Goal: Answer question/provide support: Share knowledge or assist other users

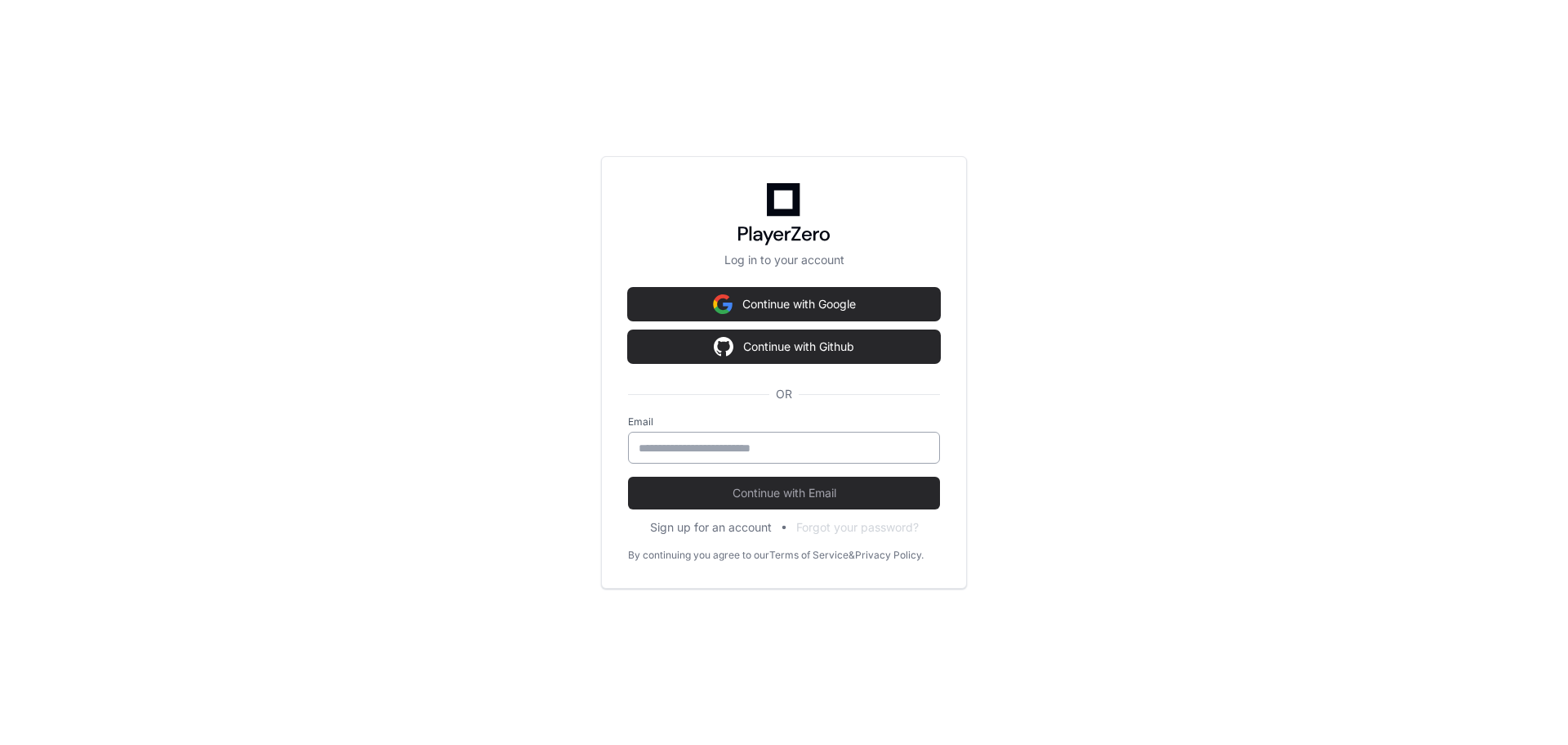
click at [773, 444] on input "email" at bounding box center [784, 447] width 291 height 16
type input "**********"
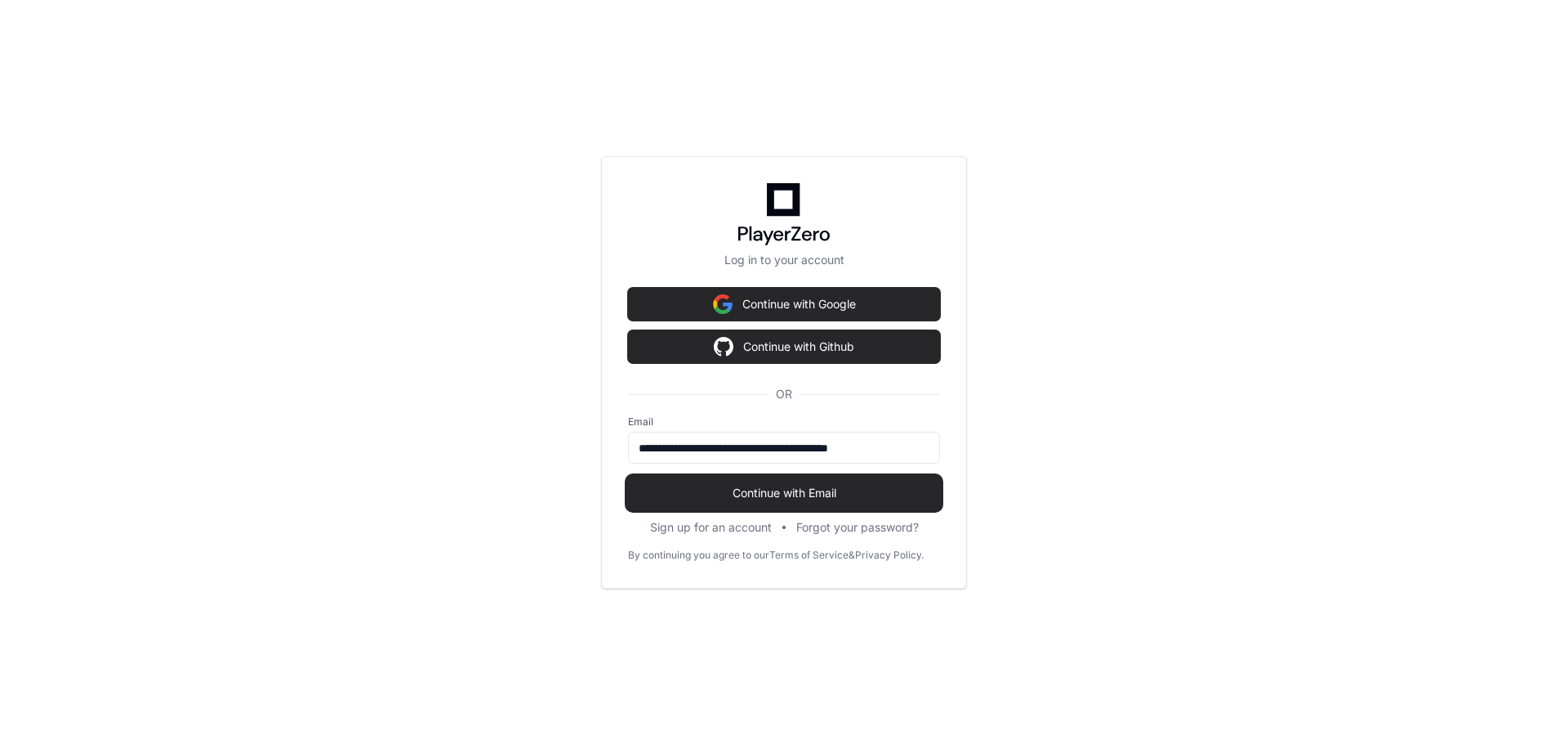
click at [798, 492] on span "Continue with Email" at bounding box center [784, 492] width 312 height 16
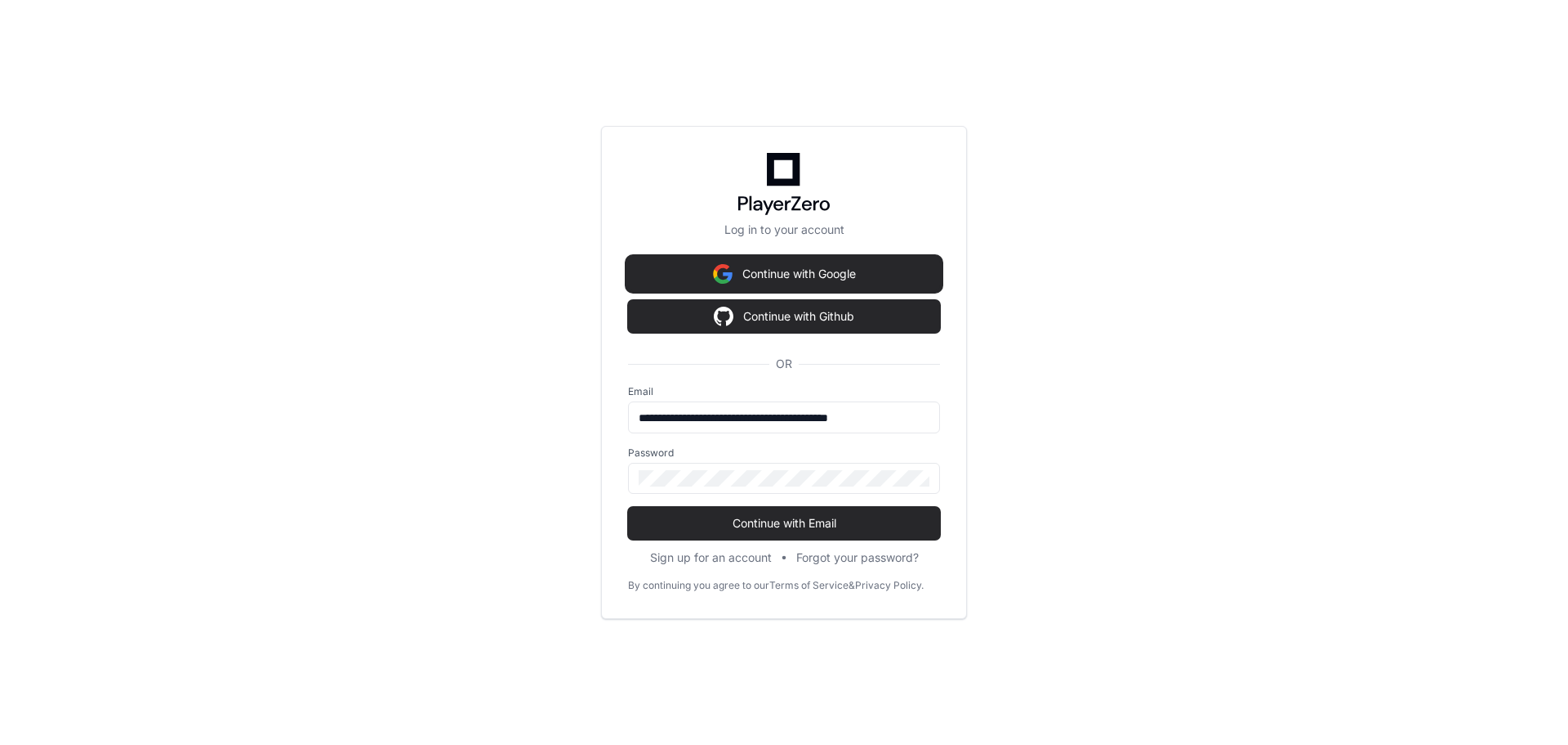
click at [869, 268] on button "Continue with Google" at bounding box center [784, 274] width 312 height 33
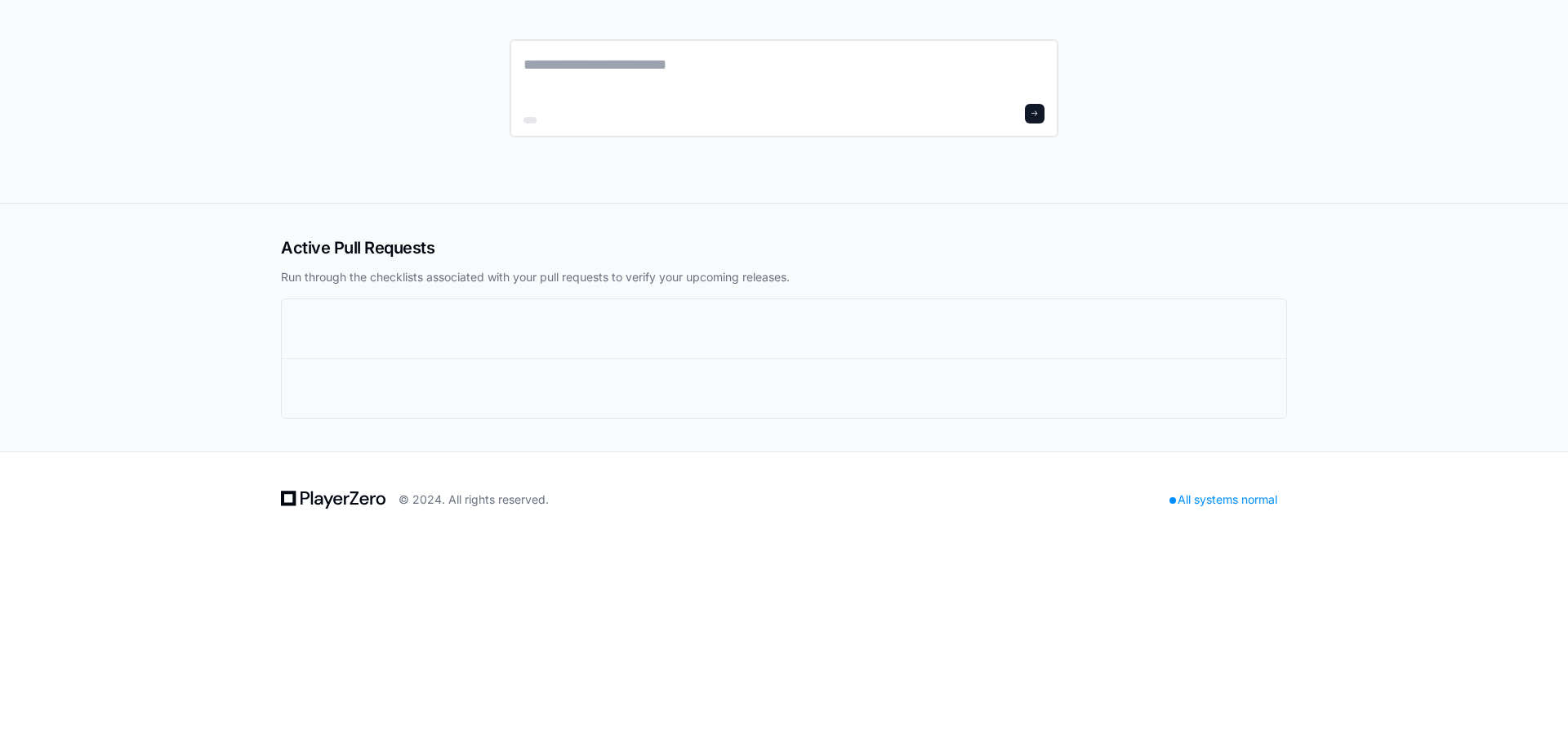
click at [734, 126] on div at bounding box center [784, 89] width 549 height 98
click at [749, 78] on textarea at bounding box center [784, 75] width 521 height 45
click at [341, 493] on icon at bounding box center [333, 499] width 105 height 19
click at [368, 251] on h2 "Active Pull Requests" at bounding box center [784, 248] width 1006 height 23
click at [1233, 498] on div "All systems normal" at bounding box center [1223, 499] width 127 height 23
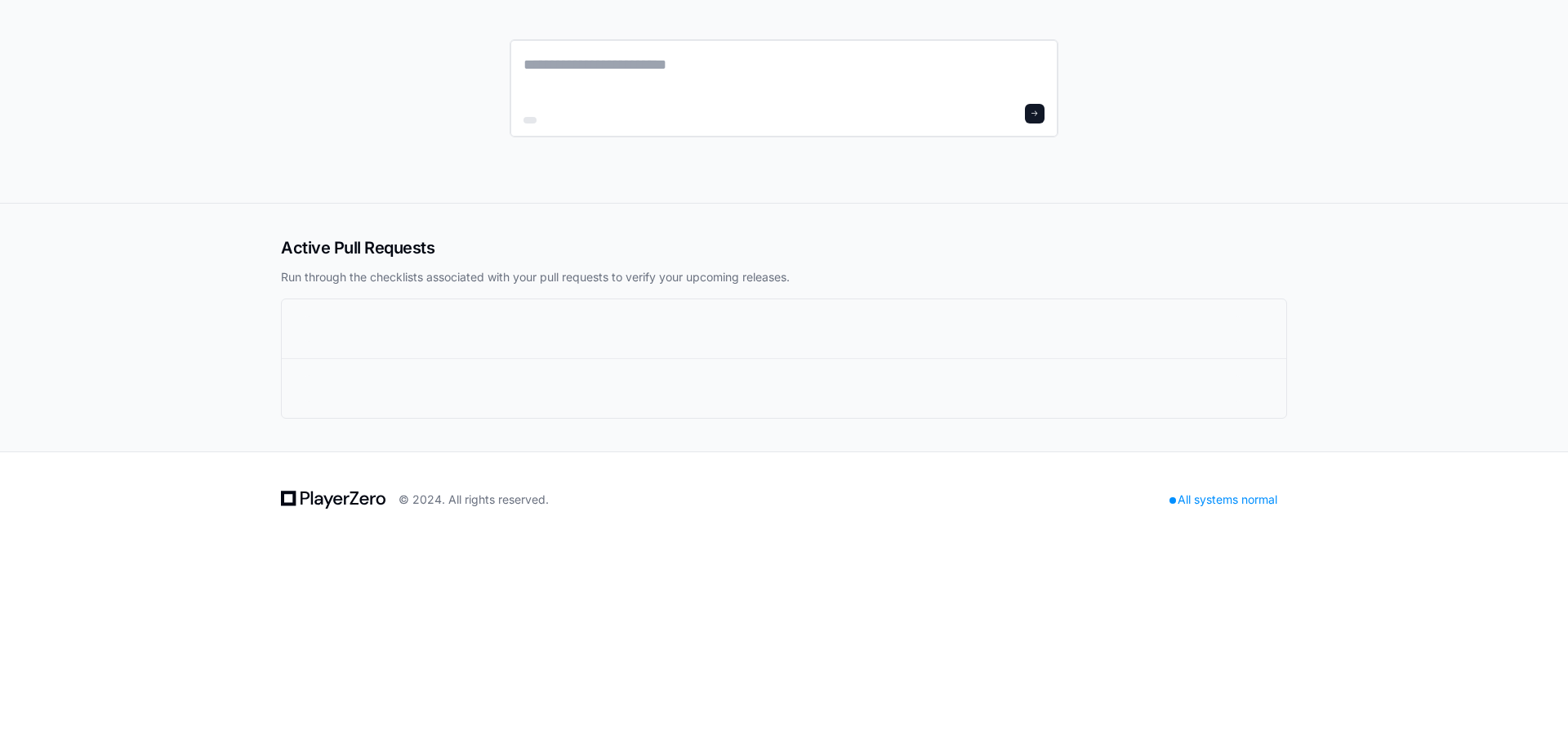
click at [1035, 108] on button at bounding box center [1034, 114] width 19 height 19
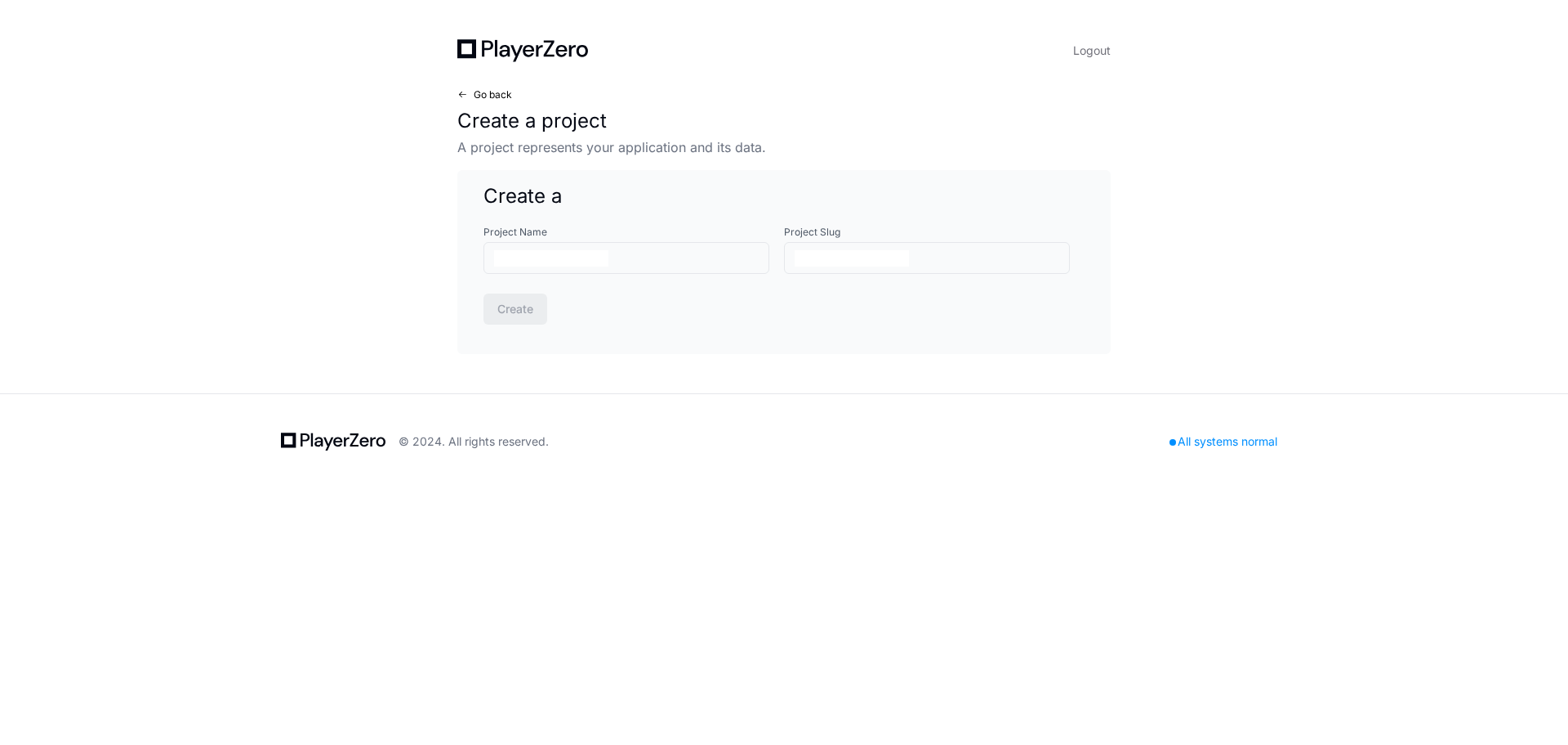
click at [482, 91] on span "Go back" at bounding box center [493, 95] width 39 height 13
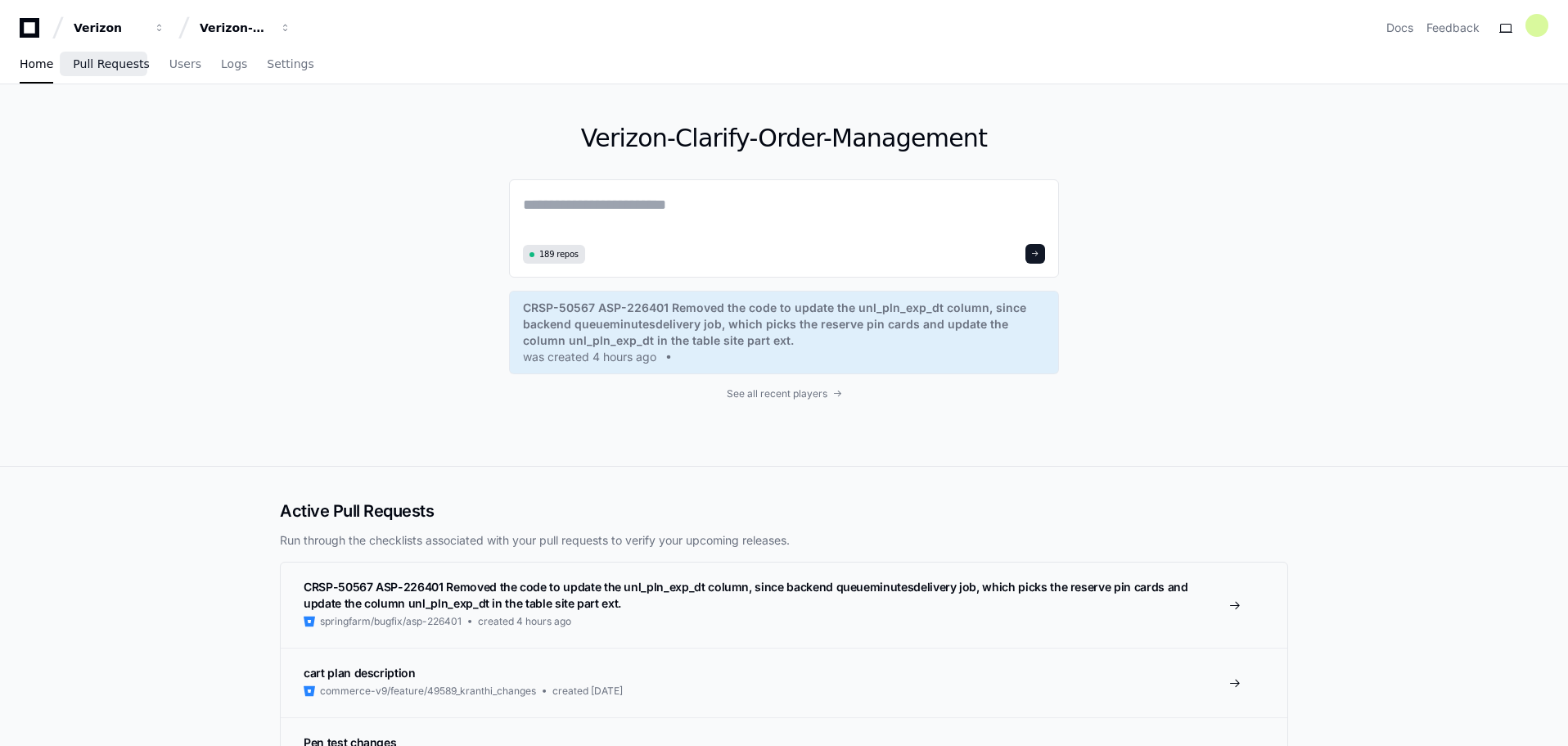
click at [118, 63] on span "Pull Requests" at bounding box center [110, 64] width 76 height 10
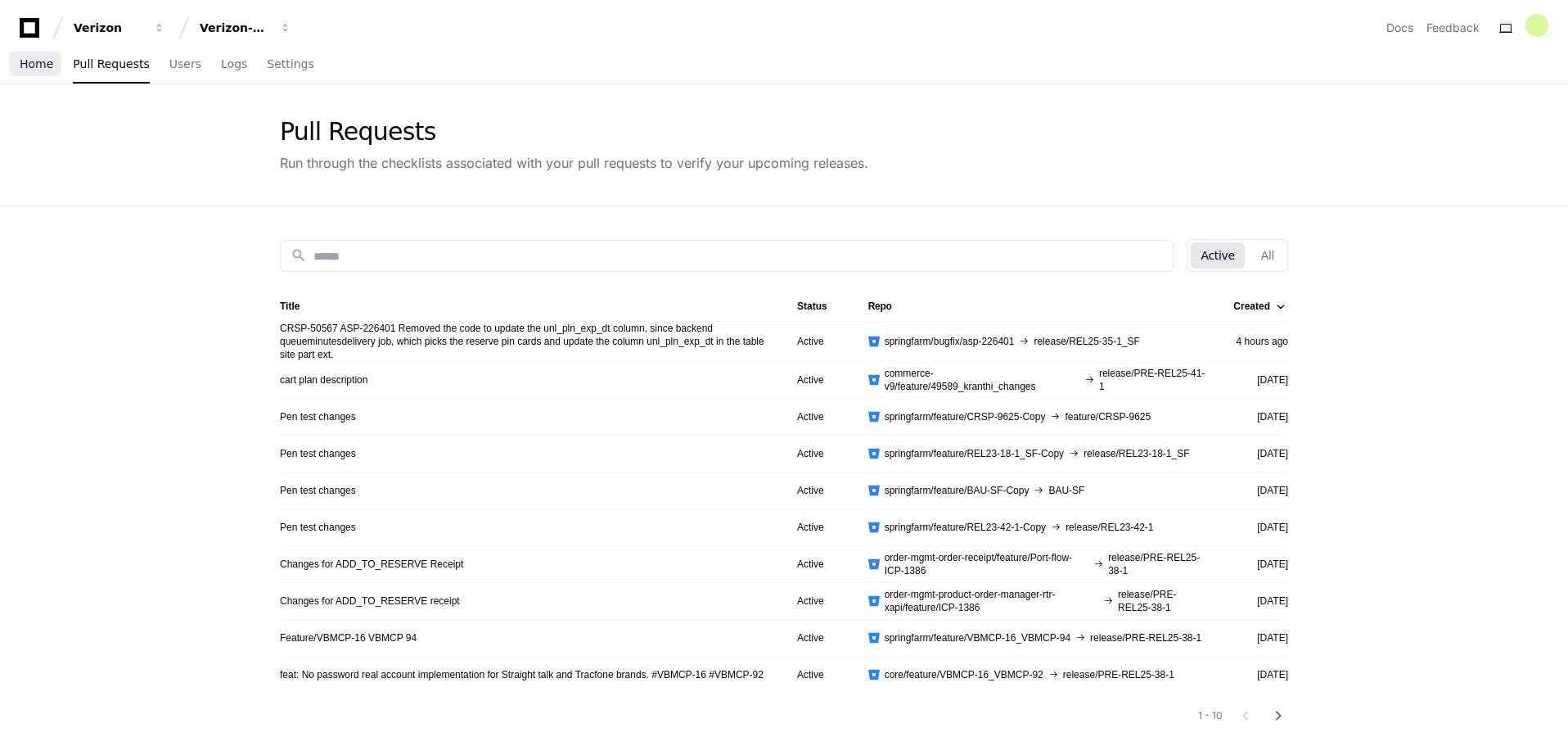
click at [32, 63] on span "Home" at bounding box center [36, 64] width 34 height 10
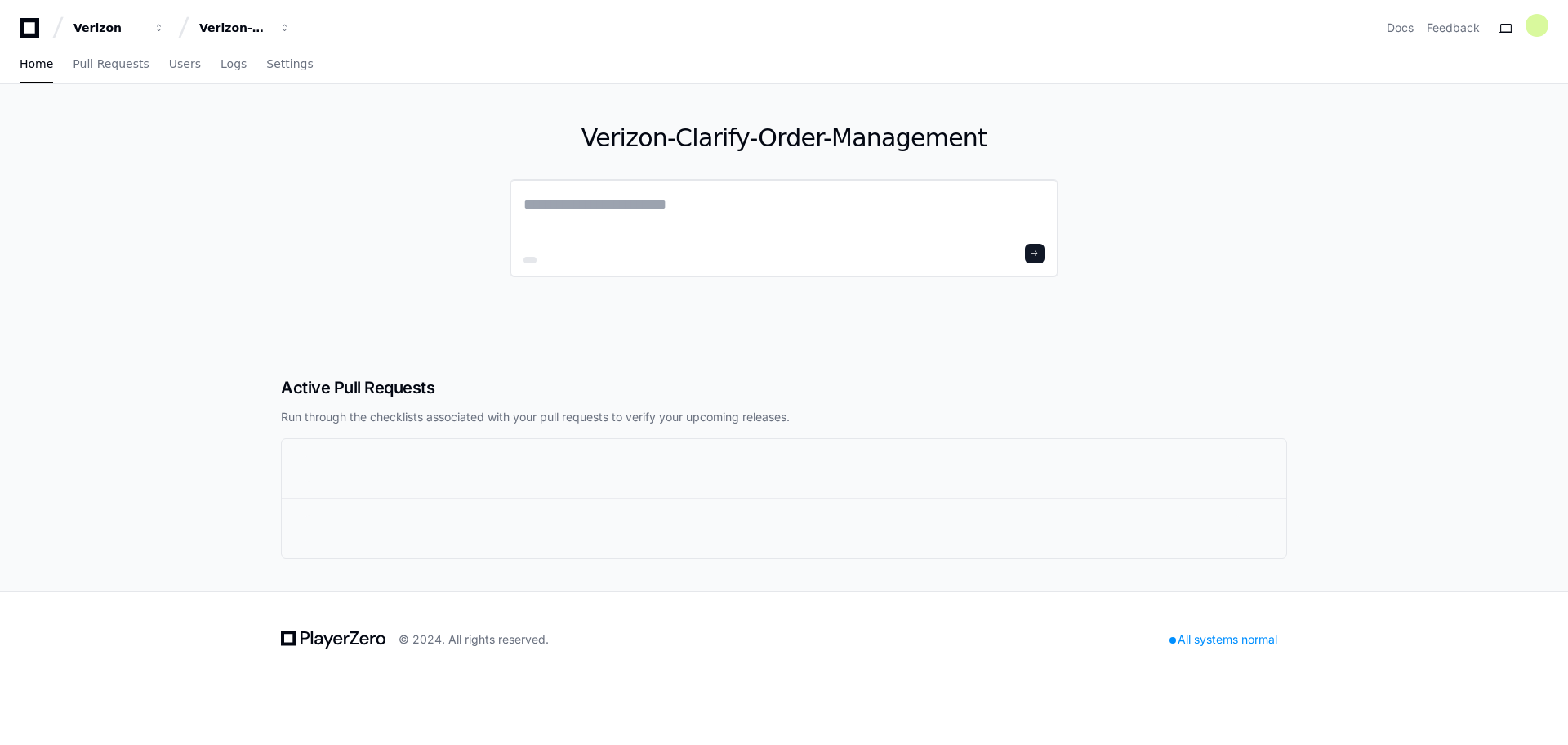
click at [665, 219] on textarea at bounding box center [784, 215] width 521 height 45
click at [94, 24] on div "Verizon" at bounding box center [108, 27] width 70 height 16
click at [115, 126] on button "V Verizon" at bounding box center [202, 120] width 235 height 33
click at [144, 21] on div "Verizon-Clarify-Order-Management" at bounding box center [108, 27] width 70 height 16
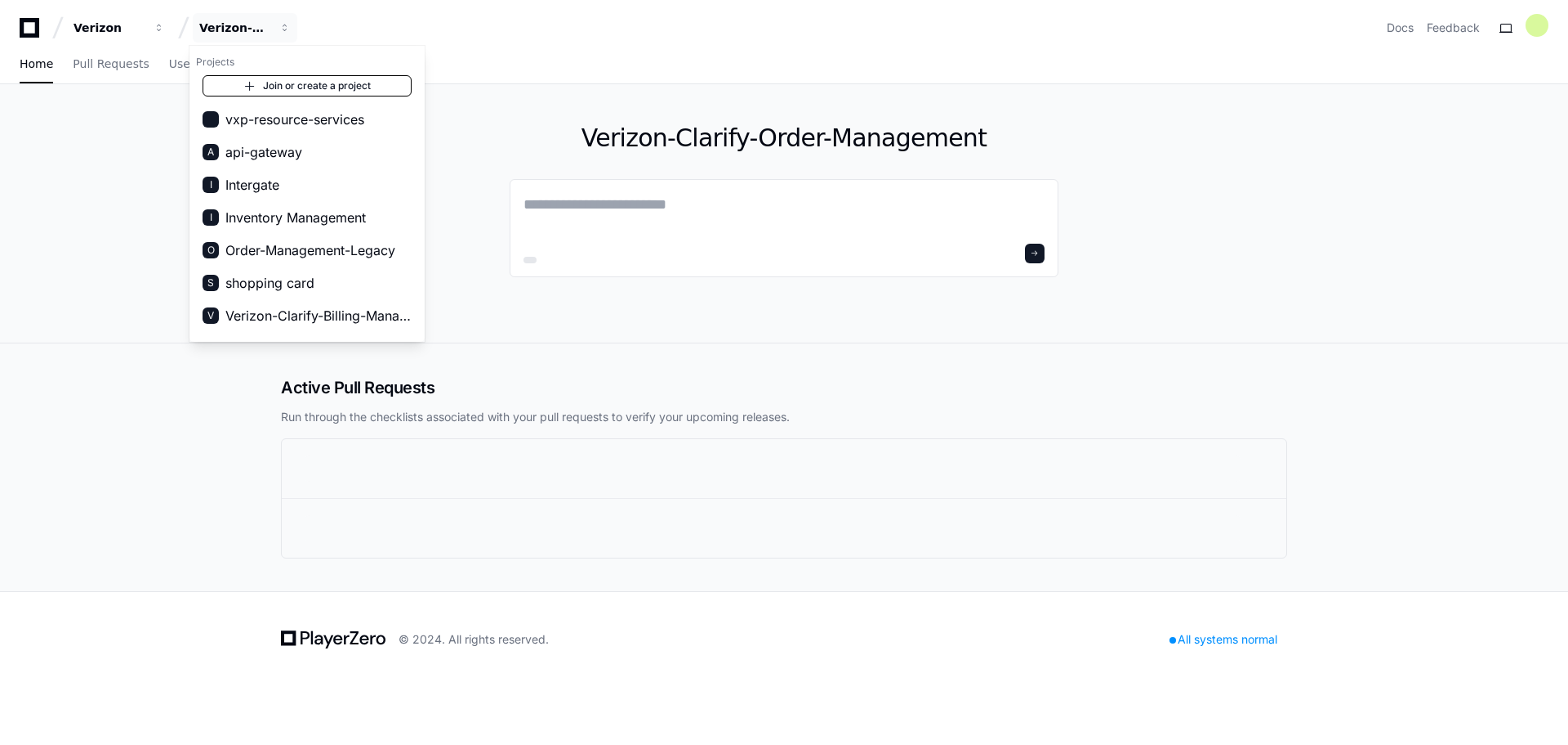
click at [335, 85] on link "Join or create a project" at bounding box center [306, 86] width 209 height 21
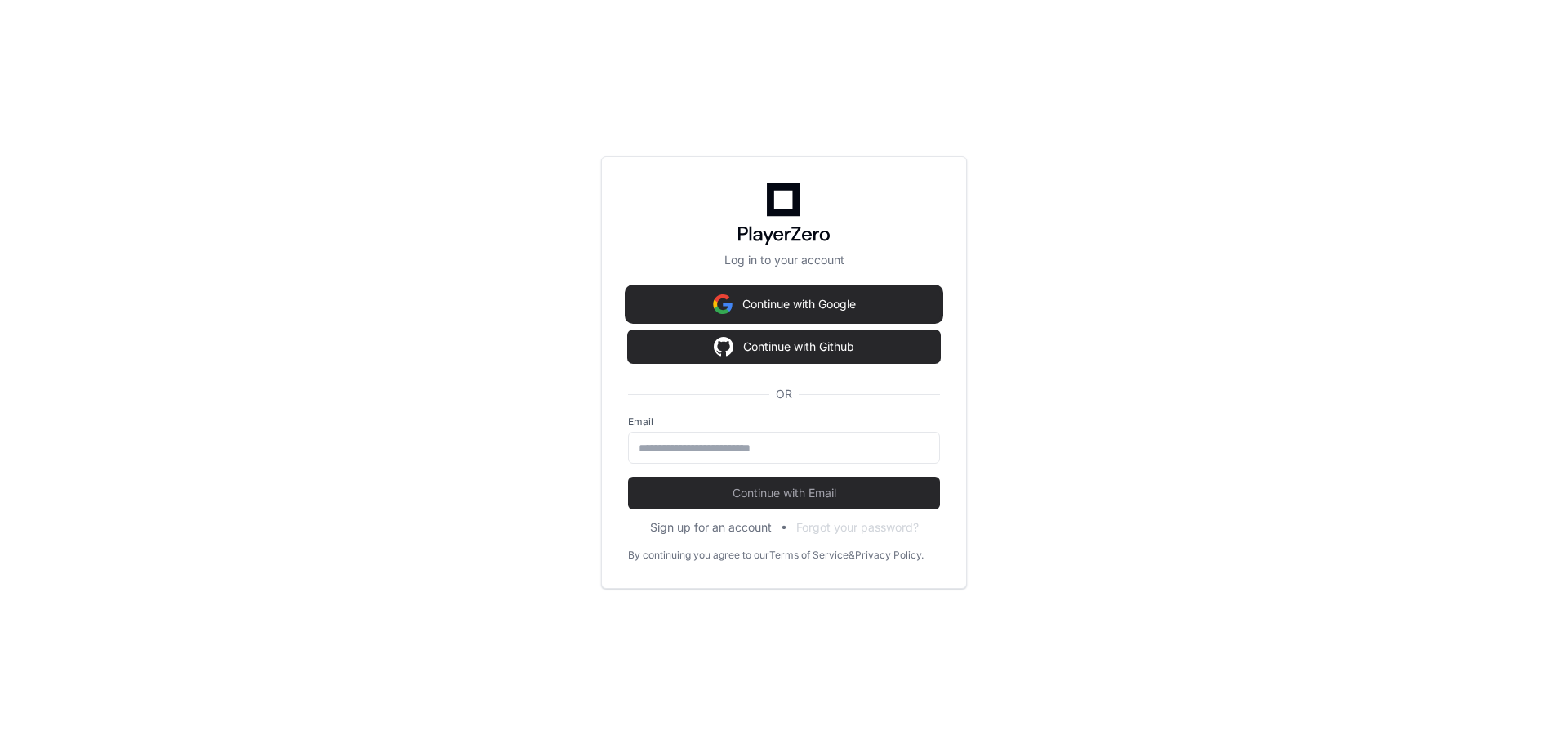
click at [798, 303] on button "Continue with Google" at bounding box center [784, 305] width 312 height 33
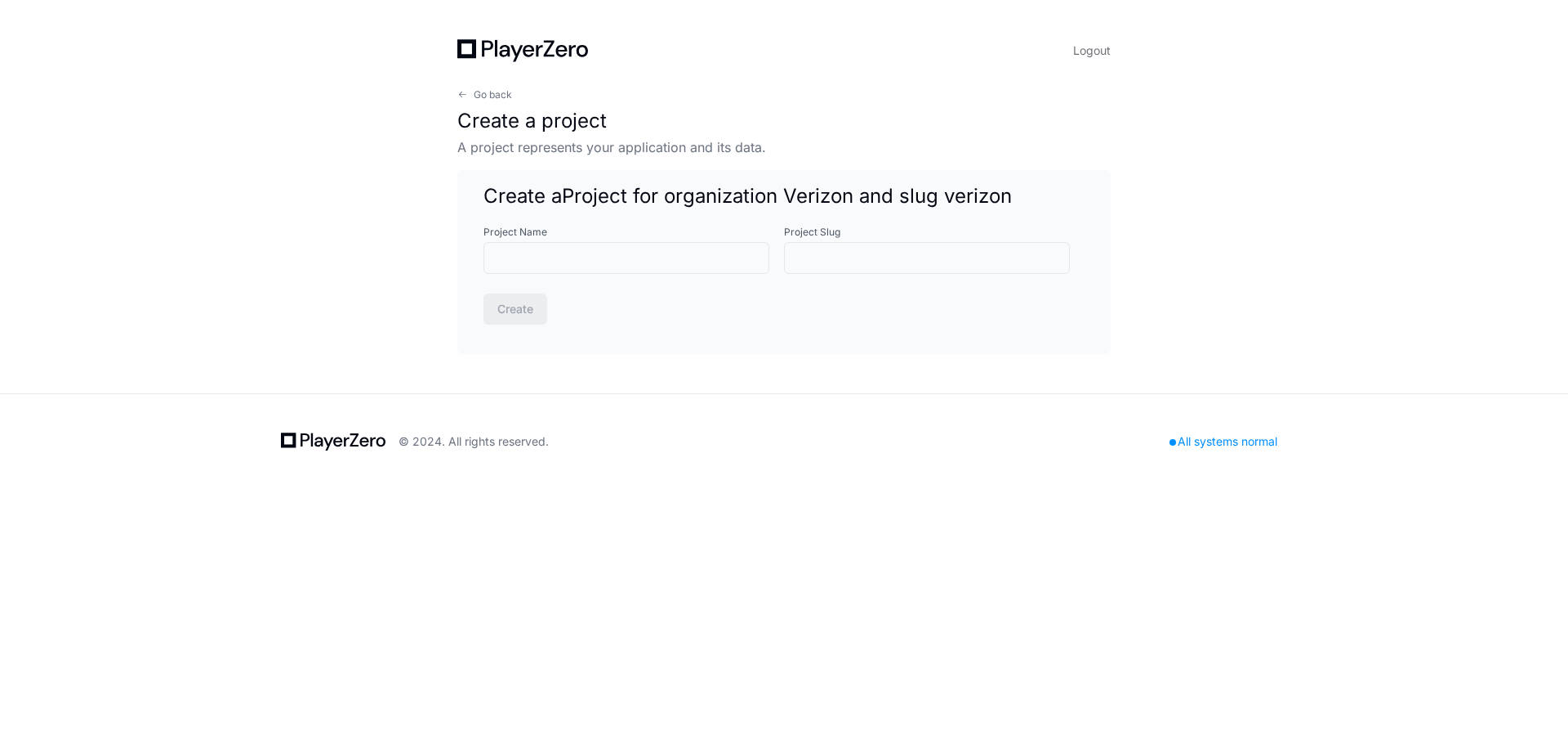
click at [464, 79] on div "Logout Go back Create a project A project represents your application and its d…" at bounding box center [784, 197] width 732 height 393
click at [466, 97] on span at bounding box center [462, 94] width 10 height 10
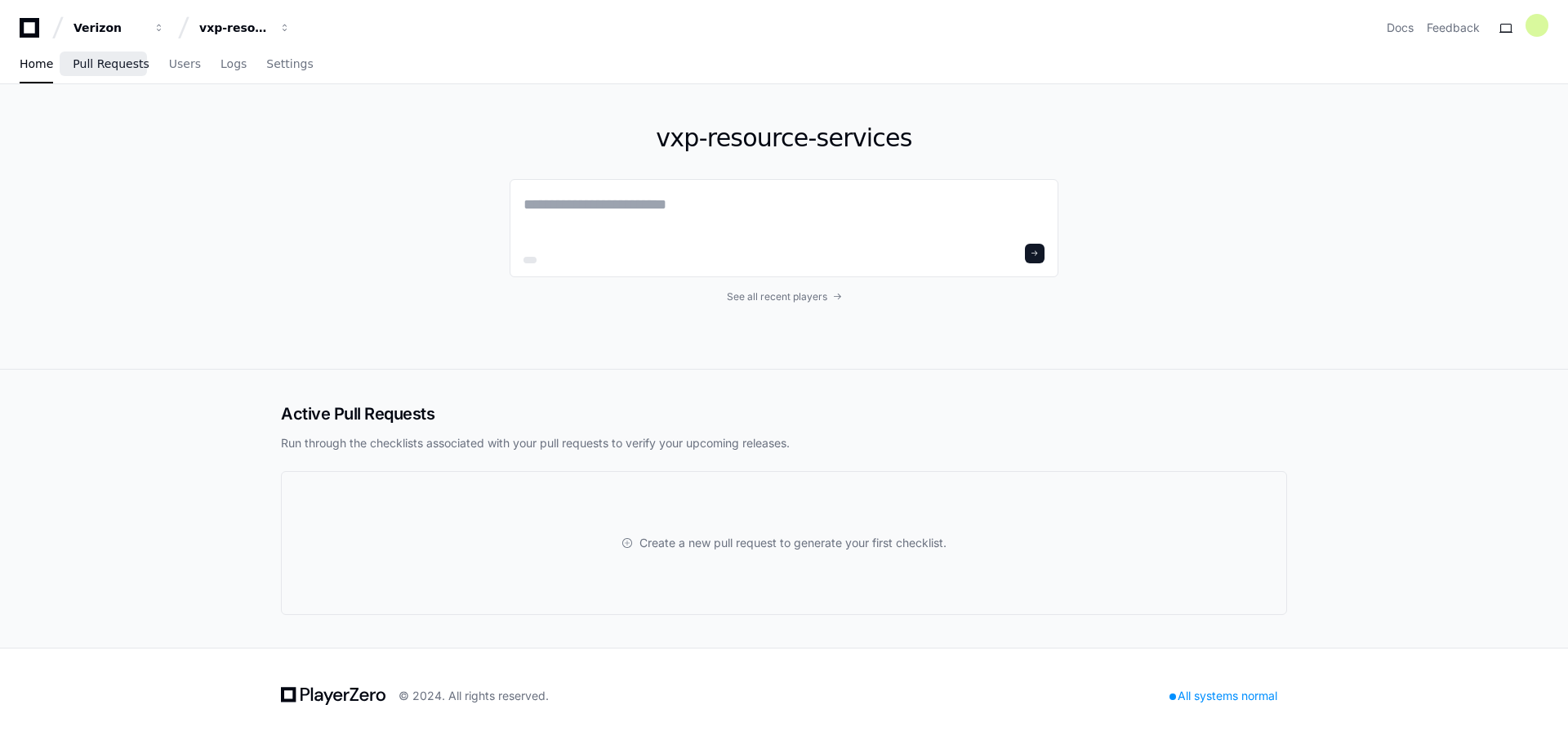
click at [98, 67] on span "Pull Requests" at bounding box center [110, 64] width 76 height 10
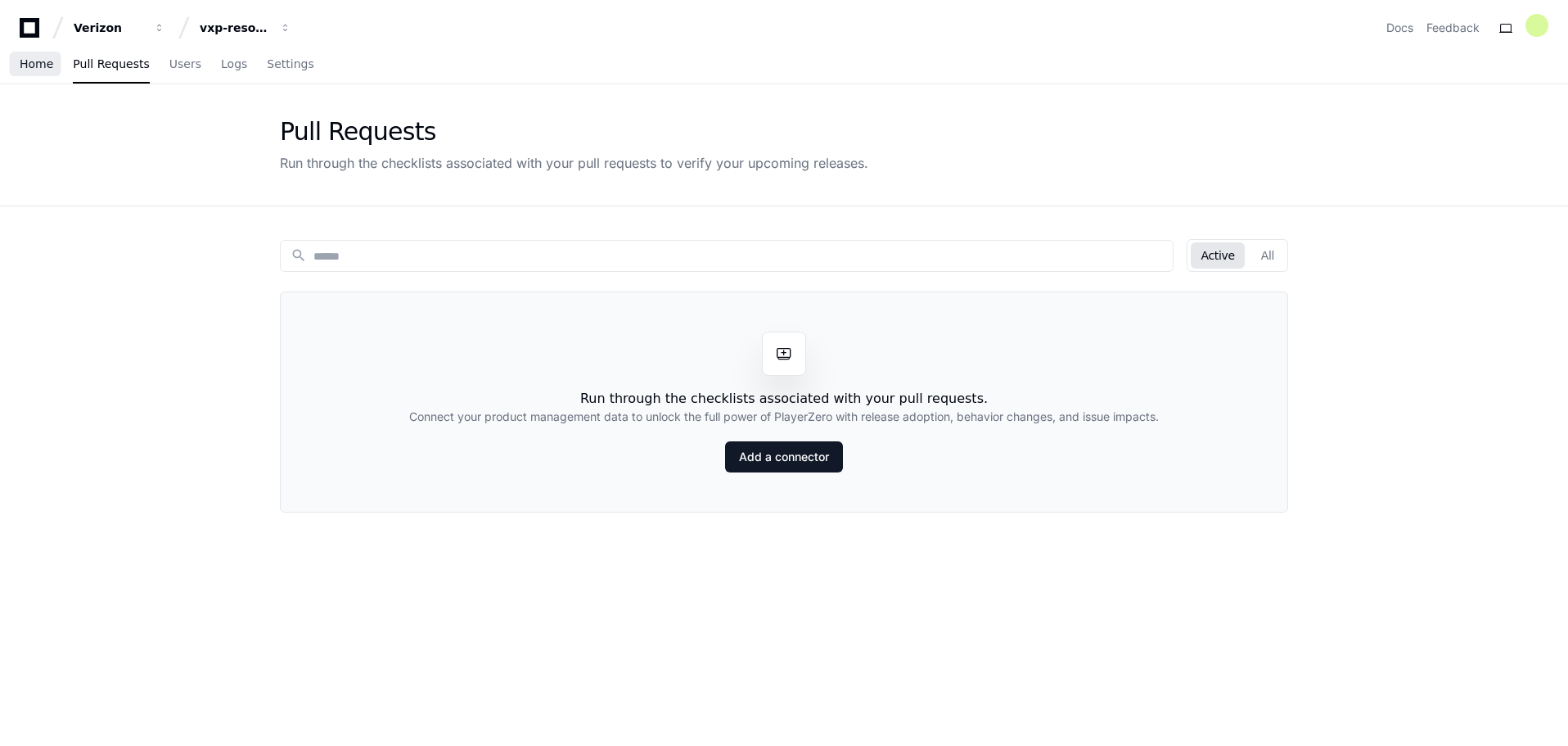
click at [20, 68] on span "Home" at bounding box center [36, 64] width 34 height 10
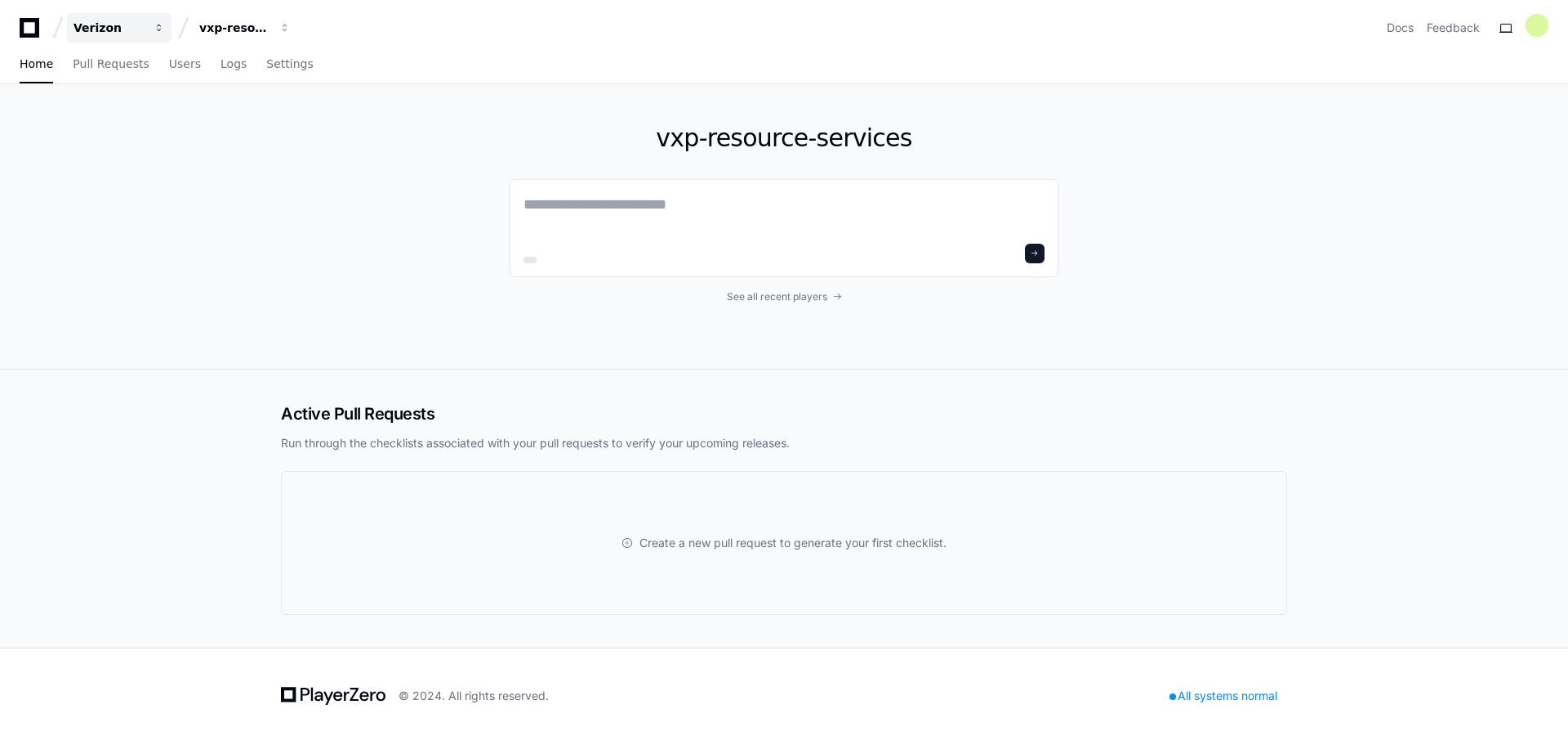
click at [117, 26] on div "Verizon" at bounding box center [108, 27] width 70 height 16
click at [144, 34] on div "vxp-resource-services" at bounding box center [108, 27] width 70 height 16
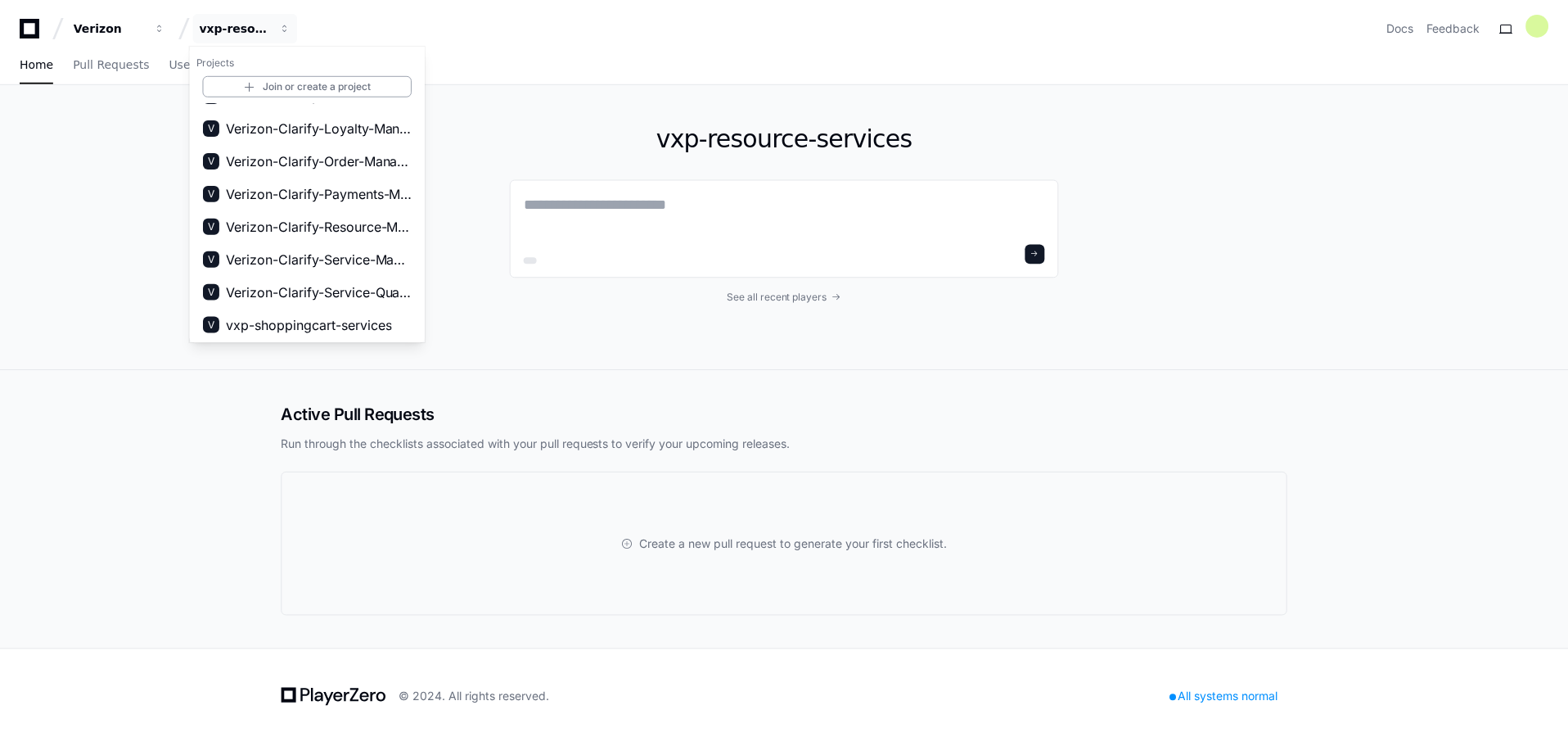
scroll to position [353, 0]
click at [331, 320] on span "vxp-shoppingcart-services" at bounding box center [309, 322] width 166 height 19
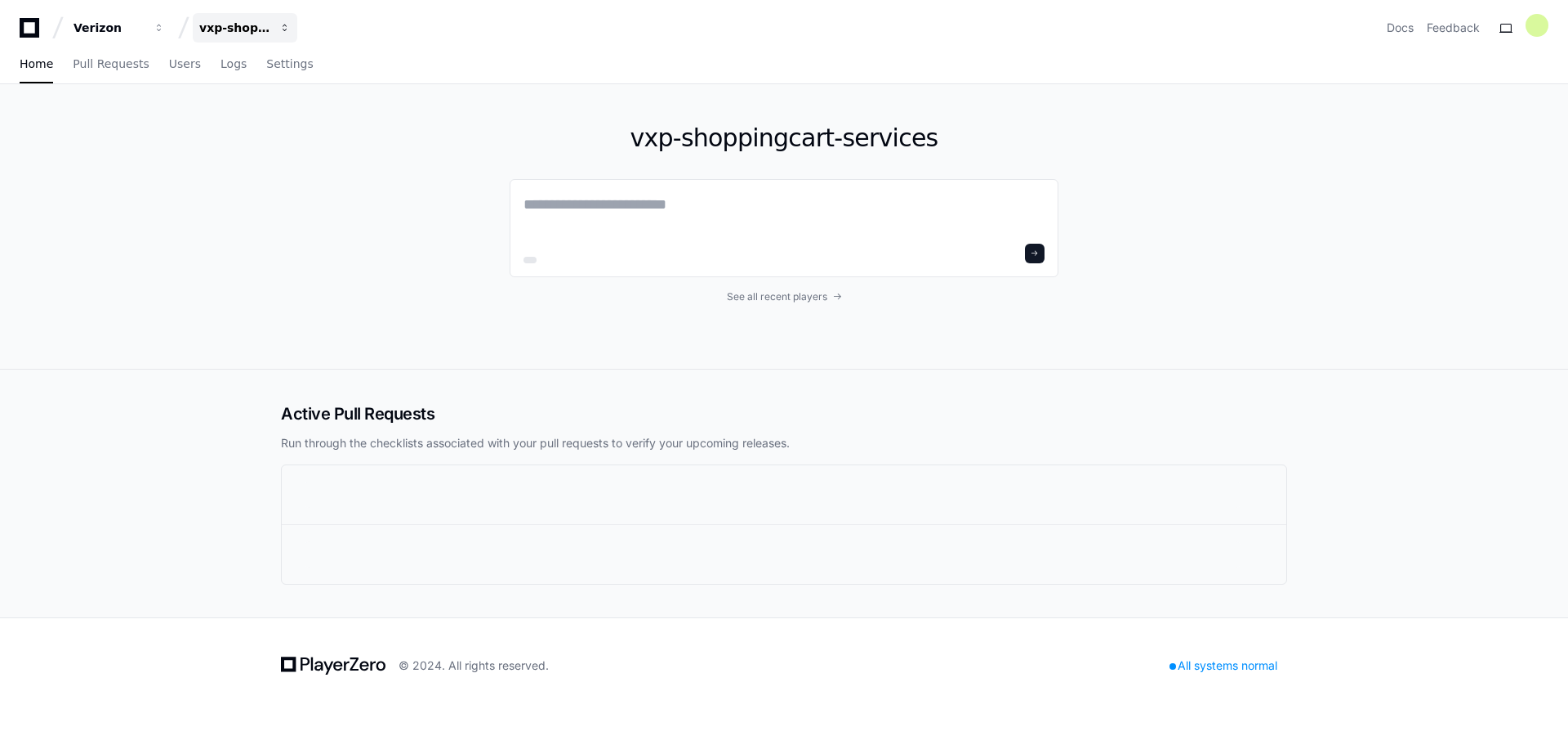
click at [165, 26] on span "button" at bounding box center [159, 28] width 12 height 12
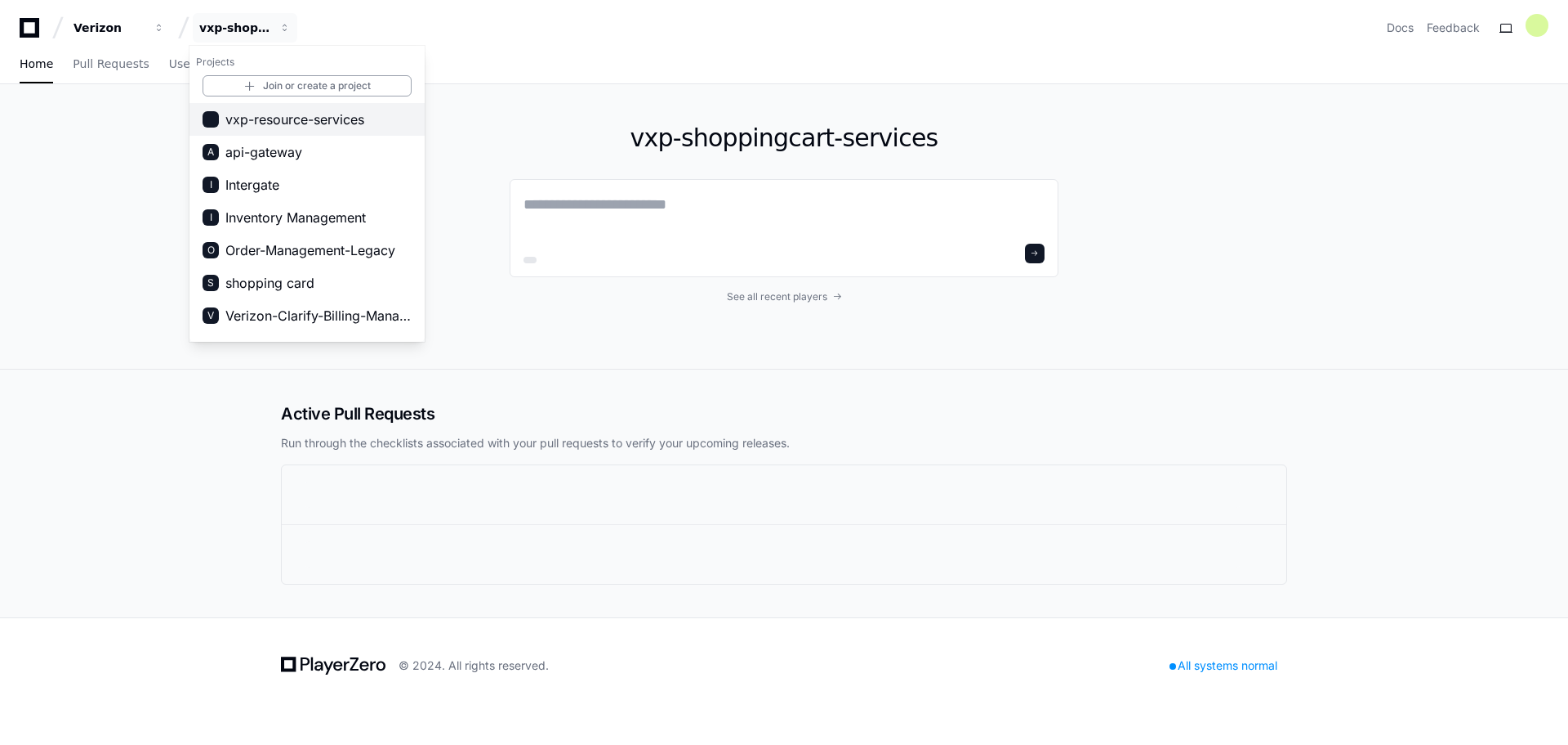
click at [304, 118] on span "vxp-resource-services" at bounding box center [295, 120] width 139 height 19
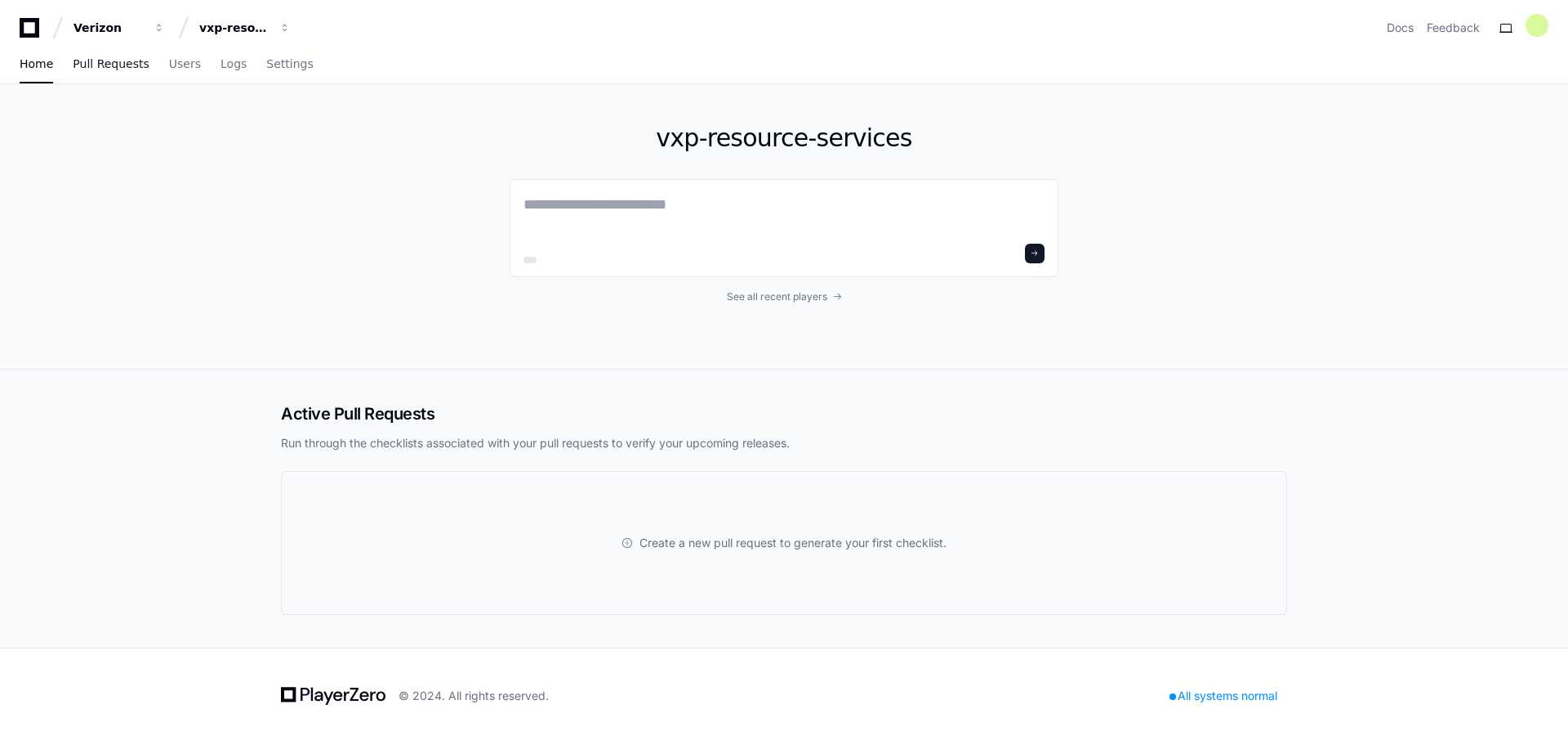
click at [87, 68] on span "Pull Requests" at bounding box center [110, 64] width 76 height 10
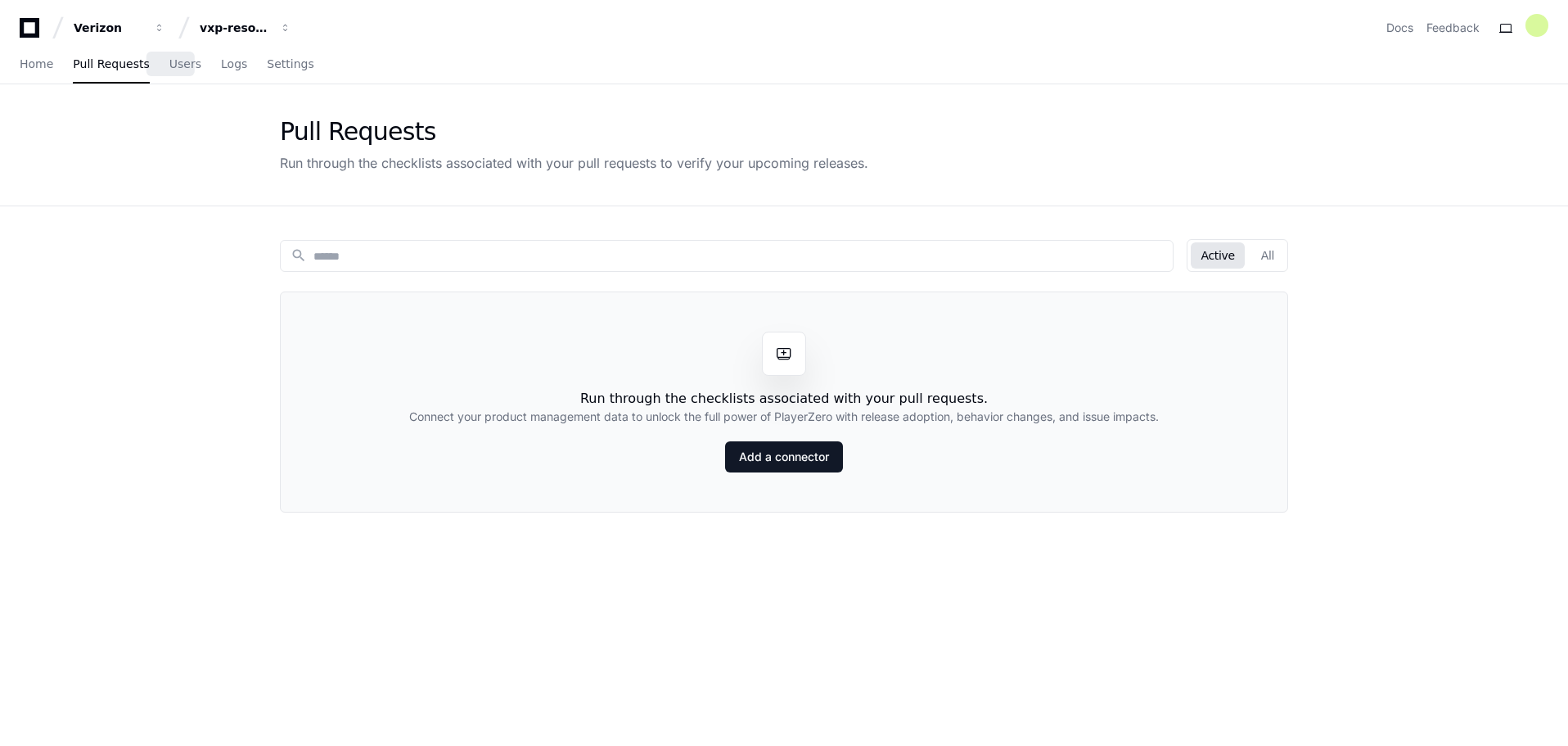
click at [186, 63] on div "Home Pull Requests Users Logs Settings" at bounding box center [166, 64] width 294 height 38
click at [177, 68] on span "Users" at bounding box center [185, 64] width 32 height 10
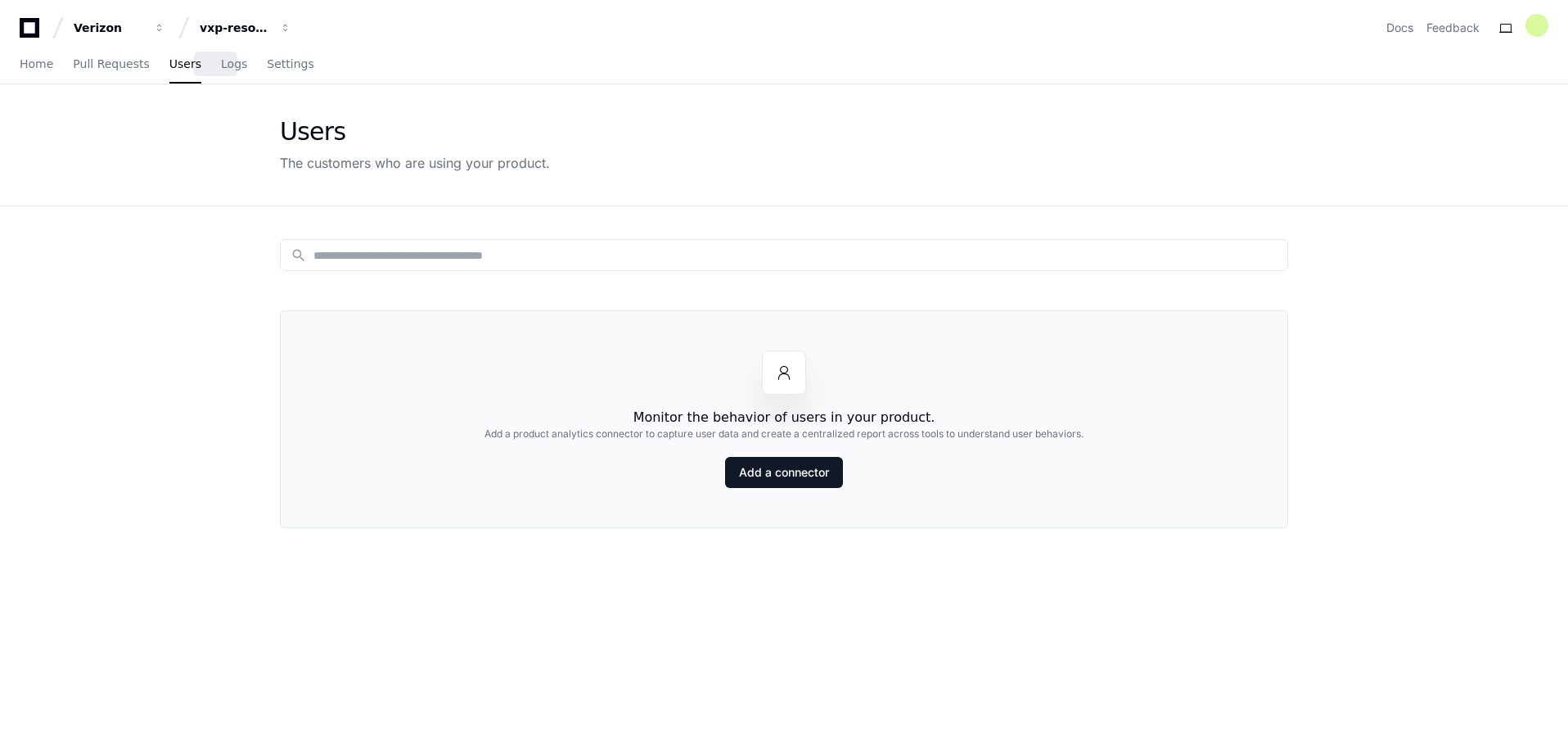
click at [229, 72] on div "Home Pull Requests Users Logs Settings" at bounding box center [166, 64] width 294 height 38
click at [221, 66] on span "Logs" at bounding box center [234, 64] width 26 height 10
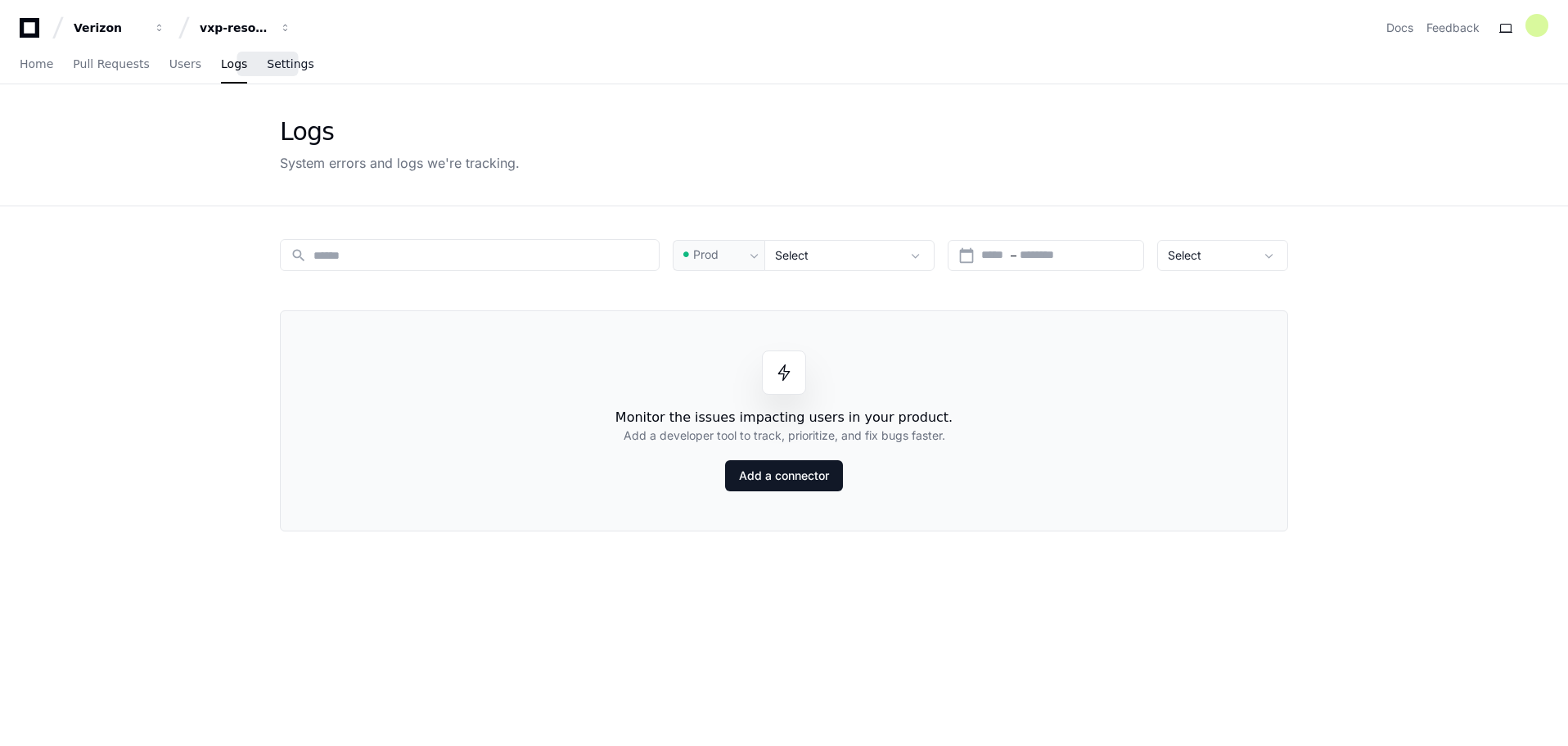
click at [266, 66] on span "Settings" at bounding box center [289, 64] width 46 height 10
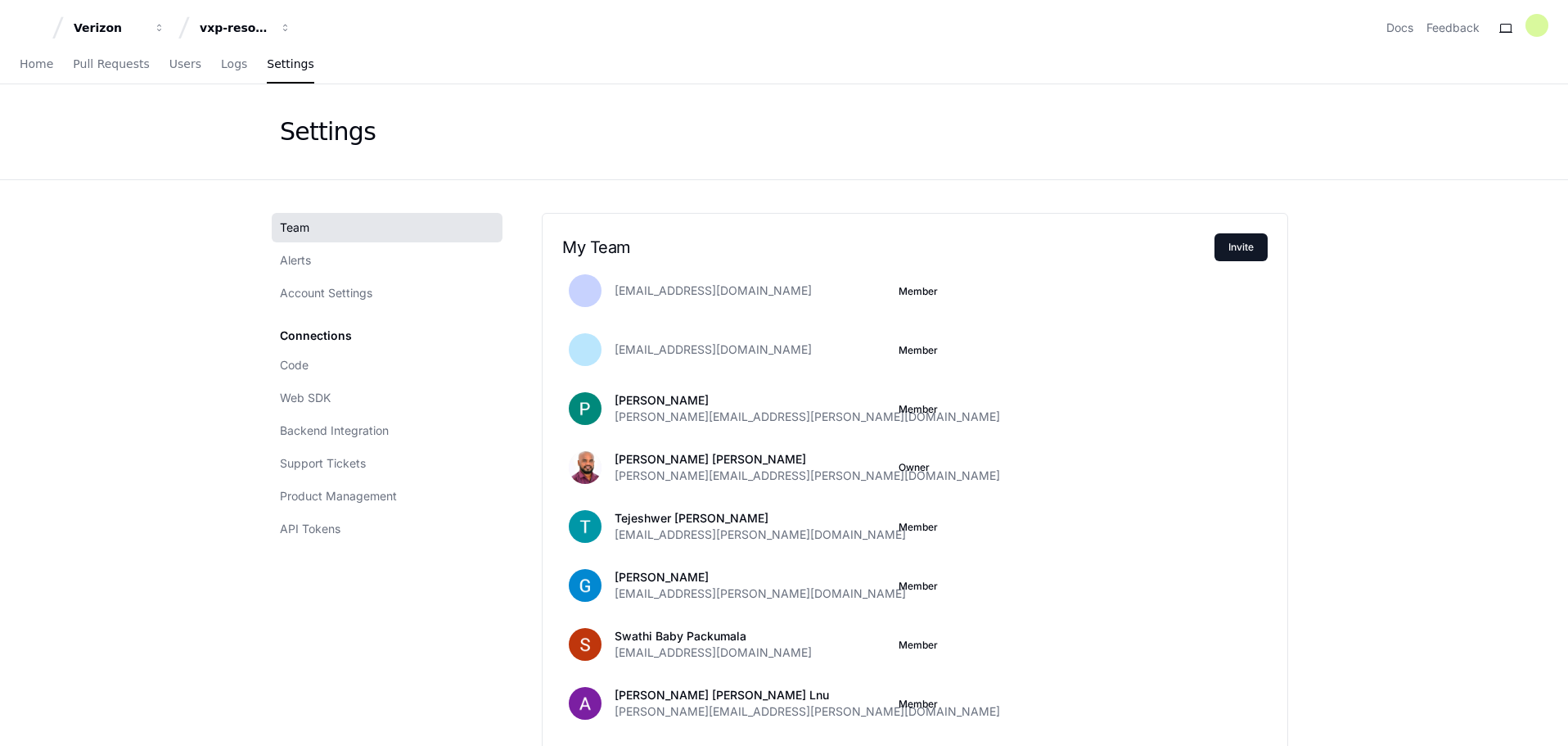
click at [341, 310] on div "Team Alerts Account Settings Connections Code Web SDK Backend Integration Suppo…" at bounding box center [391, 378] width 223 height 331
click at [324, 298] on span "Account Settings" at bounding box center [326, 292] width 93 height 16
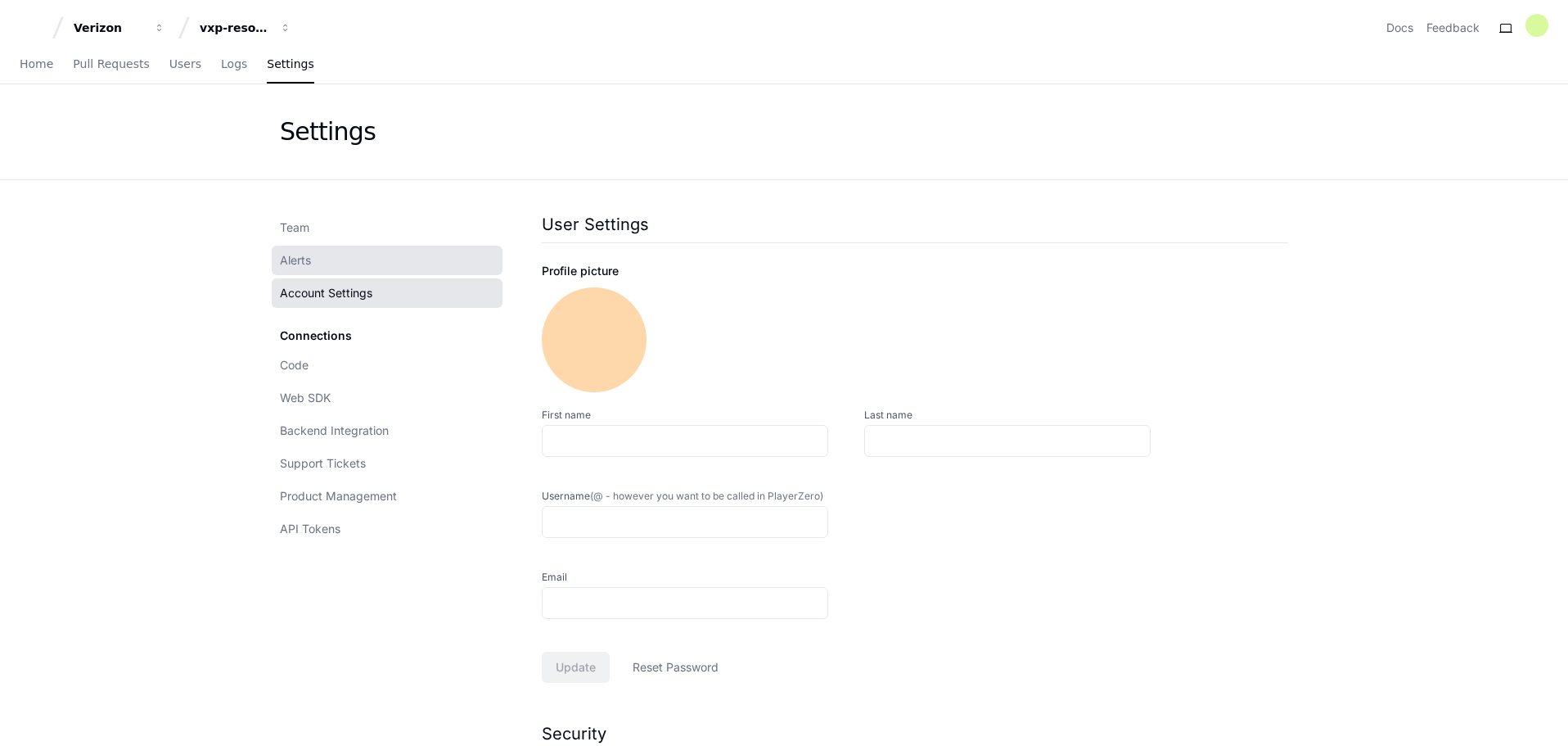
type input "**********"
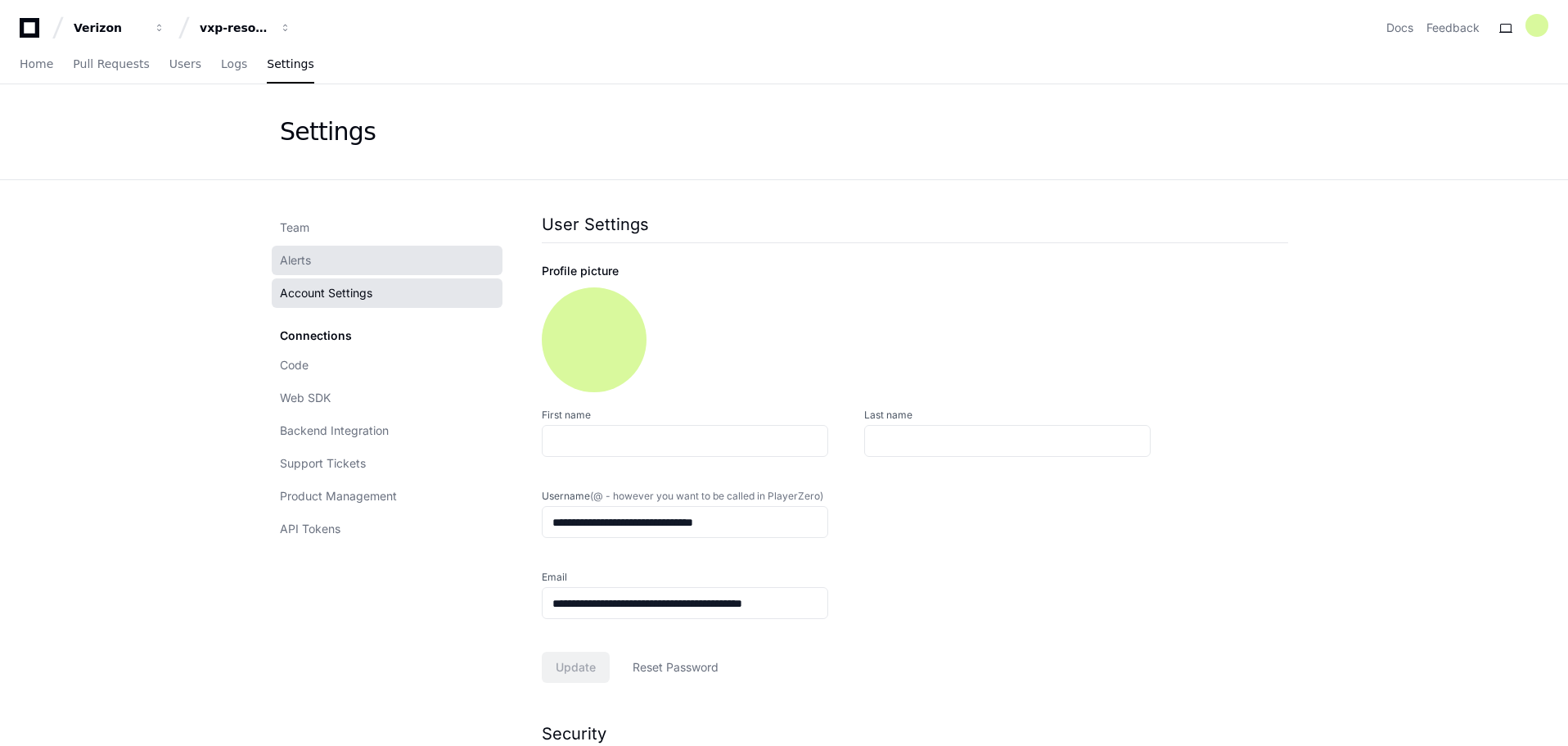
click at [309, 250] on link "Alerts" at bounding box center [387, 260] width 231 height 30
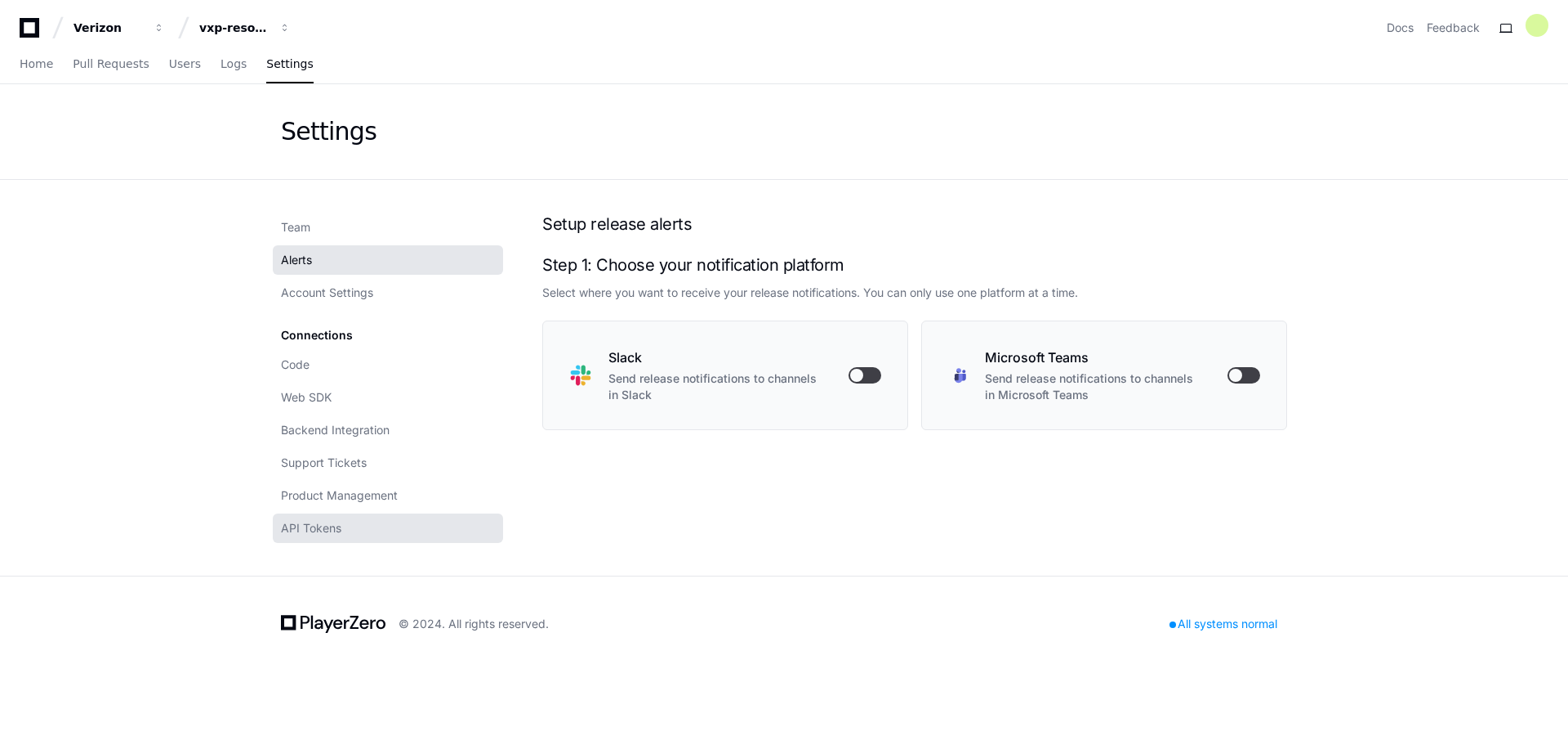
click at [347, 524] on link "API Tokens" at bounding box center [387, 528] width 230 height 30
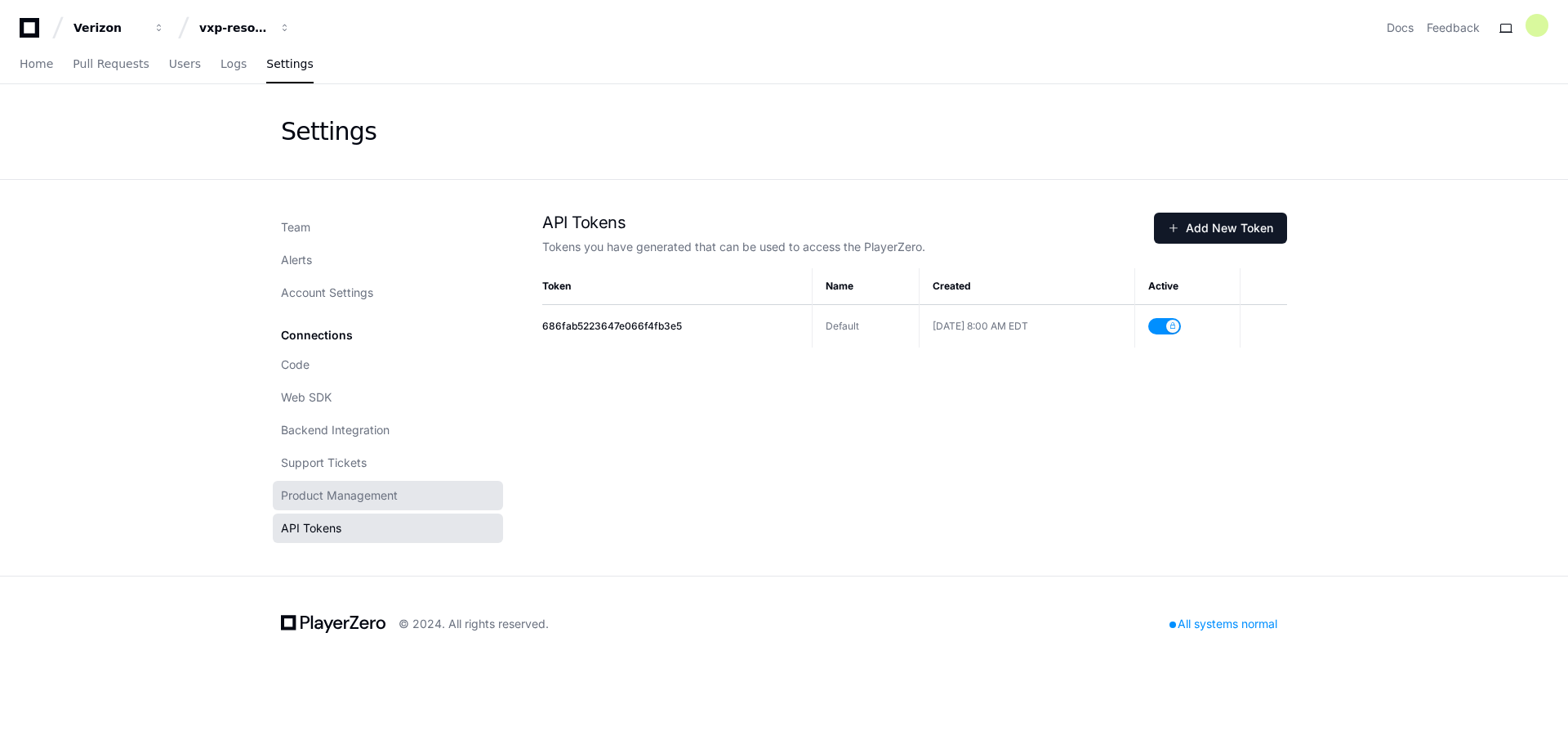
click at [353, 508] on link "Product Management" at bounding box center [387, 495] width 230 height 30
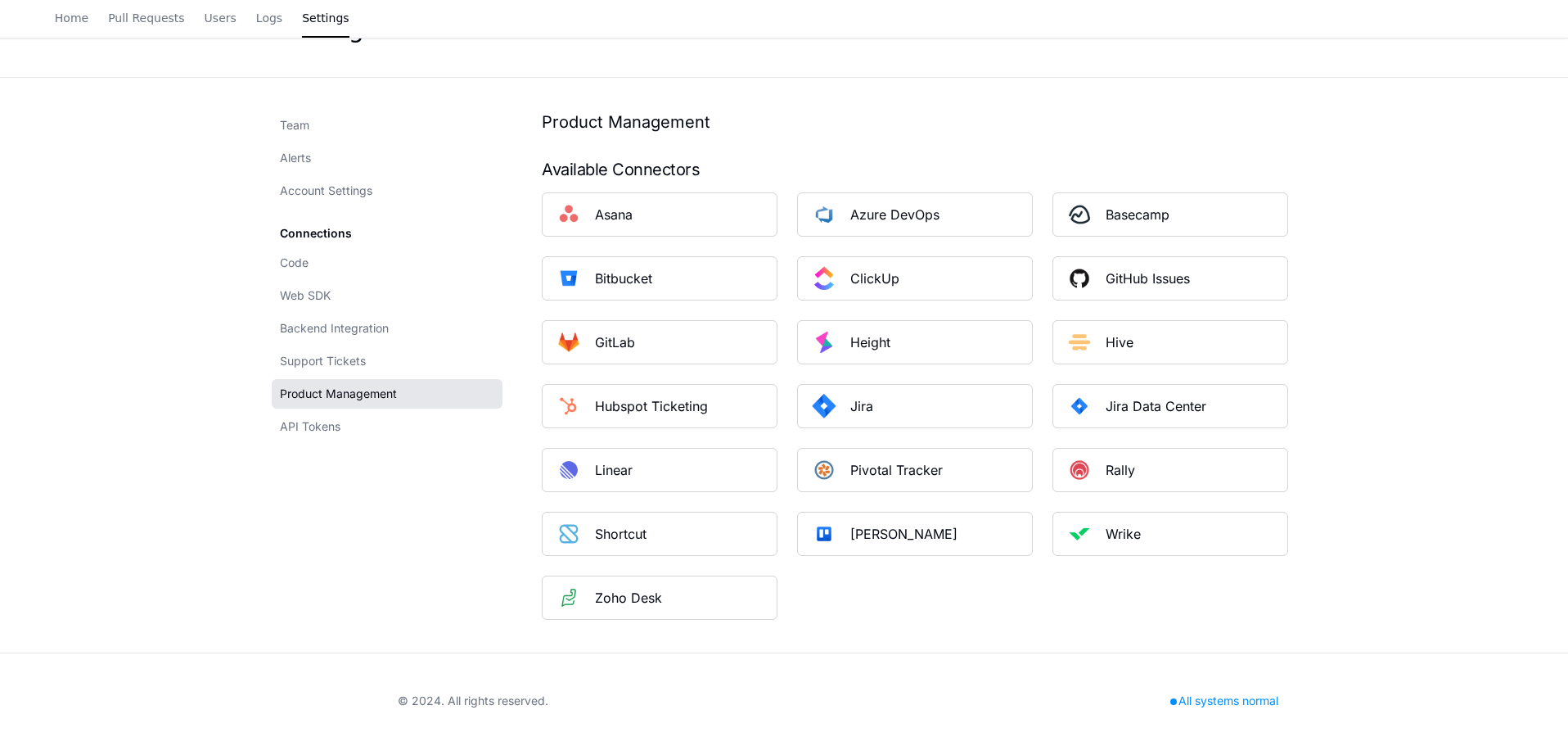
scroll to position [105, 0]
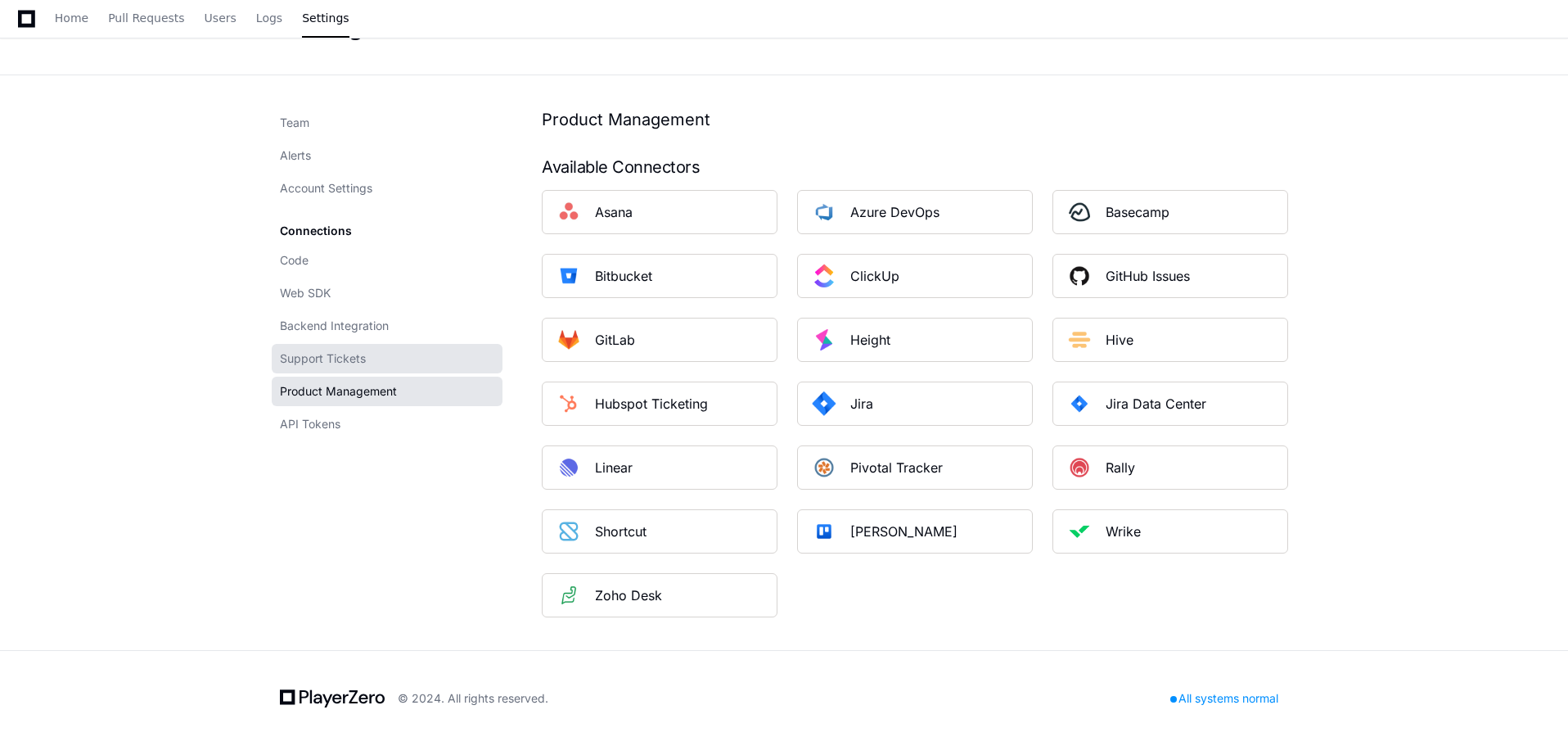
click at [336, 373] on link "Support Tickets" at bounding box center [387, 358] width 231 height 30
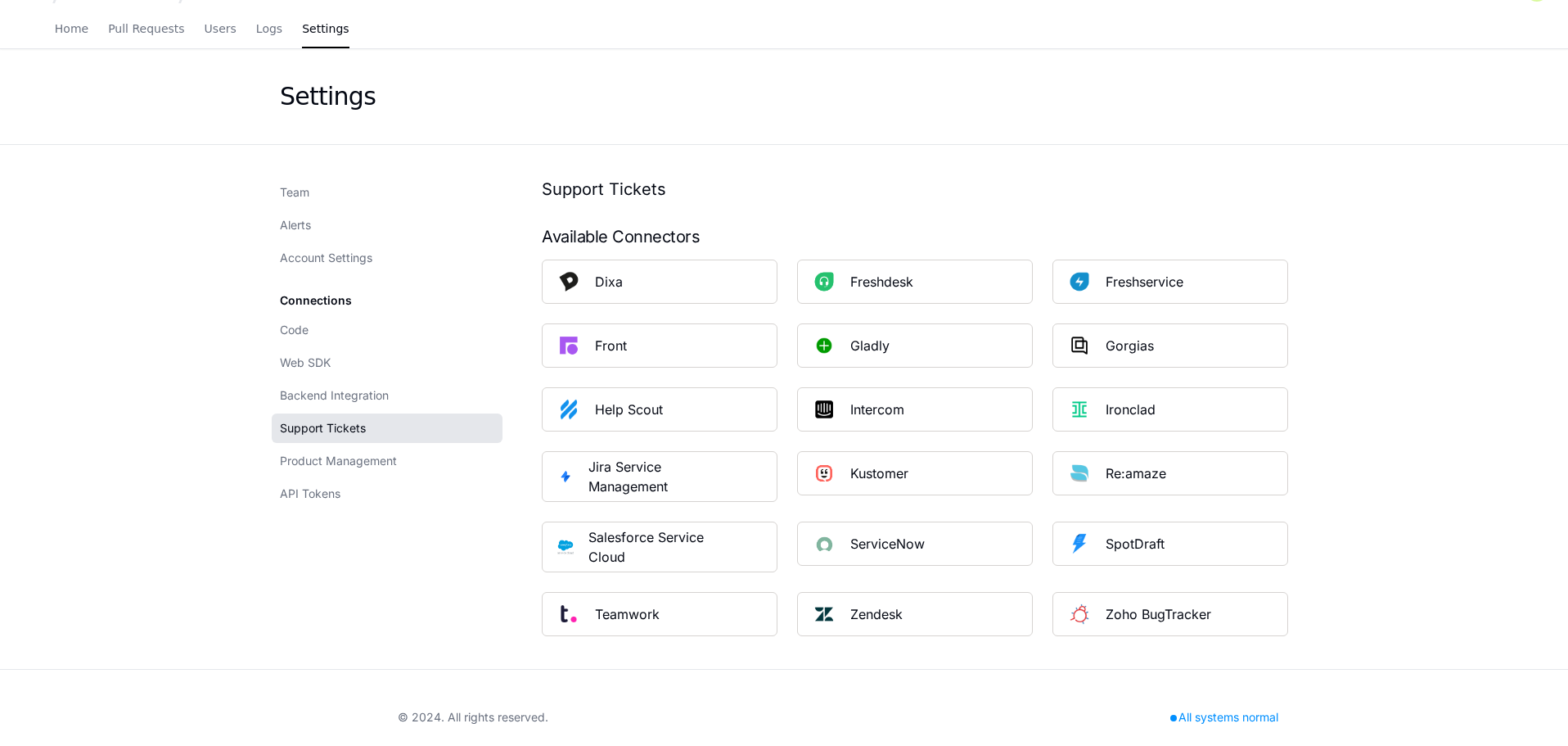
scroll to position [54, 0]
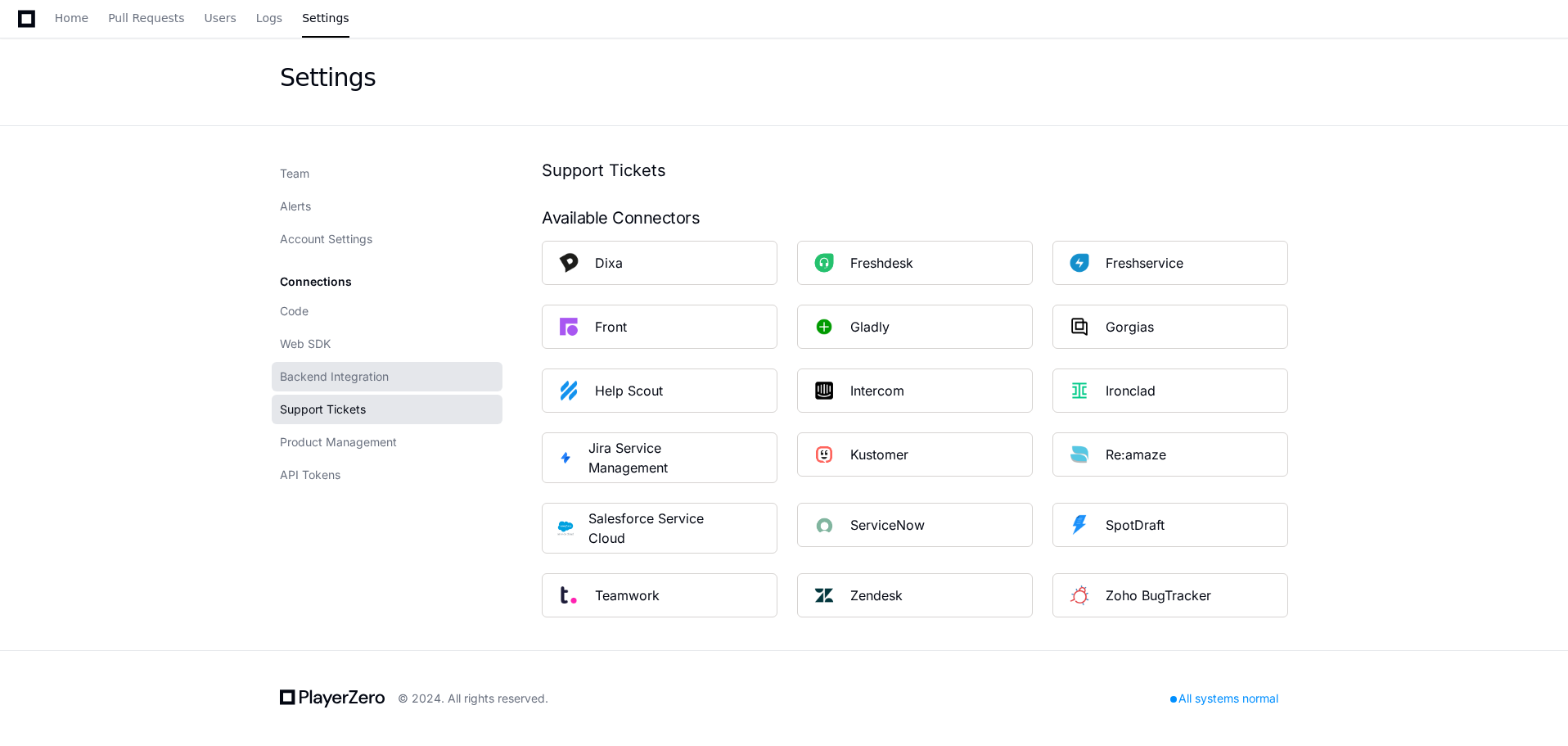
click at [374, 372] on span "Backend Integration" at bounding box center [334, 376] width 109 height 16
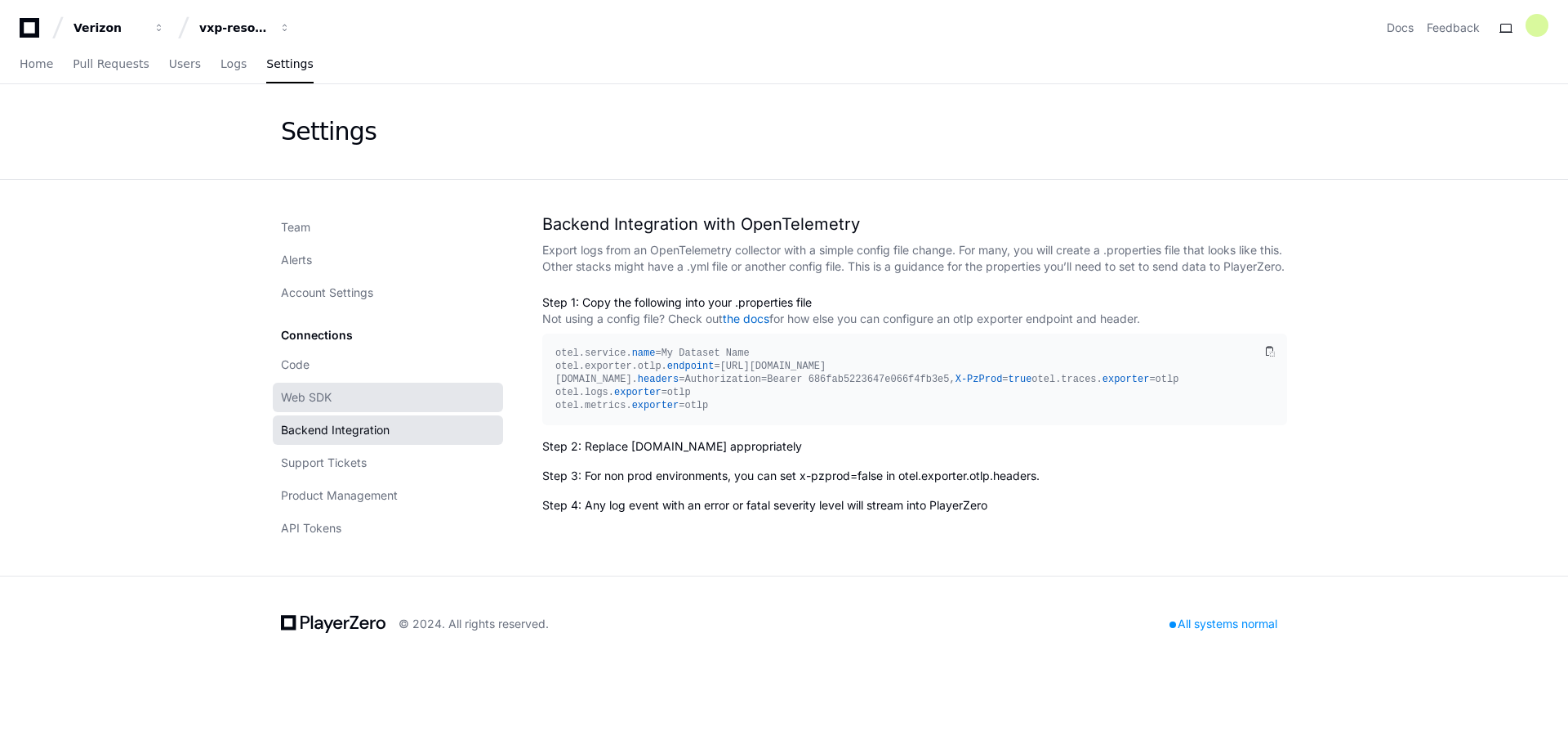
click at [338, 396] on link "Web SDK" at bounding box center [387, 397] width 230 height 30
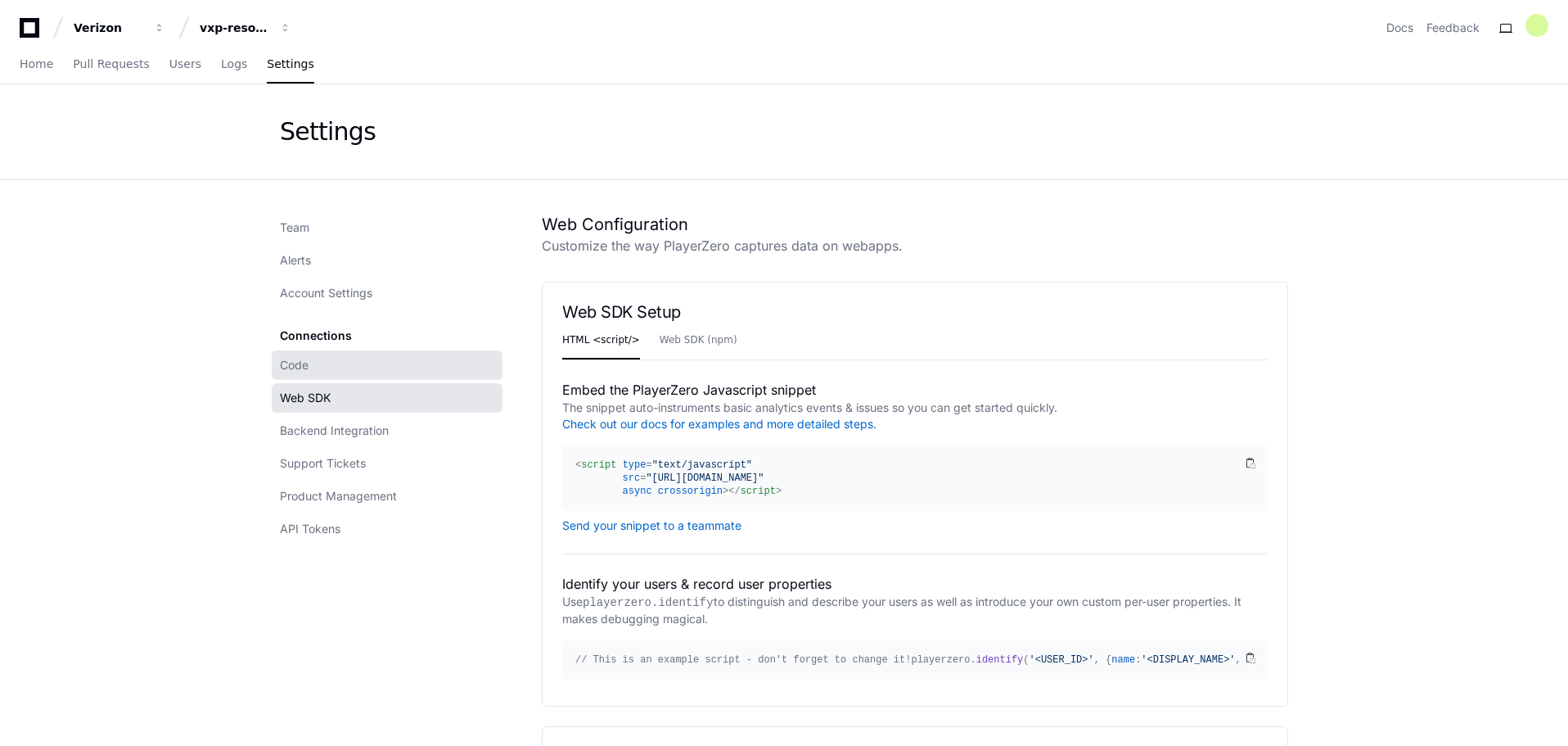
click at [323, 364] on link "Code" at bounding box center [387, 365] width 231 height 30
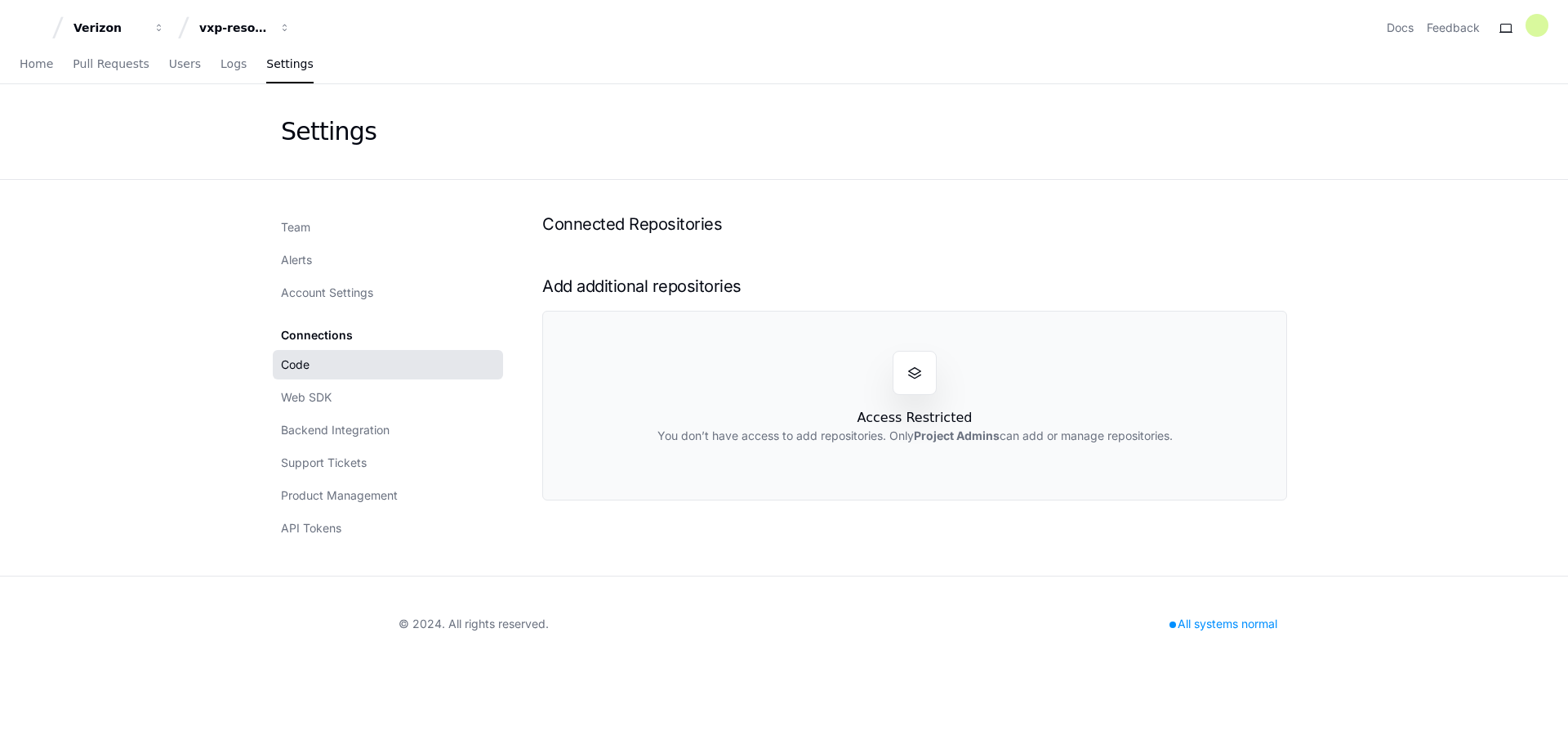
click at [326, 326] on div "Connections Code Web SDK Backend Integration Support Tickets Product Management…" at bounding box center [387, 431] width 230 height 223
click at [327, 339] on div "Connections Code Web SDK Backend Integration Support Tickets Product Management…" at bounding box center [387, 431] width 230 height 223
click at [353, 287] on span "Account Settings" at bounding box center [327, 292] width 92 height 16
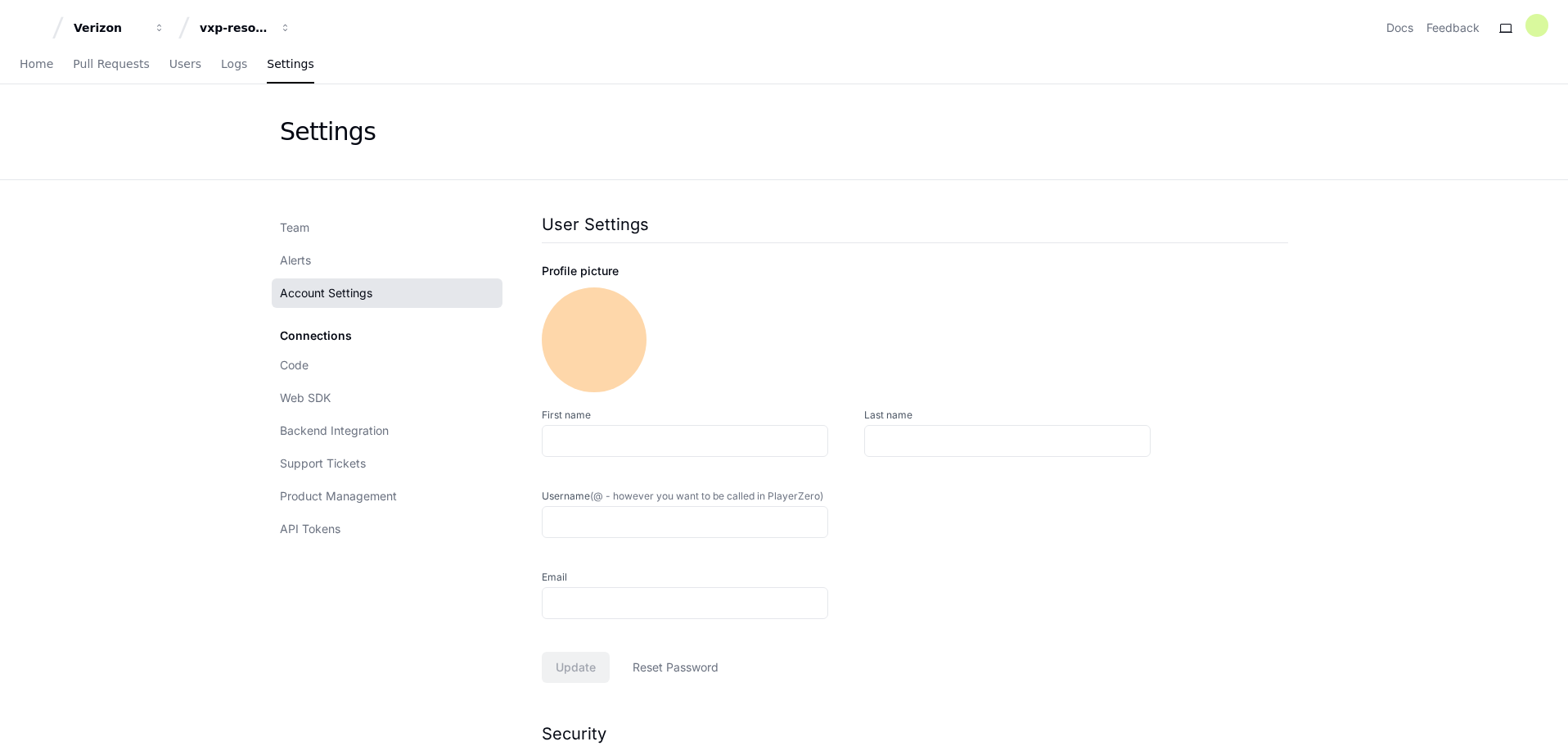
type input "**********"
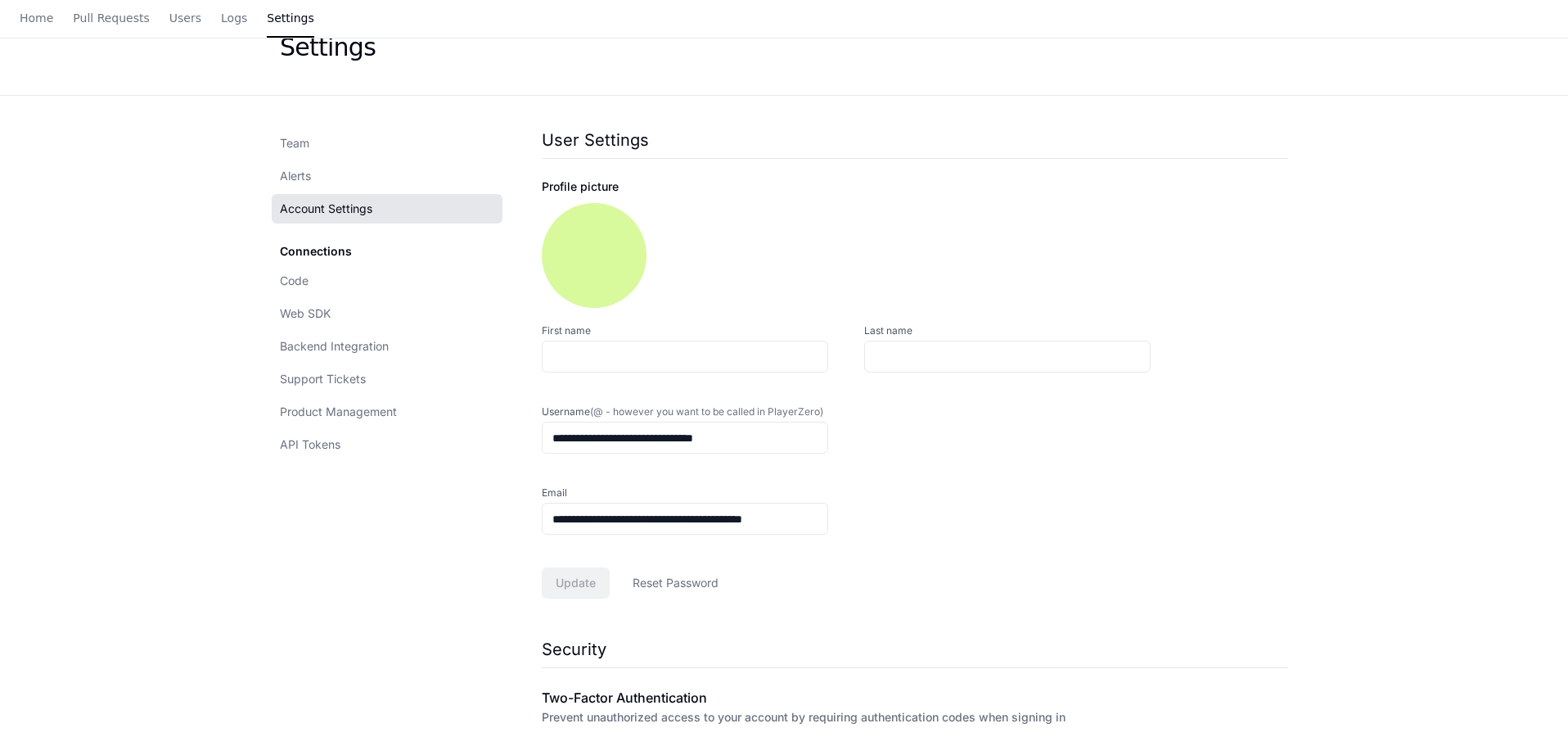
scroll to position [245, 0]
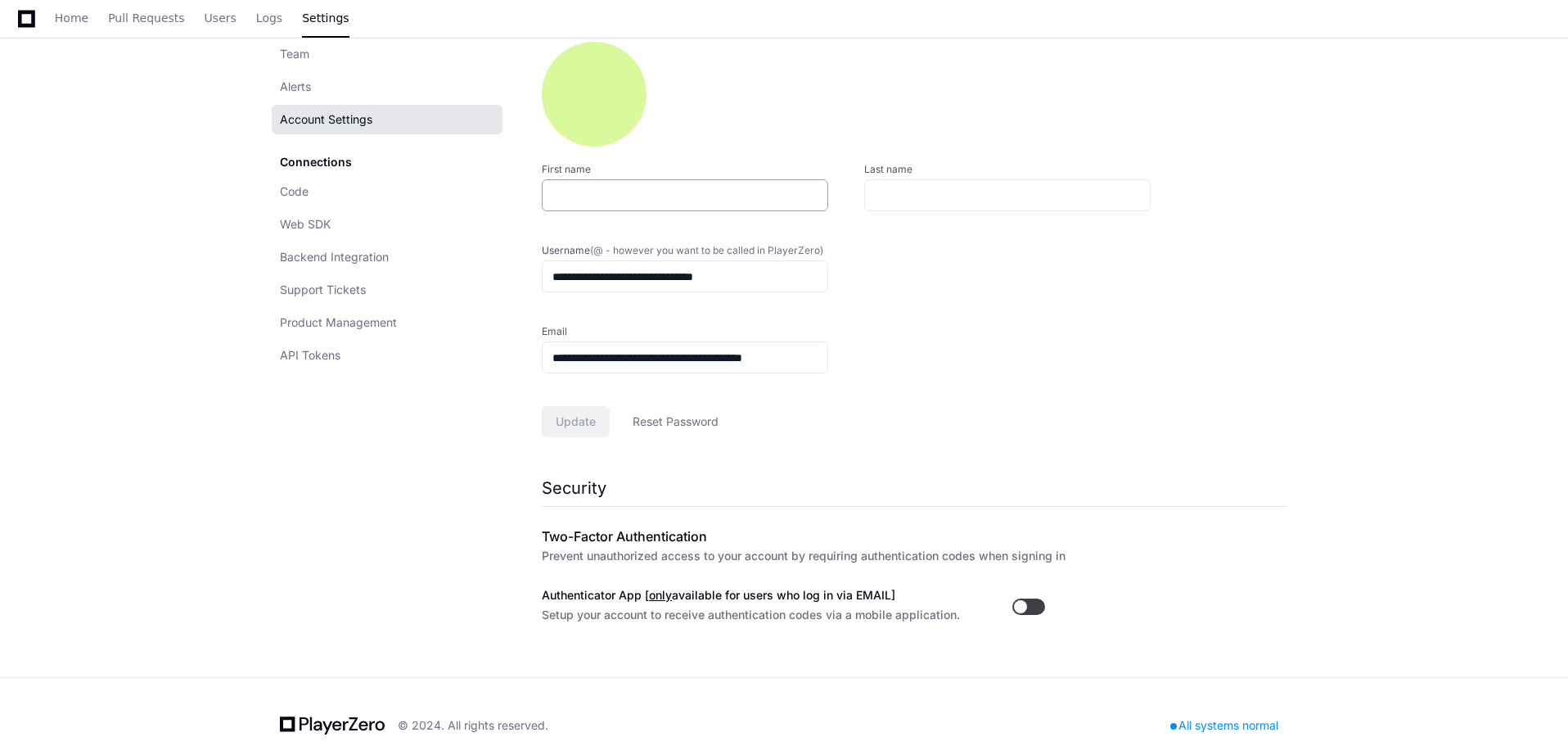
click at [623, 195] on input "First name" at bounding box center [684, 195] width 265 height 16
type input "**********"
type input "**"
click at [565, 427] on span "Update" at bounding box center [576, 421] width 41 height 16
click at [1040, 606] on button "button" at bounding box center [1029, 606] width 33 height 16
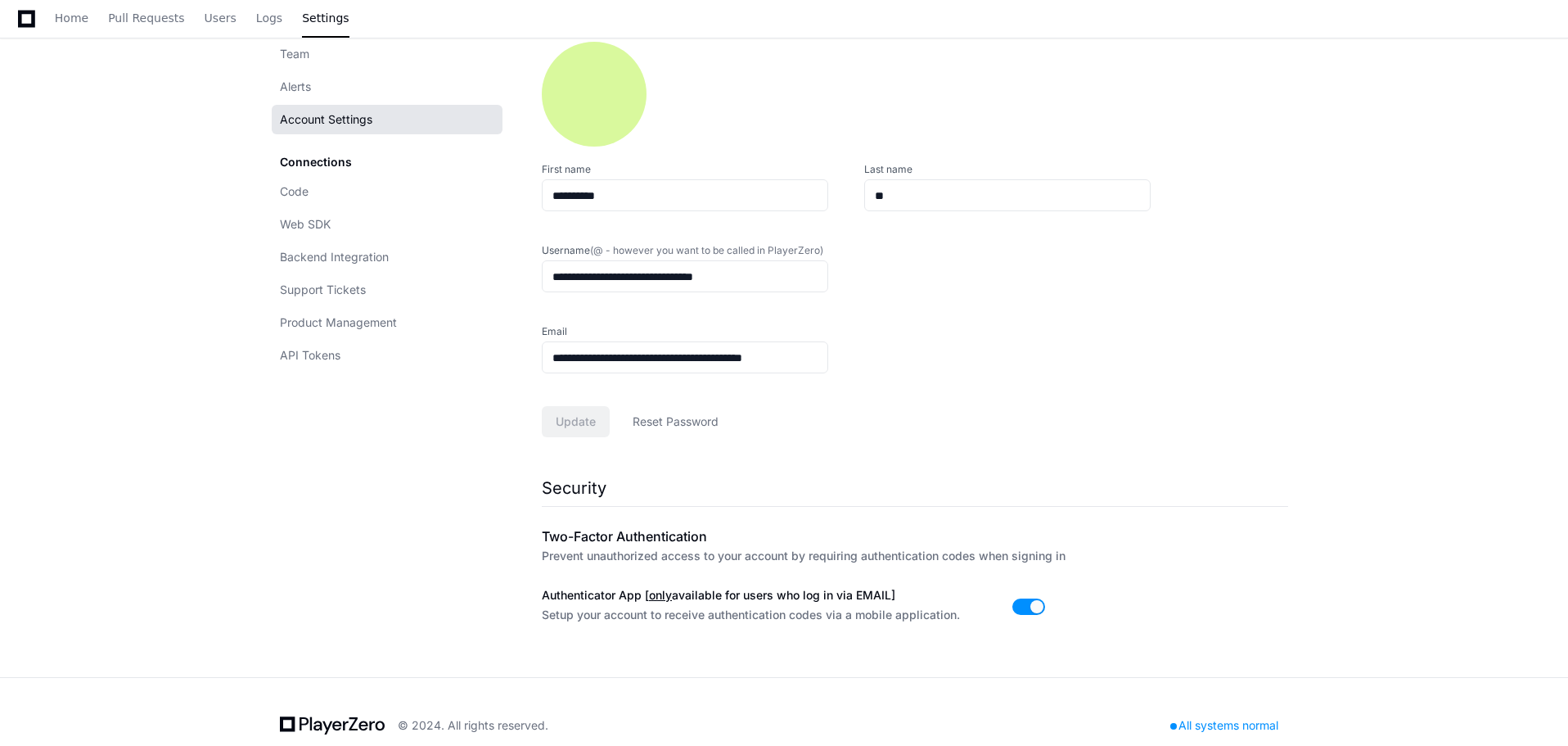
scroll to position [0, 0]
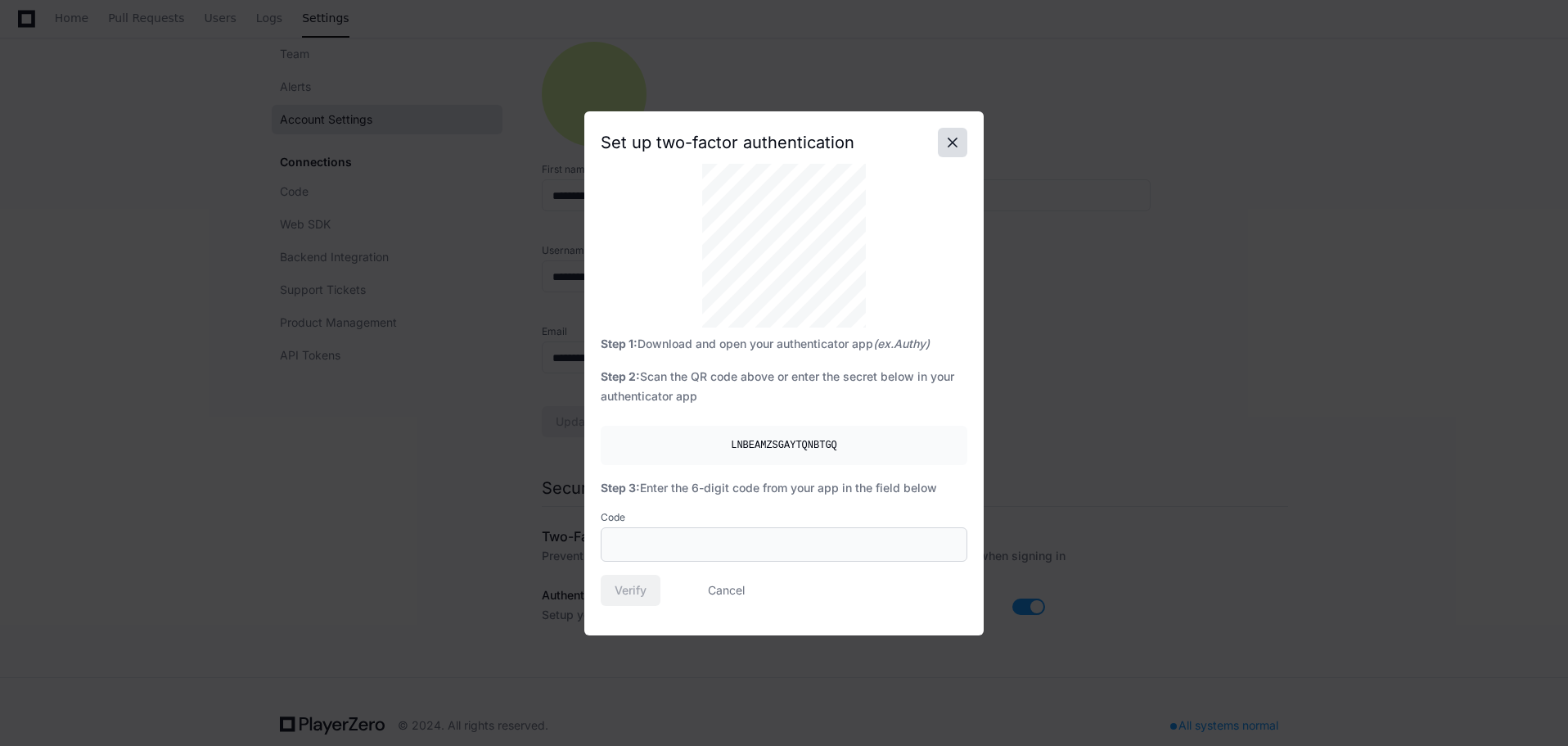
click at [956, 142] on button at bounding box center [952, 142] width 30 height 30
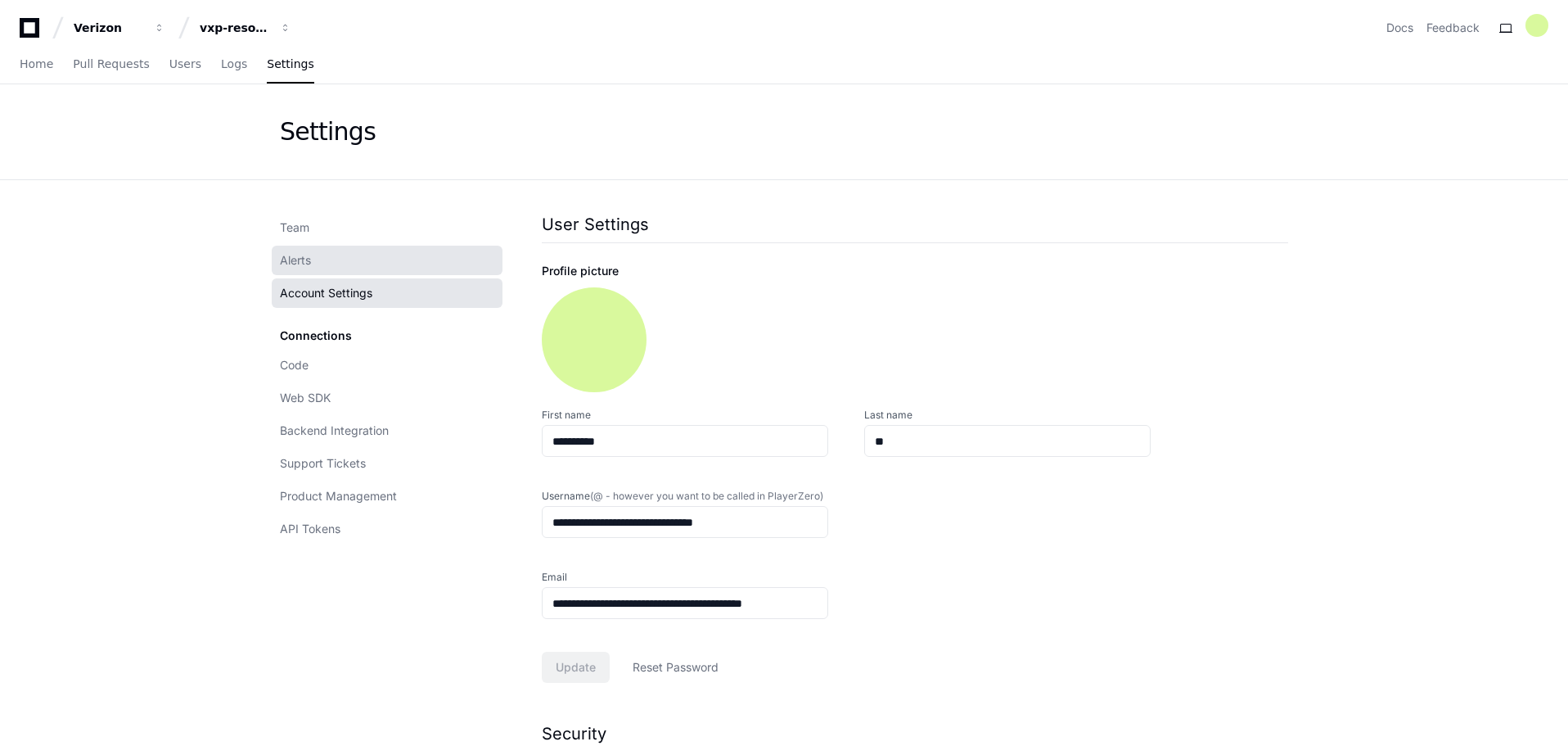
click at [315, 258] on link "Alerts" at bounding box center [387, 260] width 231 height 30
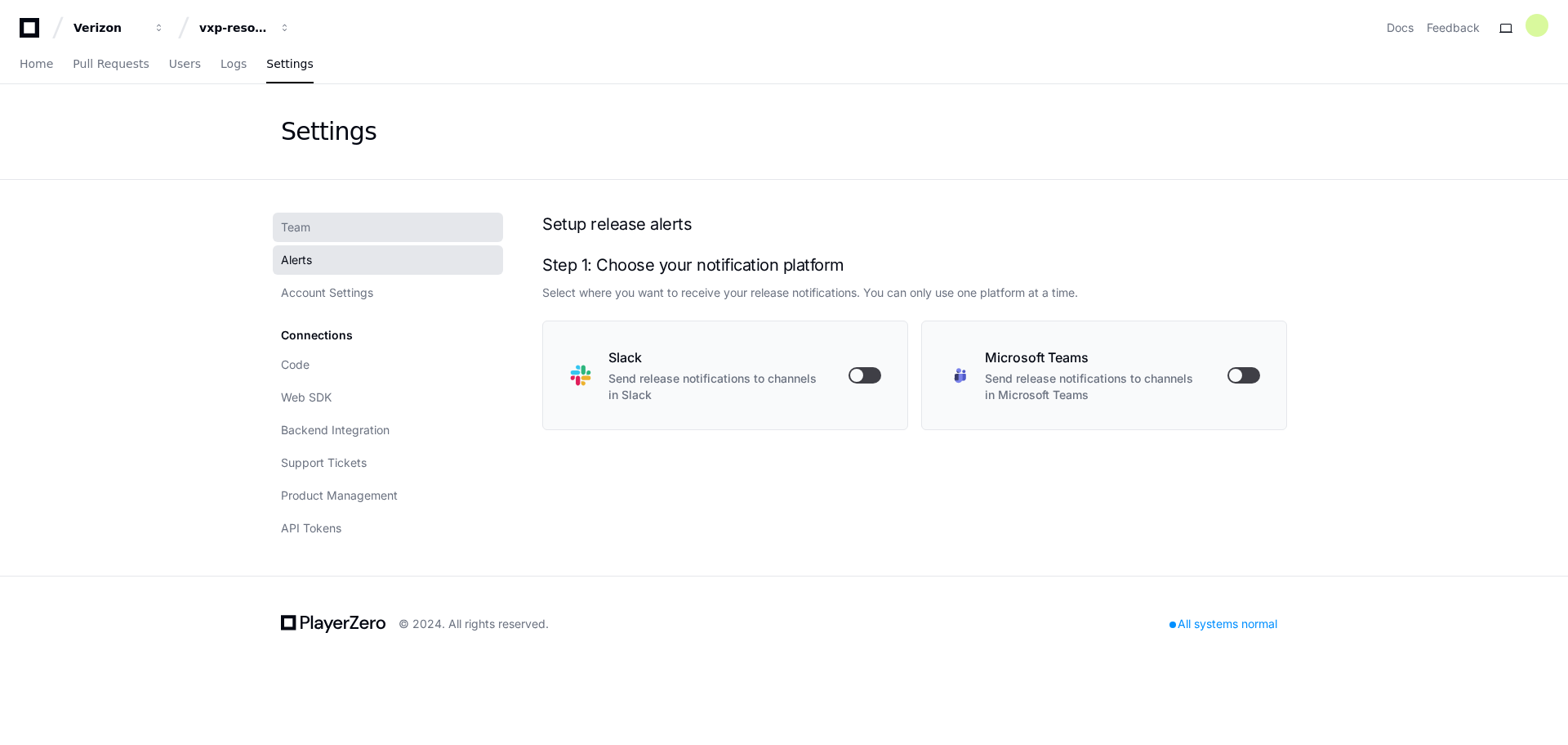
click at [323, 233] on link "Team" at bounding box center [387, 227] width 230 height 30
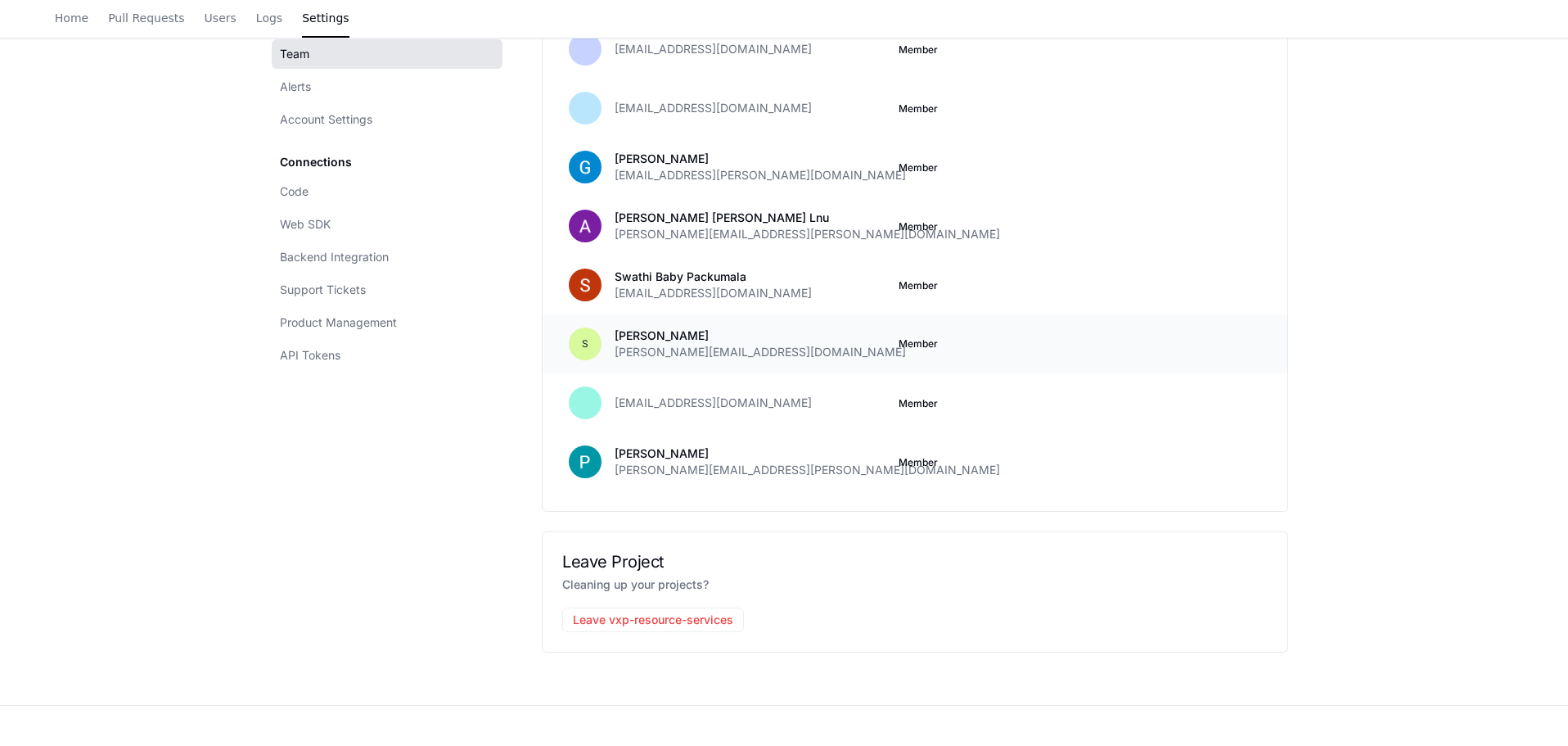
scroll to position [310, 0]
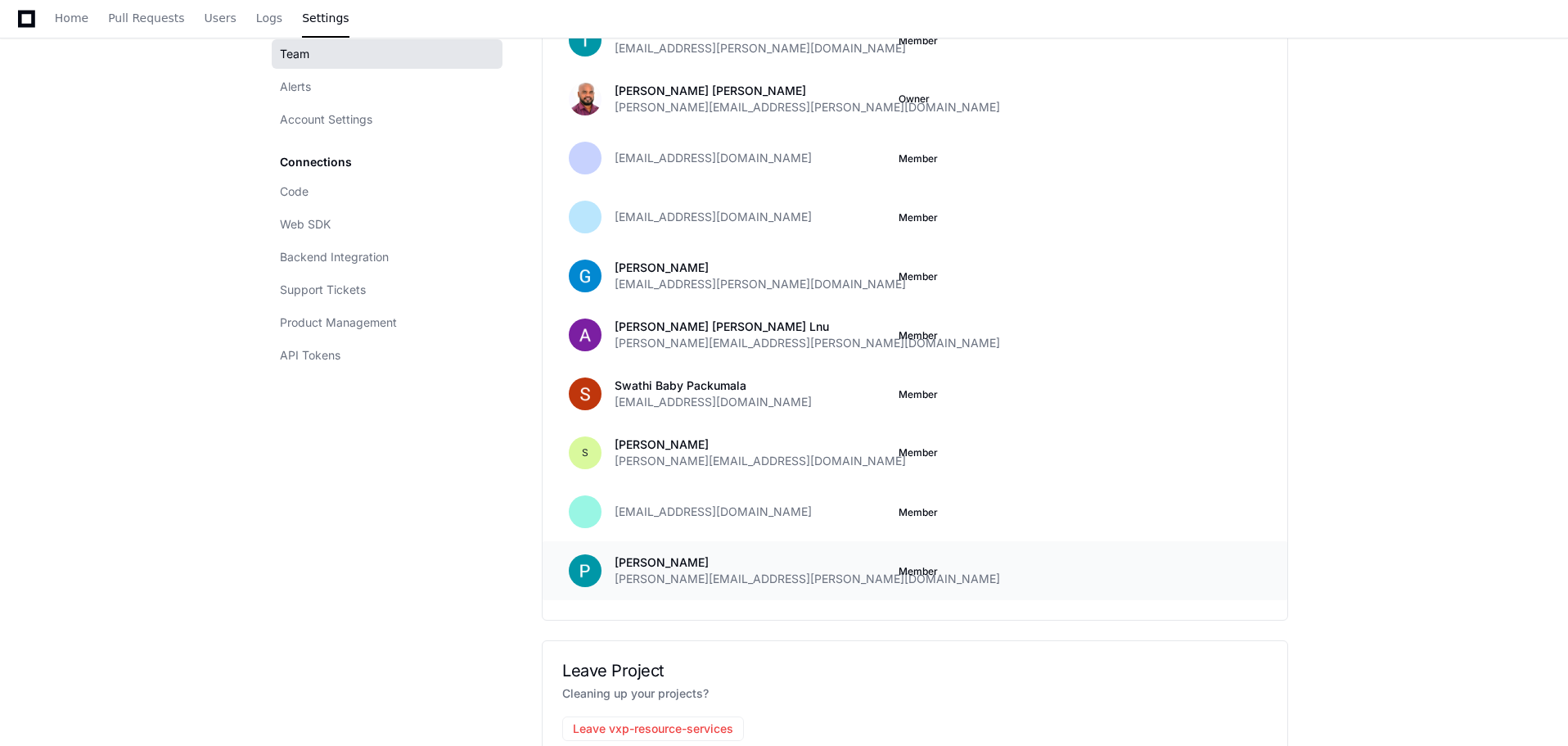
drag, startPoint x: 957, startPoint y: 568, endPoint x: 807, endPoint y: 572, distance: 150.1
click at [807, 572] on div "[PERSON_NAME] [PERSON_NAME][EMAIL_ADDRESS][PERSON_NAME][DOMAIN_NAME]" at bounding box center [750, 570] width 271 height 33
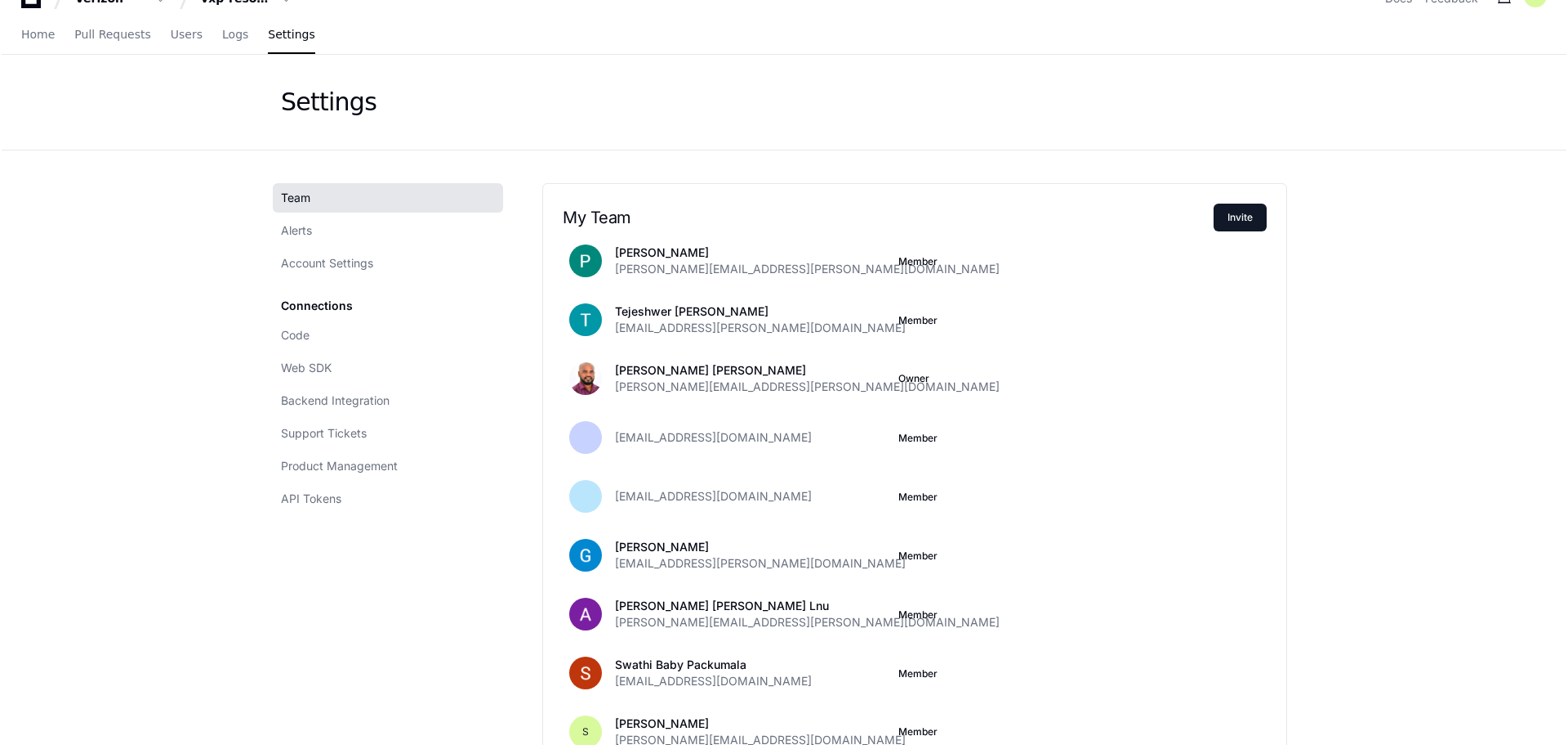
scroll to position [0, 0]
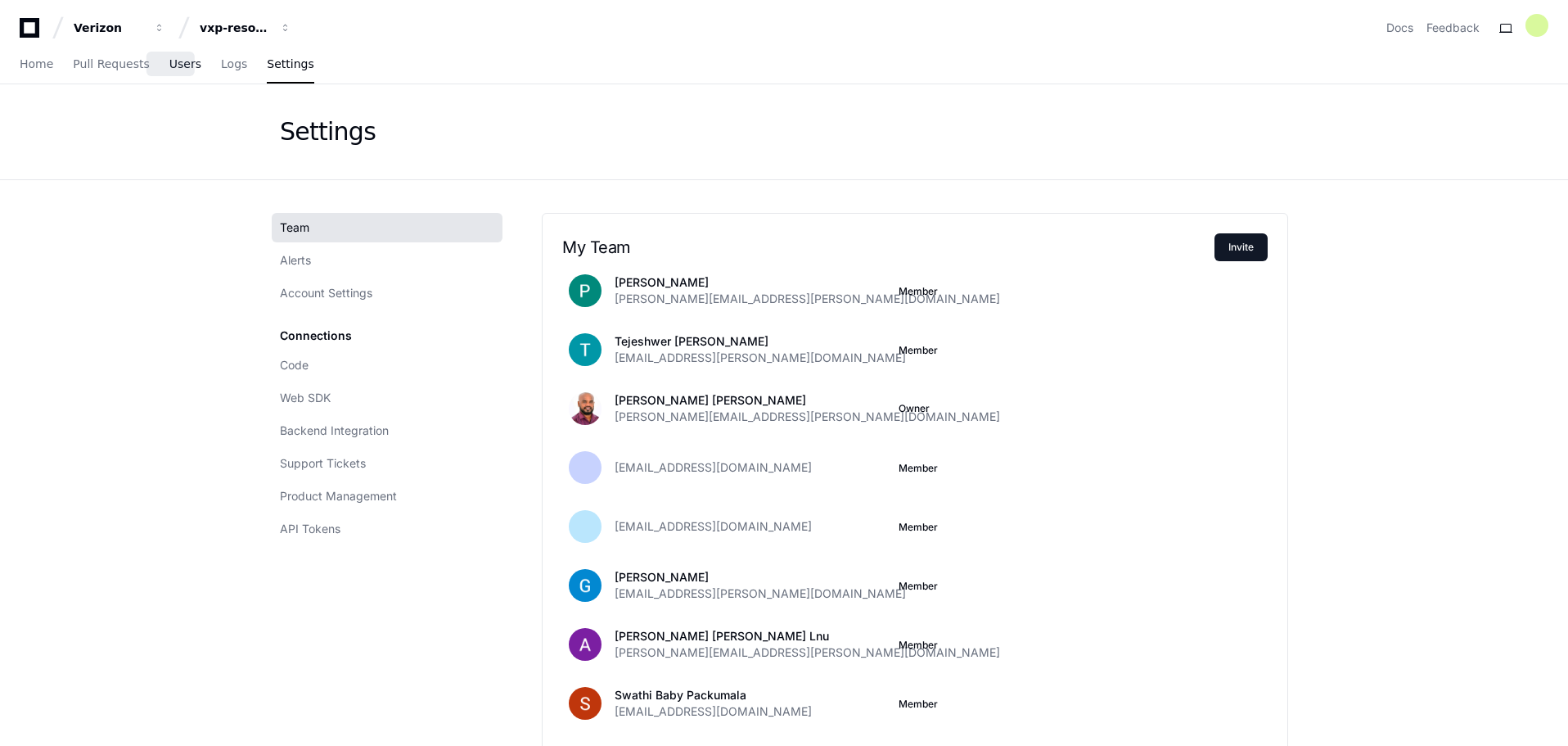
click at [170, 64] on span "Users" at bounding box center [185, 64] width 32 height 10
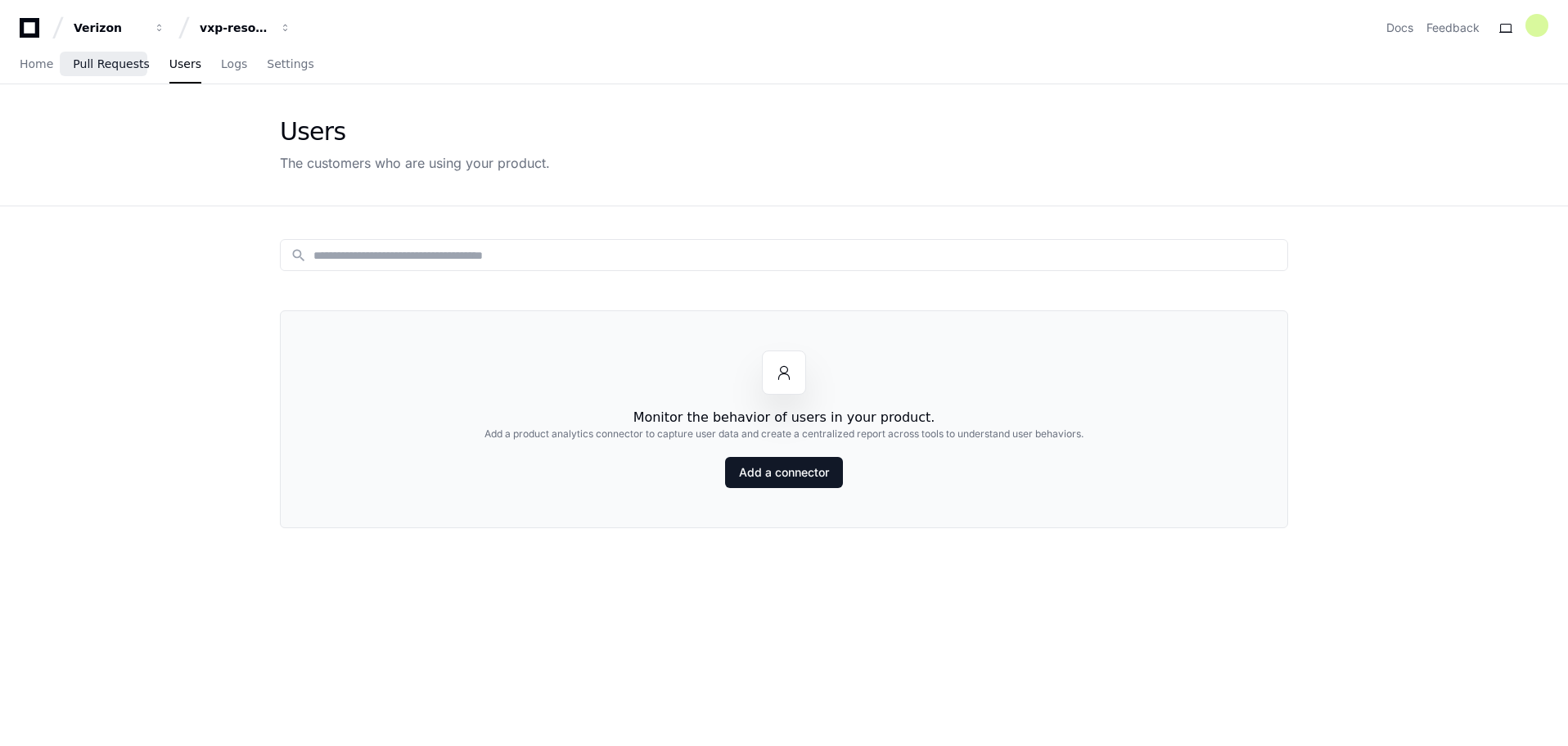
click at [124, 59] on span "Pull Requests" at bounding box center [110, 64] width 76 height 10
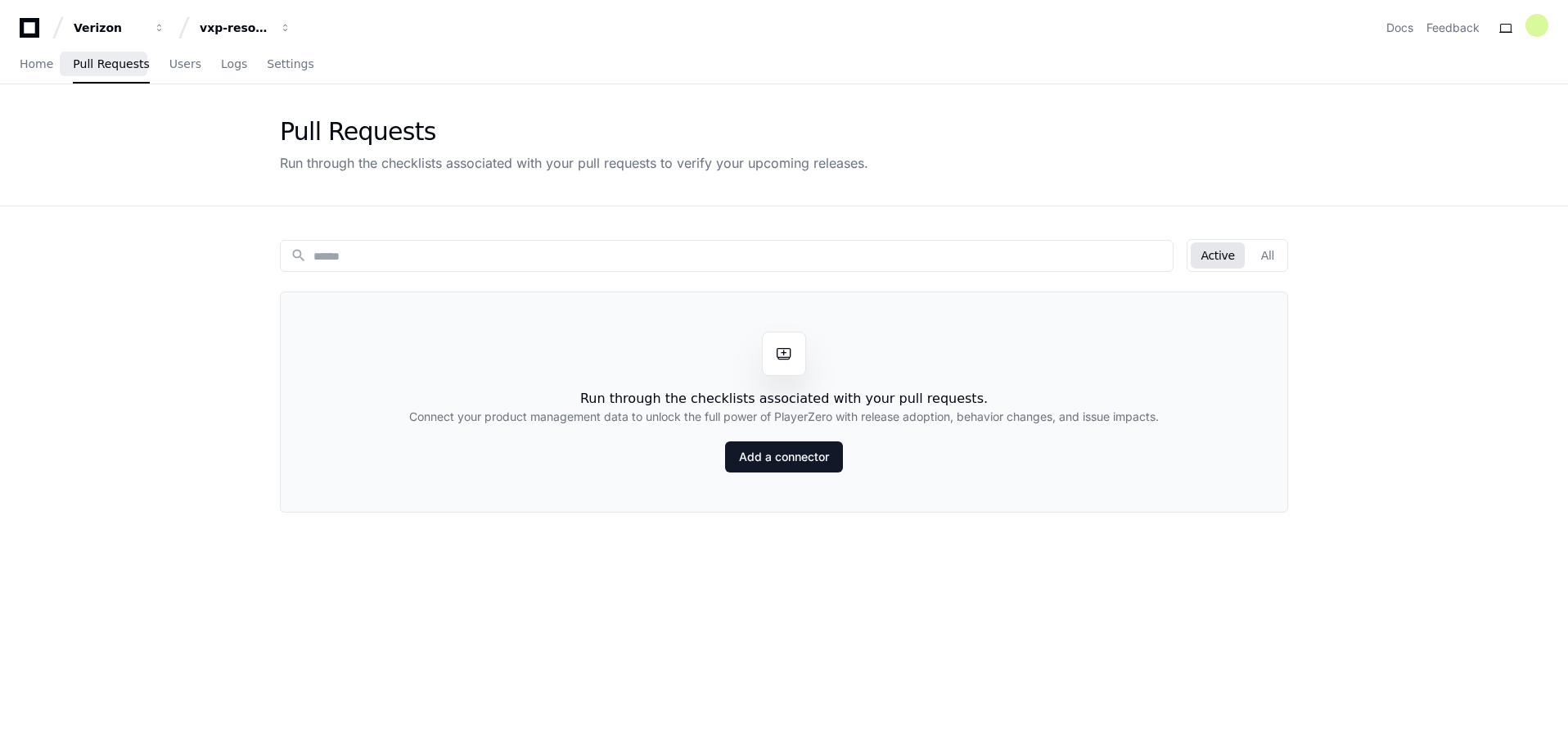
click at [59, 65] on div "Home Pull Requests Users Logs Settings" at bounding box center [166, 64] width 294 height 38
click at [35, 66] on span "Home" at bounding box center [36, 64] width 34 height 10
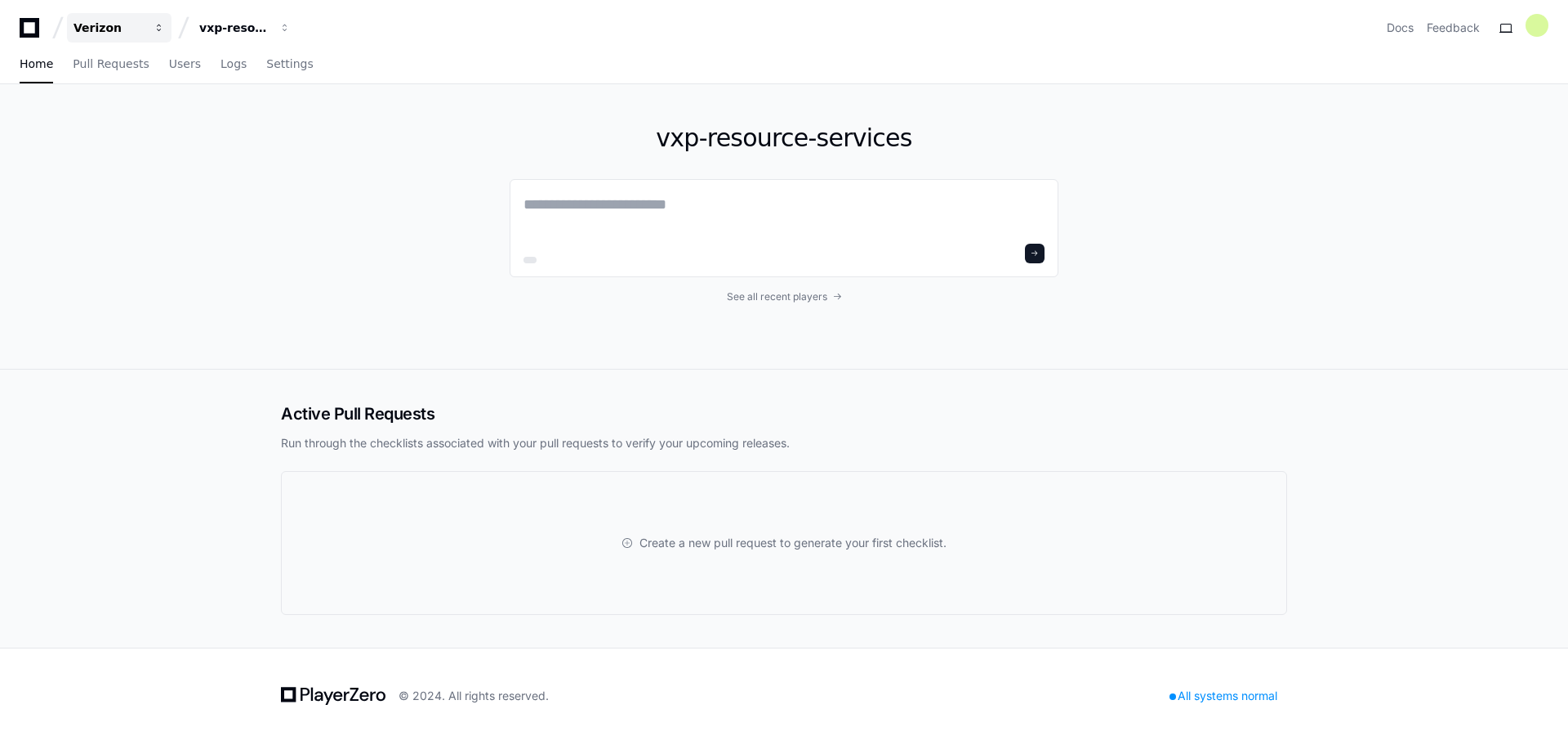
click at [164, 23] on span "button" at bounding box center [159, 28] width 12 height 12
click at [182, 112] on button "V Verizon" at bounding box center [202, 120] width 235 height 33
click at [144, 30] on div "vxp-resource-services" at bounding box center [108, 27] width 70 height 16
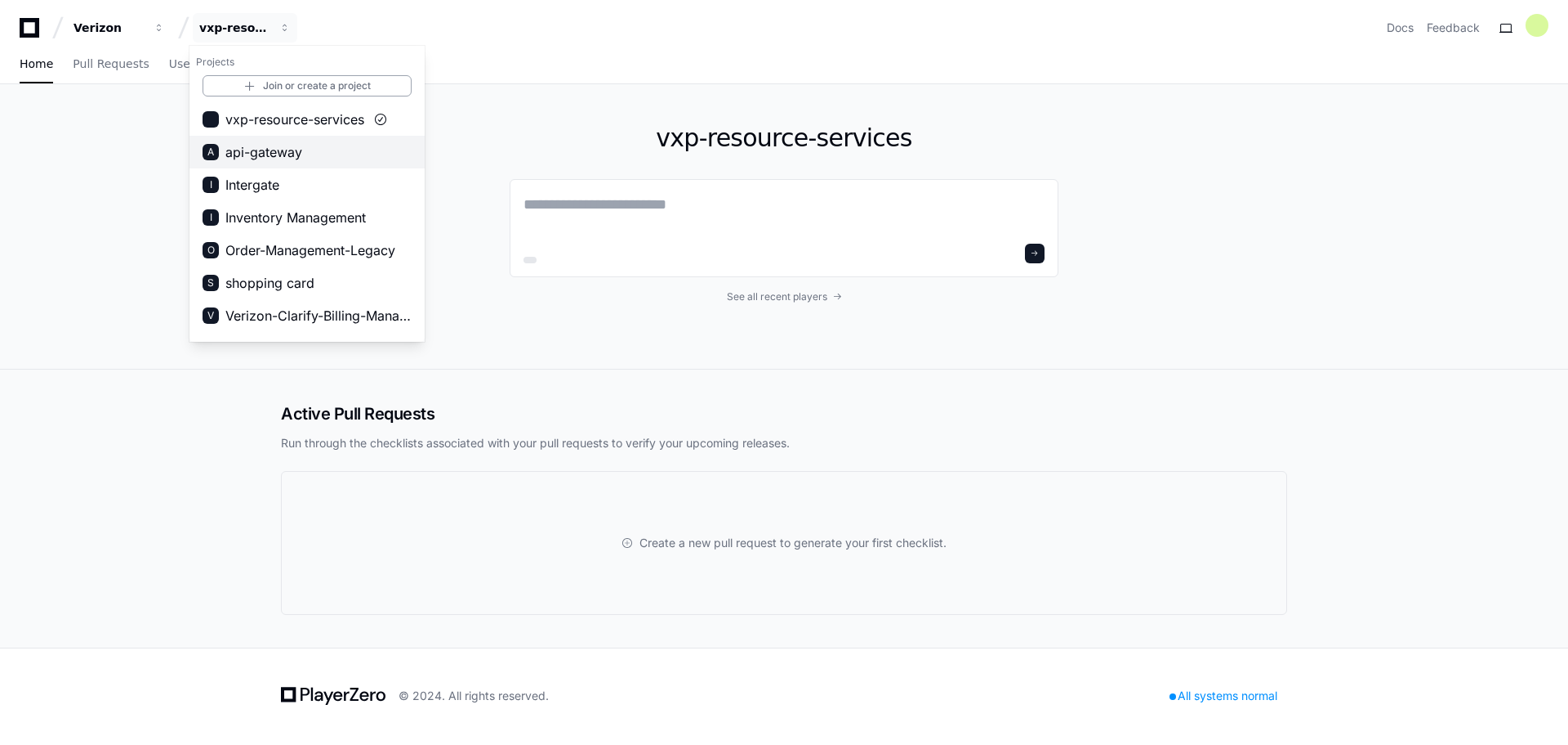
click at [262, 148] on span "api-gateway" at bounding box center [264, 152] width 77 height 19
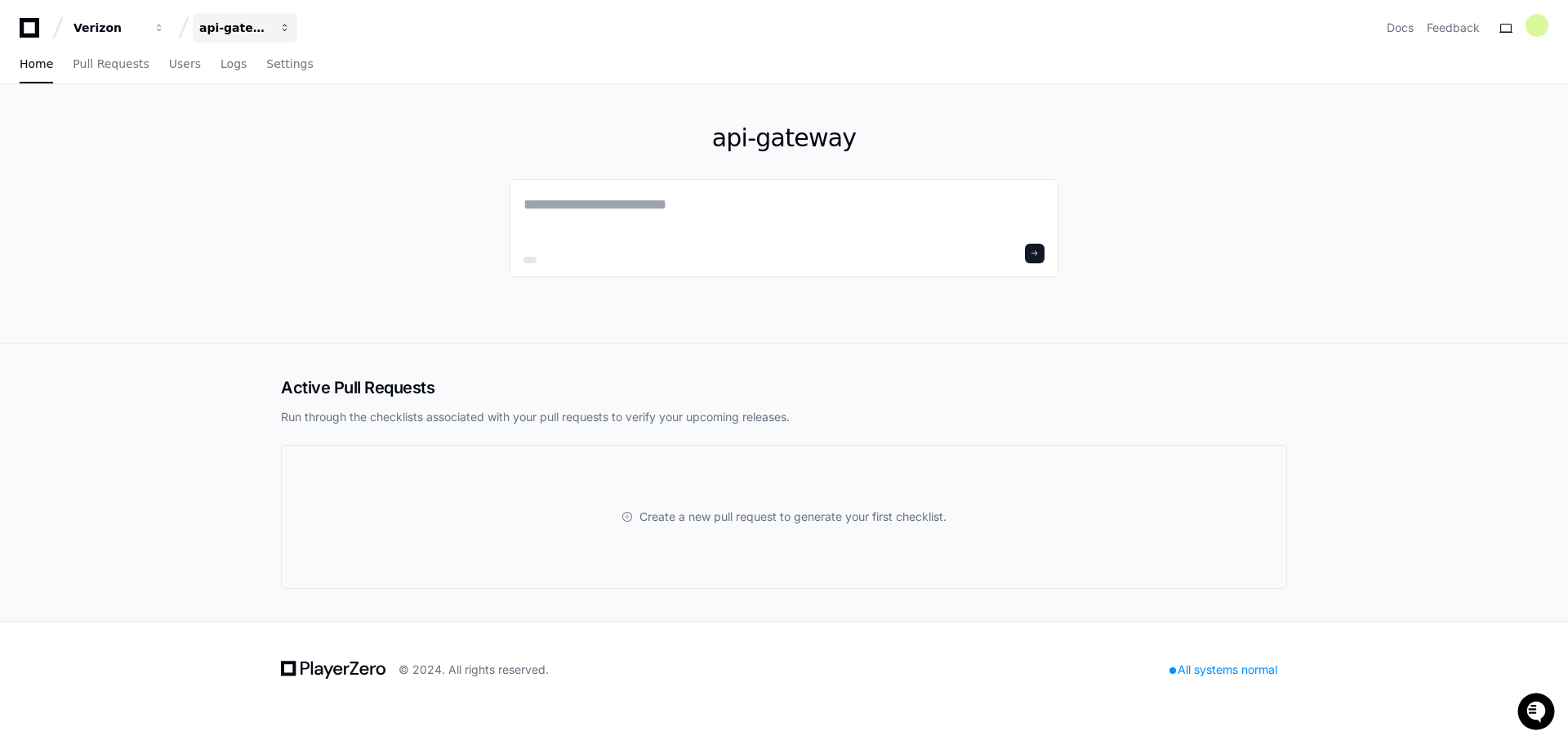
click at [144, 30] on div "api-gateway" at bounding box center [108, 27] width 70 height 16
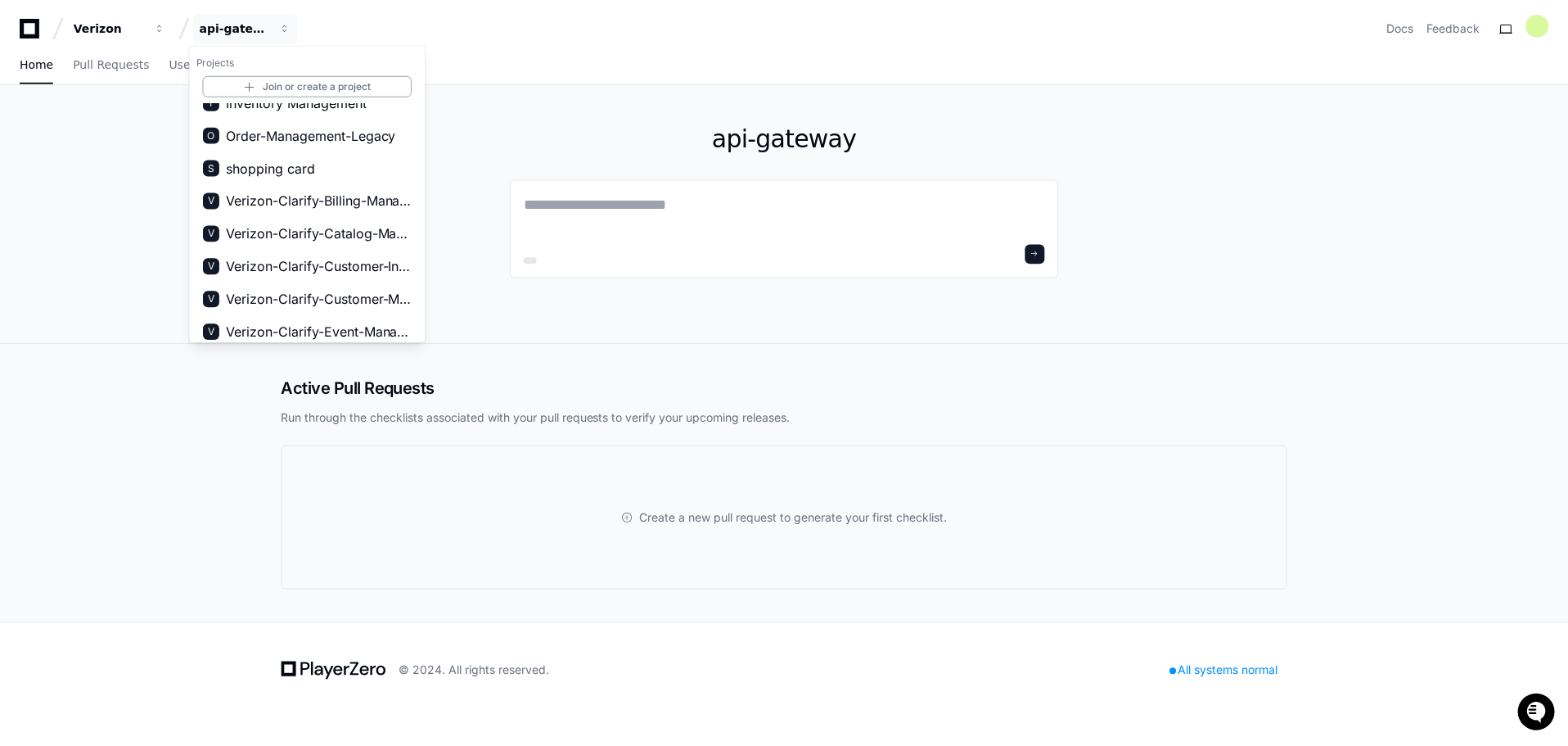
scroll to position [108, 0]
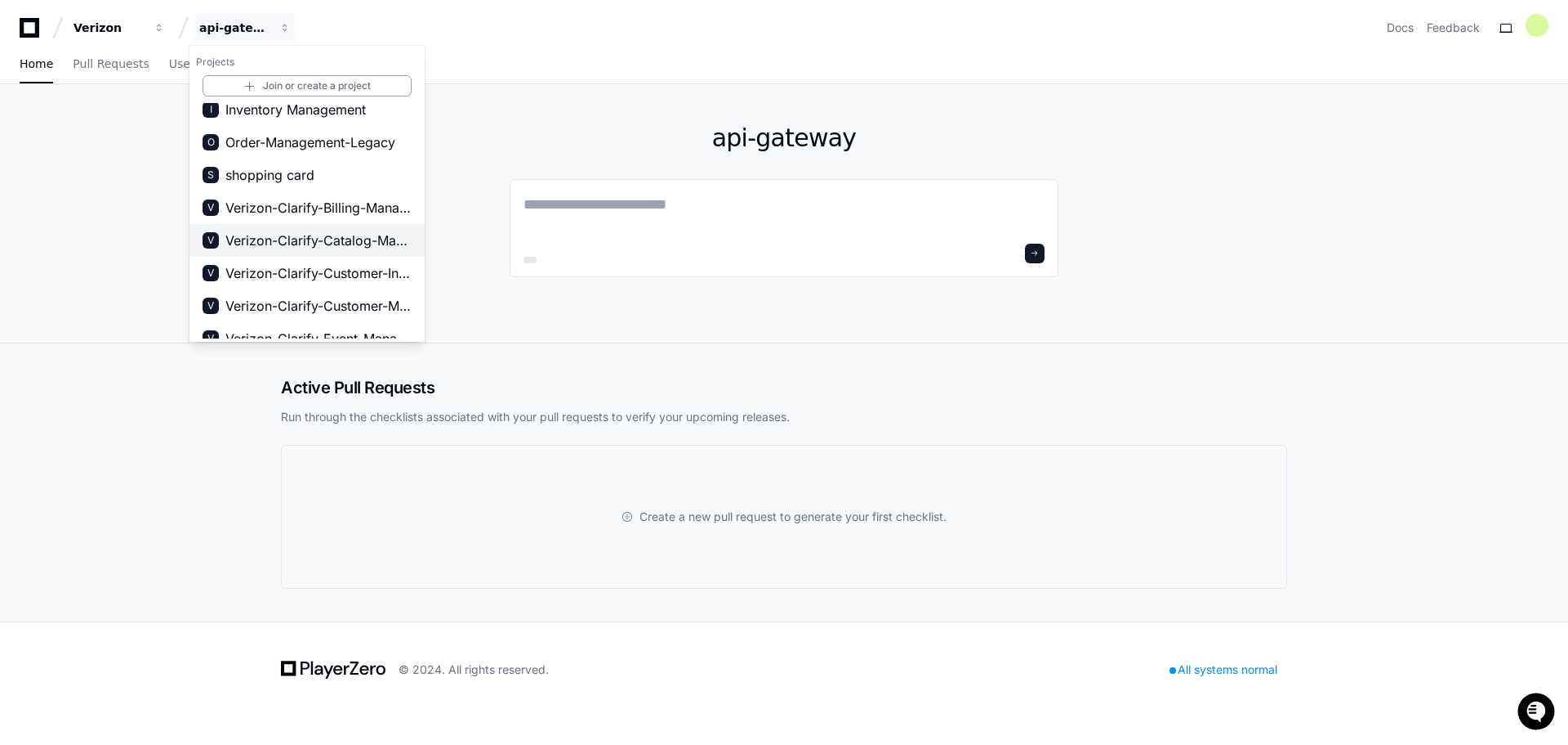
click at [336, 239] on span "Verizon-Clarify-Catalog-Management" at bounding box center [318, 240] width 186 height 19
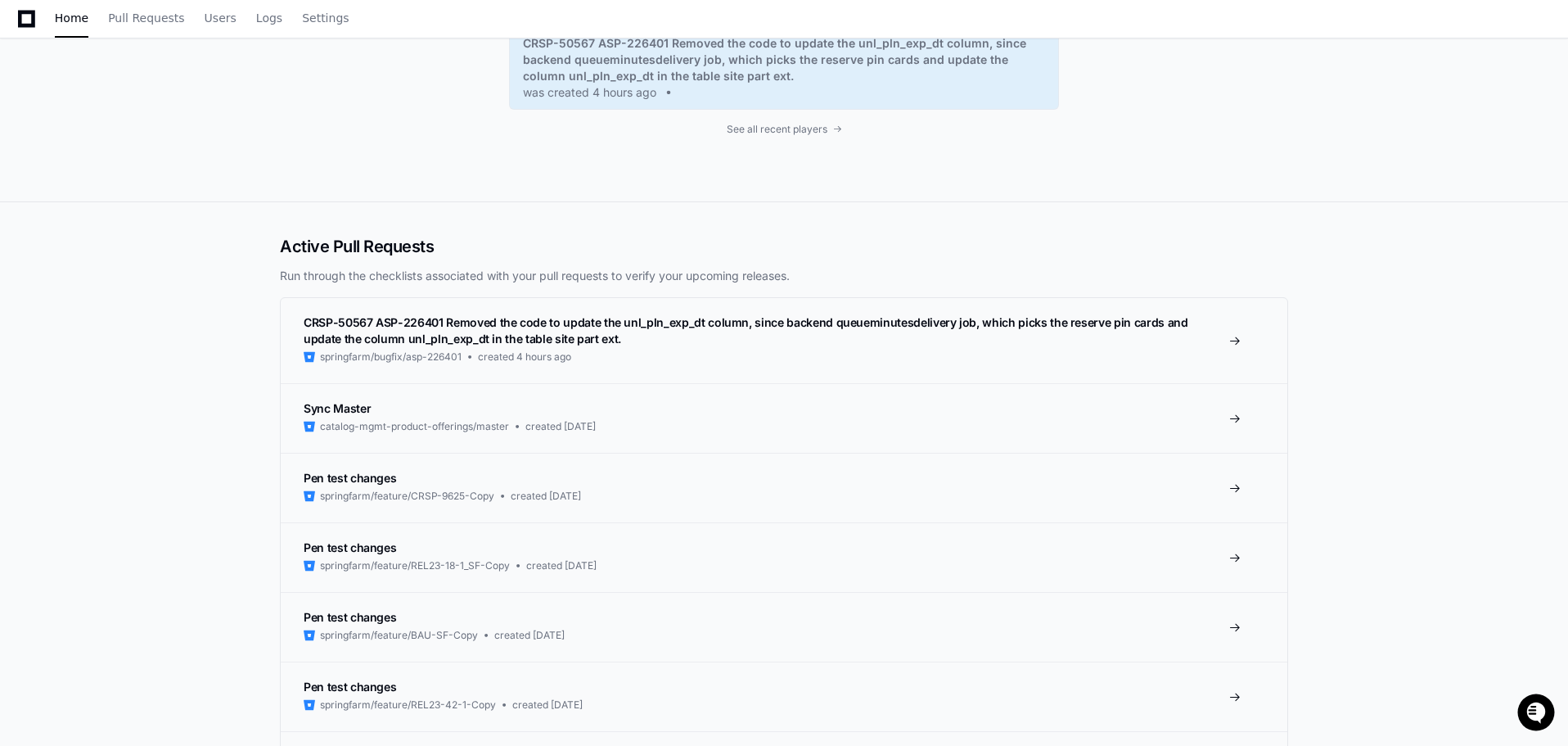
scroll to position [0, 0]
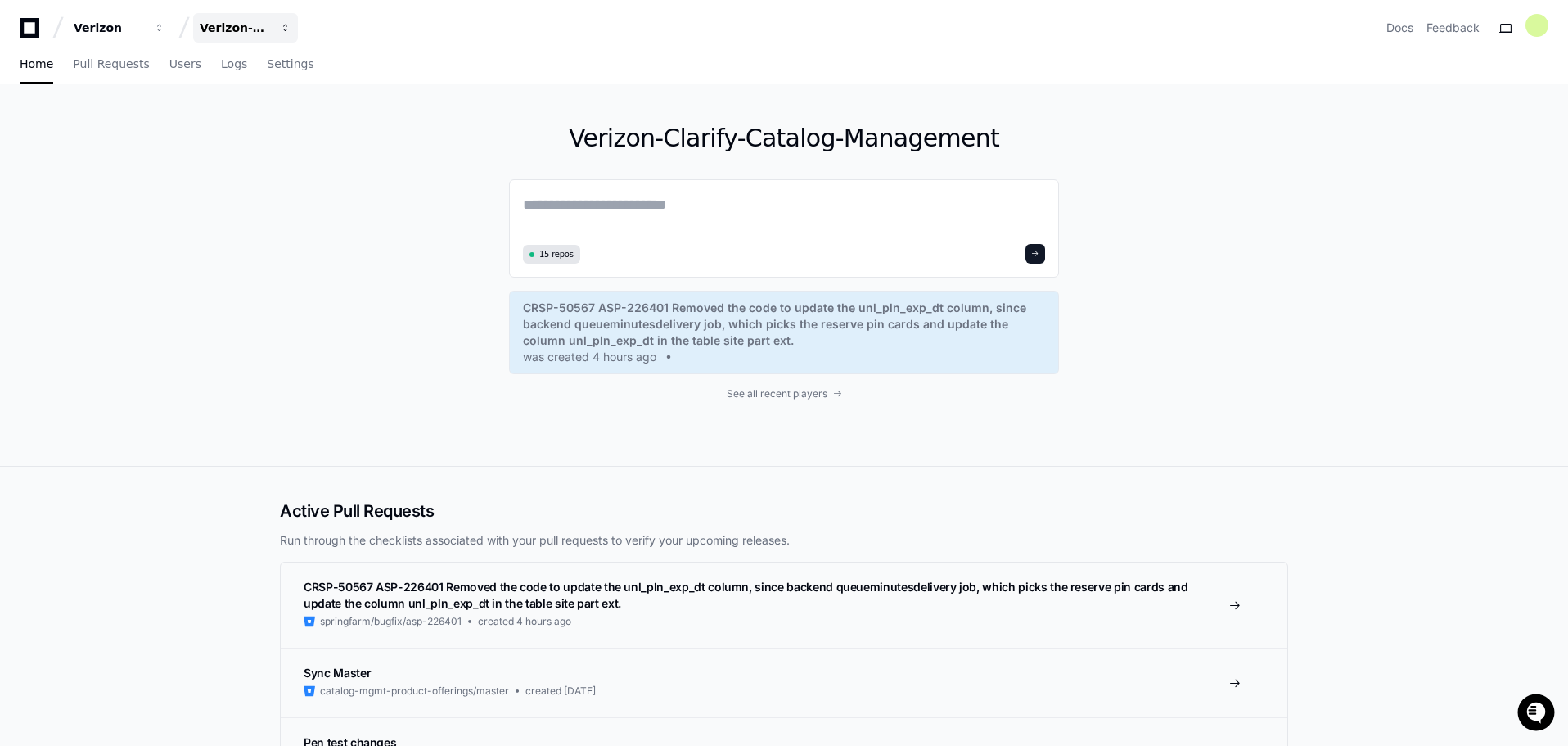
click at [285, 34] on button "Verizon-Clarify-Catalog-Management" at bounding box center [245, 28] width 105 height 30
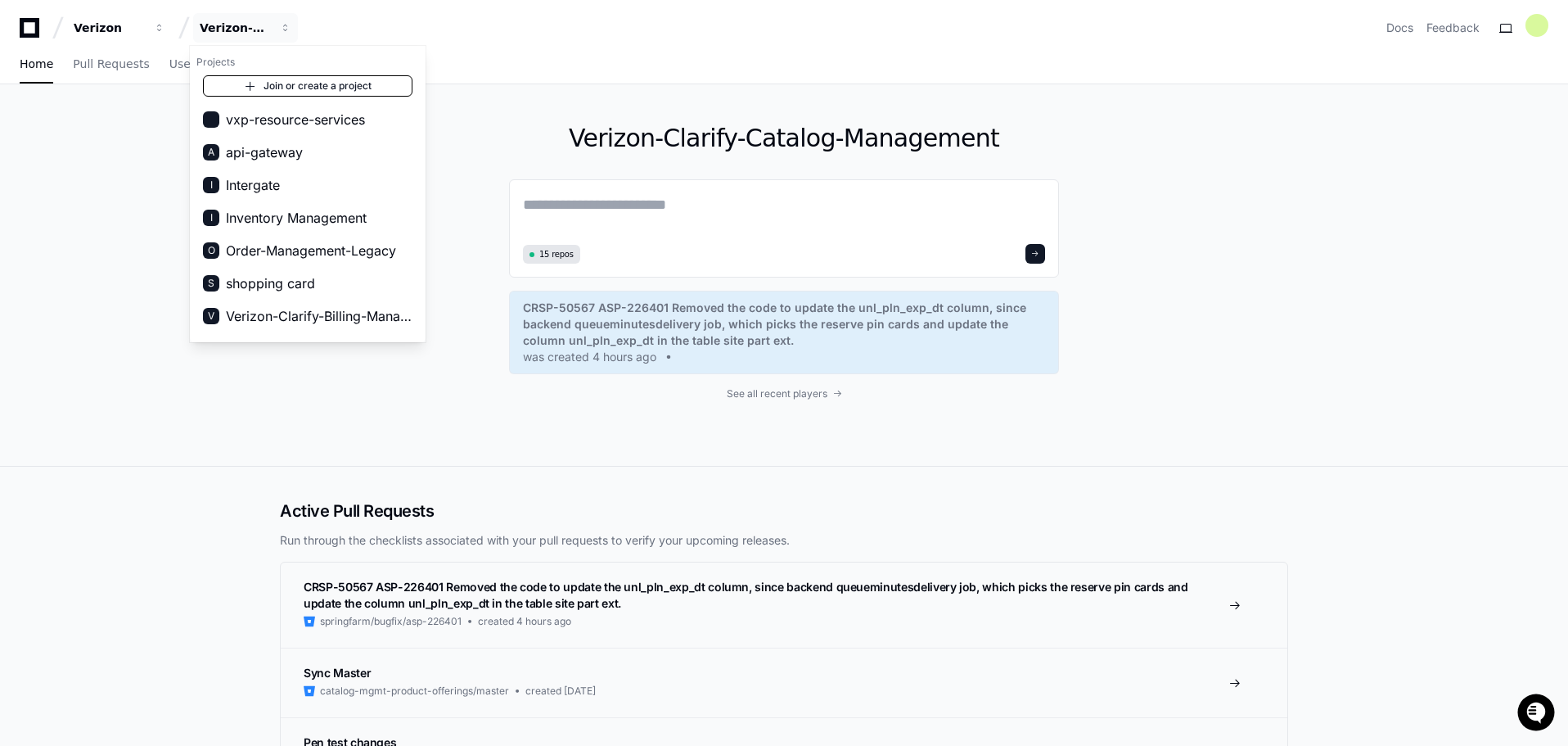
click at [322, 86] on link "Join or create a project" at bounding box center [307, 86] width 209 height 21
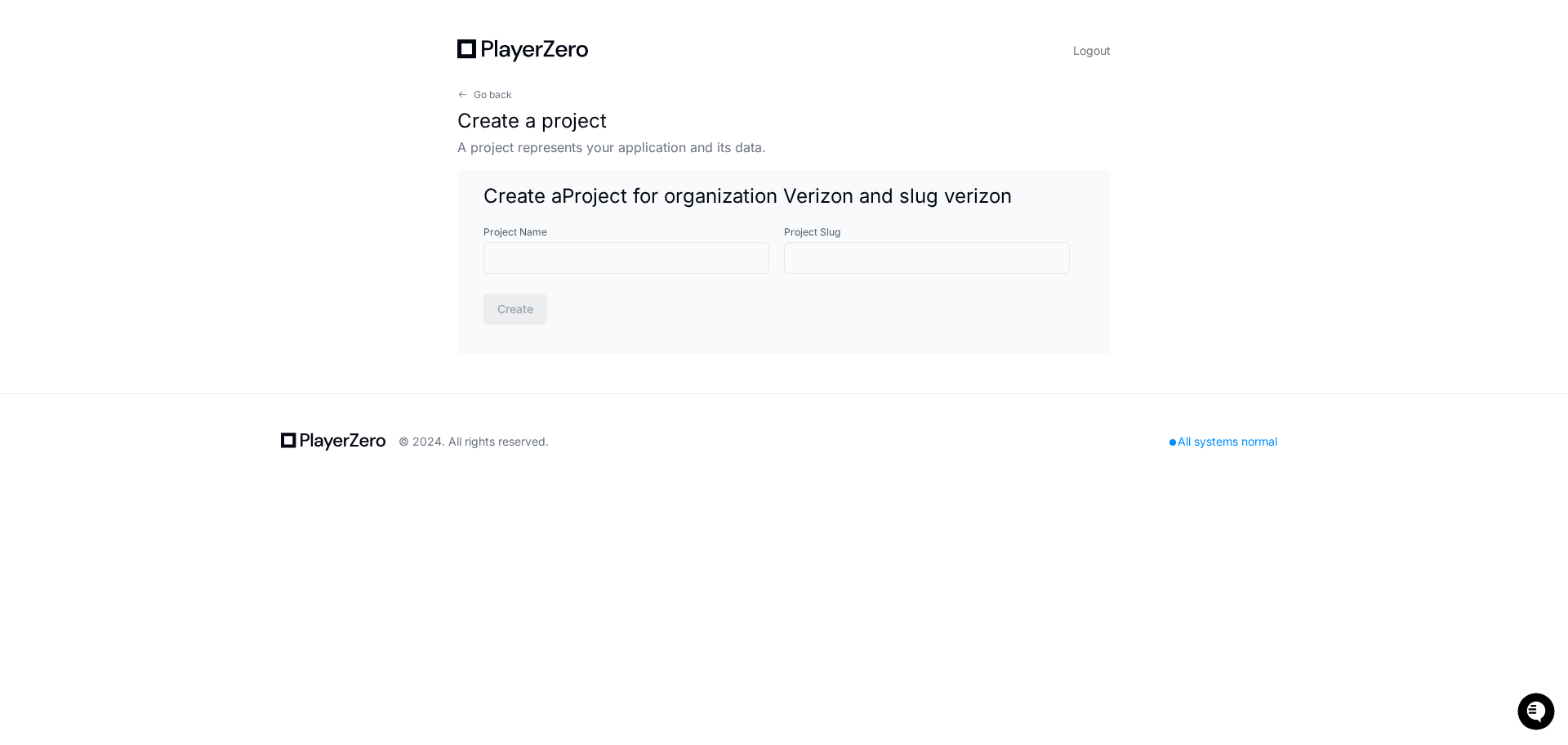
click at [496, 105] on div "Go back Create a project A project represents your application and its data." at bounding box center [784, 122] width 653 height 68
click at [492, 95] on span "Go back" at bounding box center [493, 95] width 39 height 13
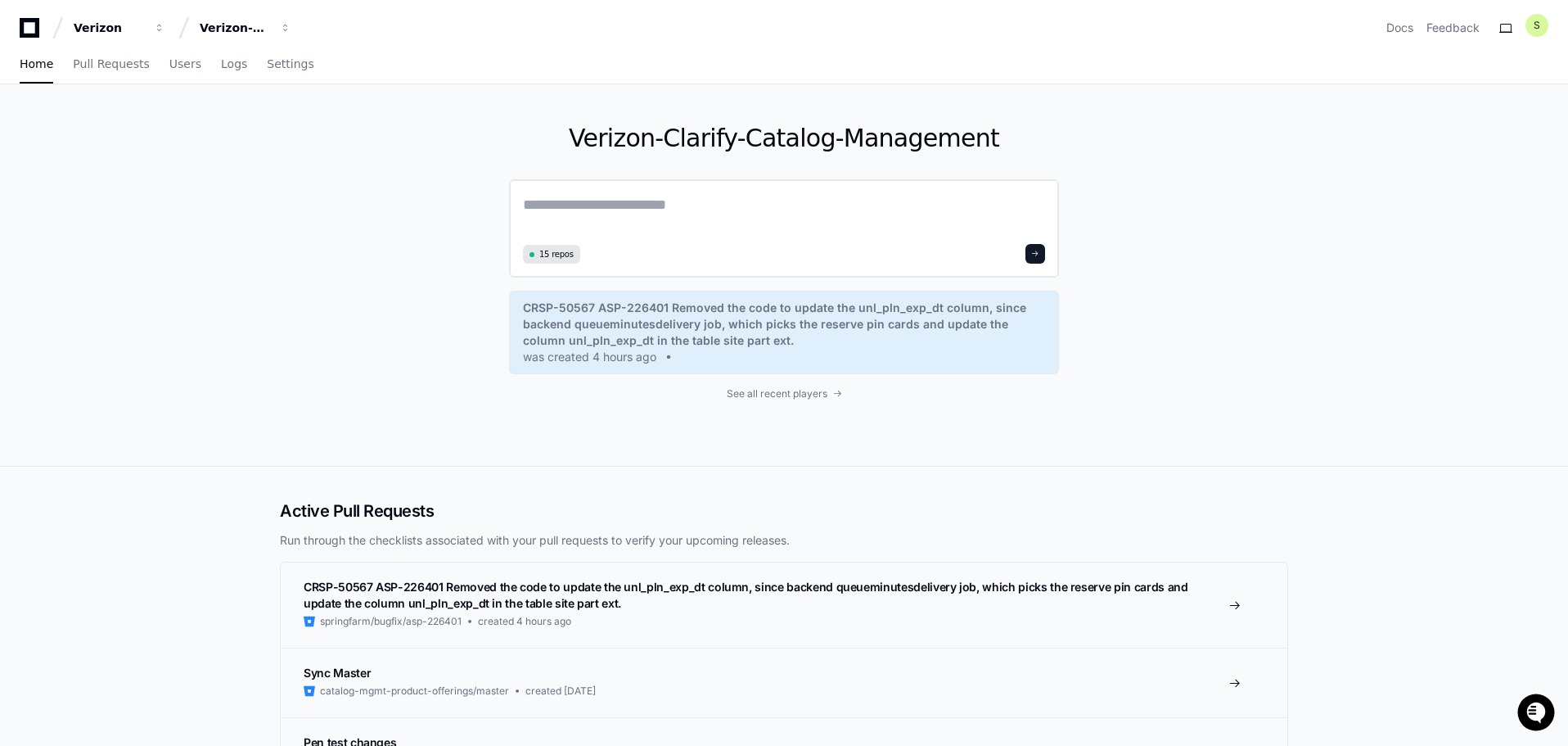
click at [677, 239] on div "15 repos" at bounding box center [784, 229] width 550 height 98
click at [677, 218] on textarea at bounding box center [784, 215] width 522 height 45
click at [30, 68] on span "Home" at bounding box center [36, 64] width 34 height 10
click at [764, 226] on textarea at bounding box center [784, 215] width 522 height 45
click at [522, 253] on div "15 repos" at bounding box center [784, 229] width 550 height 98
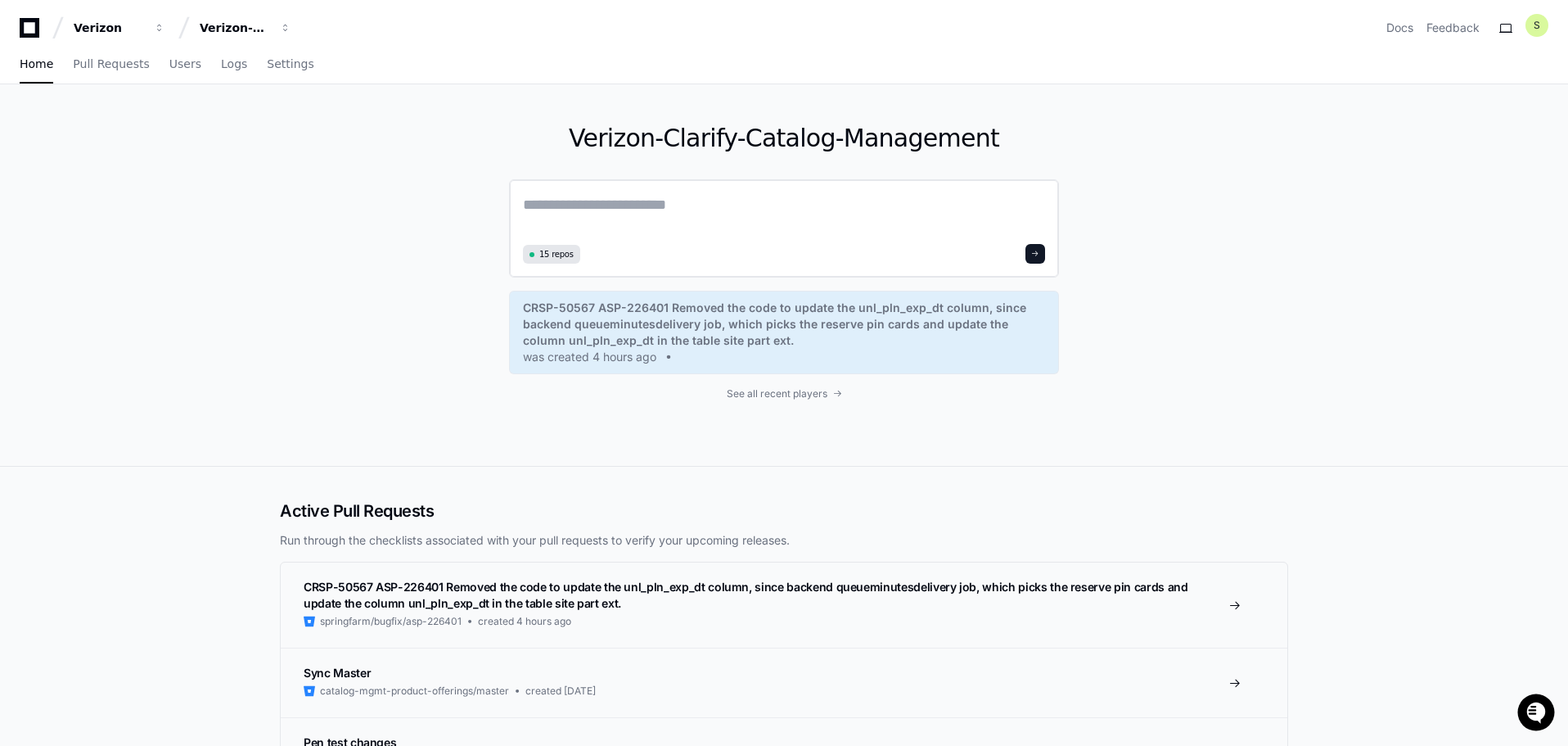
click at [531, 256] on span at bounding box center [532, 254] width 5 height 5
click at [1038, 256] on span at bounding box center [1035, 254] width 8 height 8
click at [781, 391] on span "See all recent players" at bounding box center [777, 394] width 100 height 14
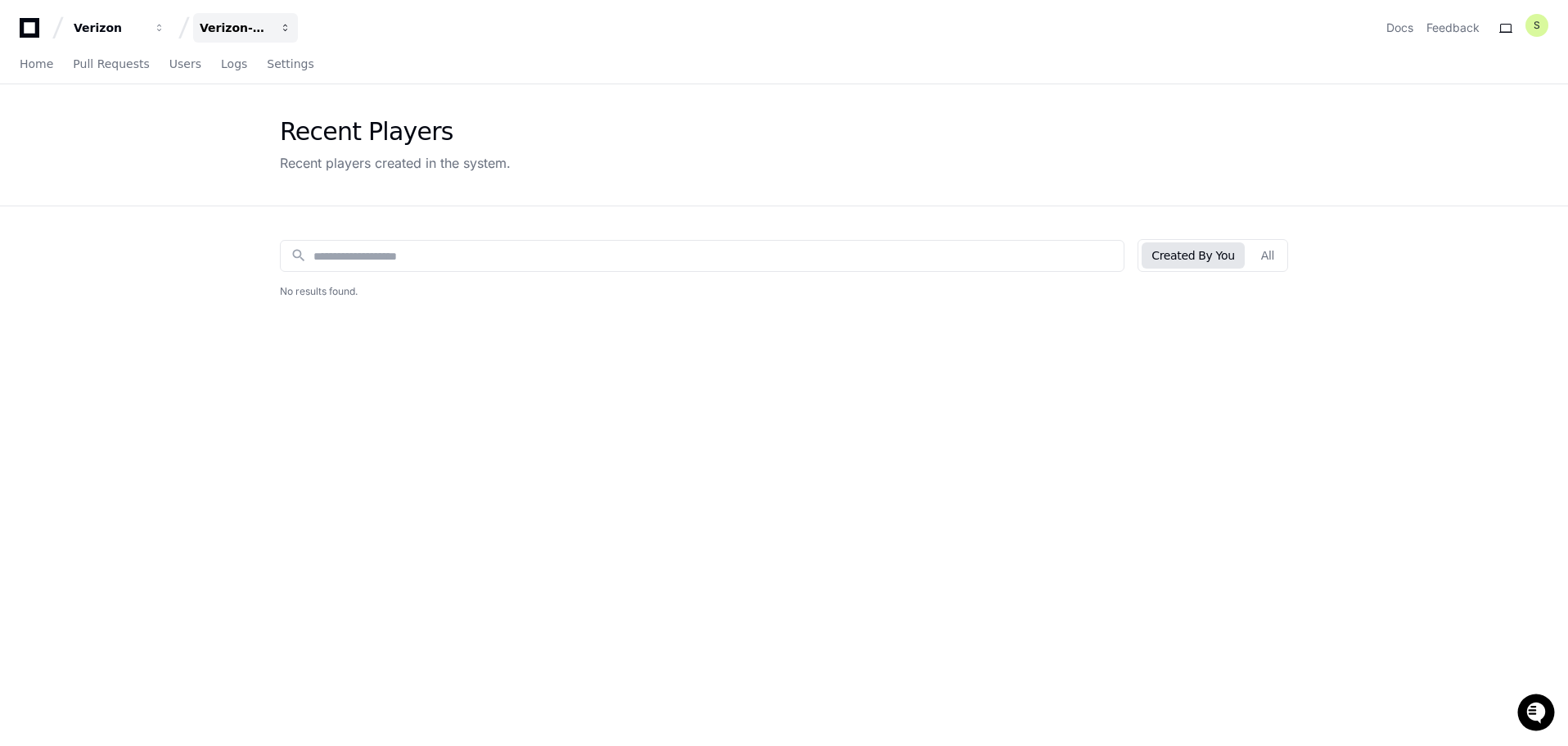
click at [272, 22] on button "Verizon-Clarify-Catalog-Management" at bounding box center [245, 28] width 105 height 30
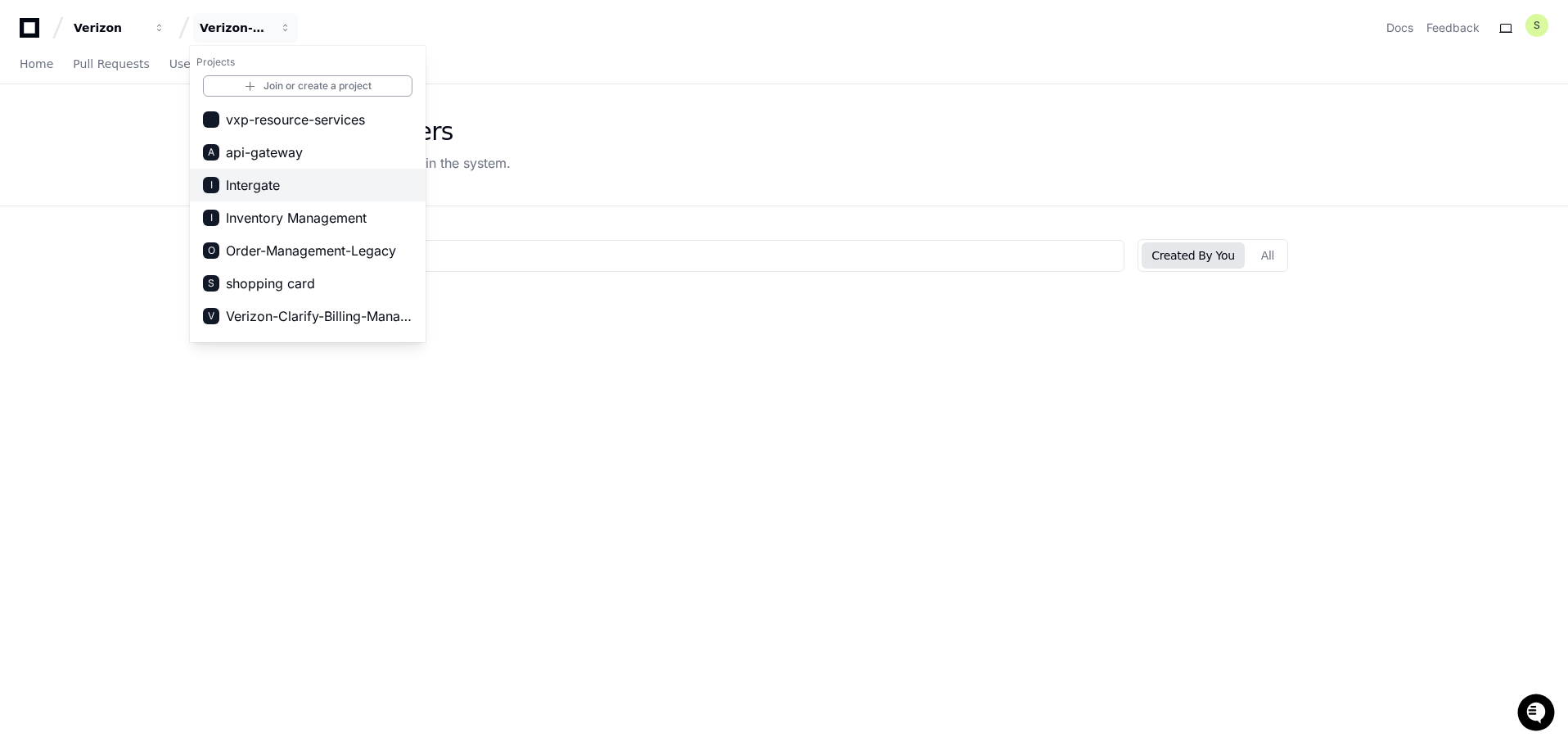
click at [269, 186] on span "Intergate" at bounding box center [253, 184] width 54 height 19
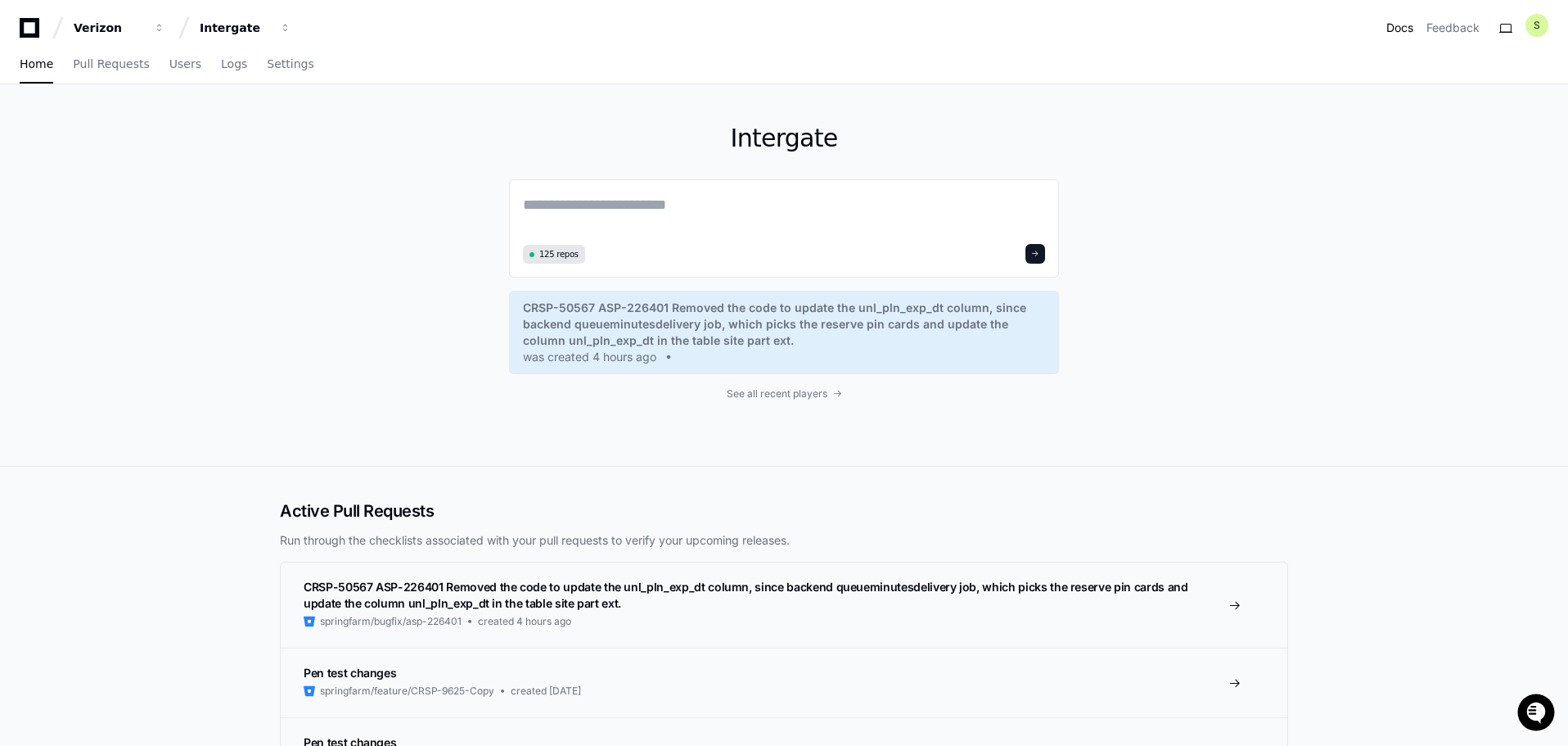
click at [1393, 30] on link "Docs" at bounding box center [1400, 27] width 27 height 16
click at [1539, 31] on h1 "S" at bounding box center [1536, 26] width 7 height 14
click at [770, 459] on div "Intergate 125 repos CRSP-50567 ASP-226401 Removed the code to update the unl_pl…" at bounding box center [784, 274] width 550 height 381
click at [108, 59] on span "Pull Requests" at bounding box center [110, 64] width 76 height 10
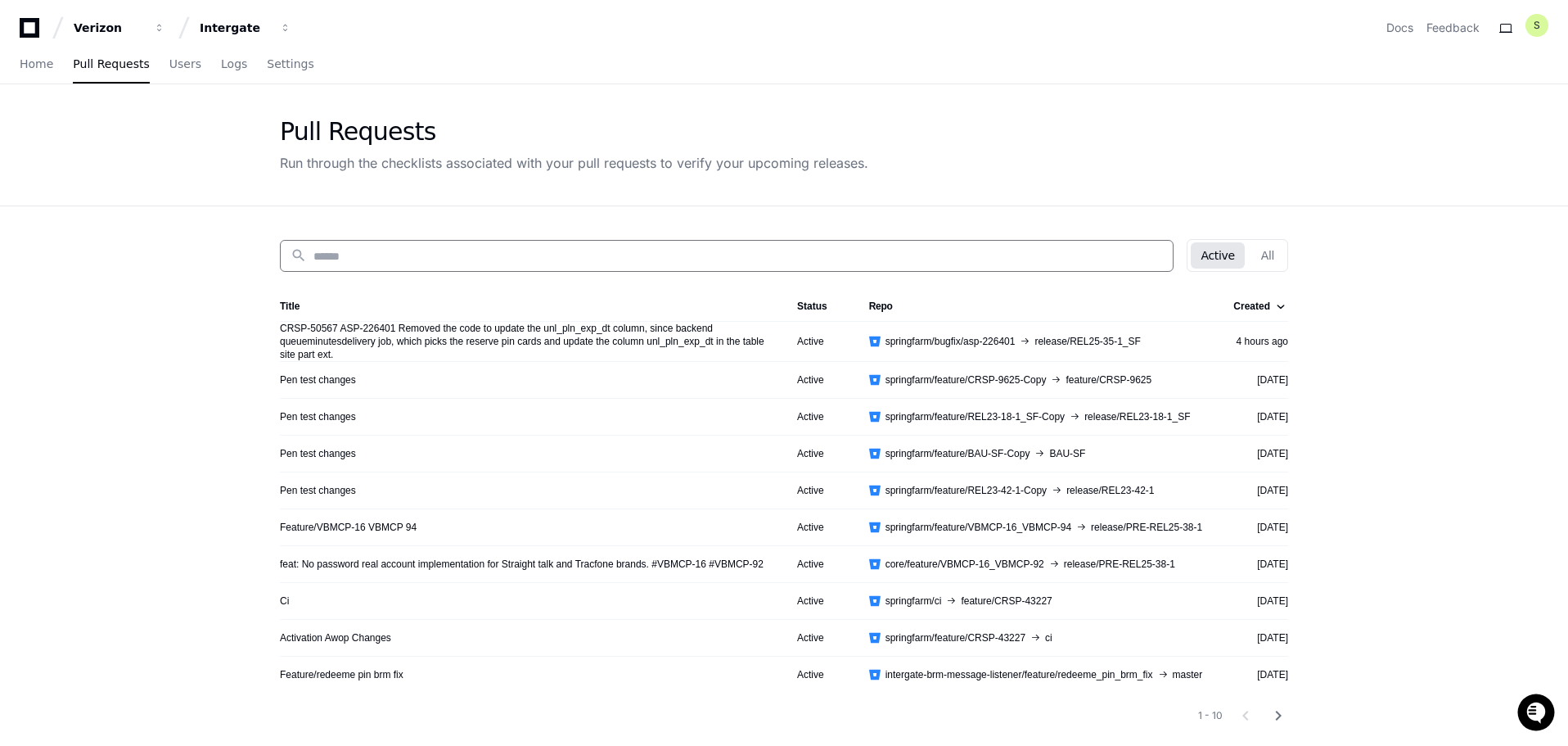
click at [335, 249] on input at bounding box center [738, 256] width 849 height 16
click at [176, 69] on span "Users" at bounding box center [185, 64] width 32 height 10
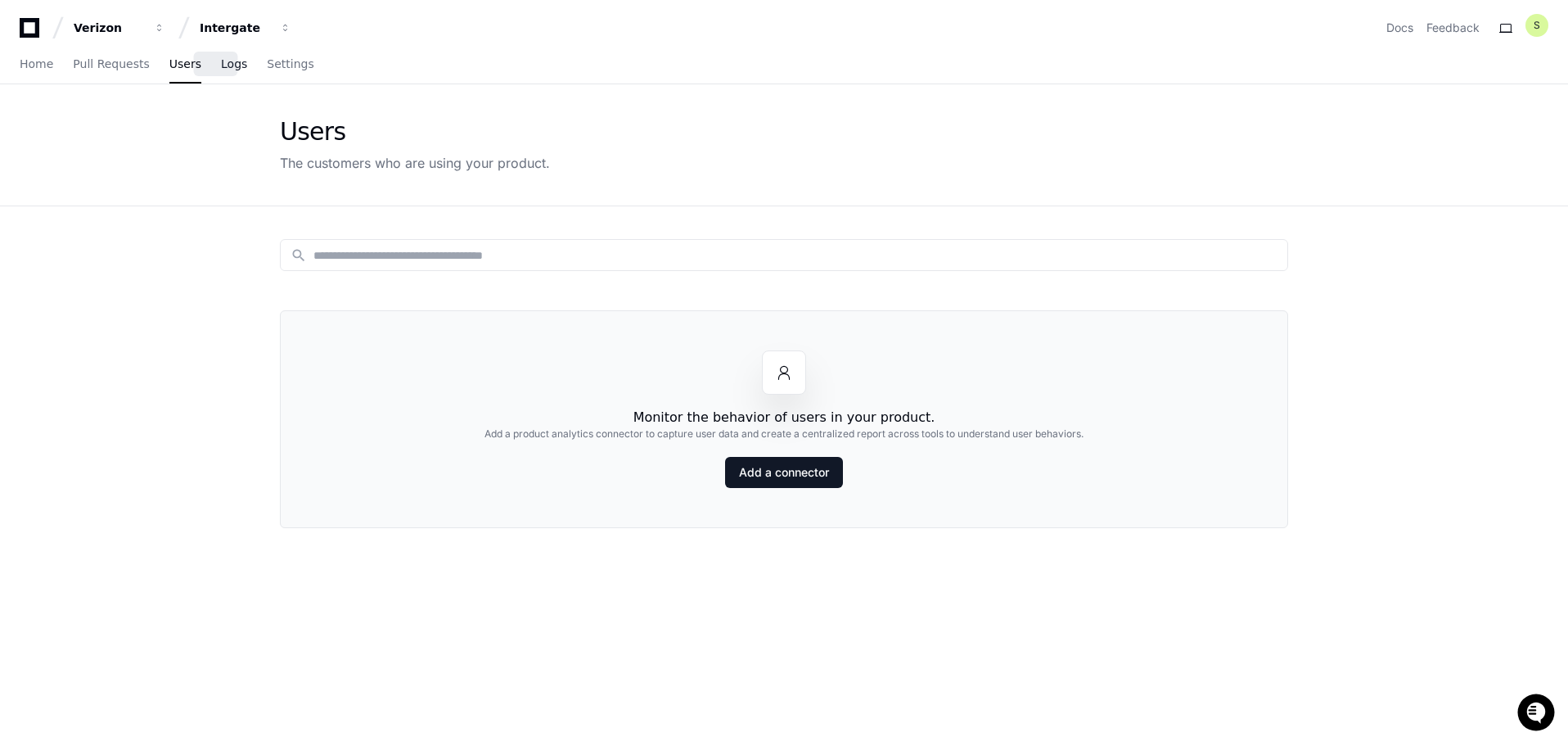
click at [221, 69] on span "Logs" at bounding box center [234, 64] width 26 height 10
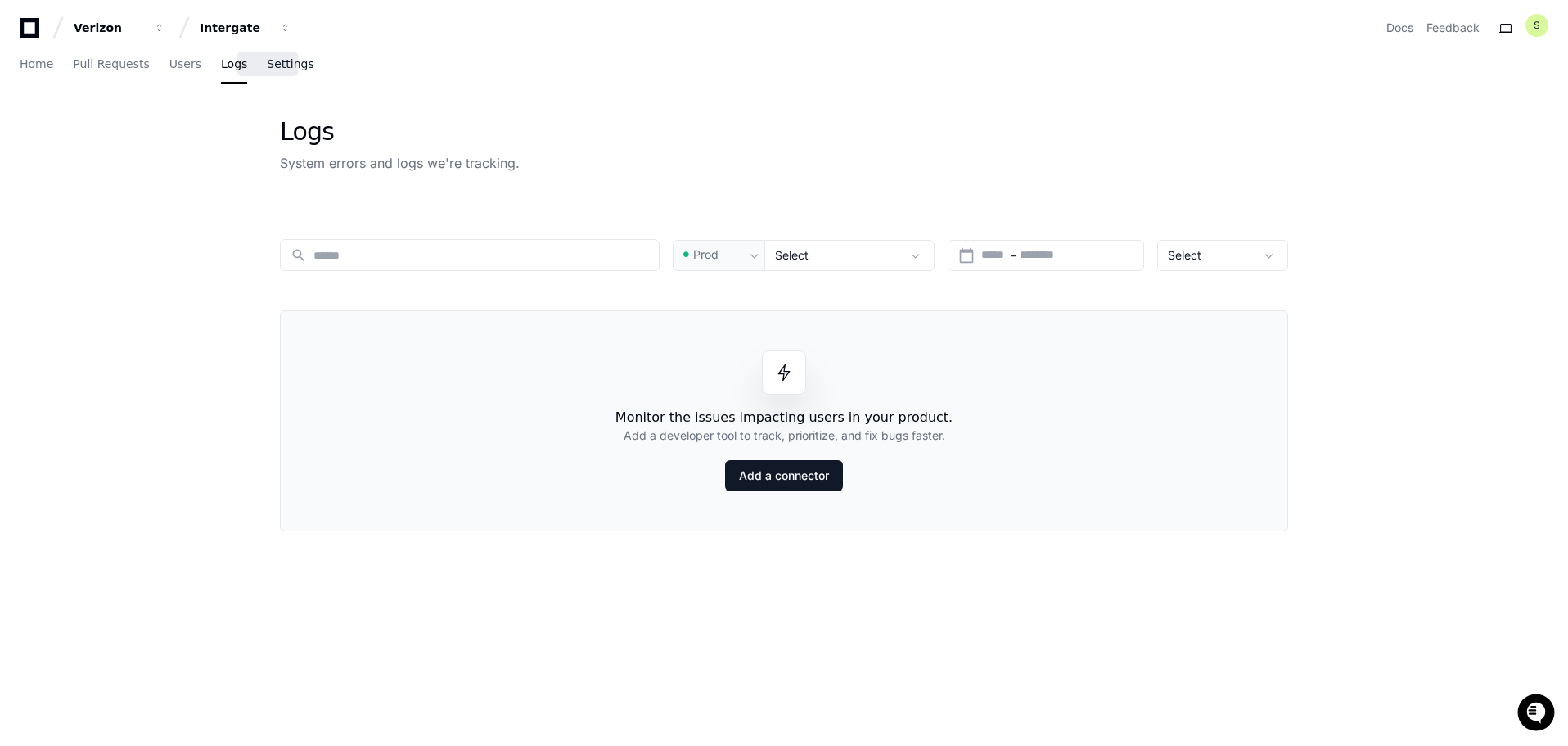
click at [284, 65] on span "Settings" at bounding box center [289, 64] width 46 height 10
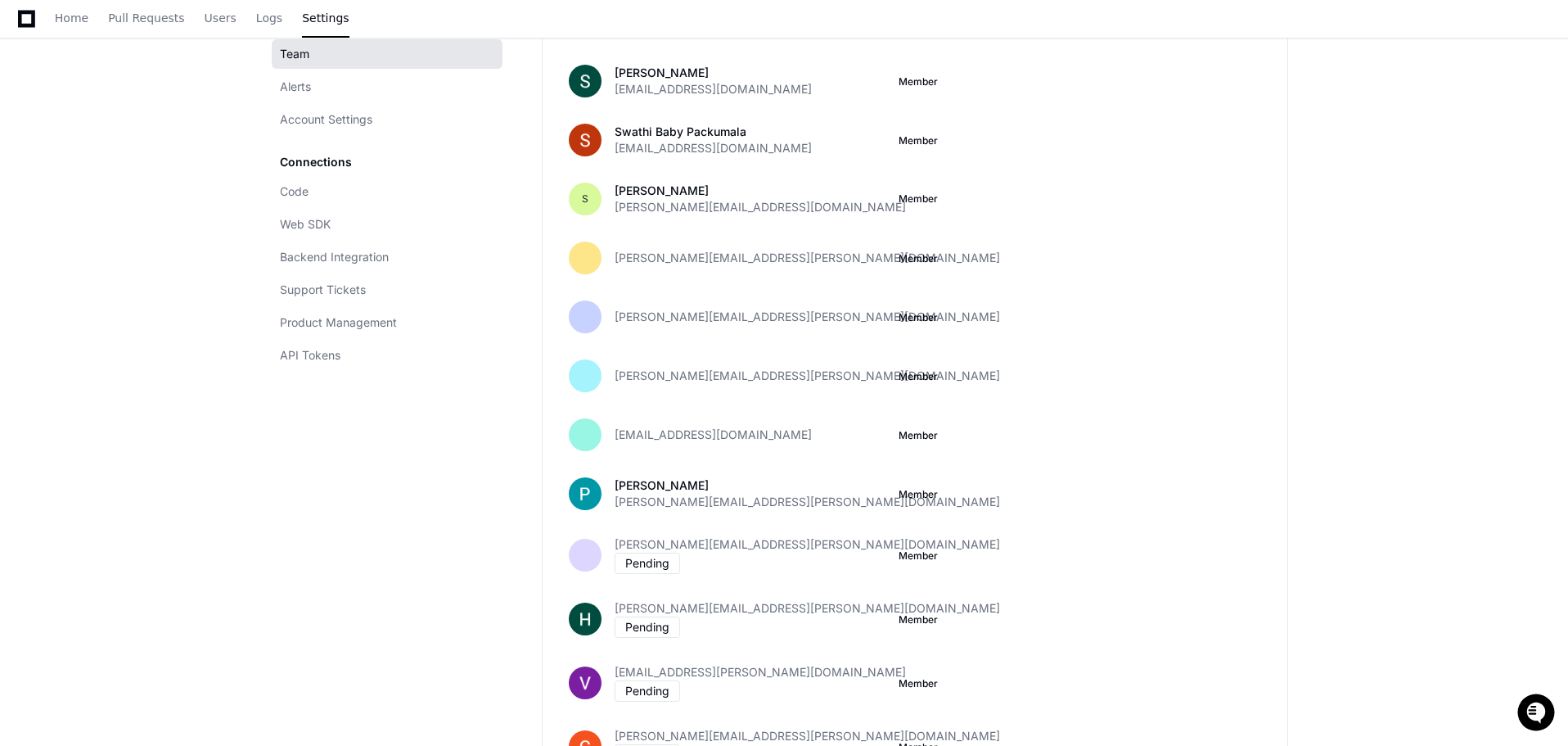
scroll to position [1474, 0]
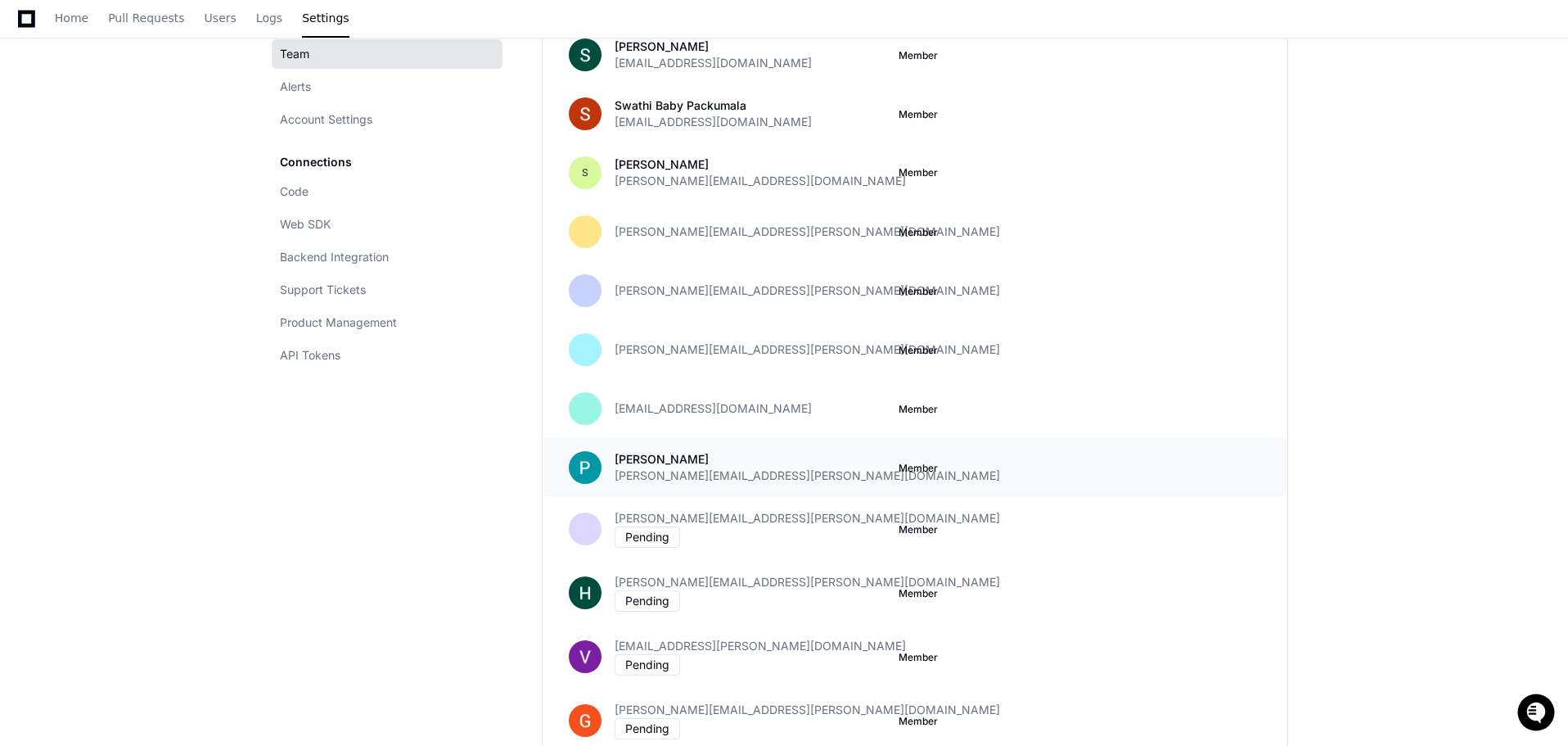
drag, startPoint x: 633, startPoint y: 237, endPoint x: 1004, endPoint y: 468, distance: 437.0
click at [1118, 463] on p "Member" at bounding box center [1033, 467] width 271 height 16
drag, startPoint x: 971, startPoint y: 464, endPoint x: 564, endPoint y: 404, distance: 411.4
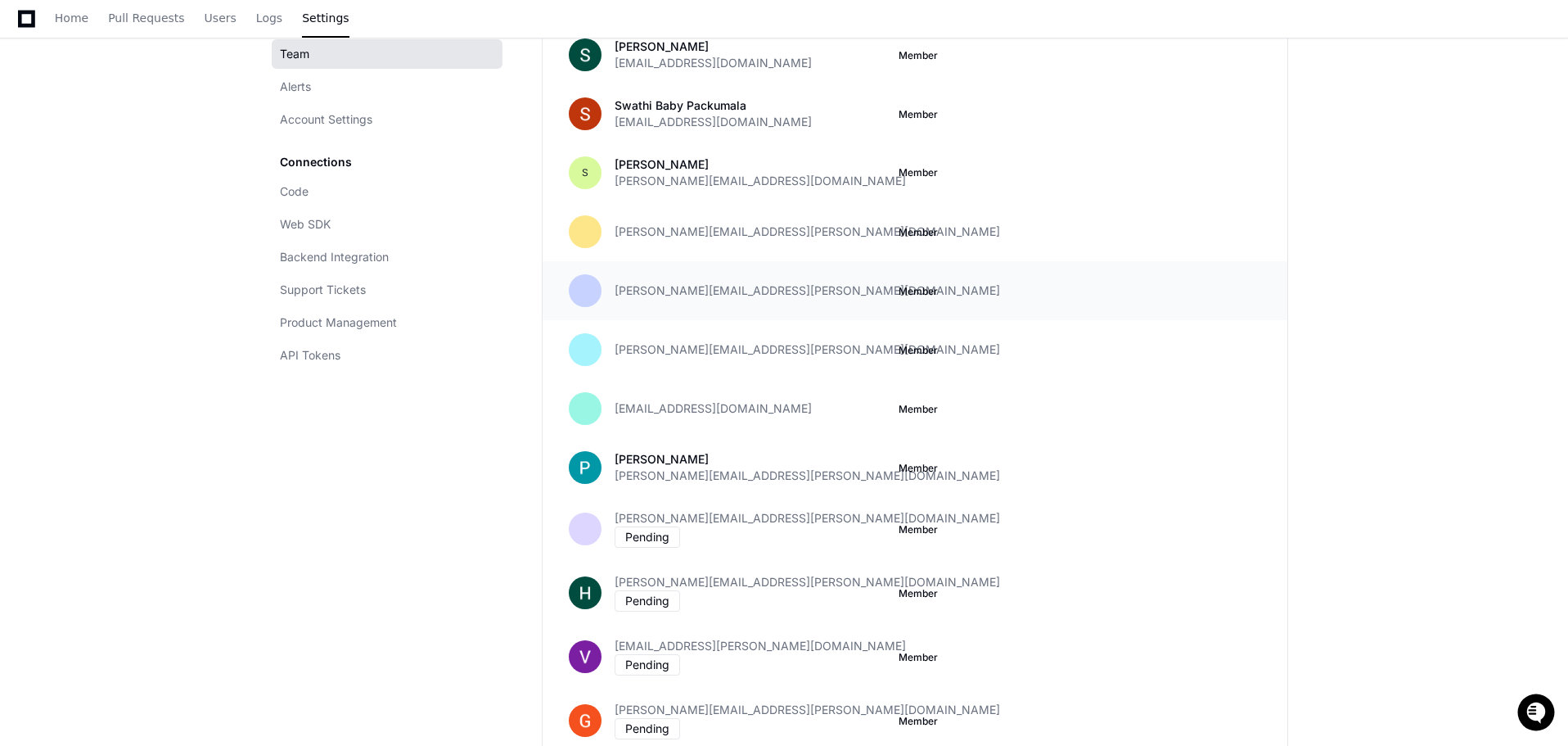
drag, startPoint x: 1000, startPoint y: 347, endPoint x: 548, endPoint y: 296, distance: 454.9
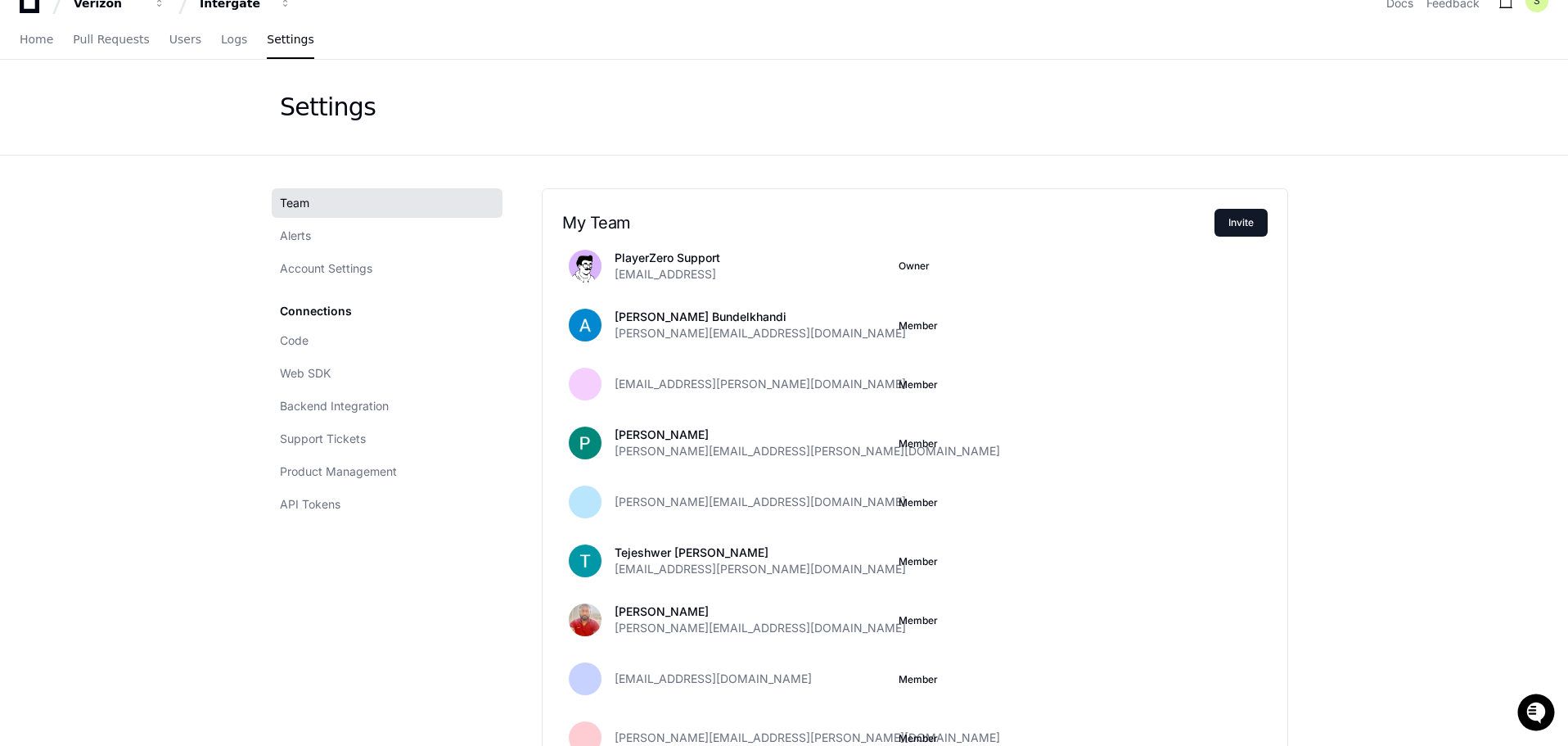
scroll to position [0, 0]
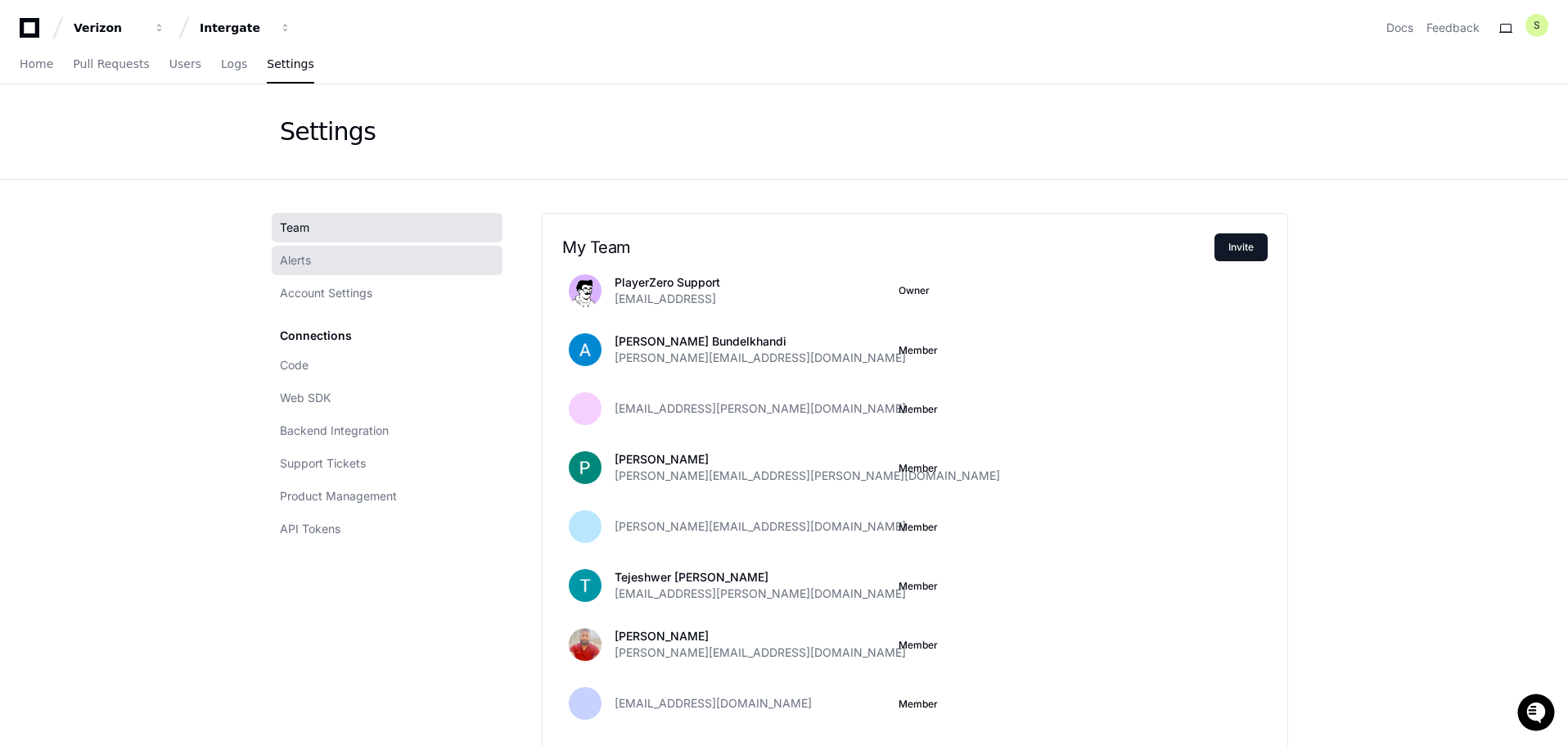
click at [331, 259] on link "Alerts" at bounding box center [387, 260] width 231 height 30
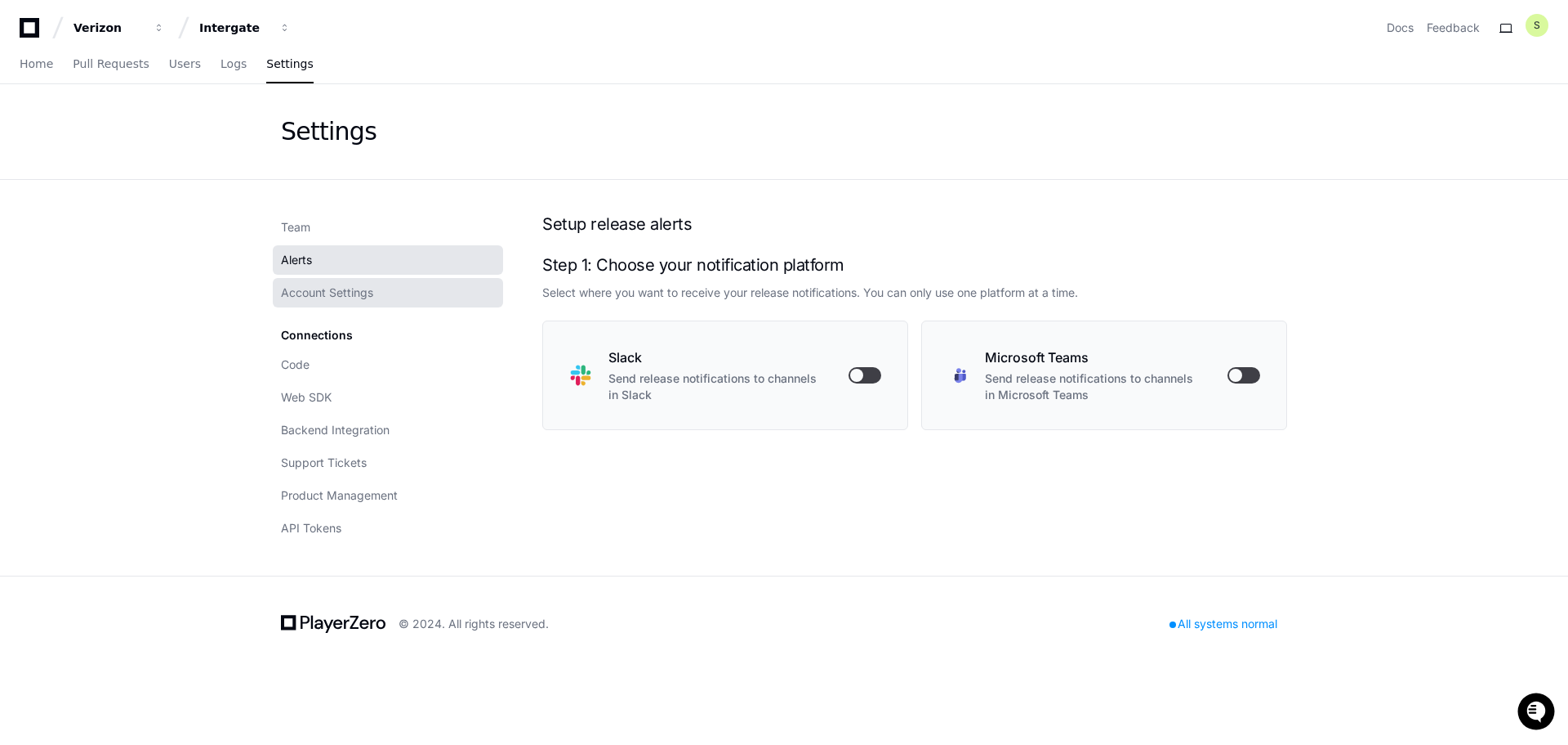
click at [342, 289] on span "Account Settings" at bounding box center [327, 292] width 92 height 16
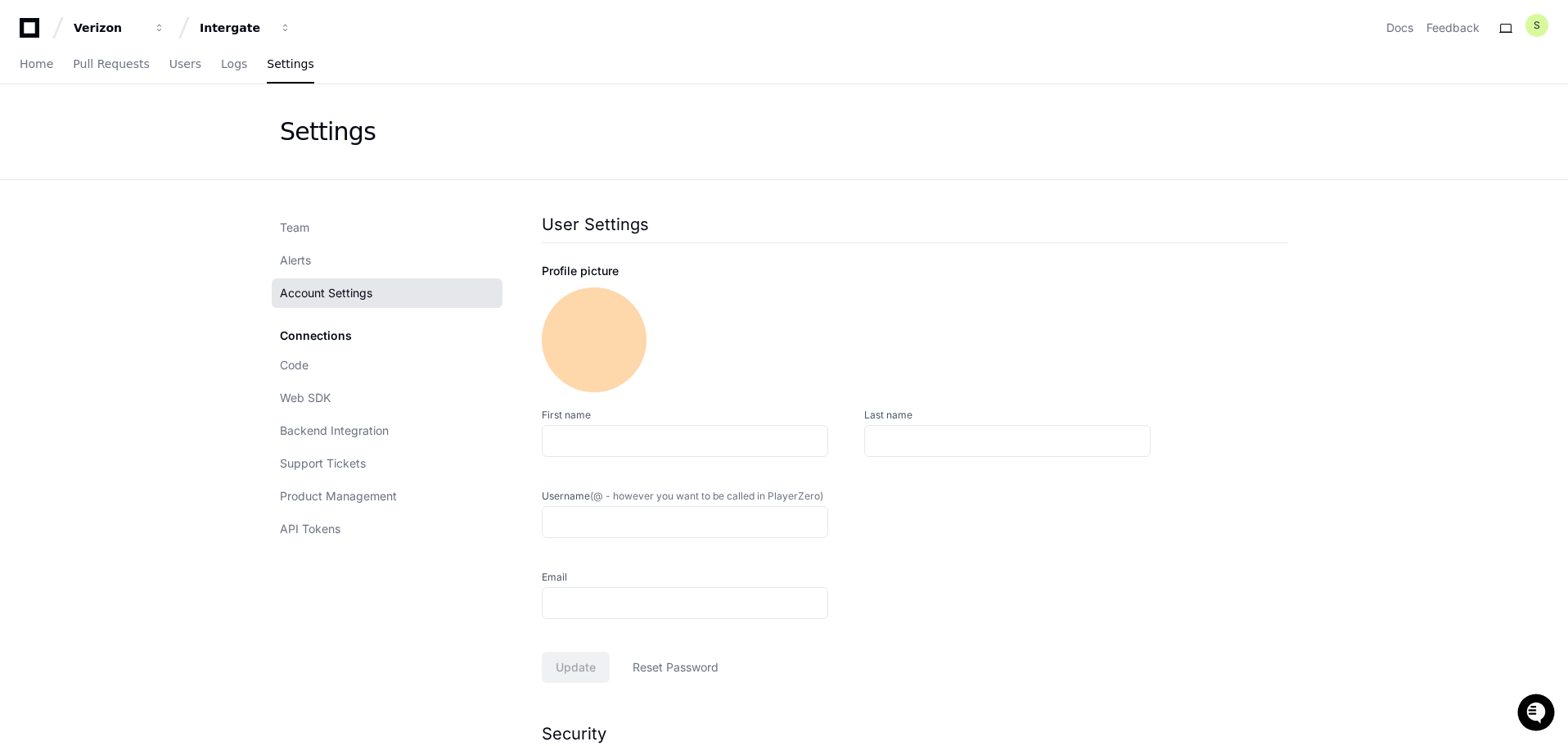
type input "**********"
type input "**"
type input "**********"
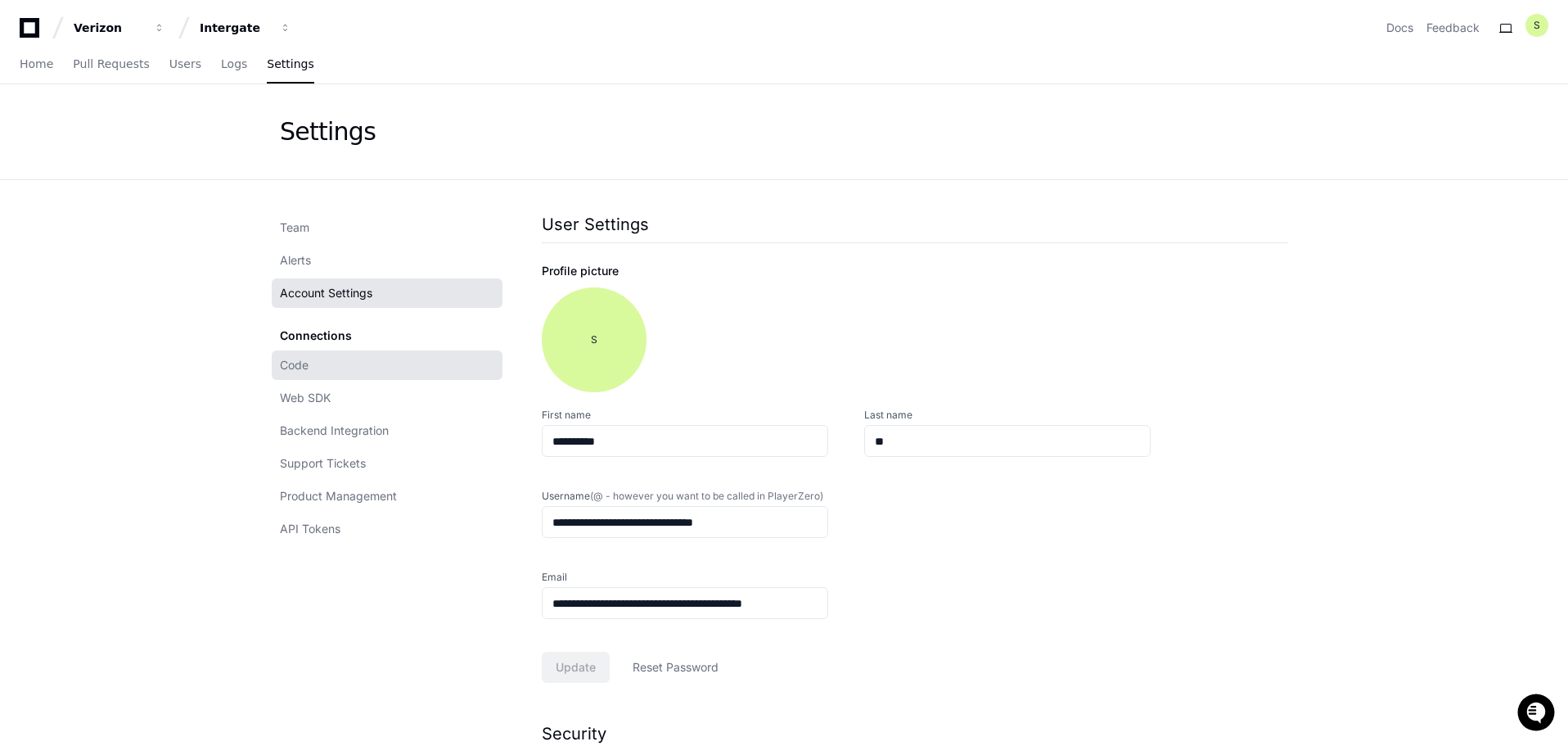
click at [312, 366] on link "Code" at bounding box center [387, 365] width 231 height 30
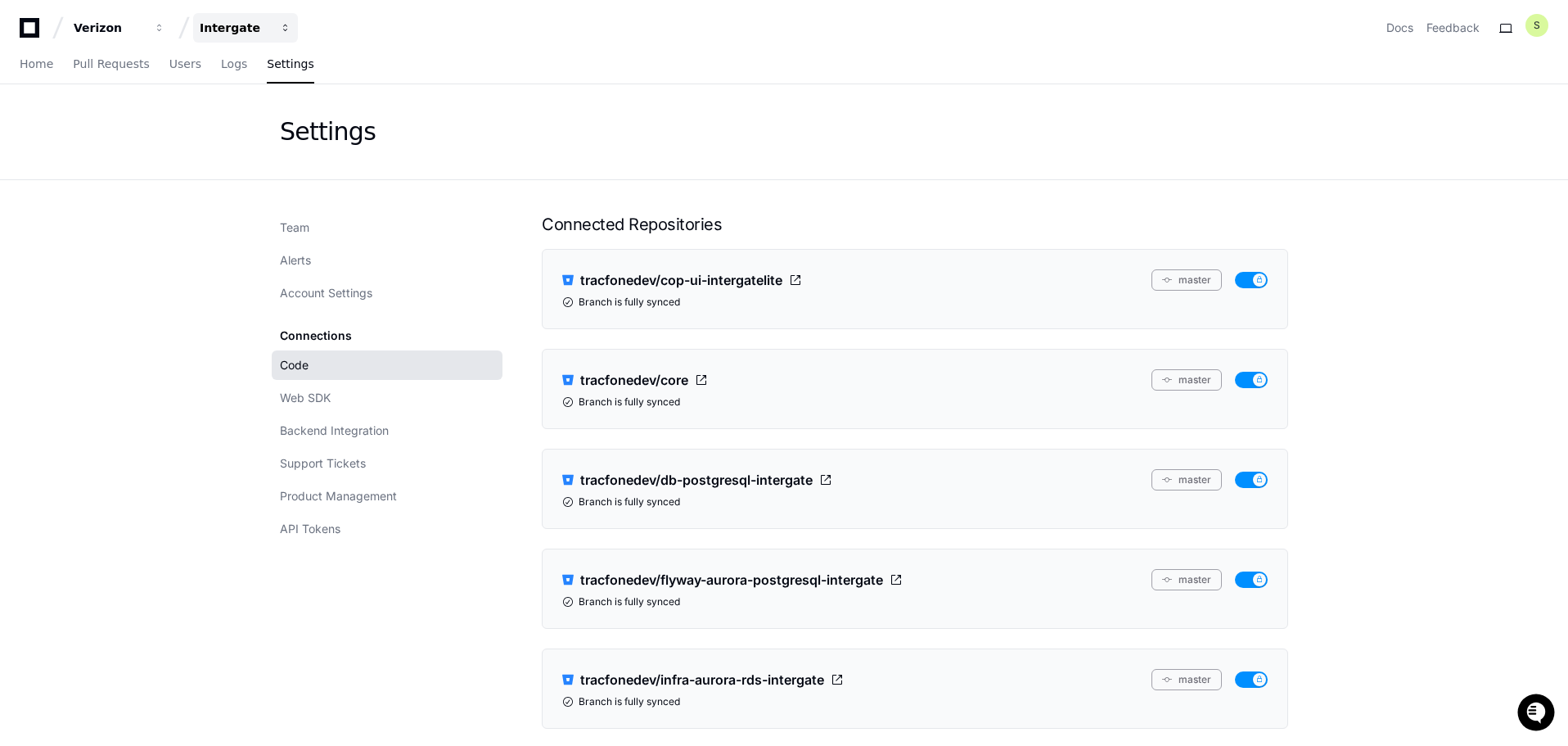
click at [165, 28] on span "button" at bounding box center [159, 28] width 12 height 12
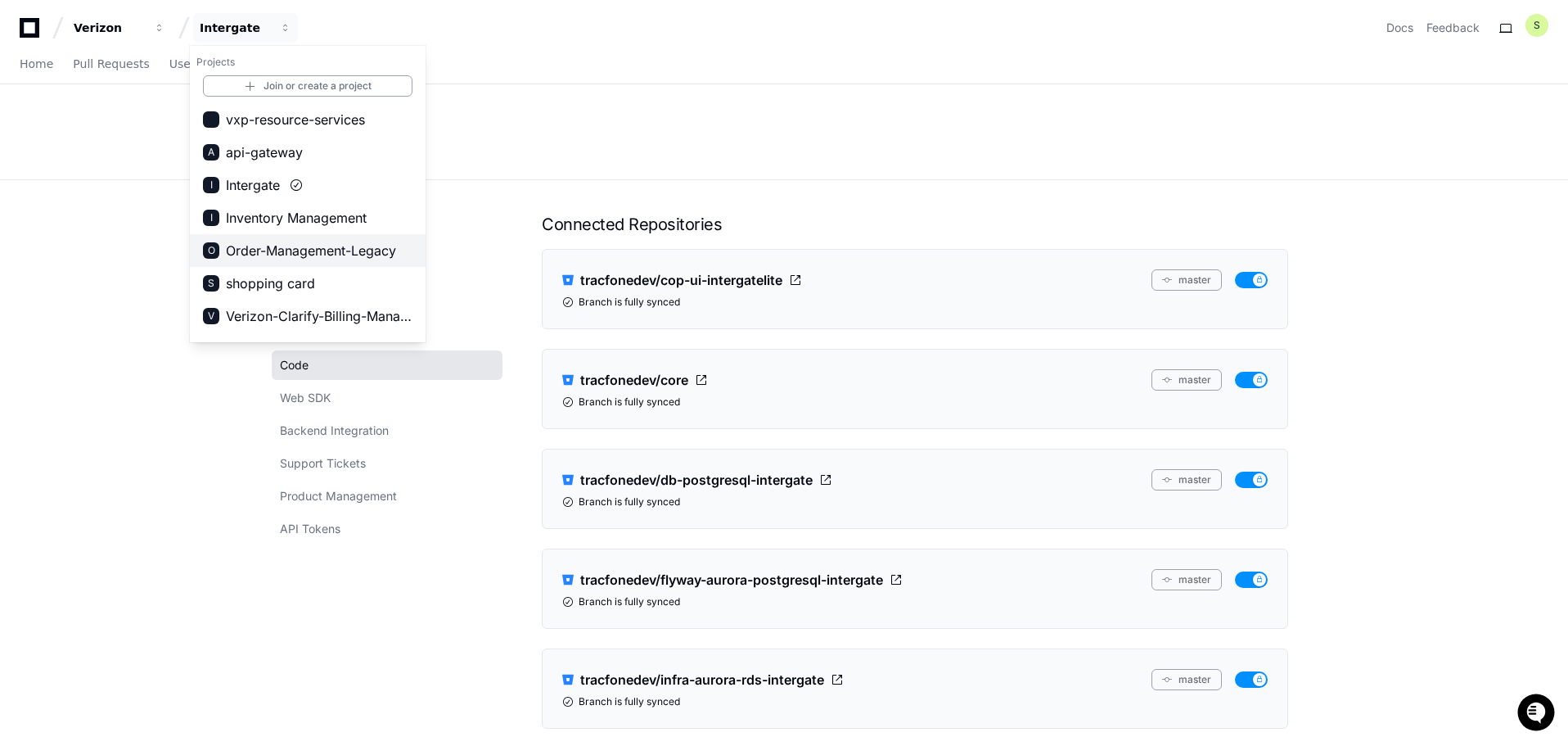
click at [380, 255] on span "Order-Management-Legacy" at bounding box center [311, 250] width 170 height 19
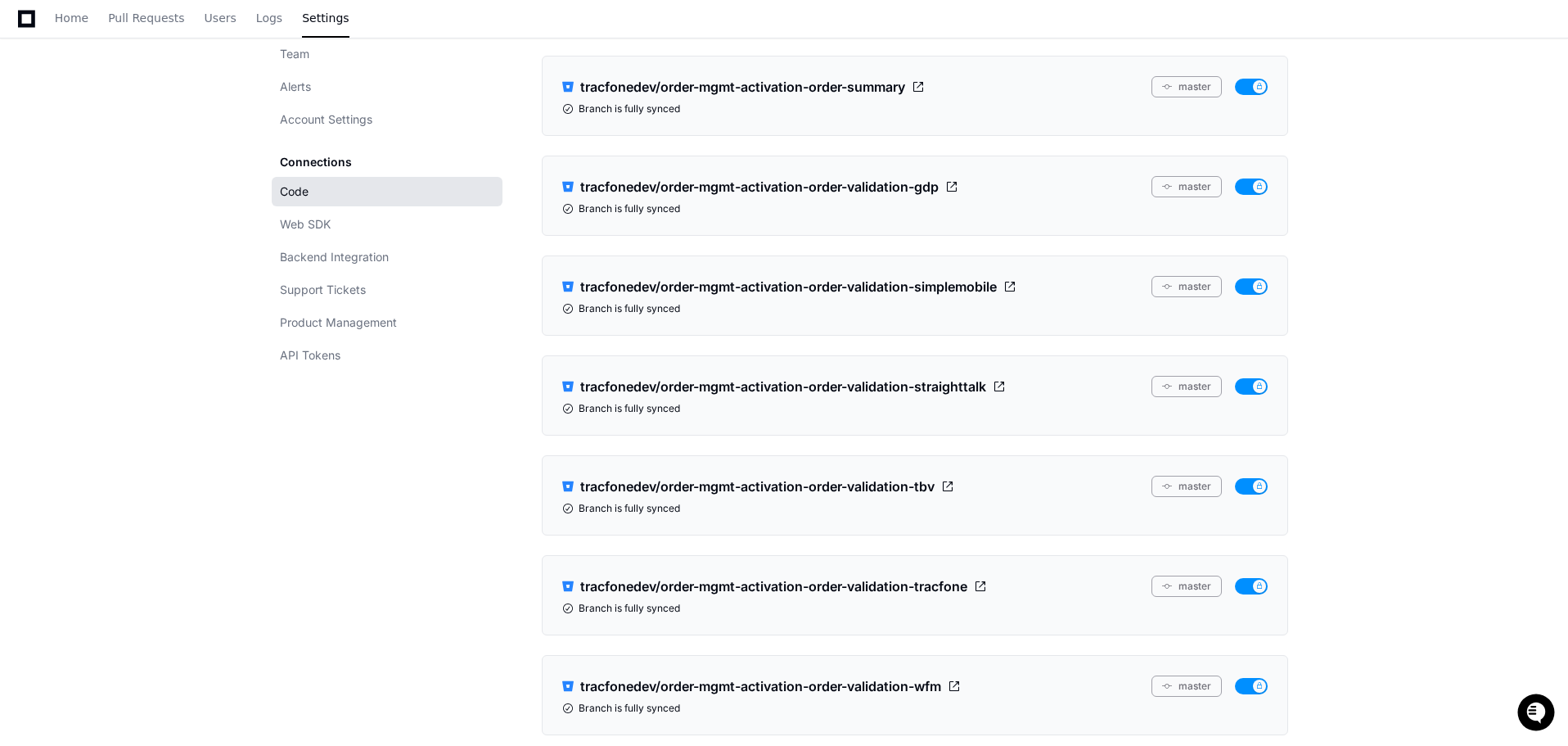
scroll to position [8295, 0]
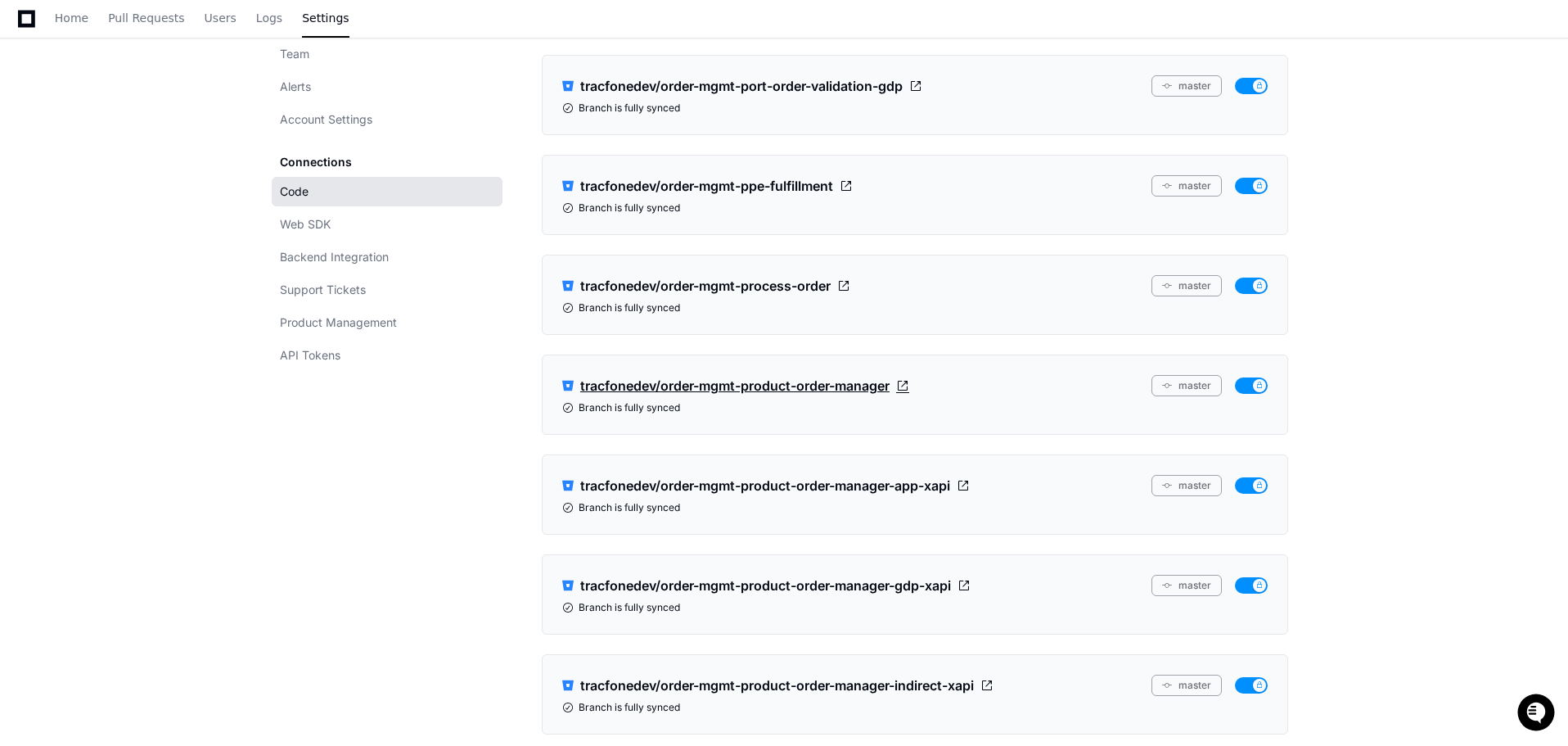
click at [572, 383] on icon at bounding box center [568, 385] width 12 height 10
click at [1182, 386] on button "master" at bounding box center [1186, 385] width 70 height 21
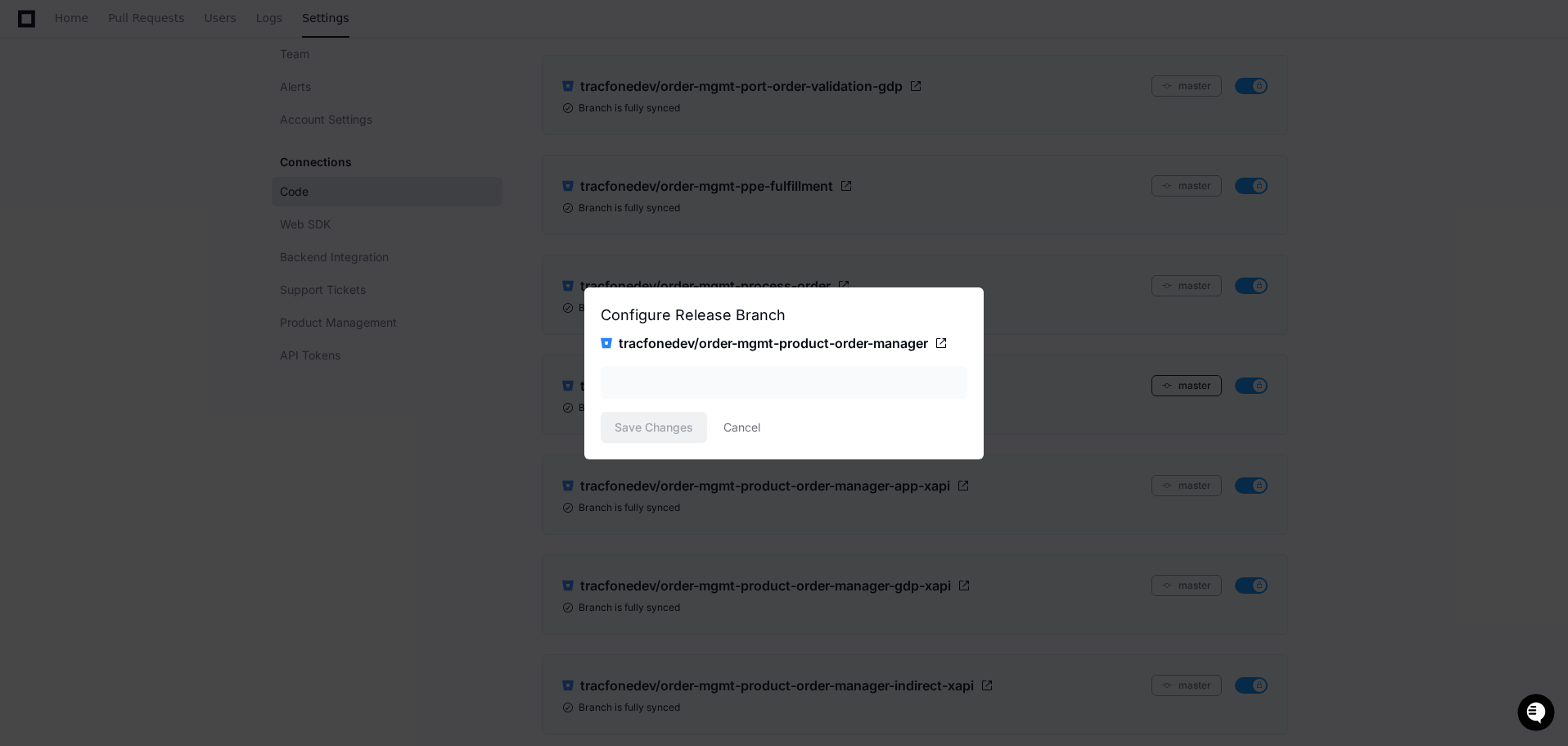
scroll to position [0, 0]
click at [898, 375] on div "master" at bounding box center [773, 382] width 322 height 16
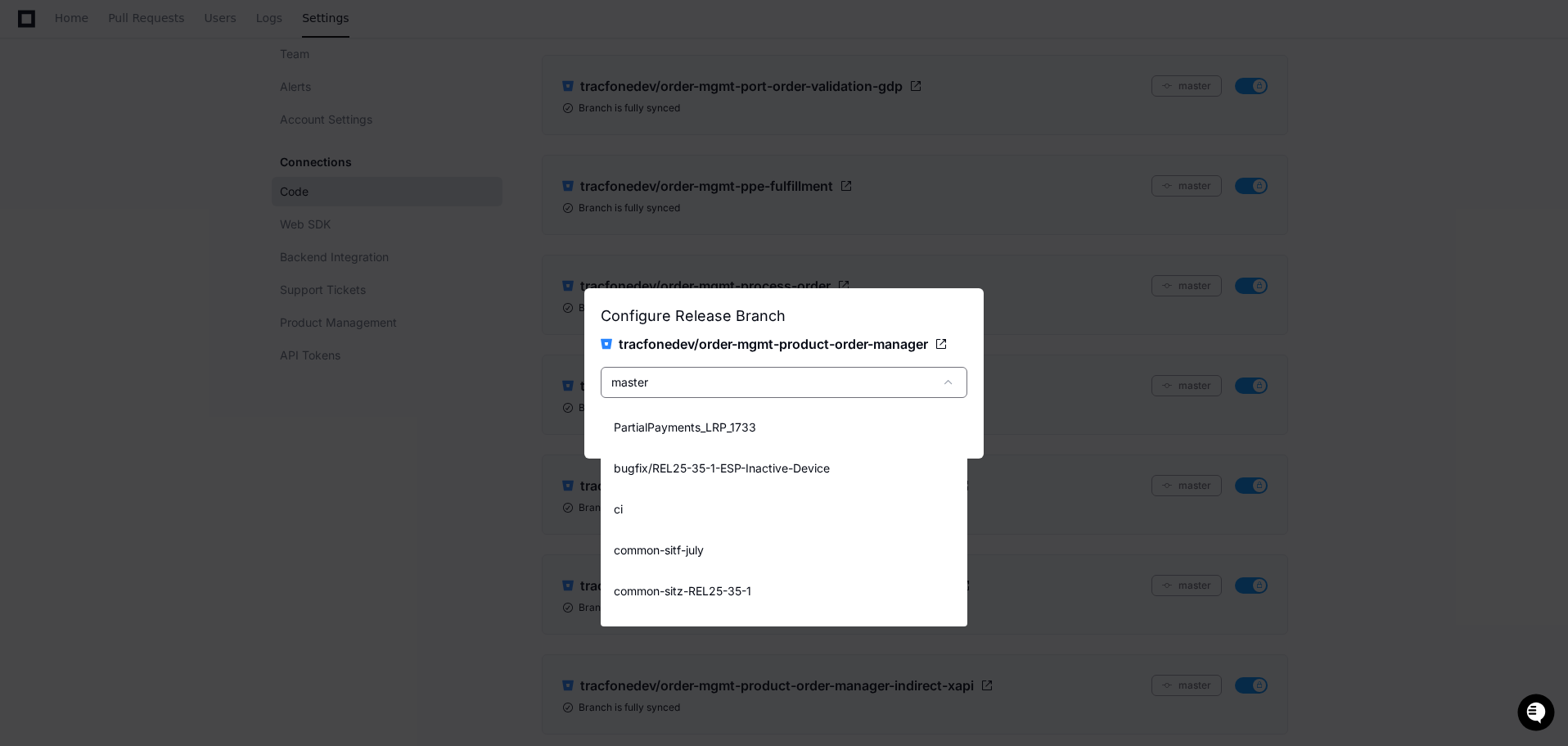
scroll to position [476, 0]
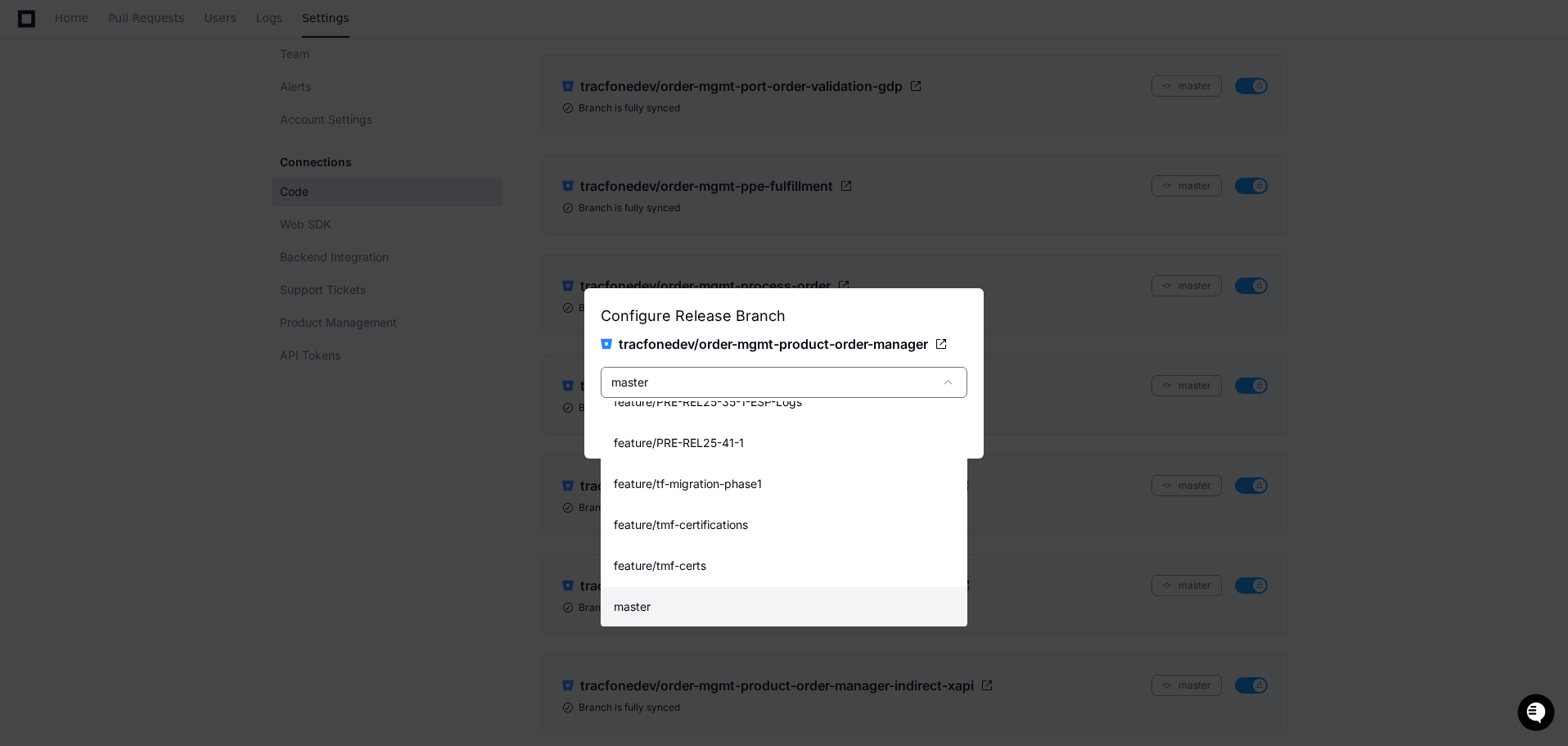
click at [898, 375] on div at bounding box center [784, 373] width 1568 height 746
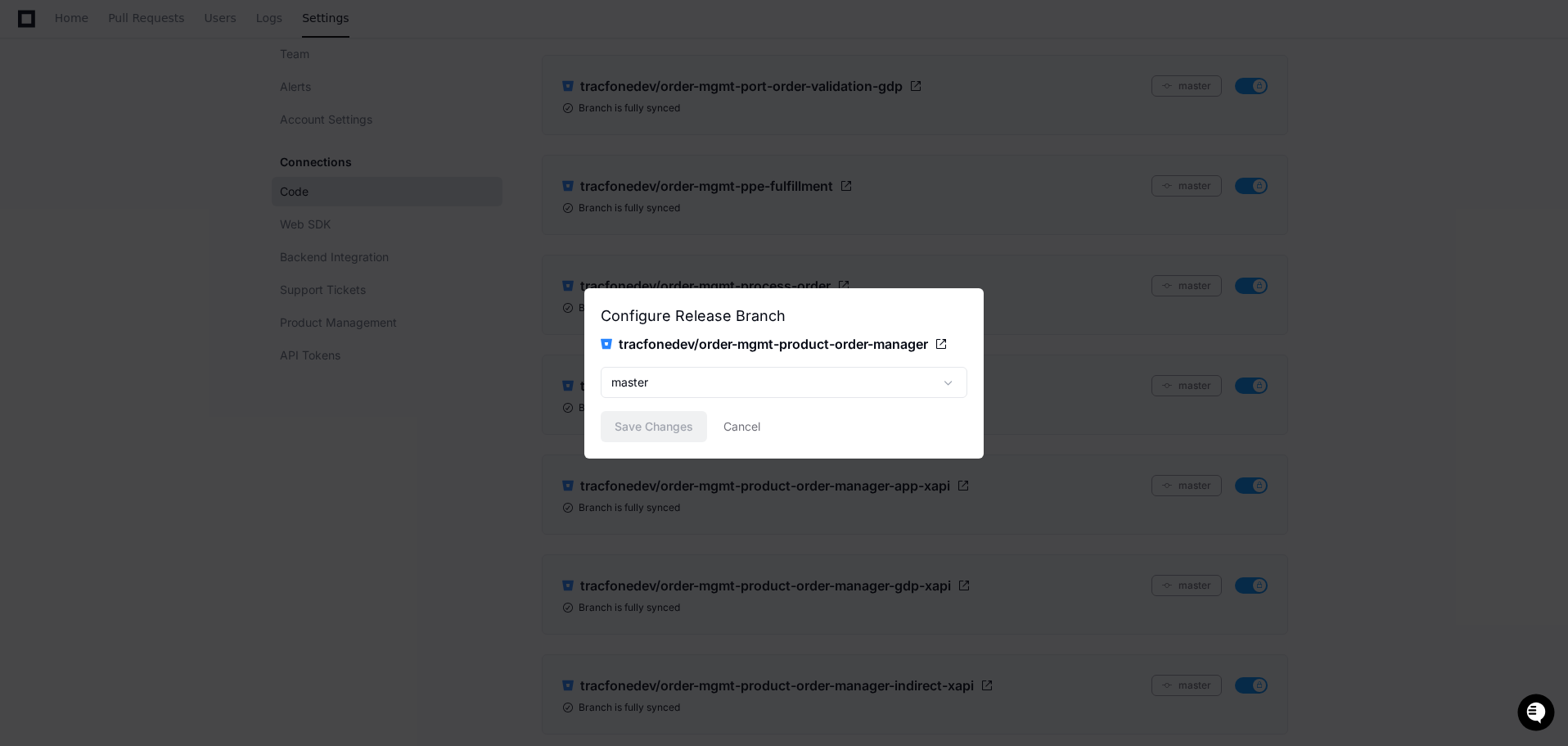
click at [723, 427] on div "Save Changes Cancel" at bounding box center [784, 427] width 367 height 31
click at [762, 426] on div "Save Changes Cancel" at bounding box center [784, 427] width 367 height 31
click at [744, 427] on button "Cancel" at bounding box center [742, 427] width 37 height 31
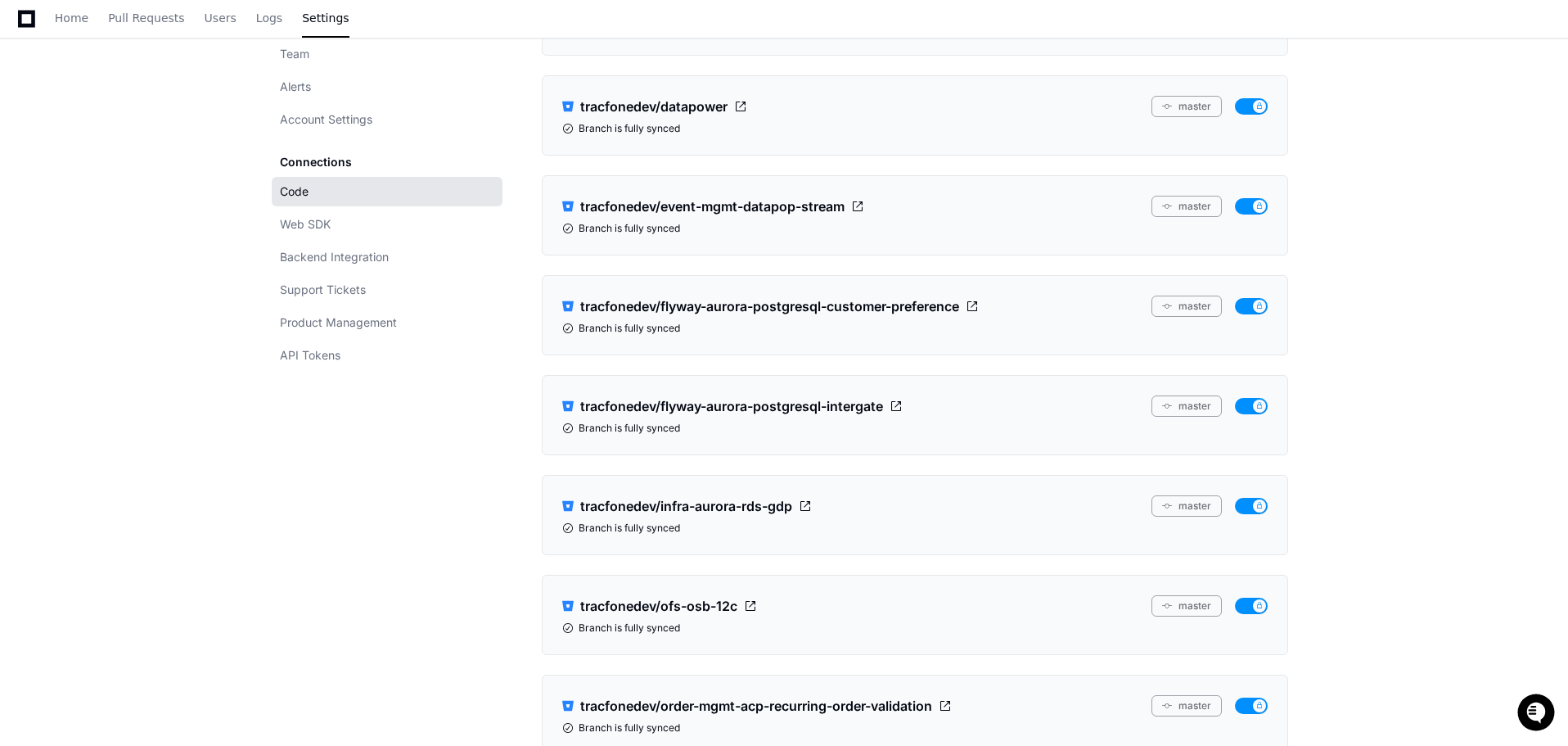
scroll to position [0, 0]
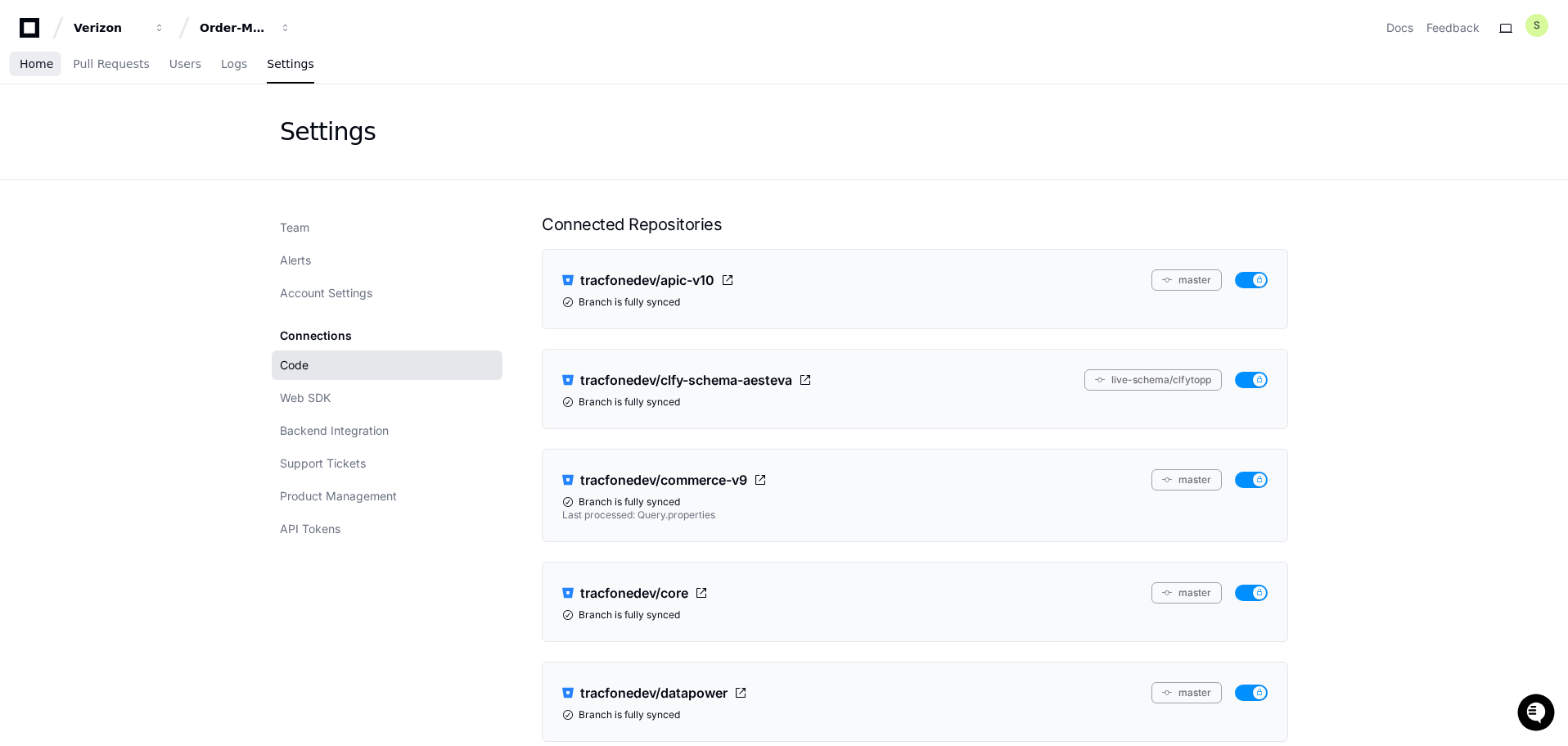
click at [33, 72] on link "Home" at bounding box center [36, 64] width 34 height 38
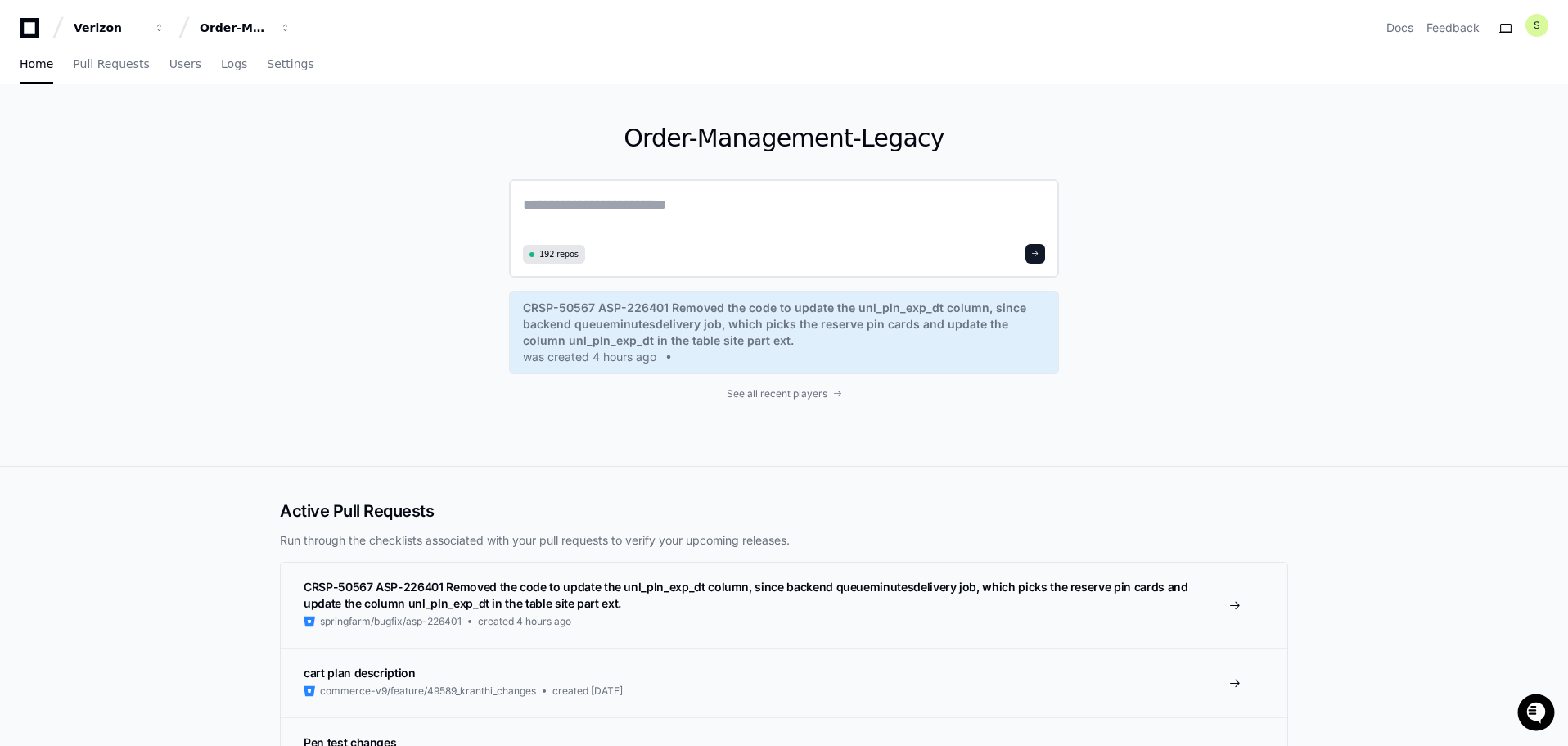
click at [601, 219] on textarea at bounding box center [784, 215] width 522 height 45
paste textarea "**********"
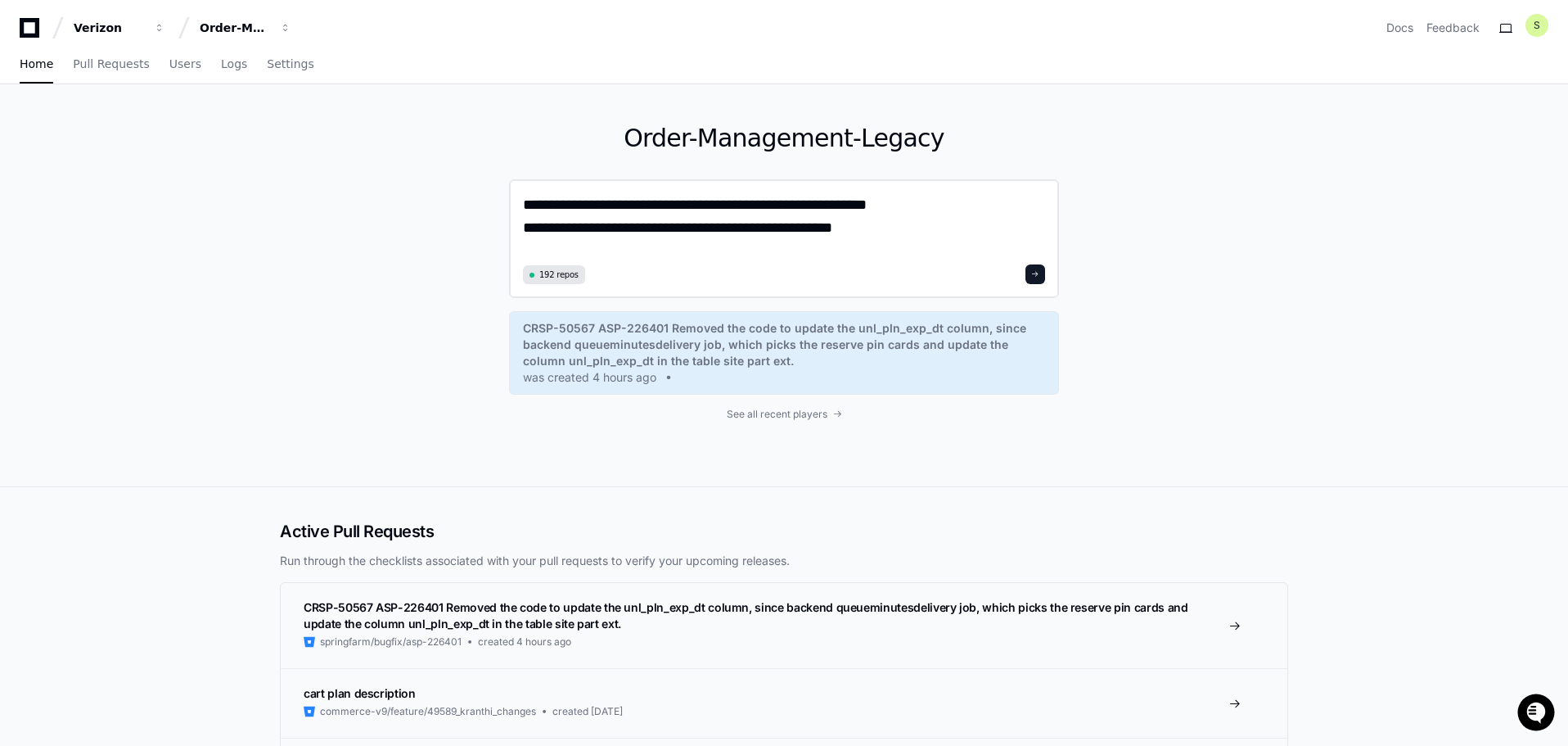
type textarea "**********"
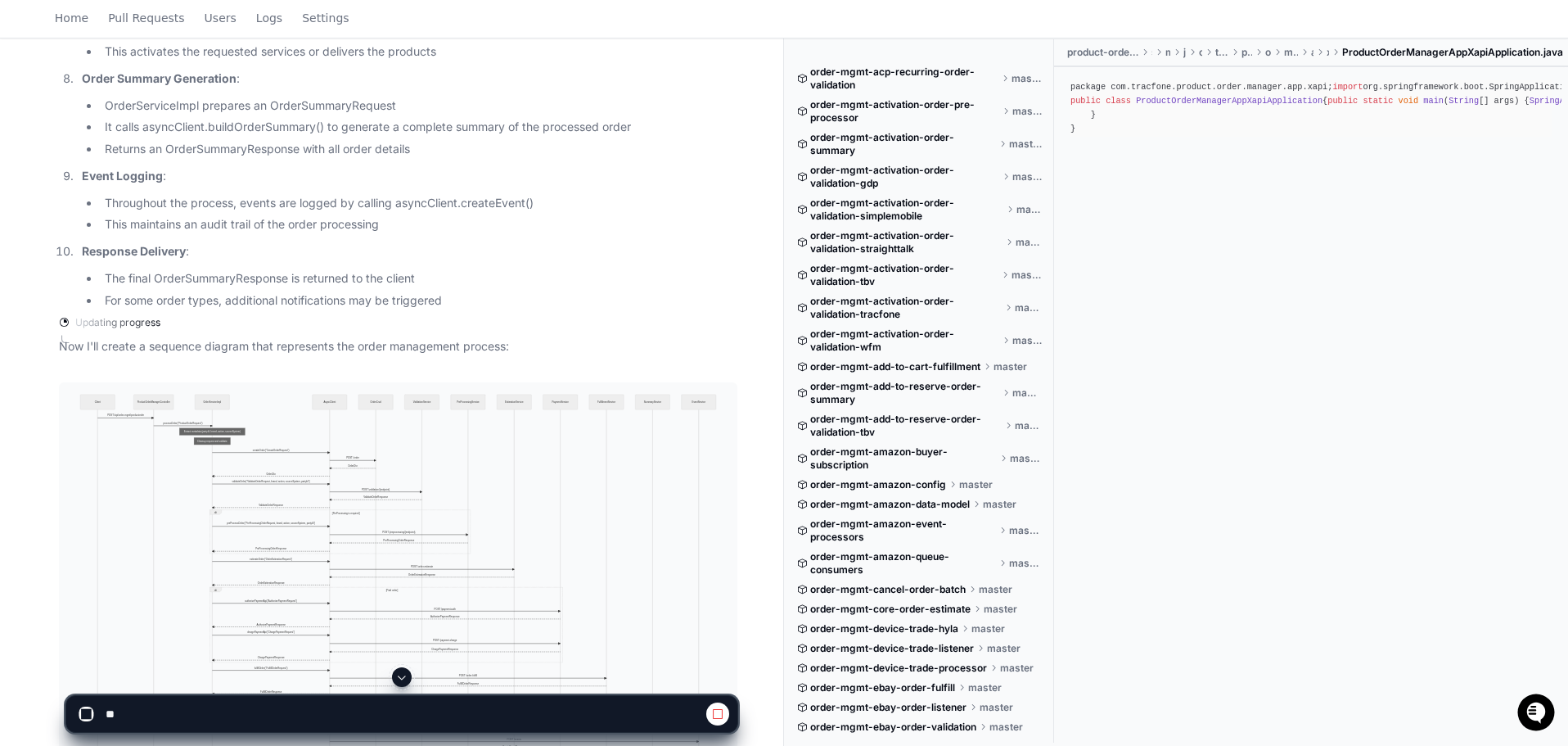
scroll to position [1514, 0]
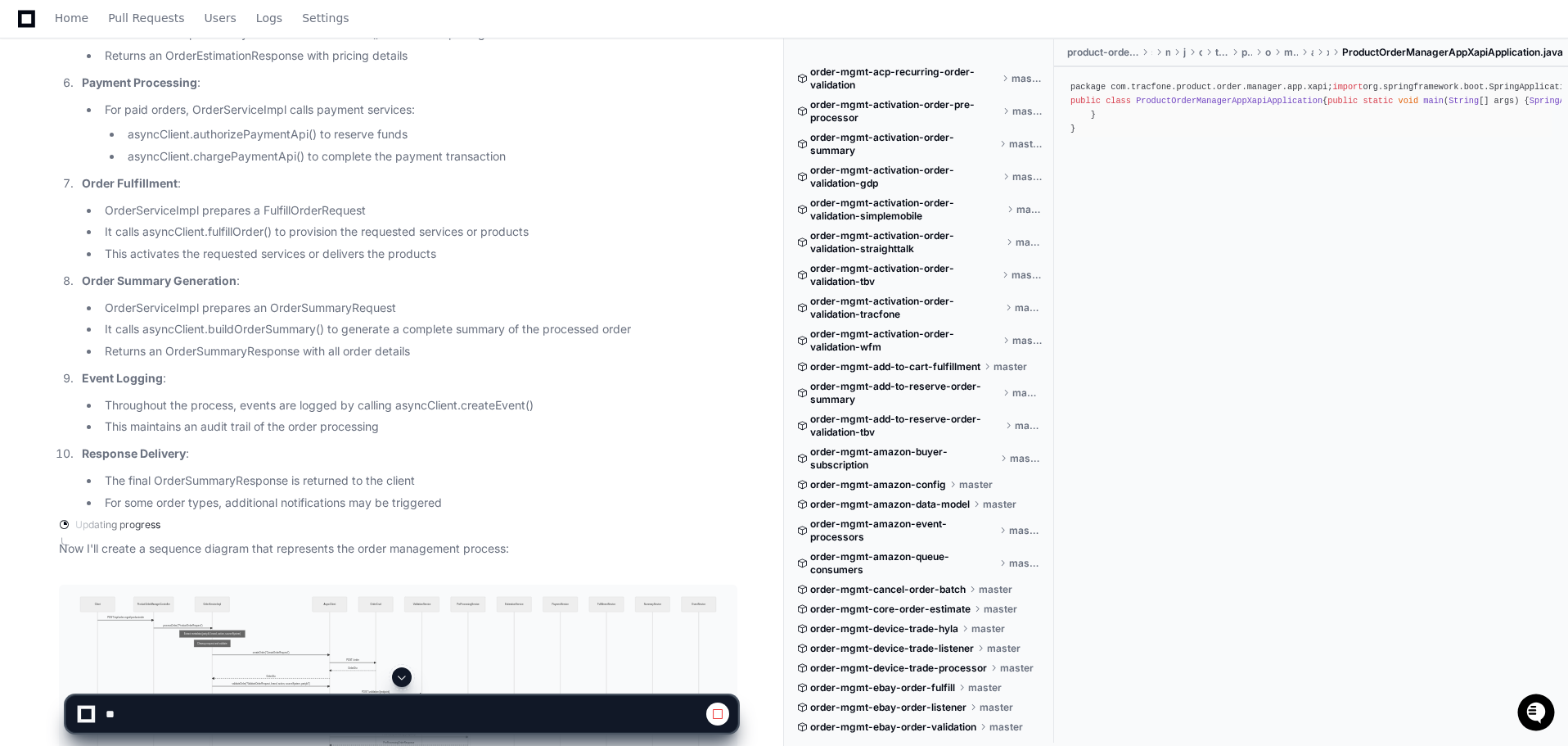
drag, startPoint x: 1566, startPoint y: 564, endPoint x: 1571, endPoint y: 371, distance: 193.1
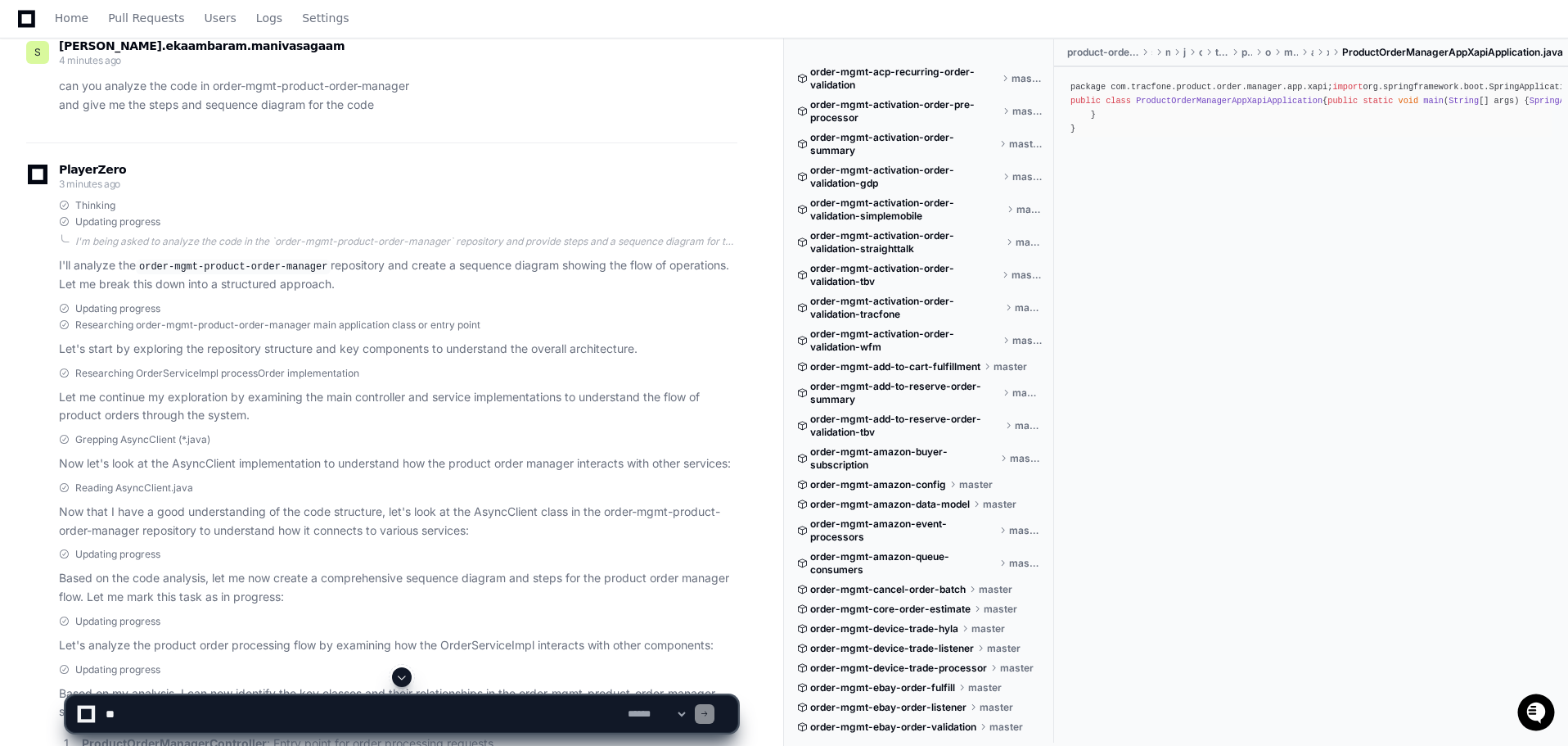
scroll to position [0, 0]
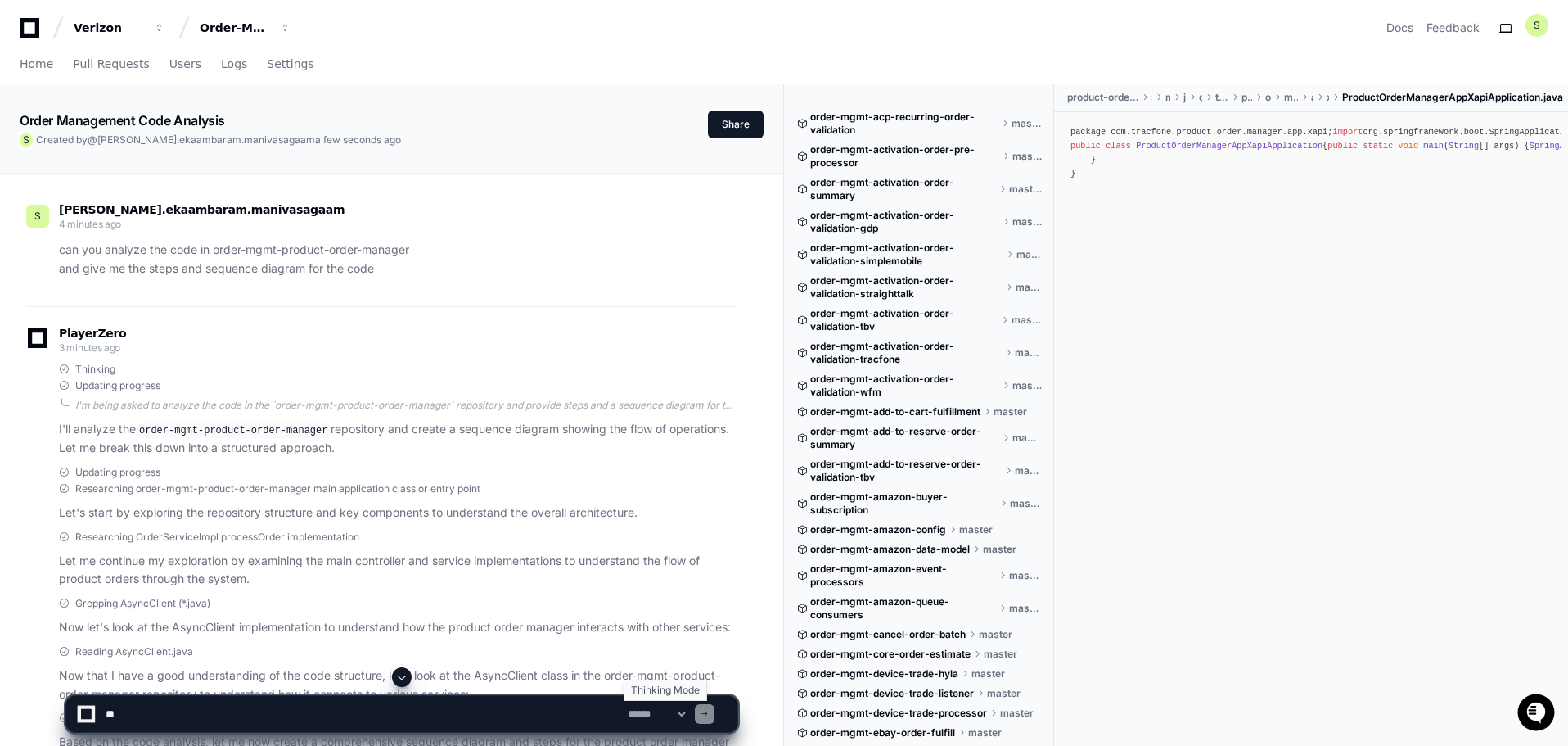
click at [688, 709] on select "**********" at bounding box center [656, 714] width 64 height 12
select select "*********"
click at [624, 708] on select "**********" at bounding box center [656, 714] width 64 height 12
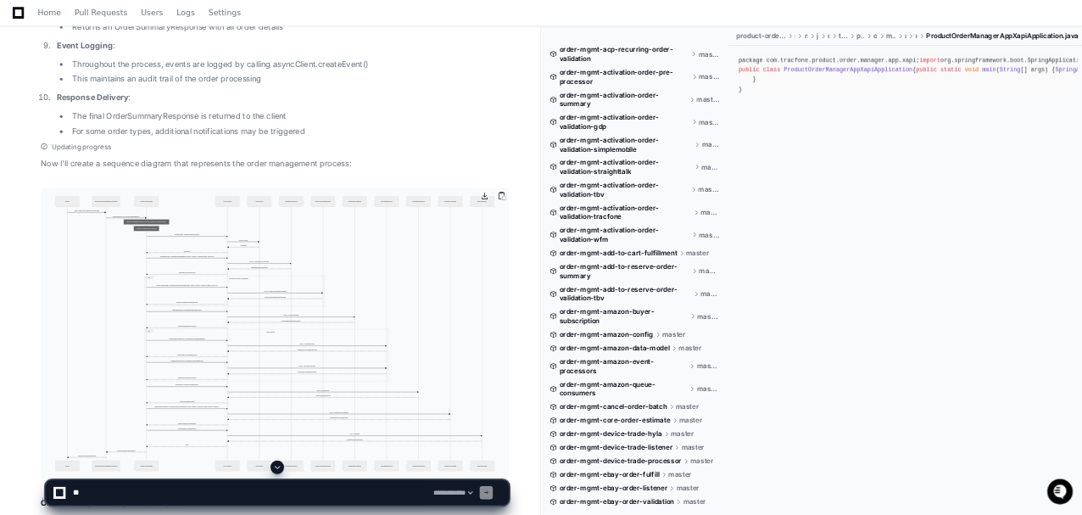
scroll to position [1951, 0]
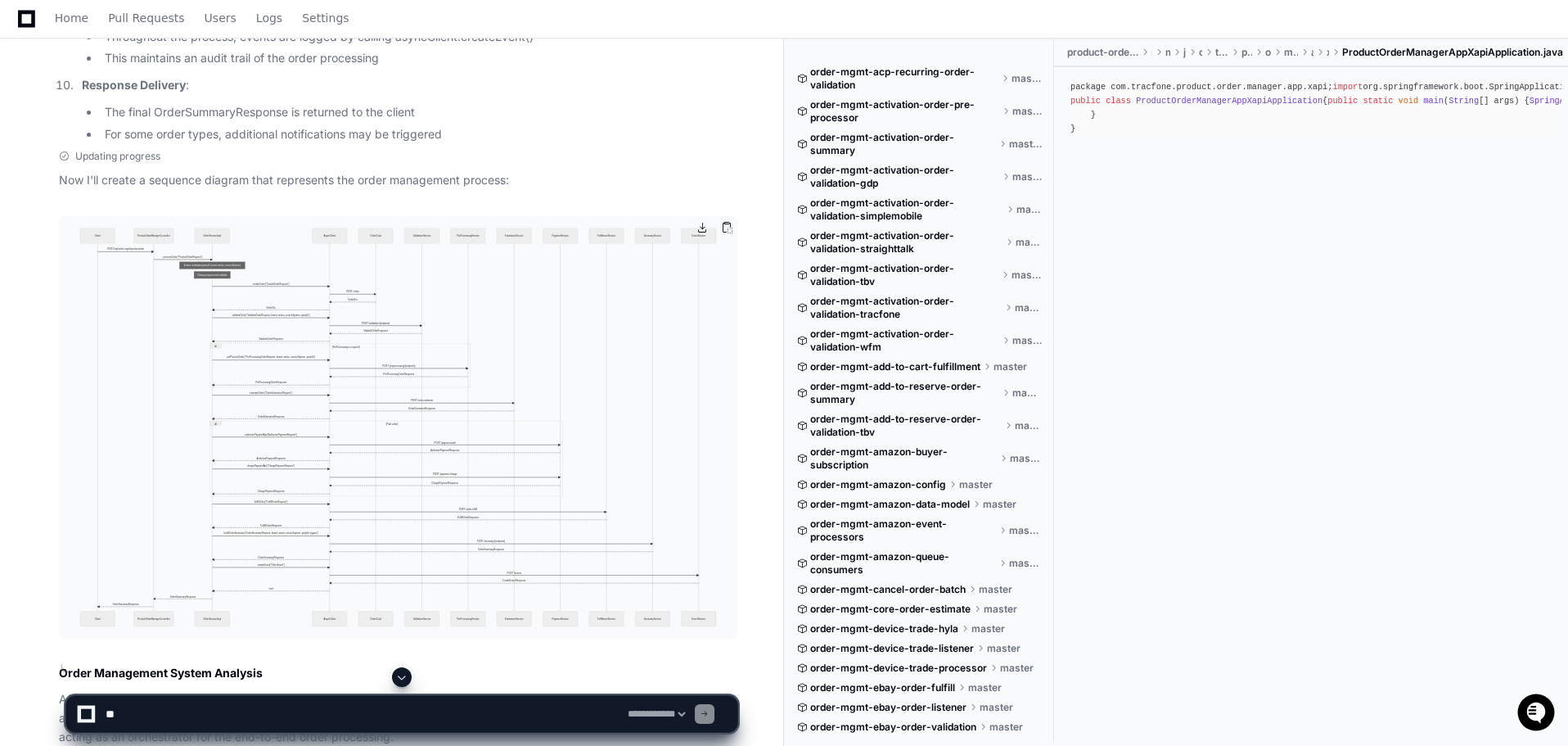
click at [446, 375] on img at bounding box center [398, 427] width 678 height 422
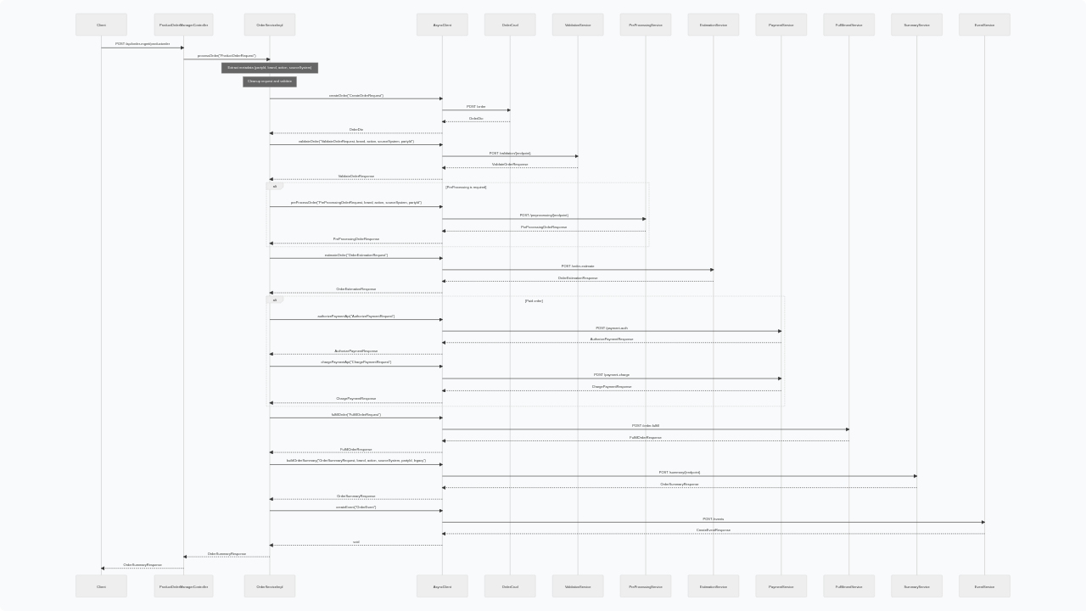
click at [494, 295] on img at bounding box center [543, 305] width 1086 height 611
click at [501, 314] on img at bounding box center [543, 305] width 1086 height 611
click at [665, 325] on img at bounding box center [543, 305] width 1086 height 611
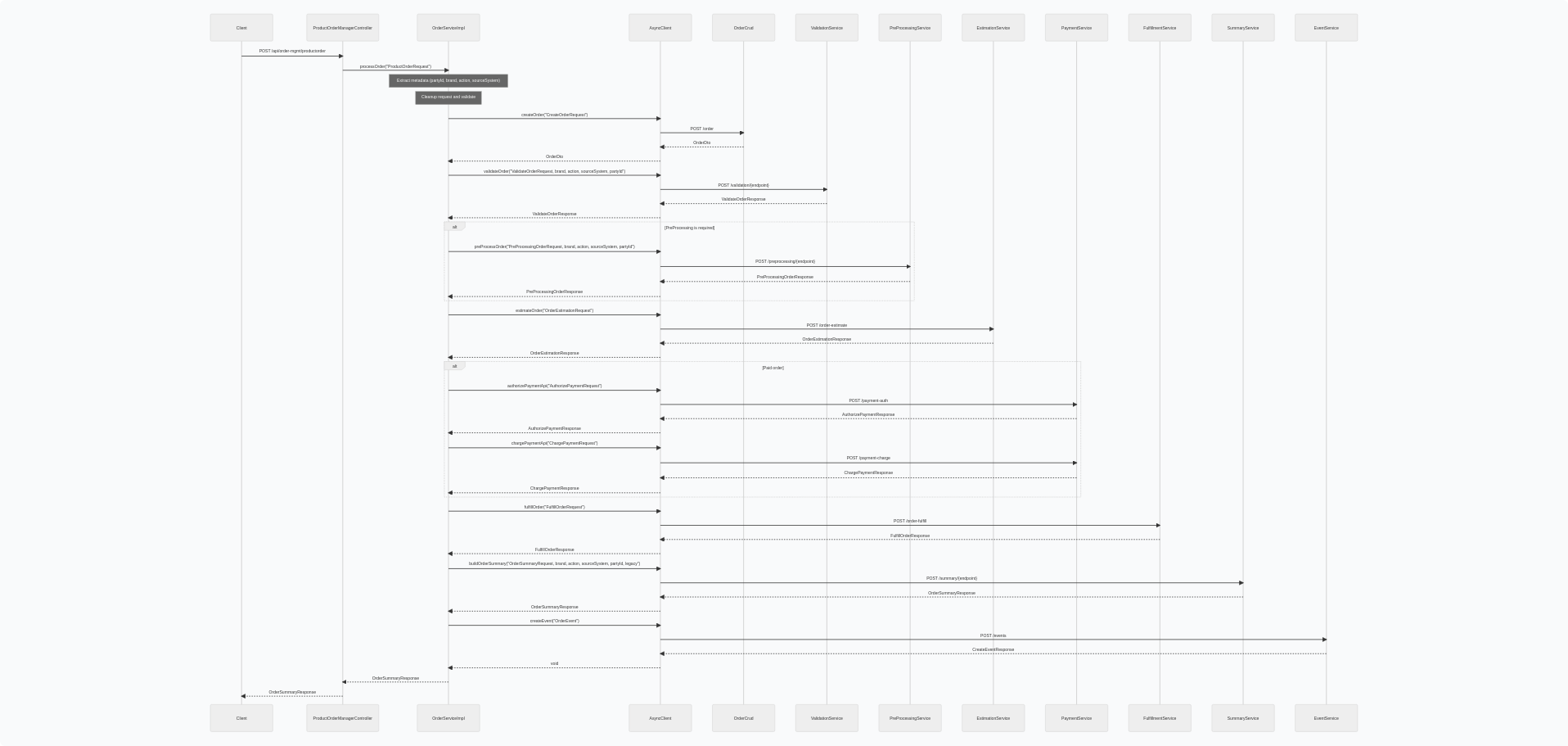
scroll to position [3378, 0]
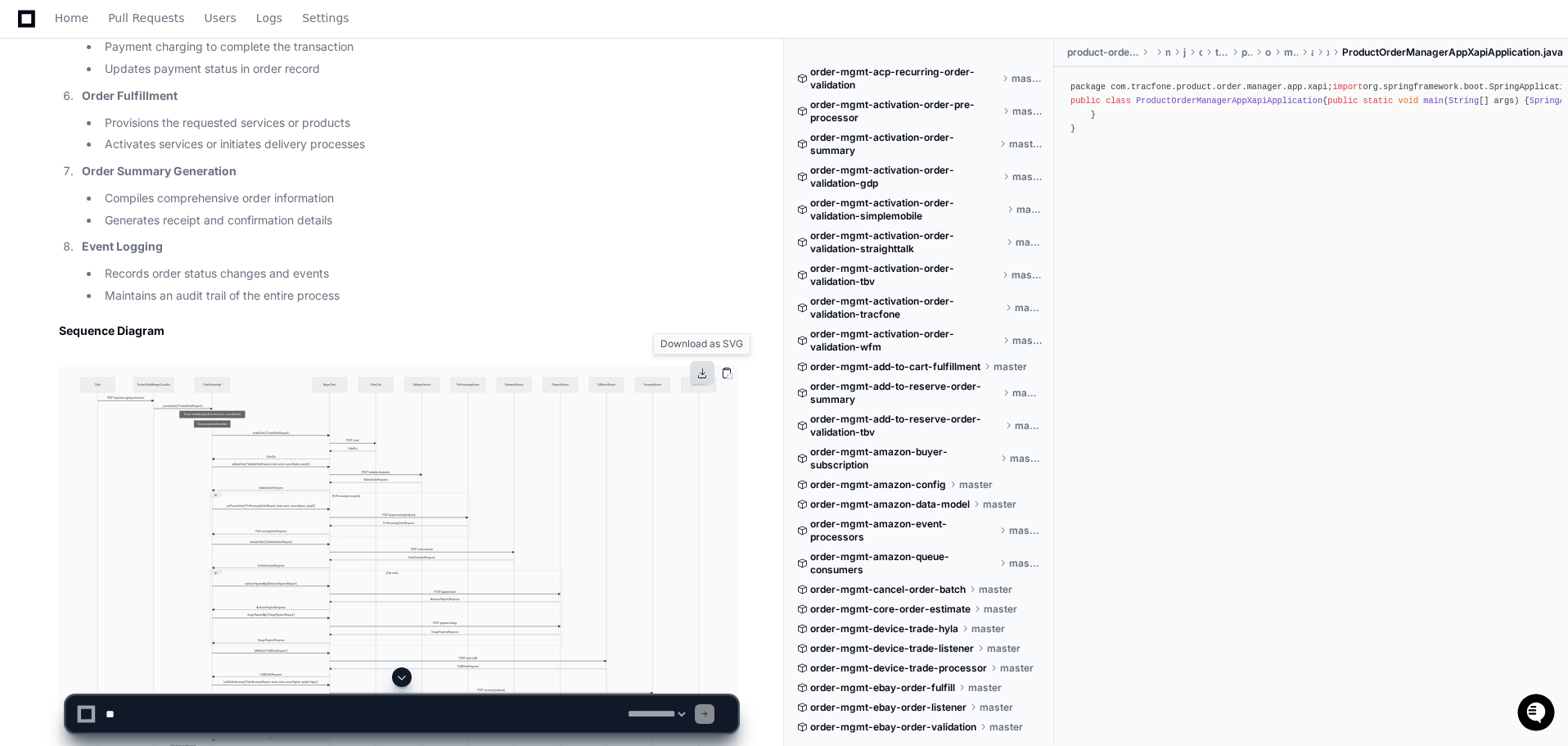
click at [698, 373] on button at bounding box center [701, 373] width 24 height 24
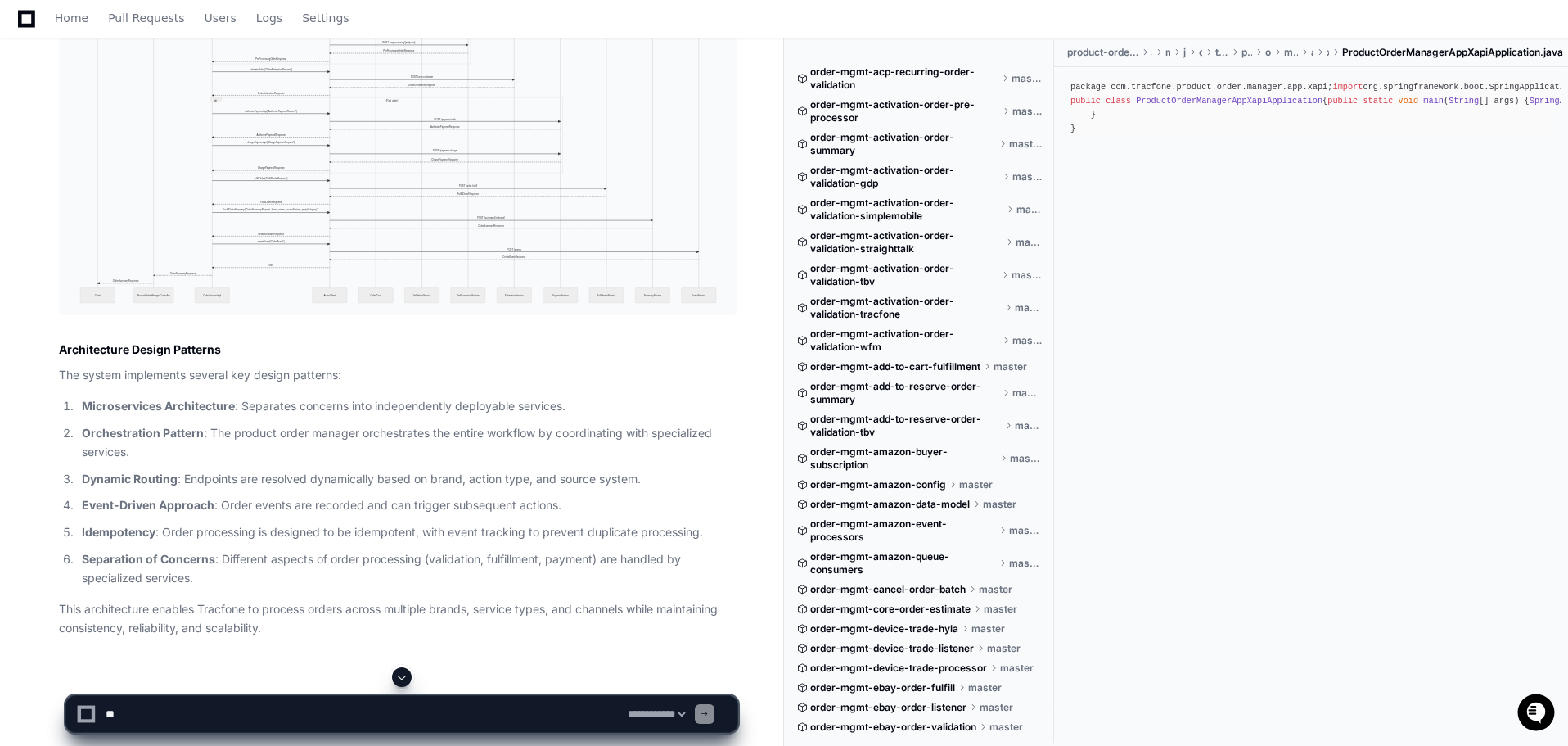
scroll to position [3869, 0]
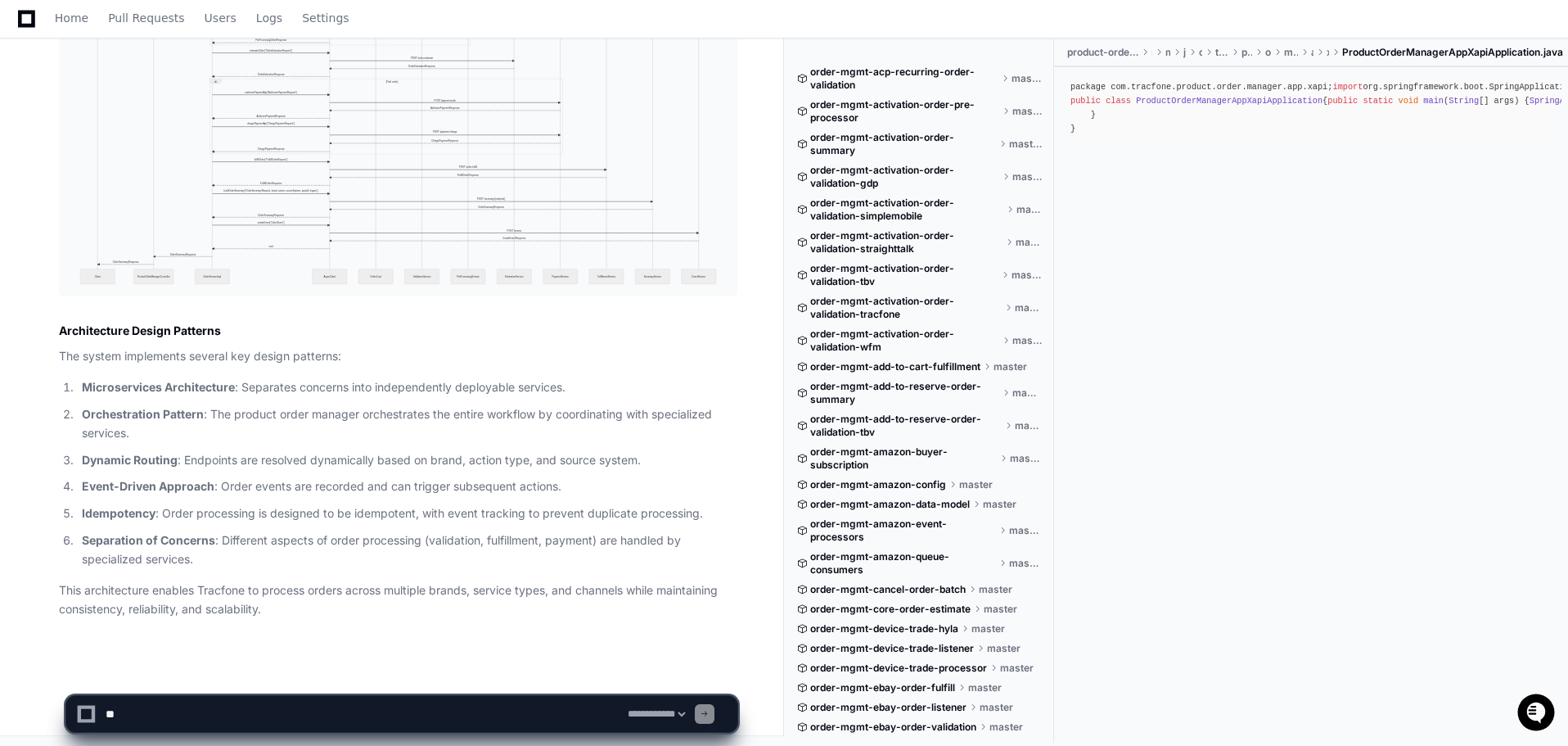
click at [316, 711] on textarea at bounding box center [363, 713] width 522 height 36
type textarea "**********"
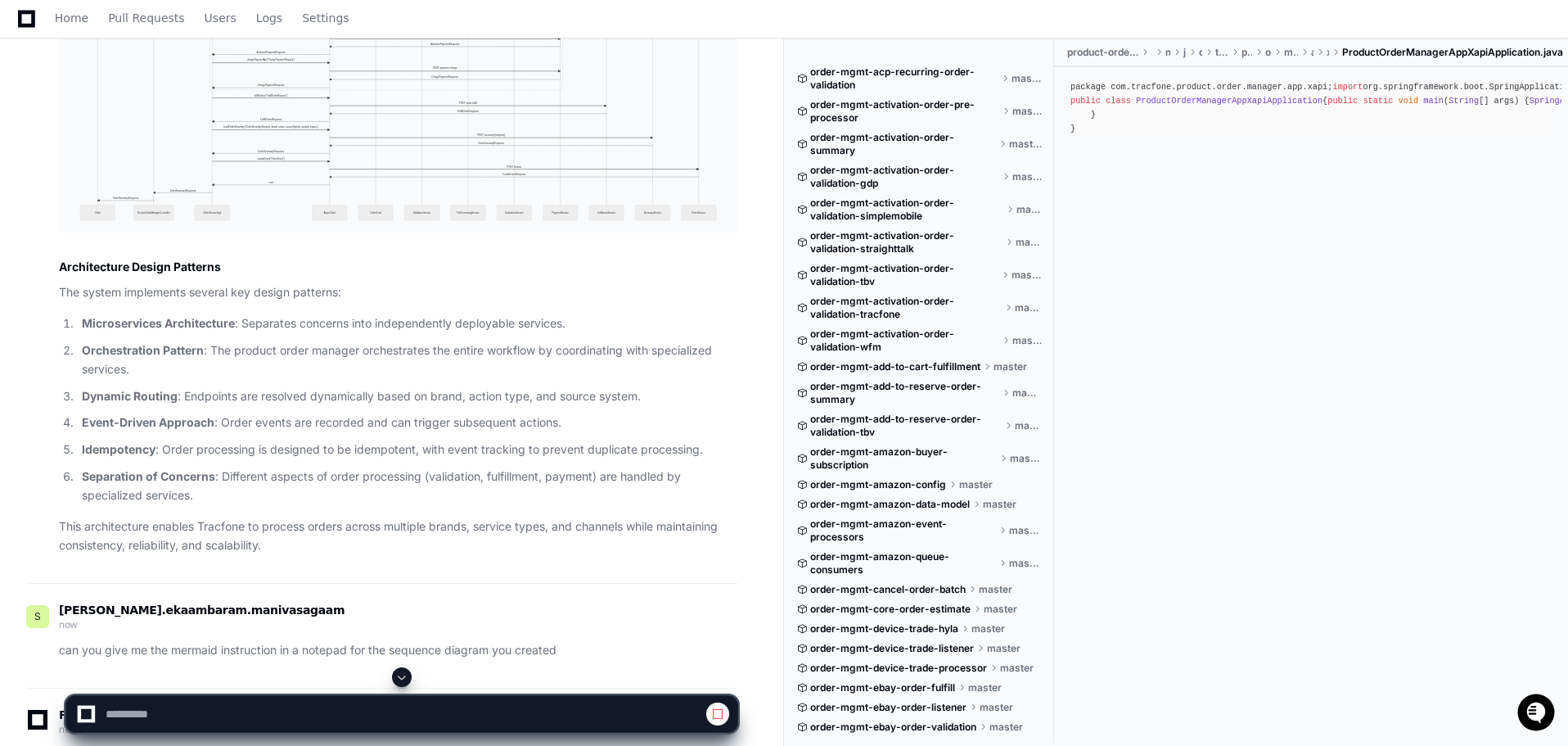
scroll to position [4033, 0]
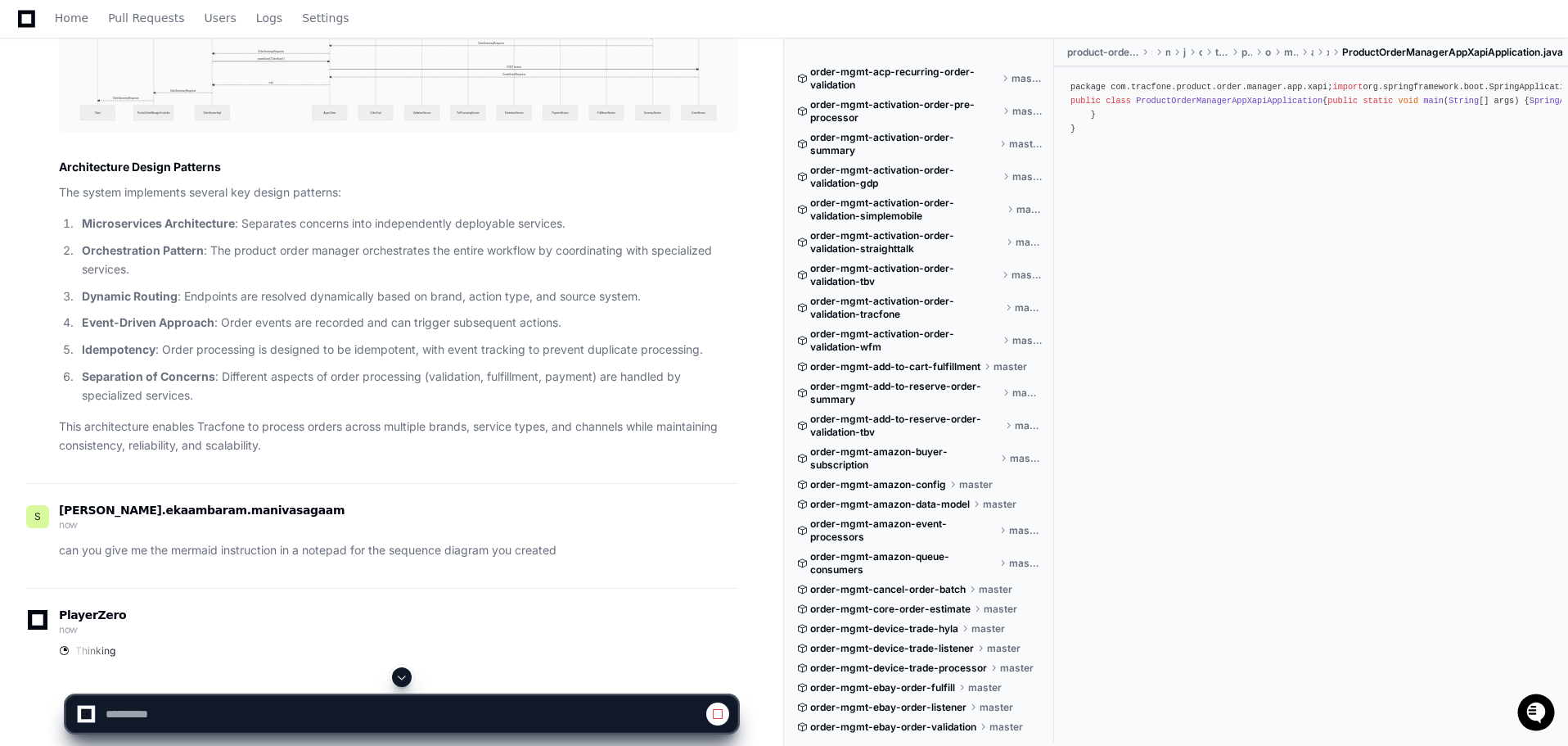
select select "*********"
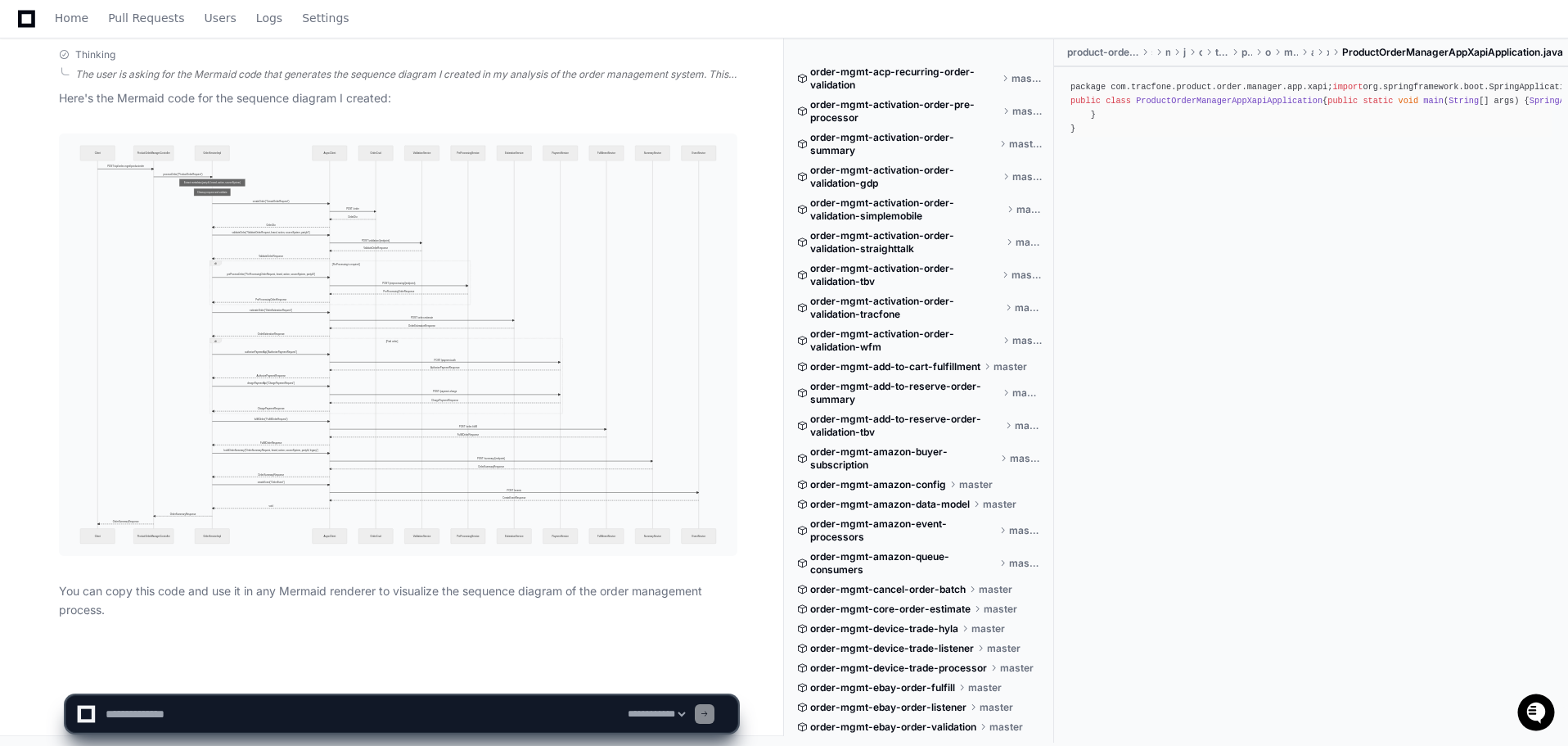
scroll to position [4629, 0]
click at [697, 143] on button at bounding box center [701, 141] width 24 height 24
click at [209, 173] on img at bounding box center [398, 343] width 678 height 422
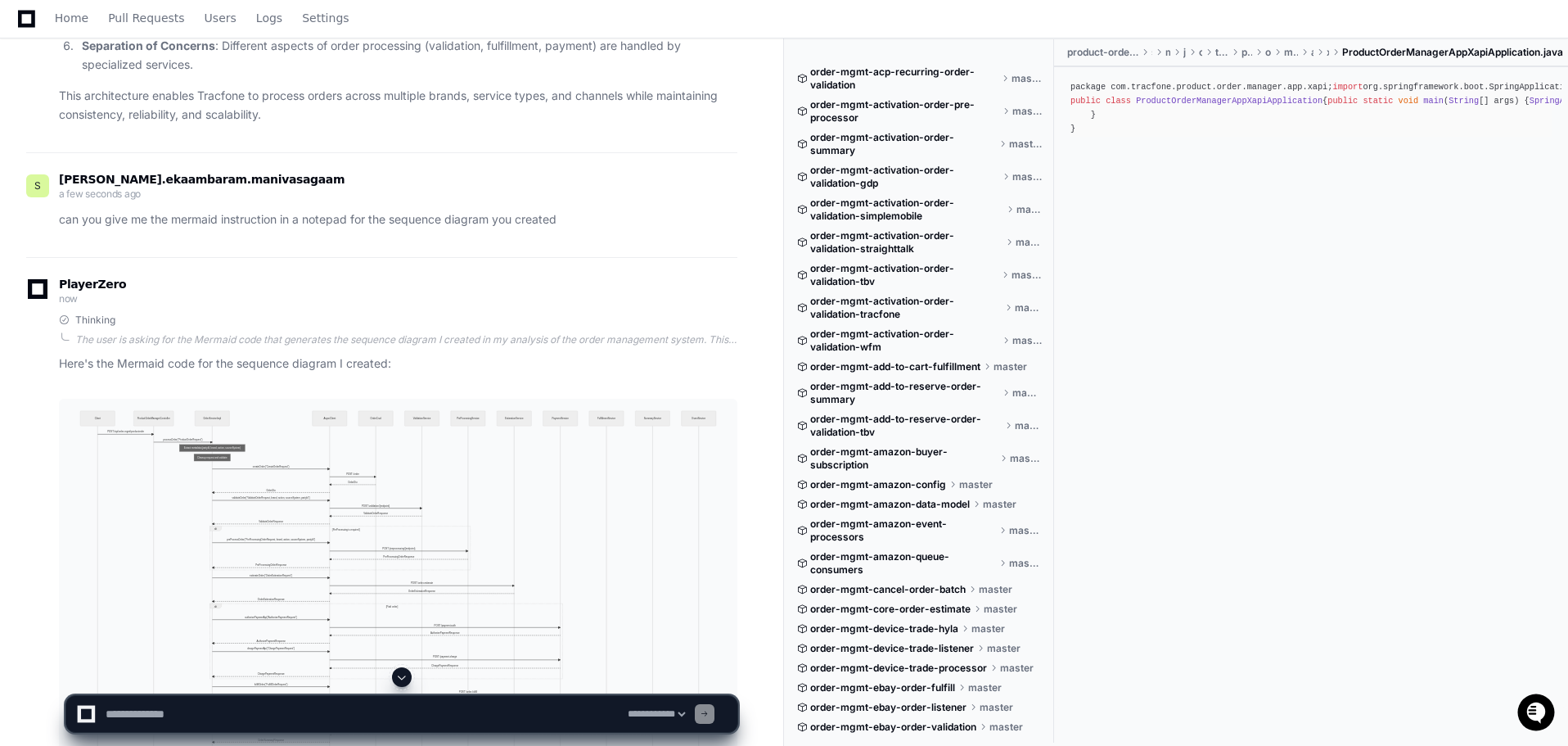
scroll to position [4516, 0]
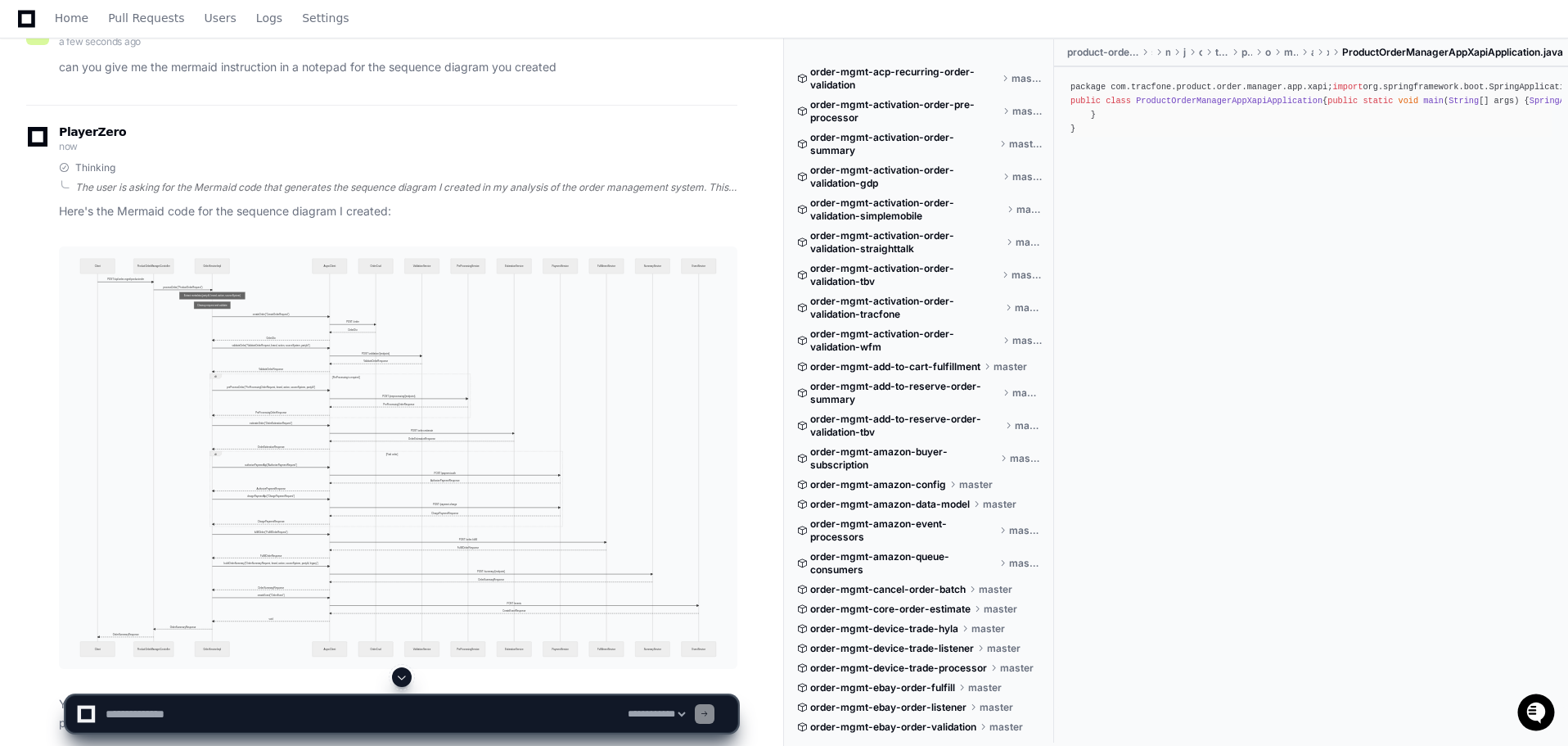
click at [320, 182] on div "The user is asking for the Mermaid code that generates the sequence diagram I c…" at bounding box center [406, 187] width 662 height 14
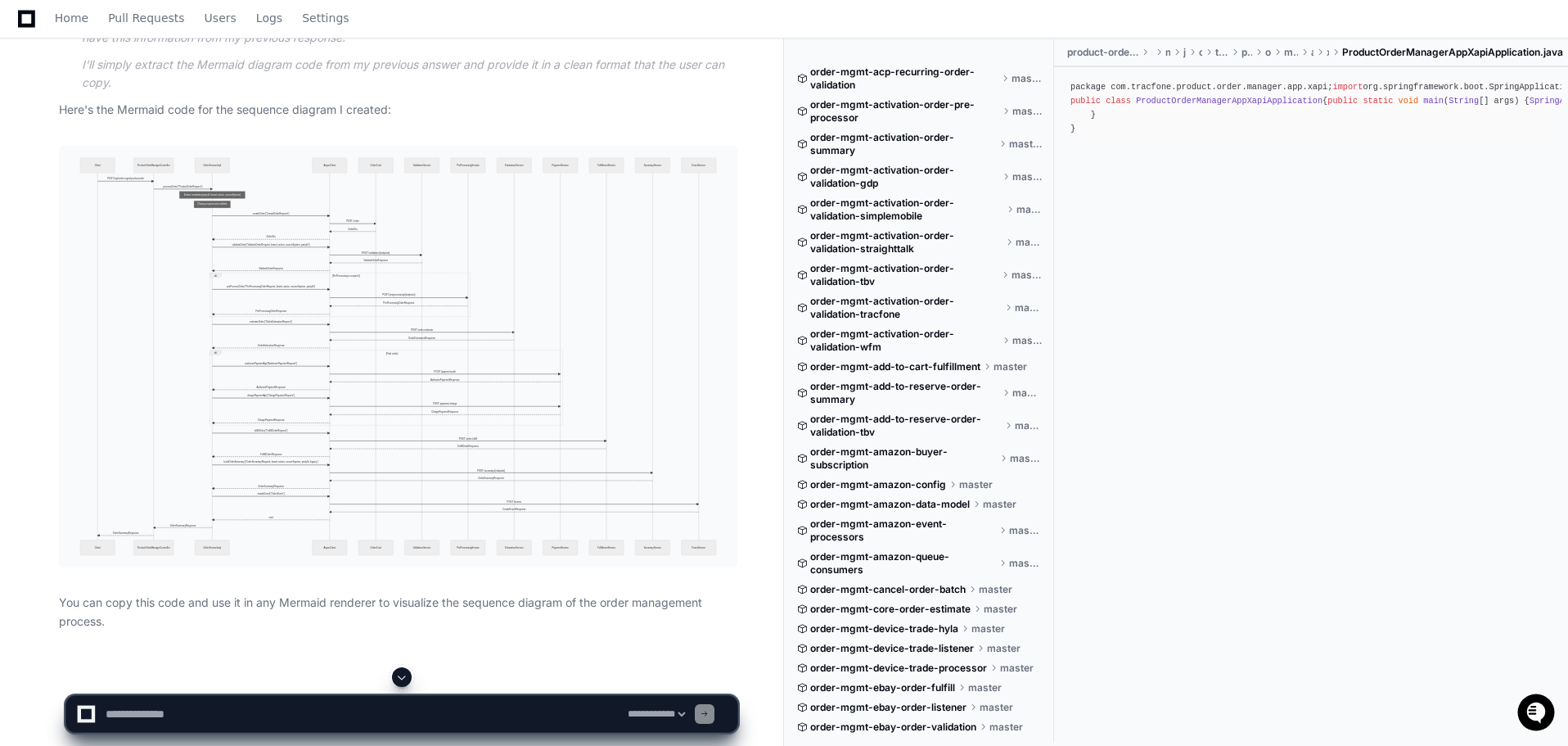
scroll to position [4738, 0]
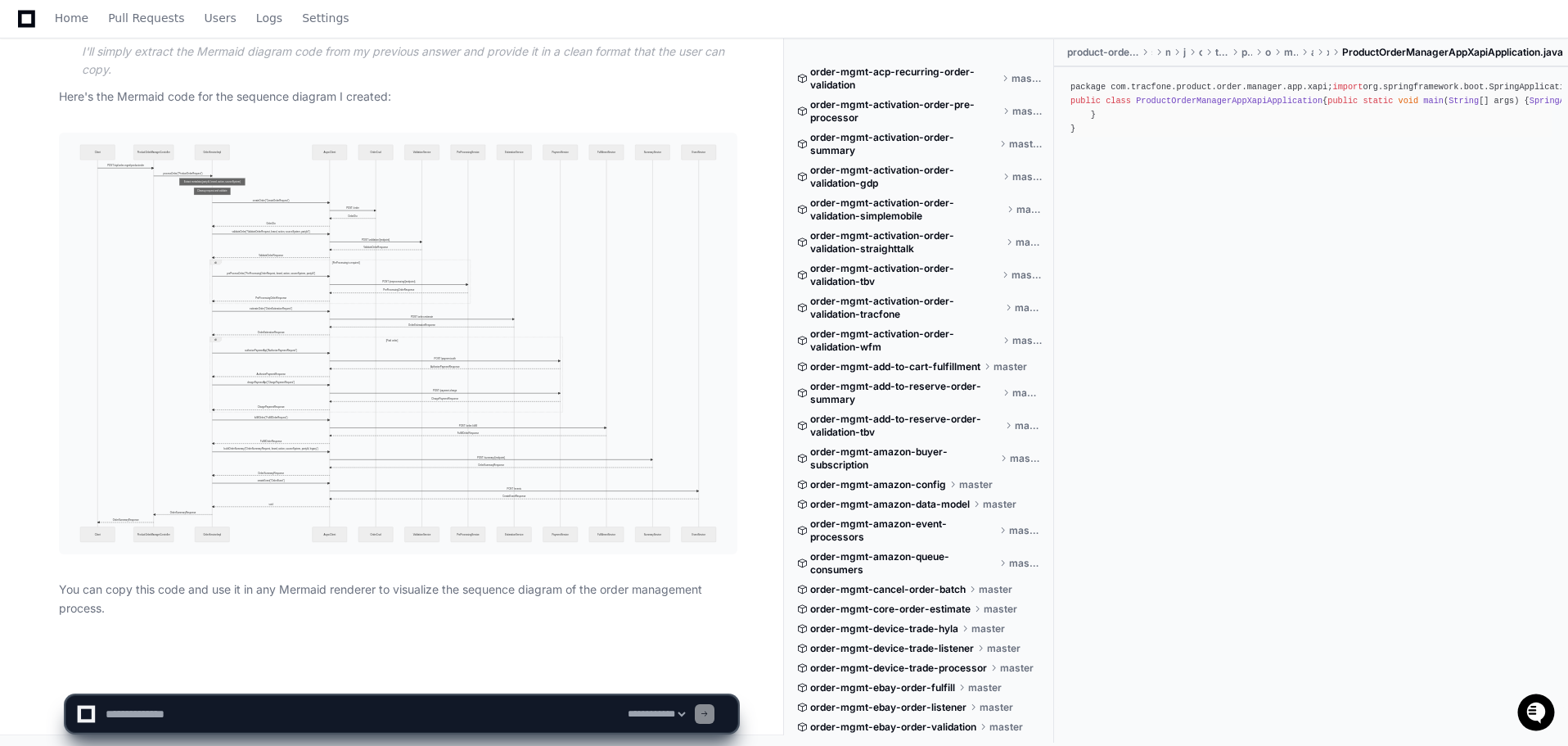
click at [178, 715] on textarea at bounding box center [363, 713] width 522 height 36
type textarea "**********"
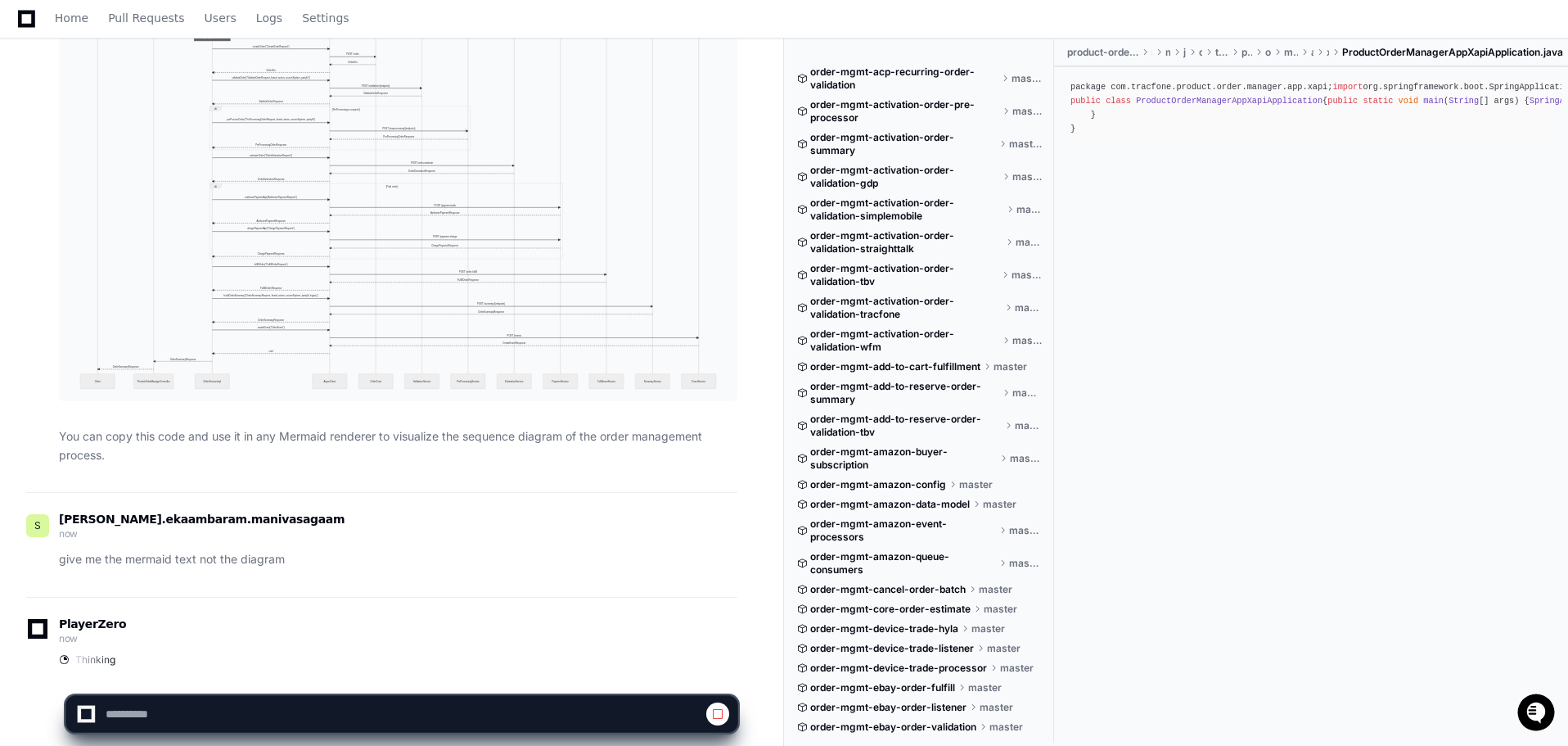
scroll to position [4830, 0]
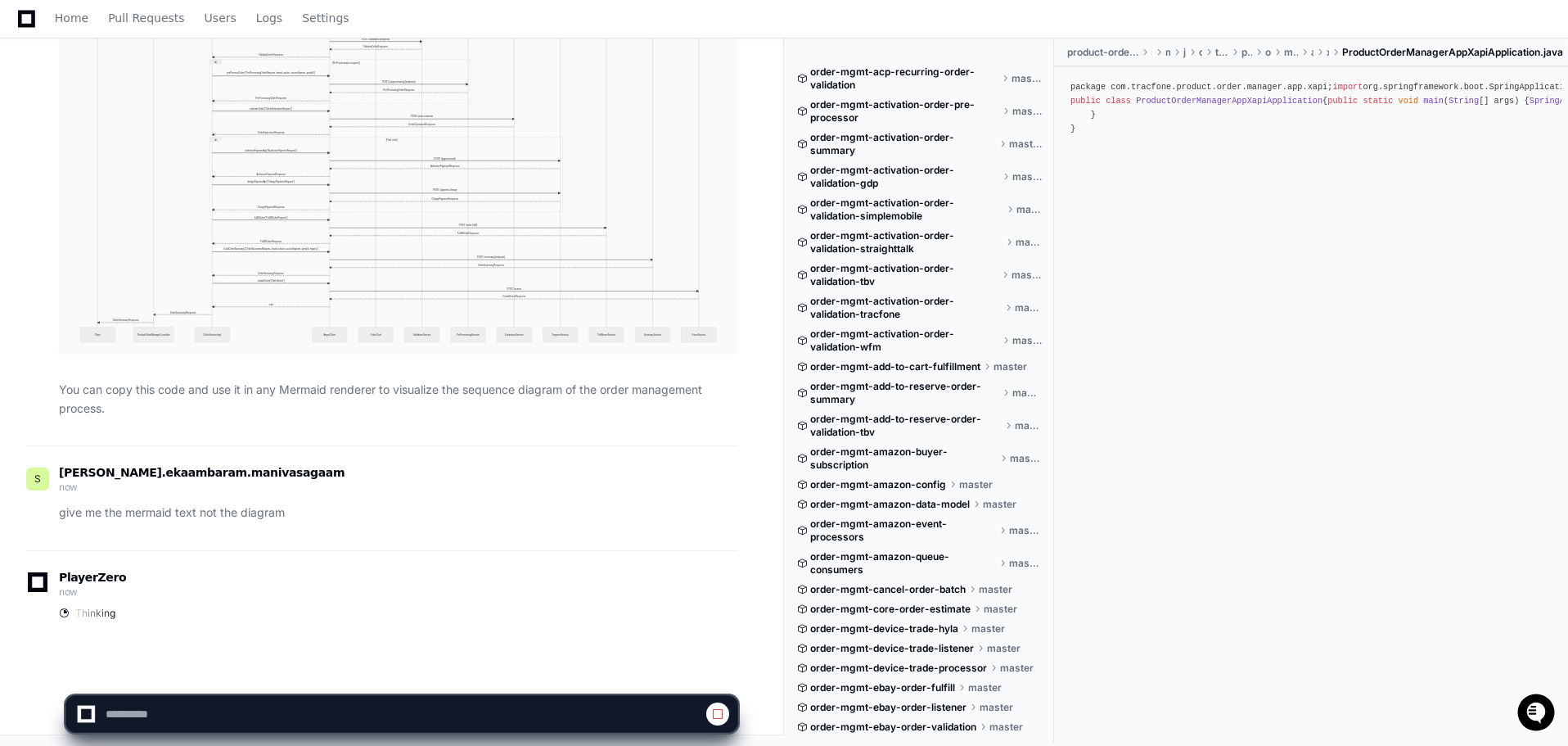
select select "*********"
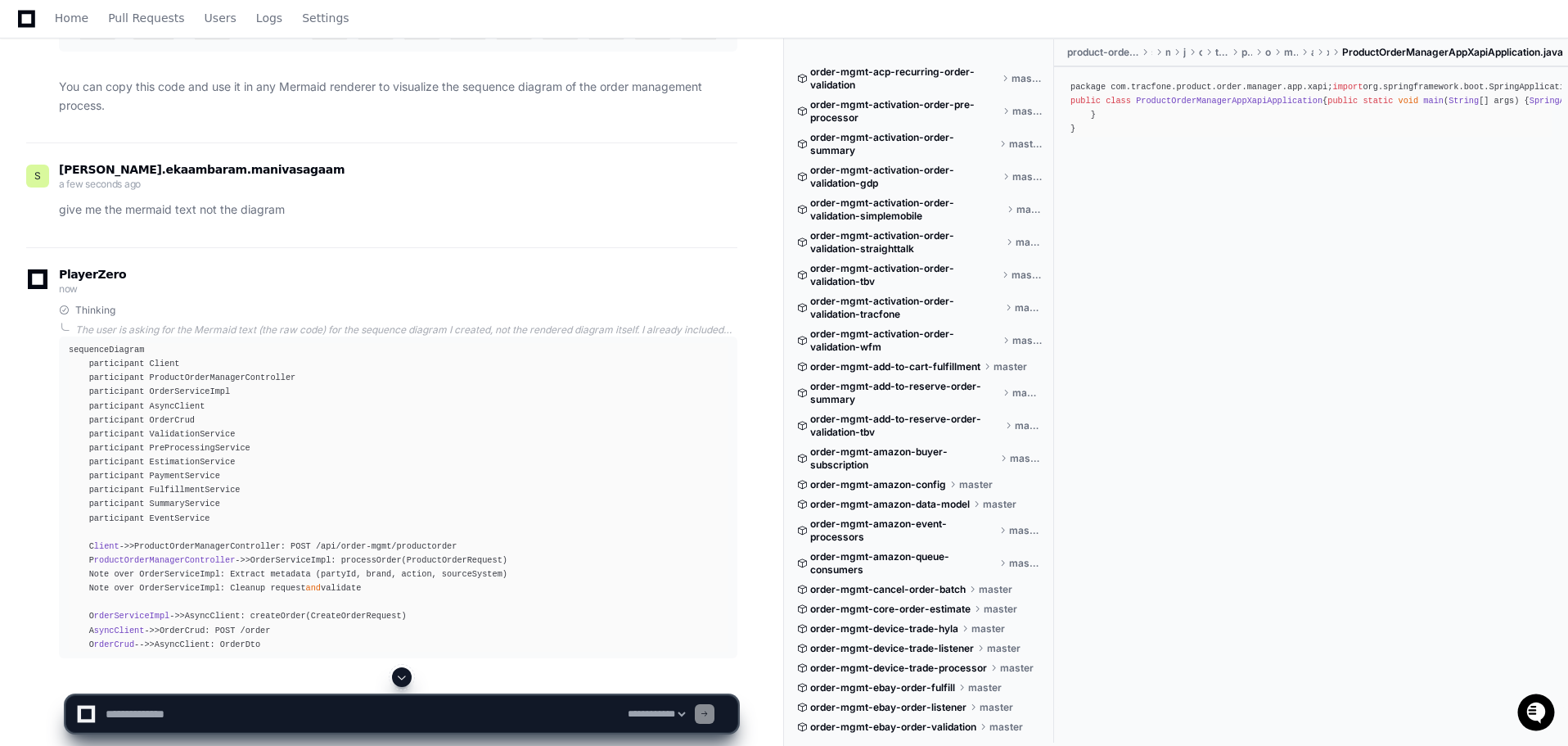
scroll to position [5136, 0]
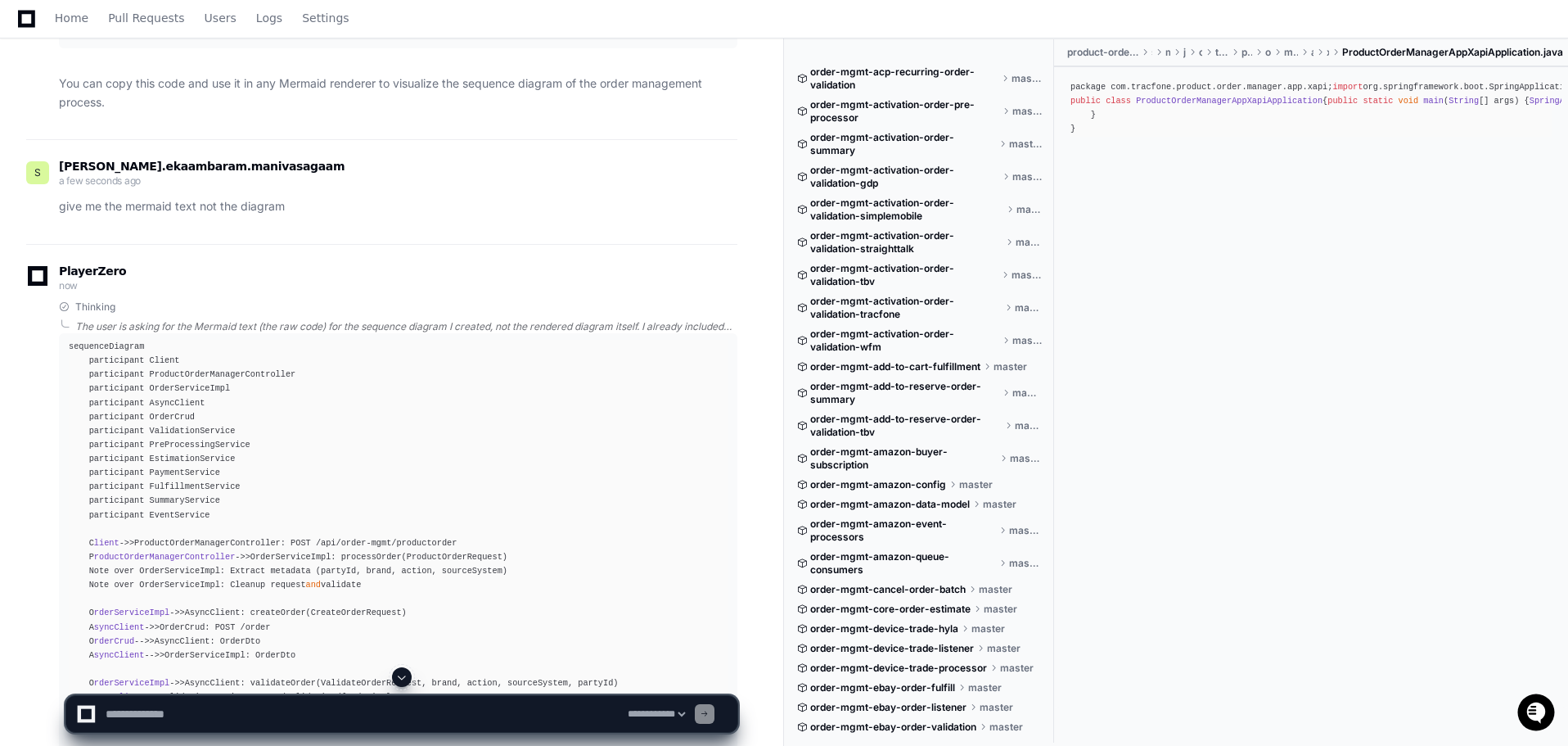
click at [336, 328] on div "The user is asking for the Mermaid text (the raw code) for the sequence diagram…" at bounding box center [406, 327] width 662 height 14
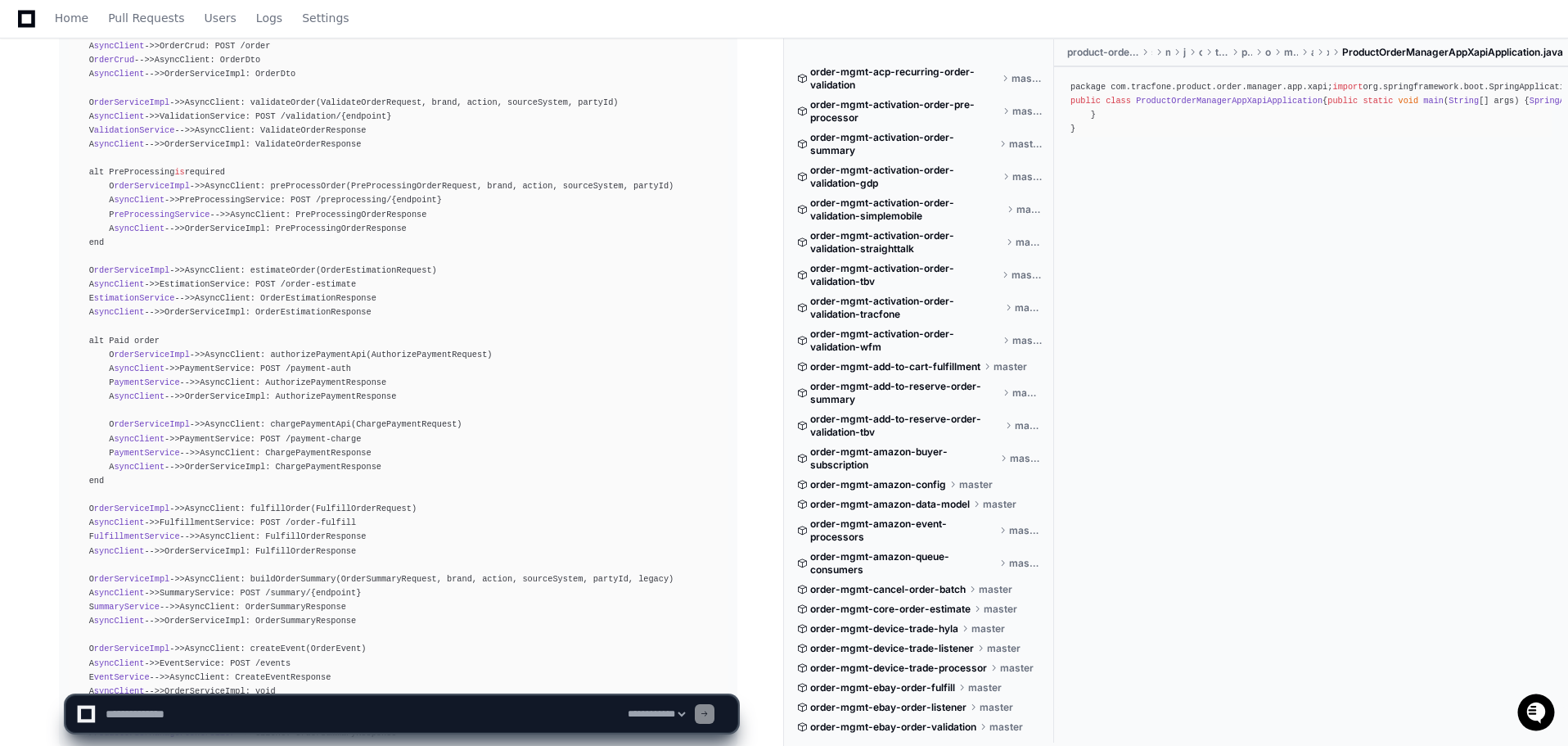
scroll to position [5871, 0]
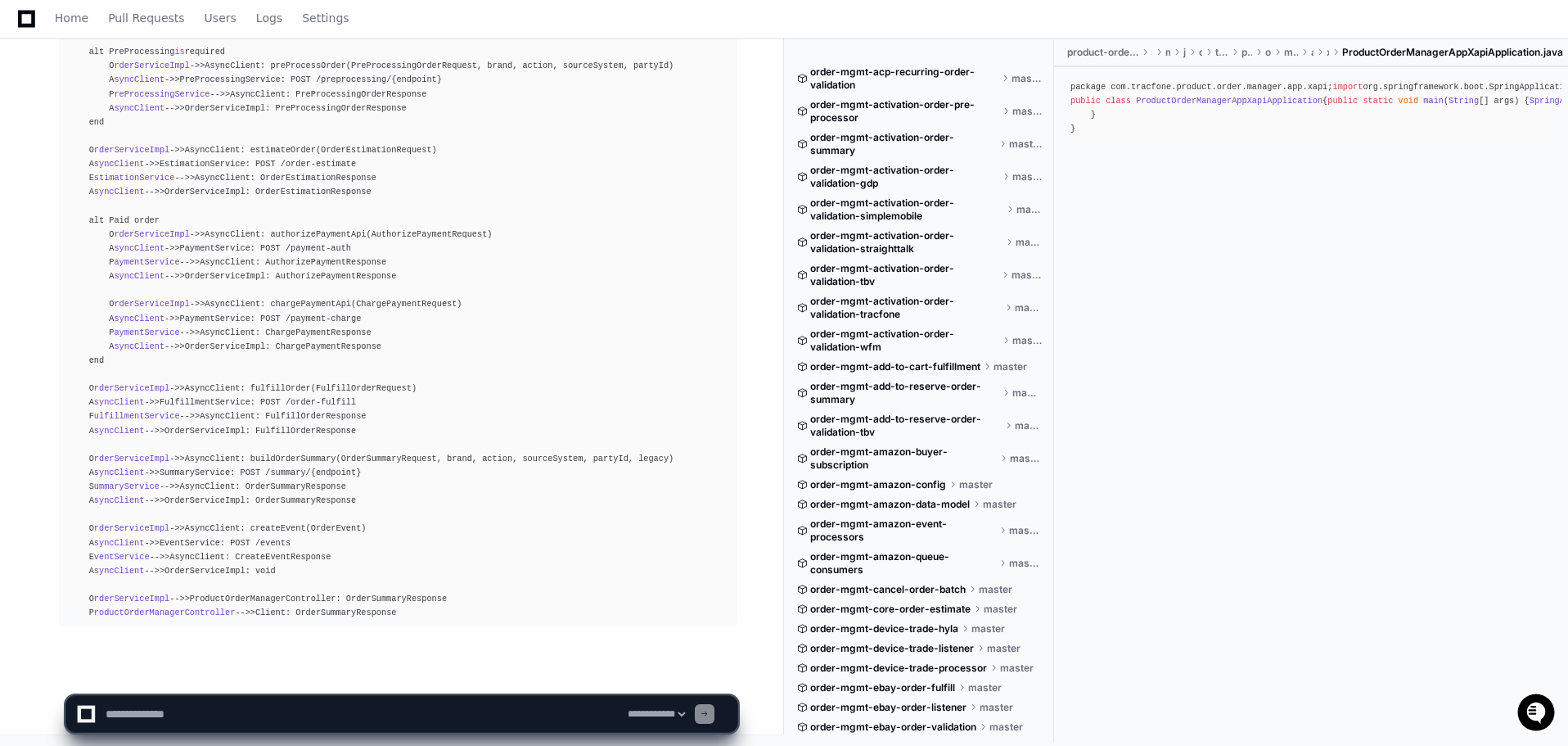
click at [326, 597] on div "sequenceDiagram participant Client participant ProductOrderManagerController pa…" at bounding box center [398, 129] width 659 height 981
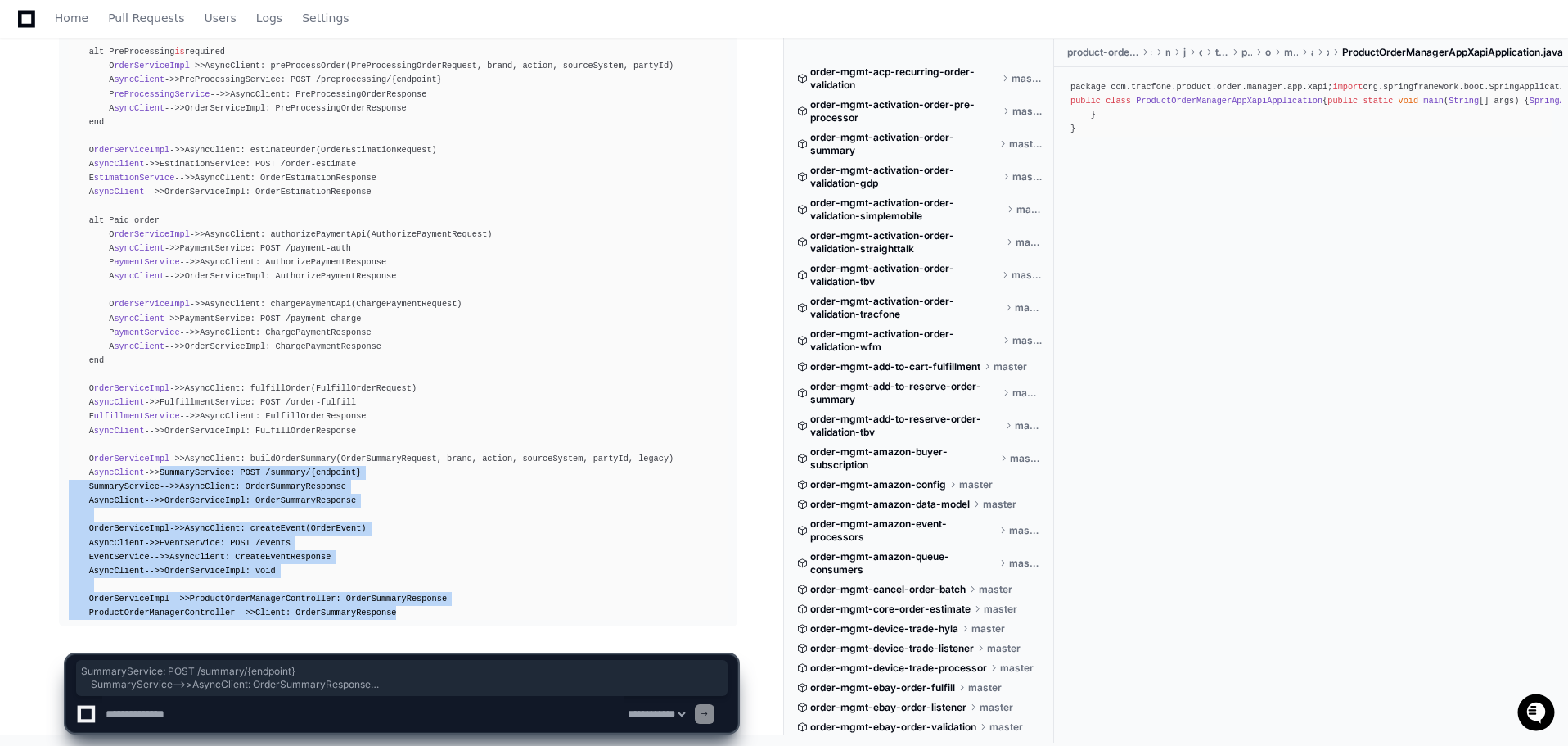
drag, startPoint x: 371, startPoint y: 611, endPoint x: 153, endPoint y: 475, distance: 256.9
click at [153, 475] on div "sequenceDiagram participant Client participant ProductOrderManagerController pa…" at bounding box center [398, 129] width 659 height 981
click at [562, 491] on div "sequenceDiagram participant Client participant ProductOrderManagerController pa…" at bounding box center [398, 129] width 659 height 981
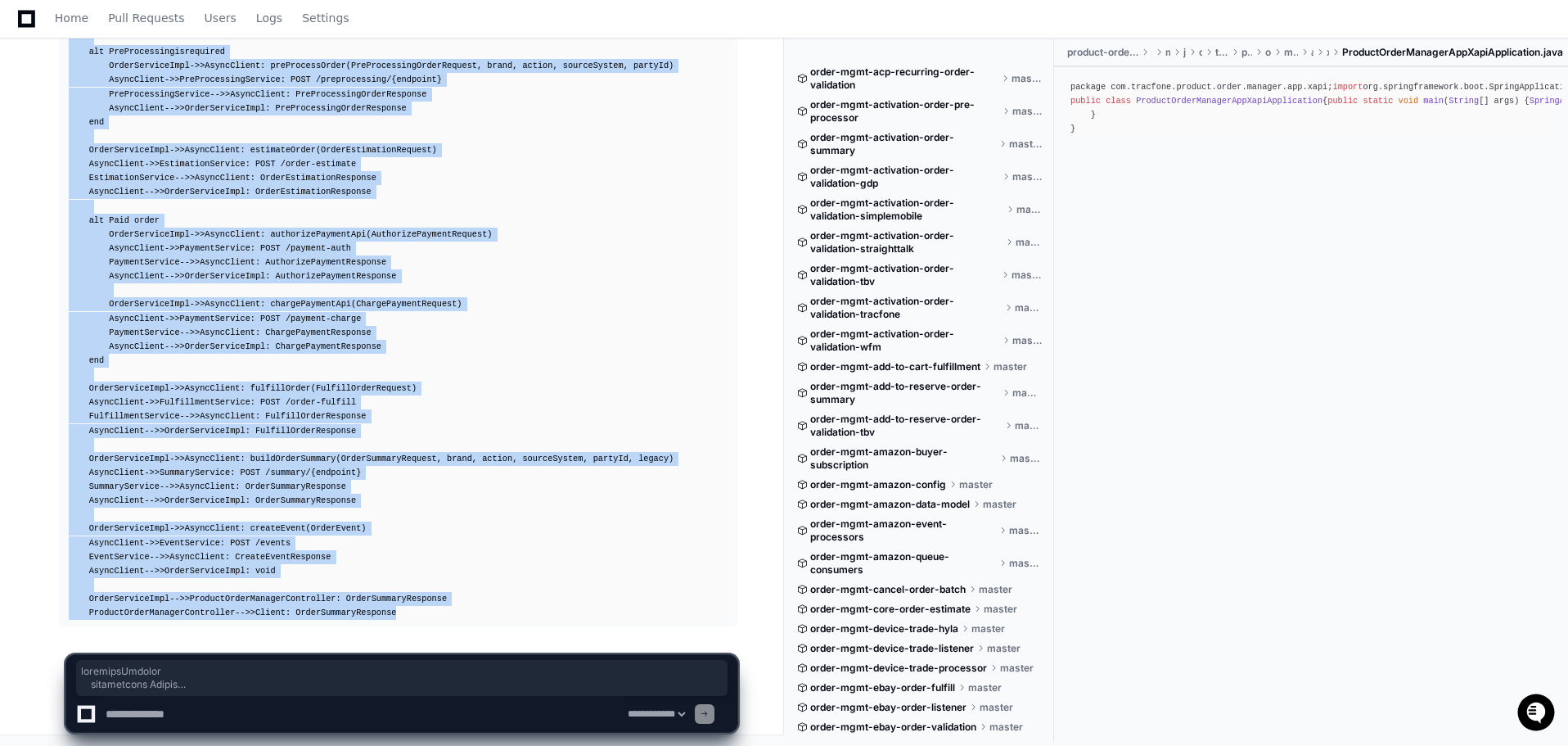
drag, startPoint x: 69, startPoint y: 460, endPoint x: 371, endPoint y: 610, distance: 337.2
click at [371, 610] on div "sequenceDiagram participant Client participant ProductOrderManagerController pa…" at bounding box center [398, 129] width 659 height 981
copy div "sequenceDiagram participant Client participant ProductOrderManagerController pa…"
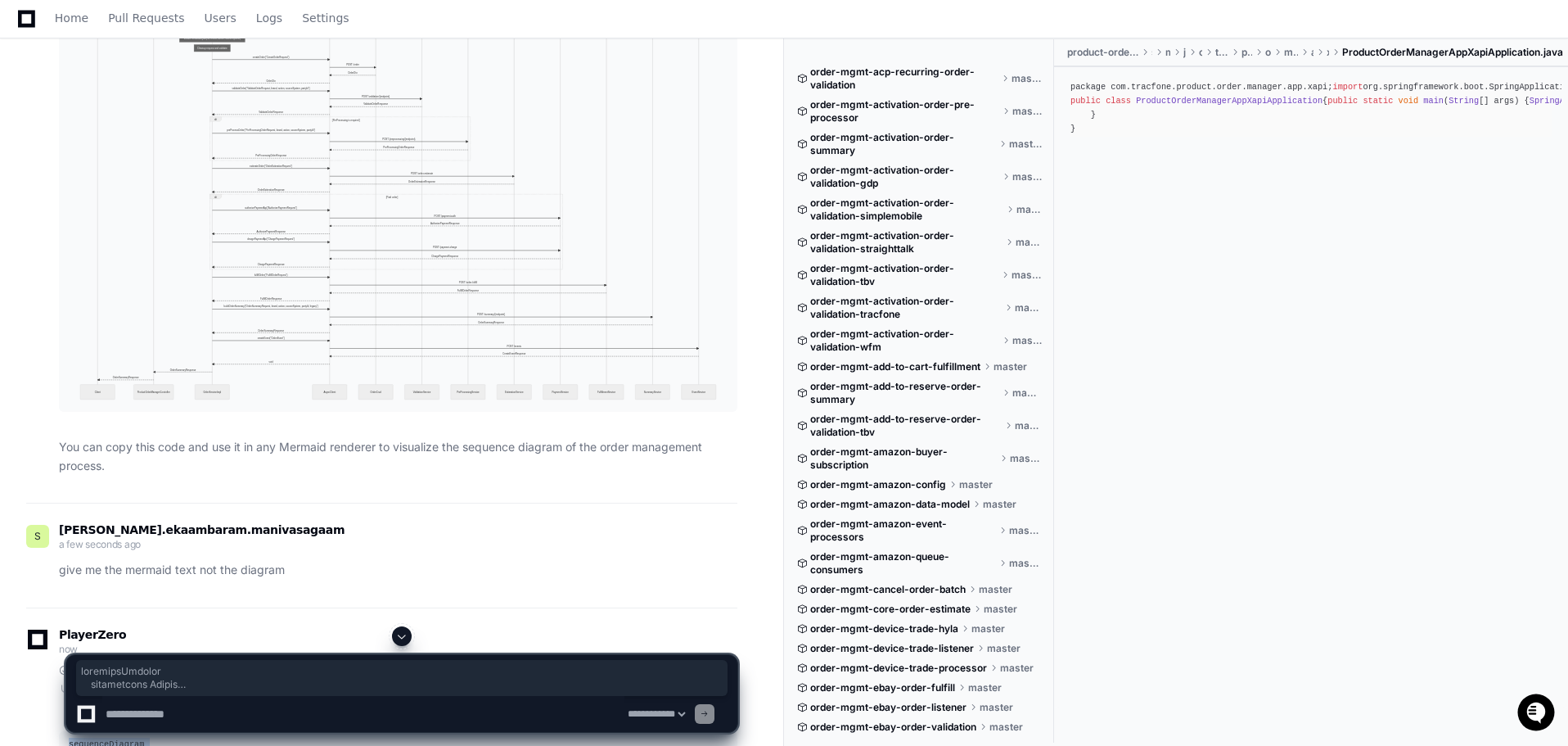
scroll to position [4643, 0]
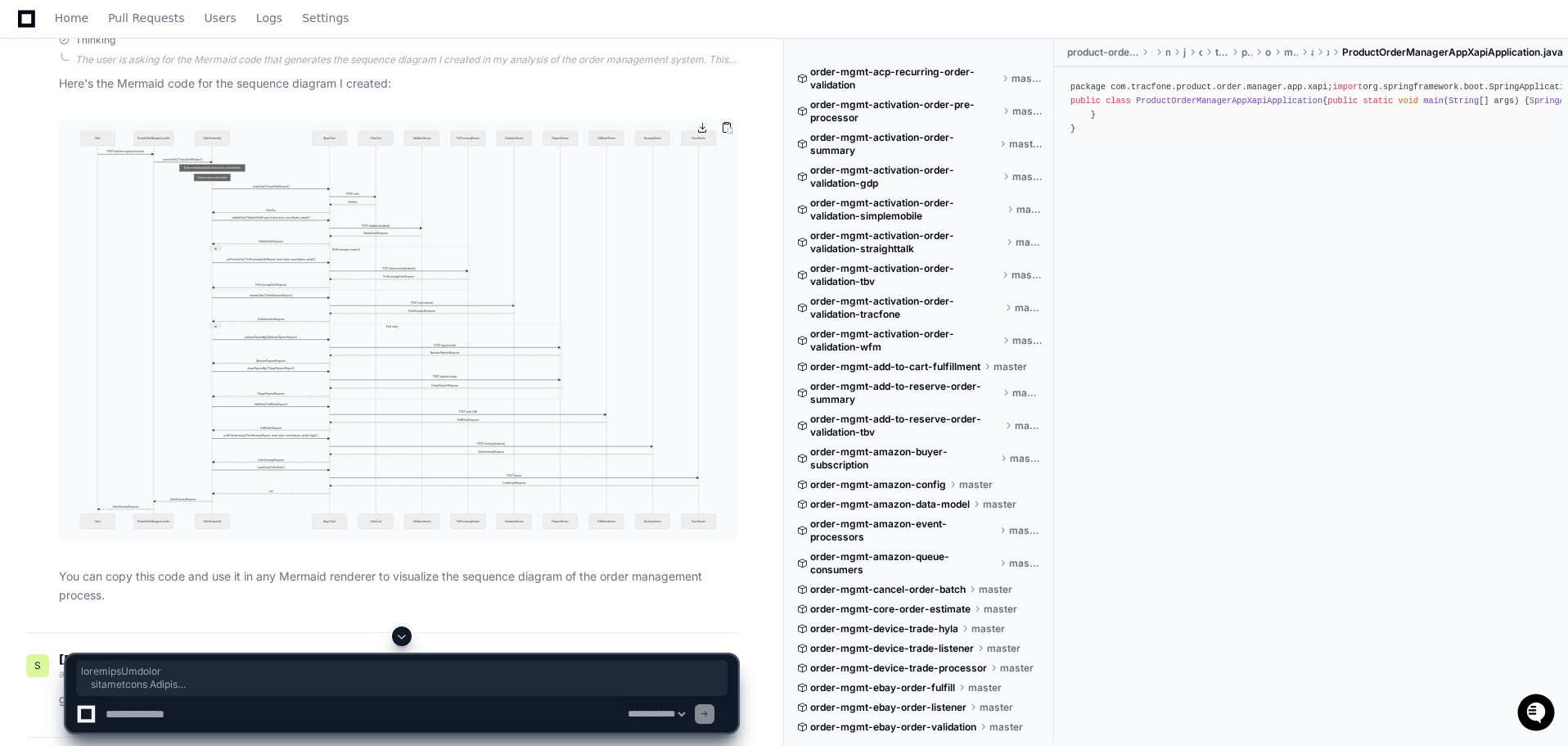
click at [418, 217] on img at bounding box center [398, 329] width 678 height 422
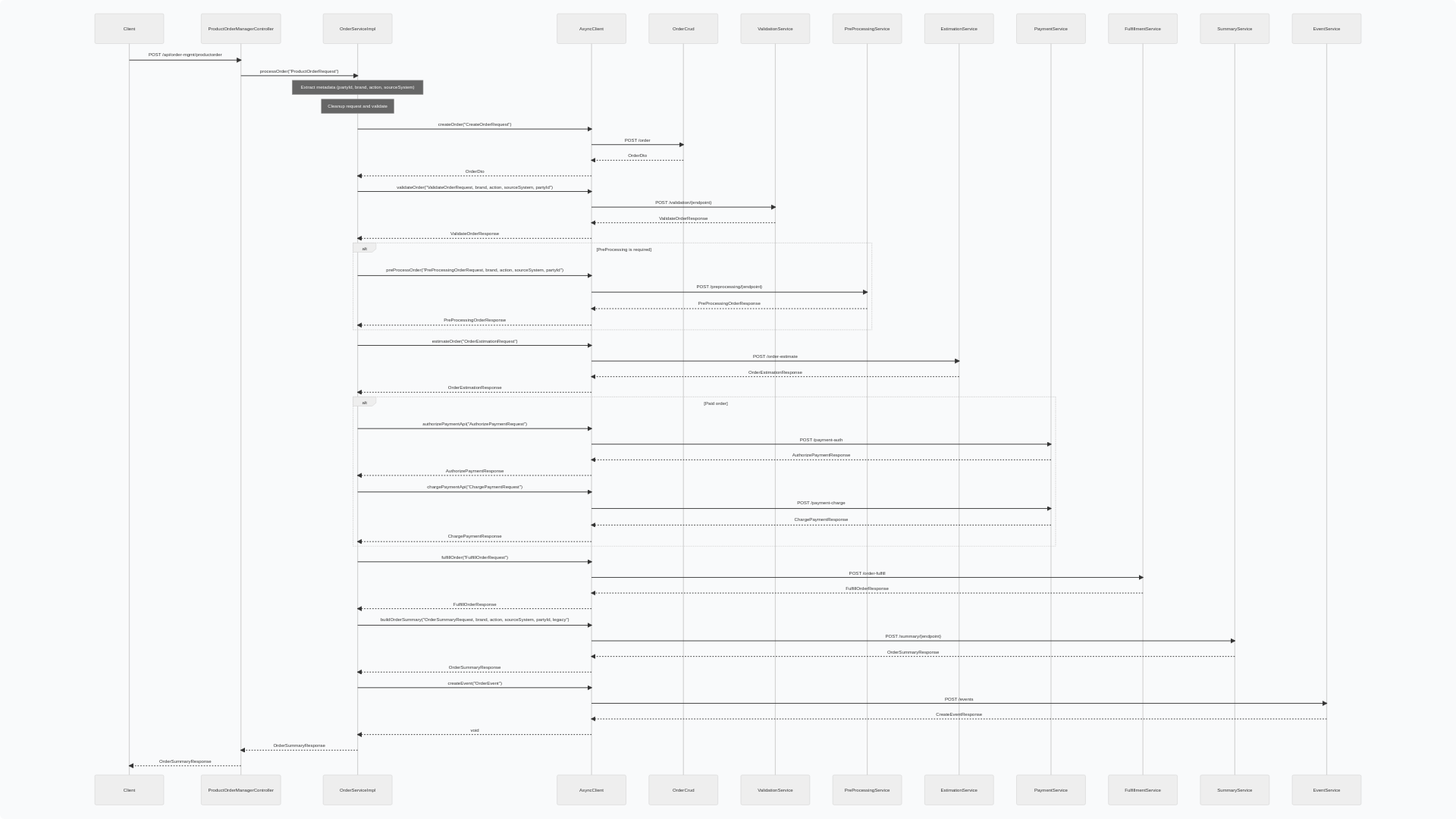
click at [389, 296] on img at bounding box center [728, 410] width 1456 height 819
drag, startPoint x: 646, startPoint y: 286, endPoint x: 343, endPoint y: 313, distance: 304.2
click at [343, 313] on img at bounding box center [728, 410] width 1456 height 819
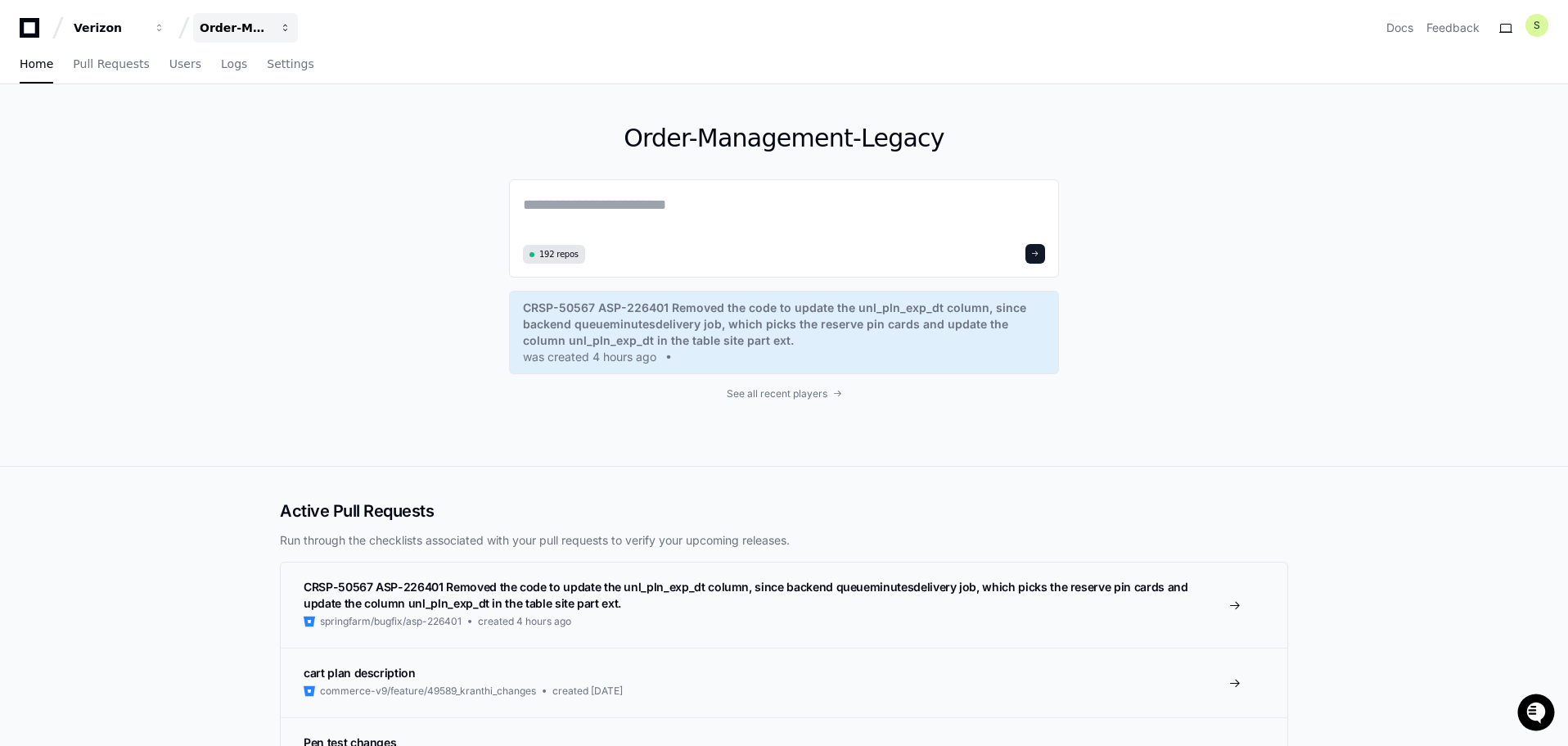
click at [165, 29] on span "button" at bounding box center [159, 28] width 12 height 12
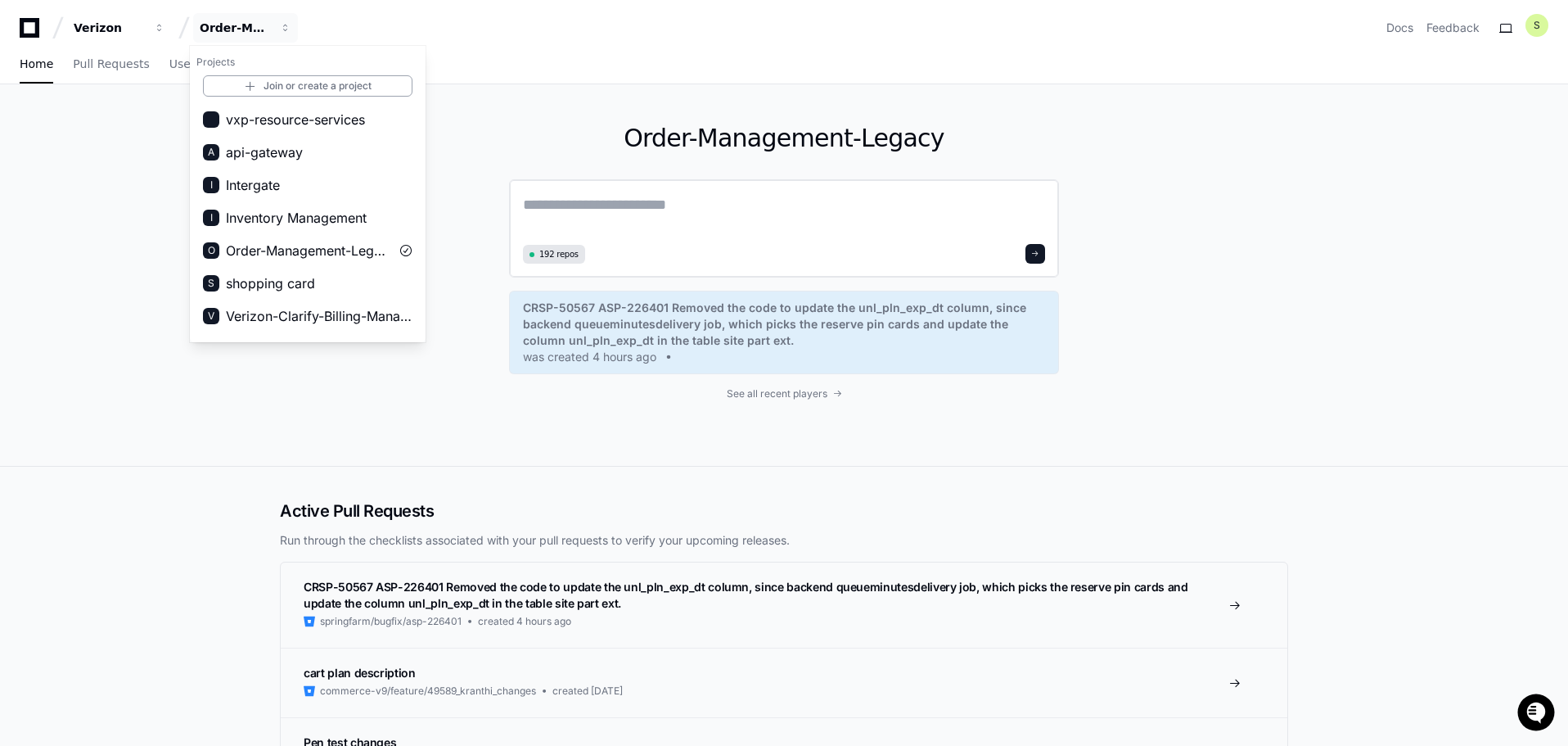
click at [676, 213] on textarea at bounding box center [784, 215] width 522 height 45
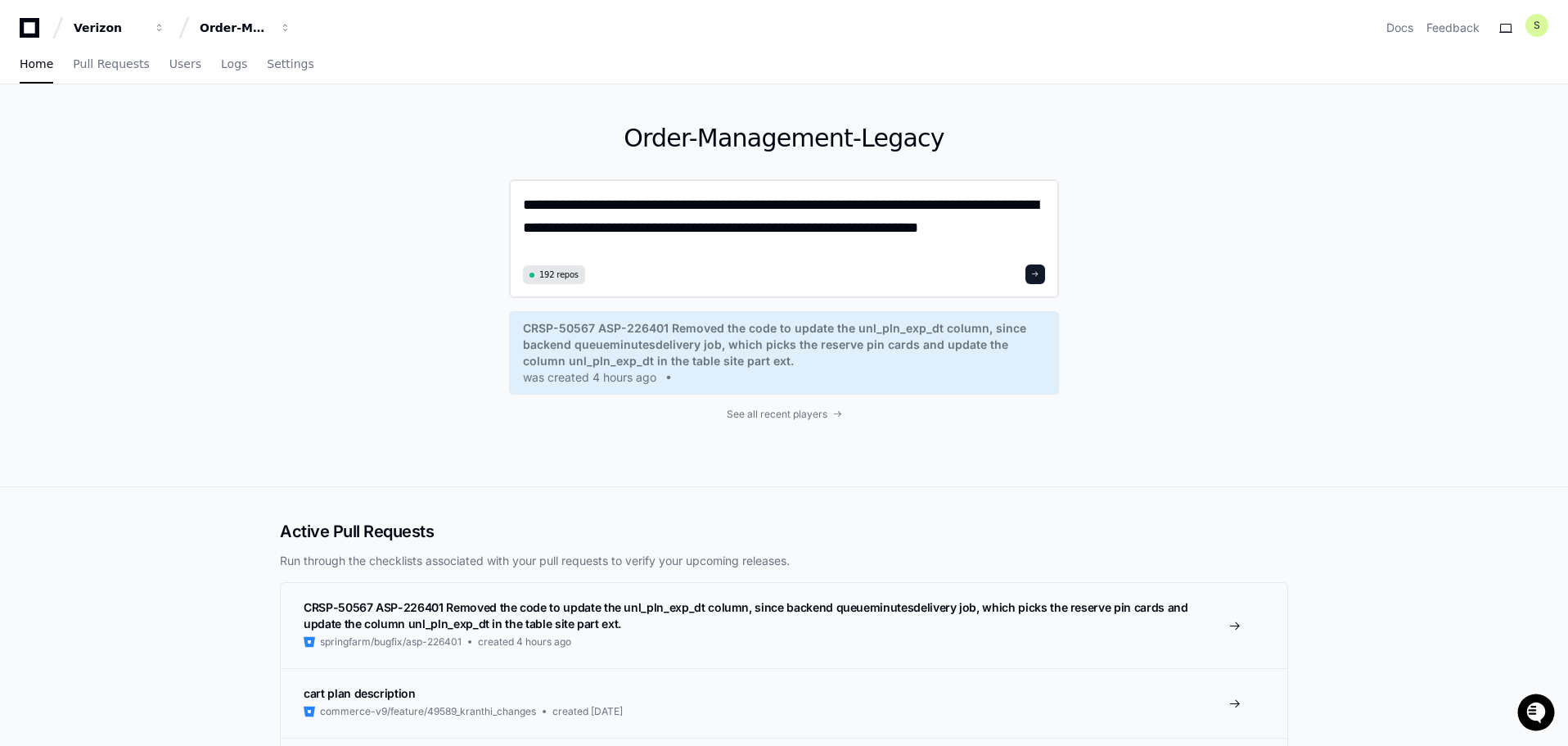
type textarea "**********"
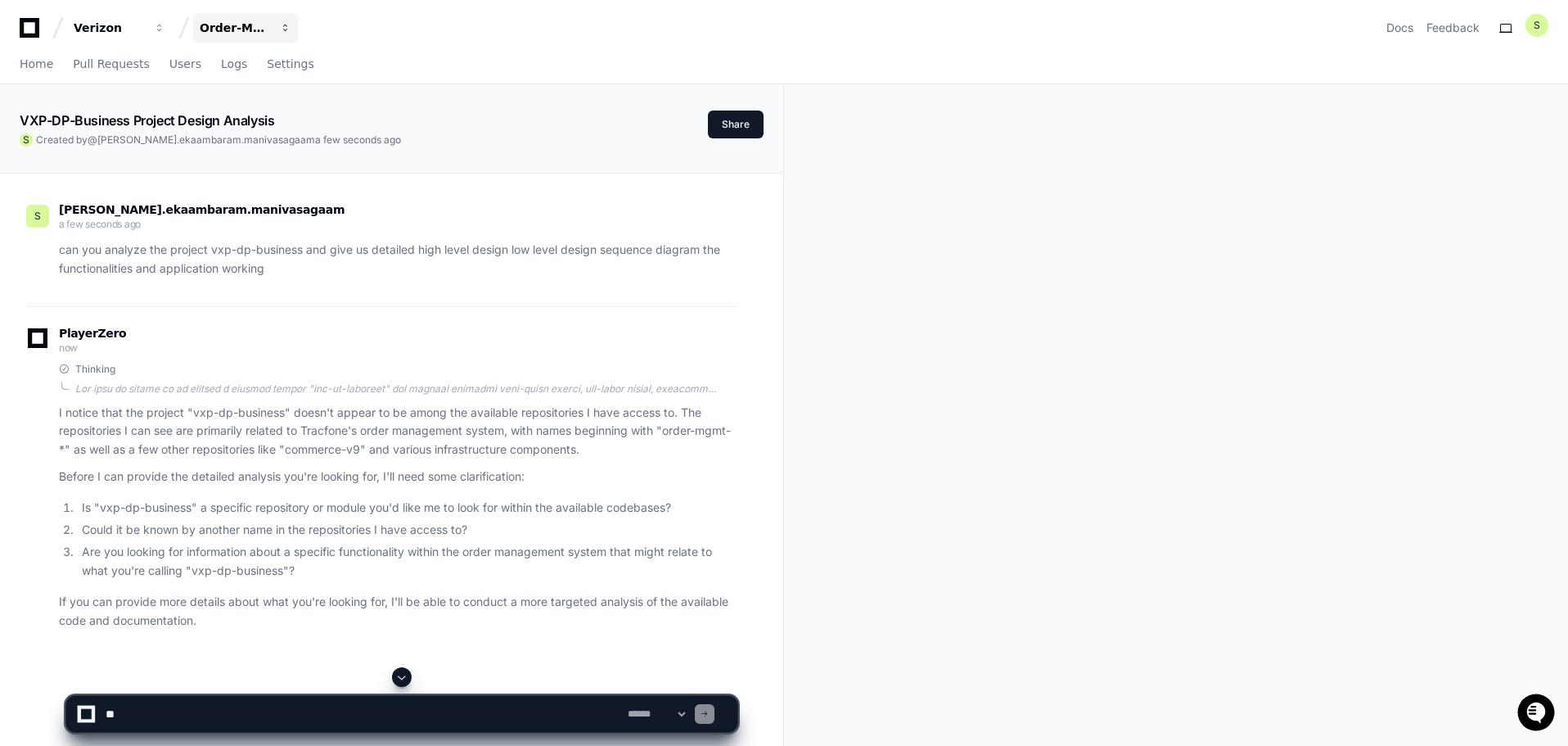
click at [144, 29] on div "Order-Management-Legacy" at bounding box center [108, 27] width 70 height 16
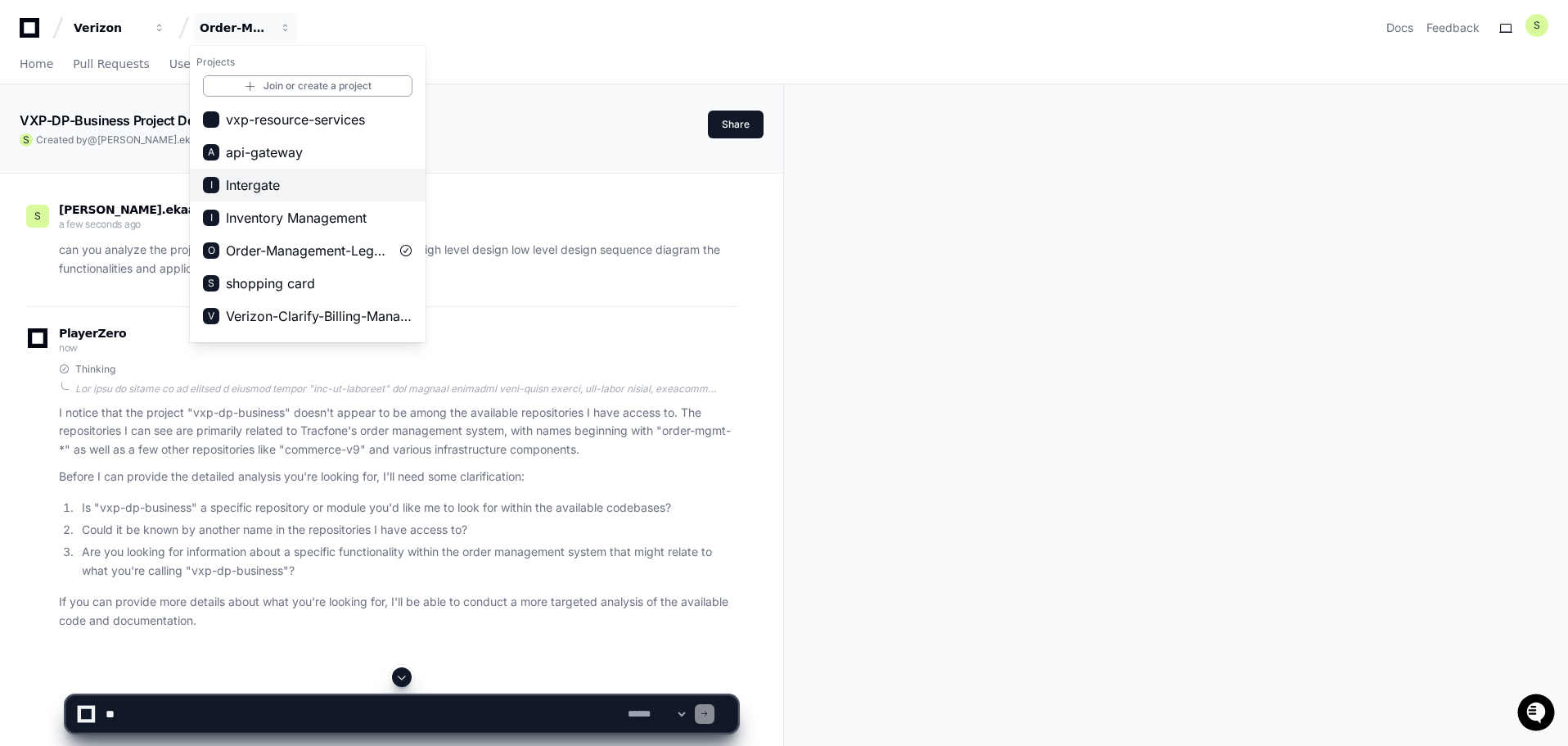
click at [279, 190] on span "Intergate" at bounding box center [253, 184] width 54 height 19
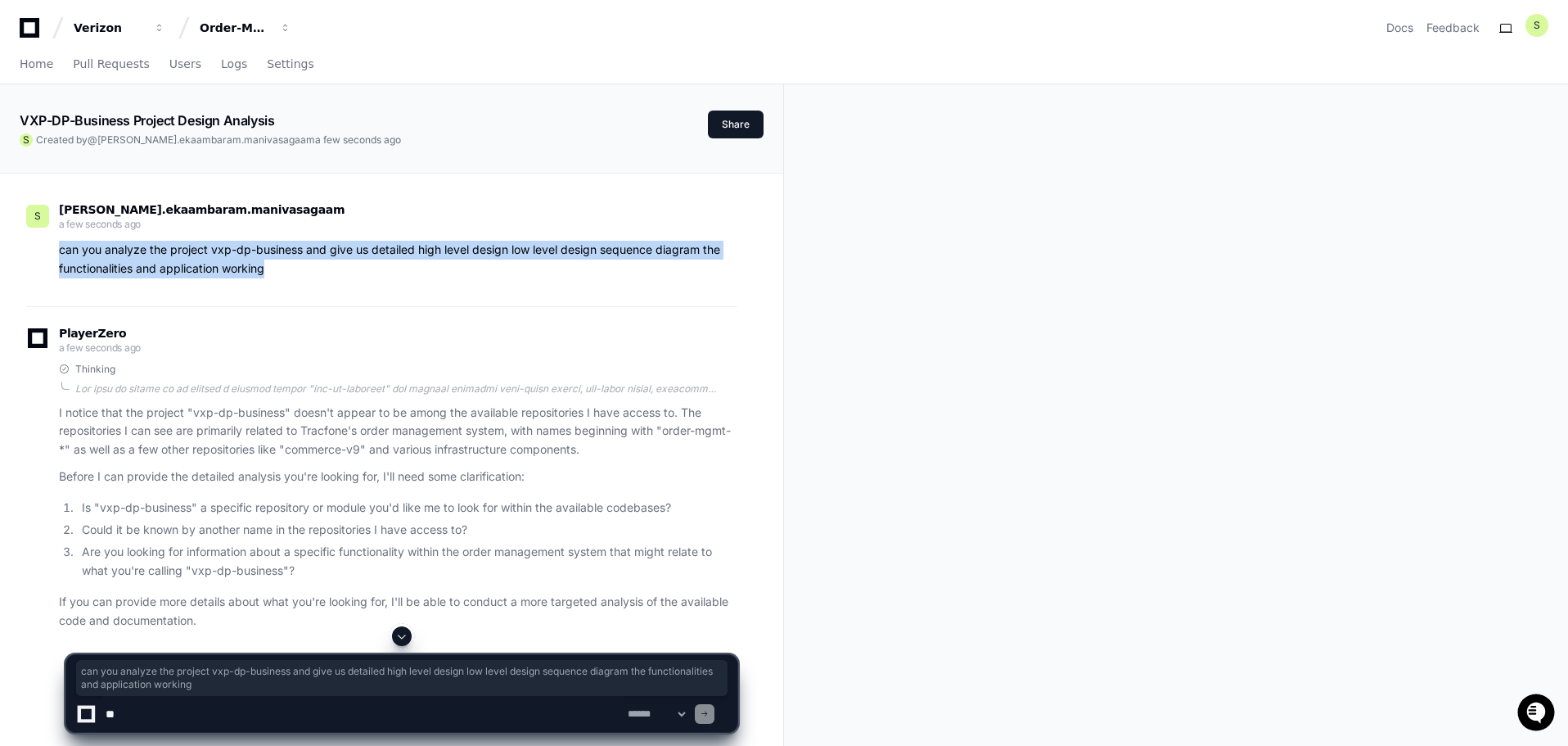
drag, startPoint x: 267, startPoint y: 270, endPoint x: 57, endPoint y: 248, distance: 211.1
click at [57, 248] on div "can you analyze the project vxp-dp-business and give us detailed high level des…" at bounding box center [381, 259] width 711 height 38
copy p "can you analyze the project vxp-dp-business and give us detailed high level des…"
click at [144, 30] on div "Order-Management-Legacy" at bounding box center [108, 27] width 70 height 16
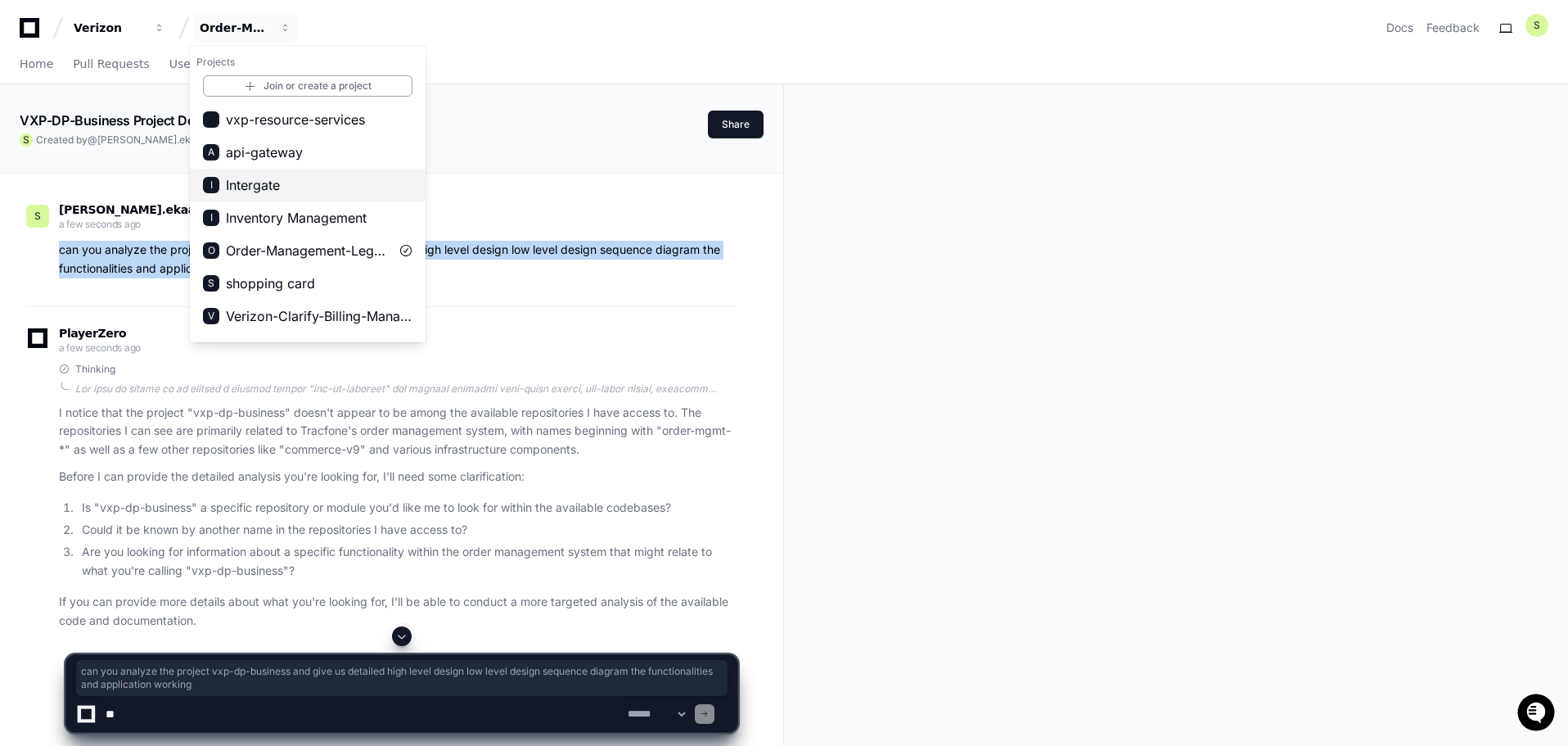
click at [278, 181] on span "Intergate" at bounding box center [253, 184] width 54 height 19
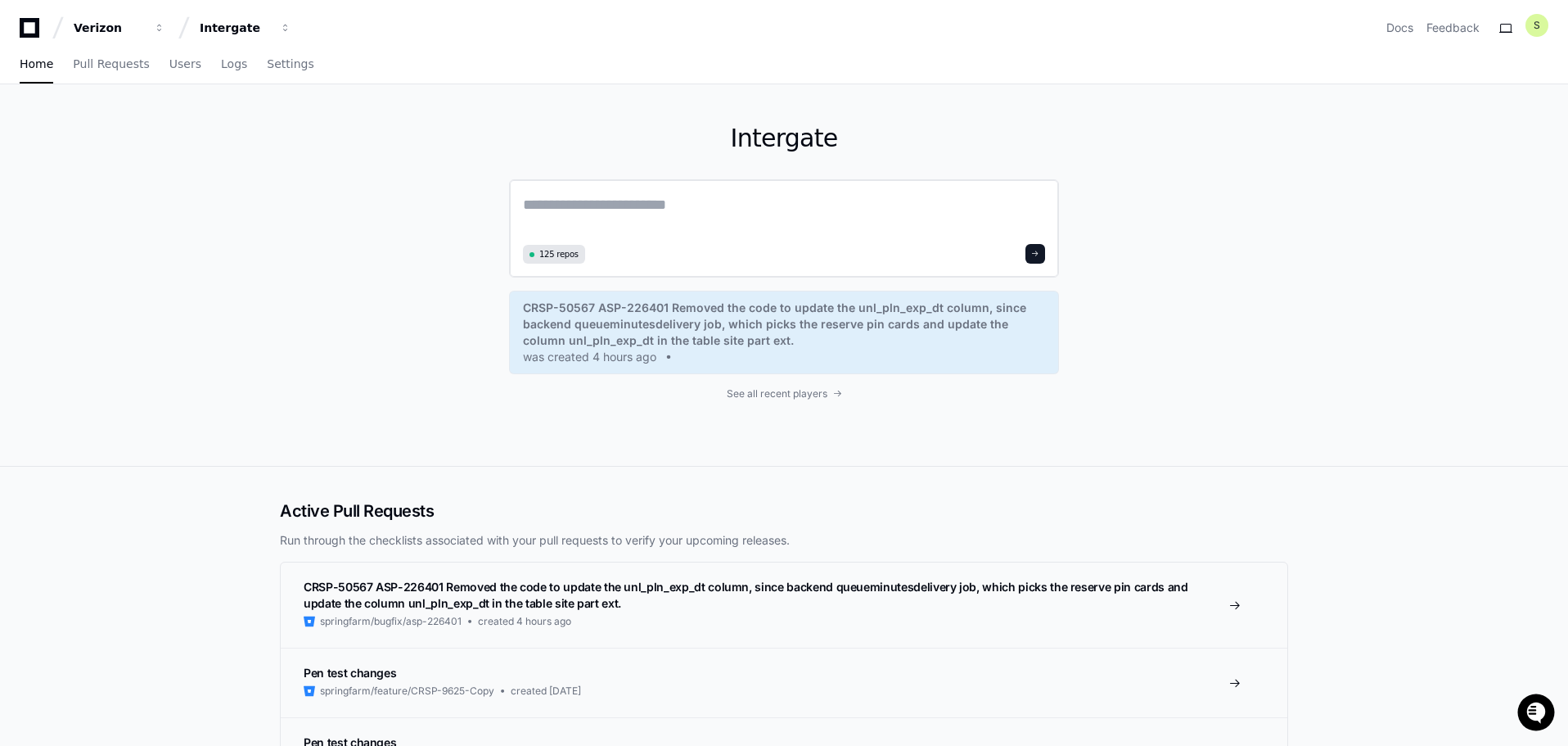
paste textarea "**********"
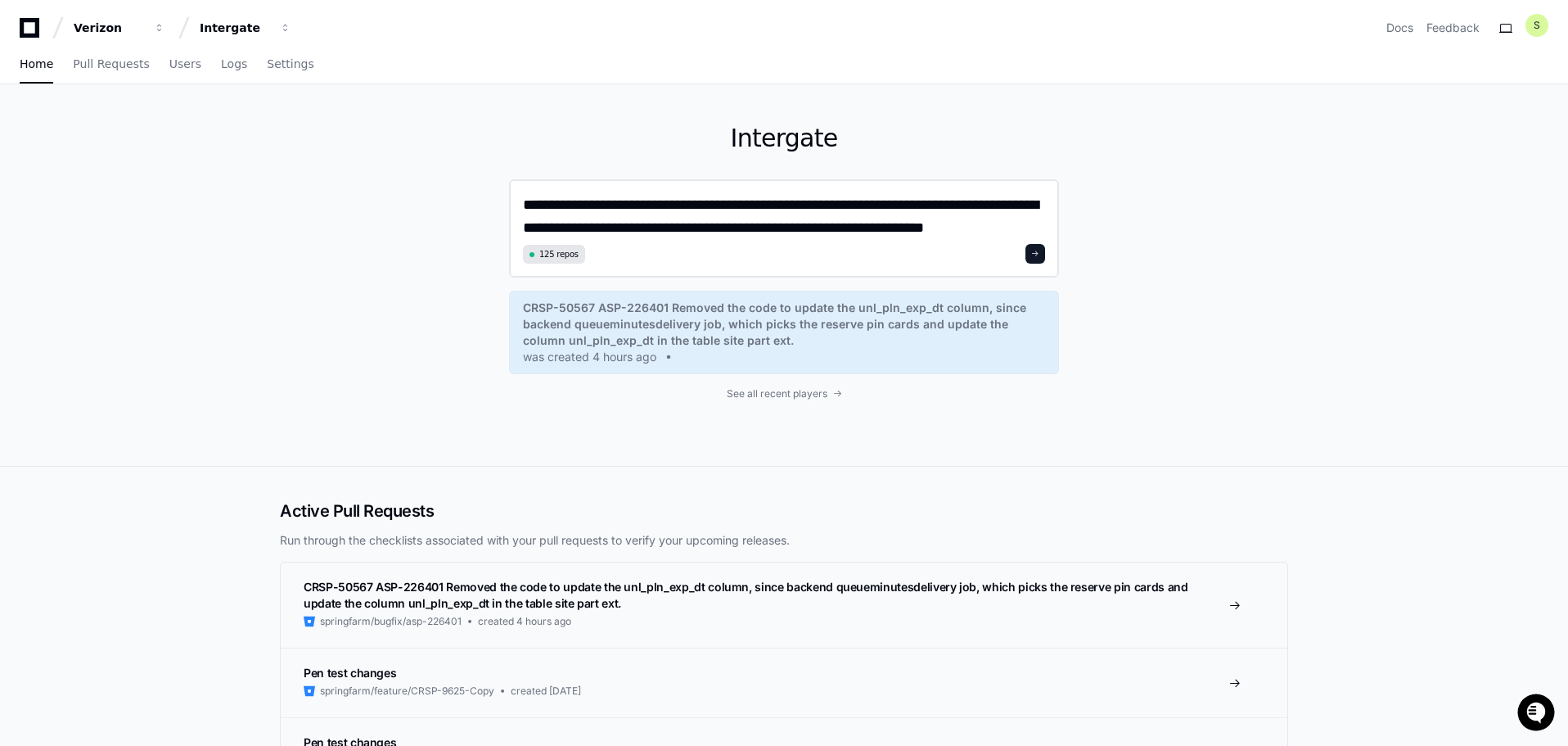
type textarea "**********"
click at [1039, 252] on span at bounding box center [1035, 254] width 8 height 8
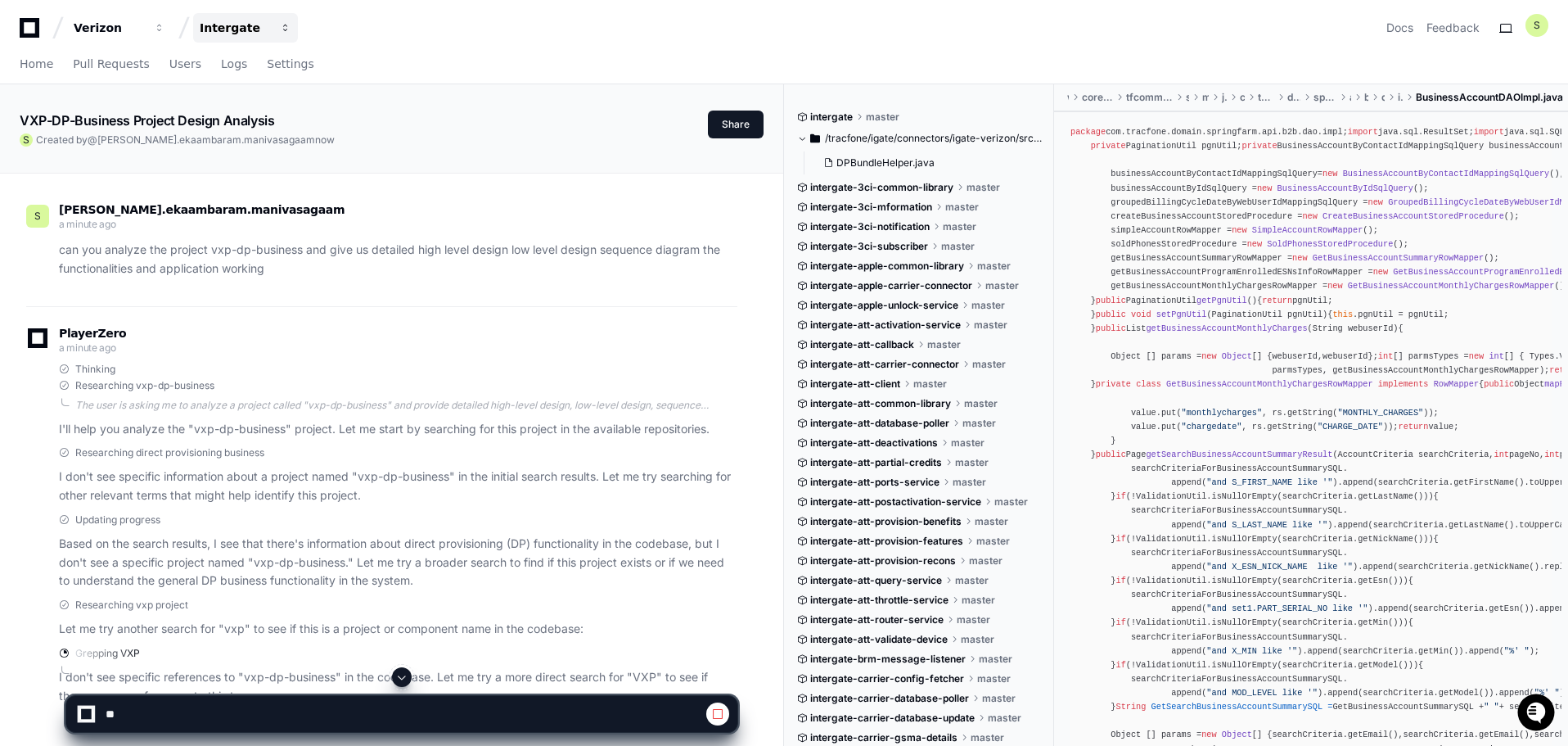
click at [144, 29] on div "Intergate" at bounding box center [108, 27] width 70 height 16
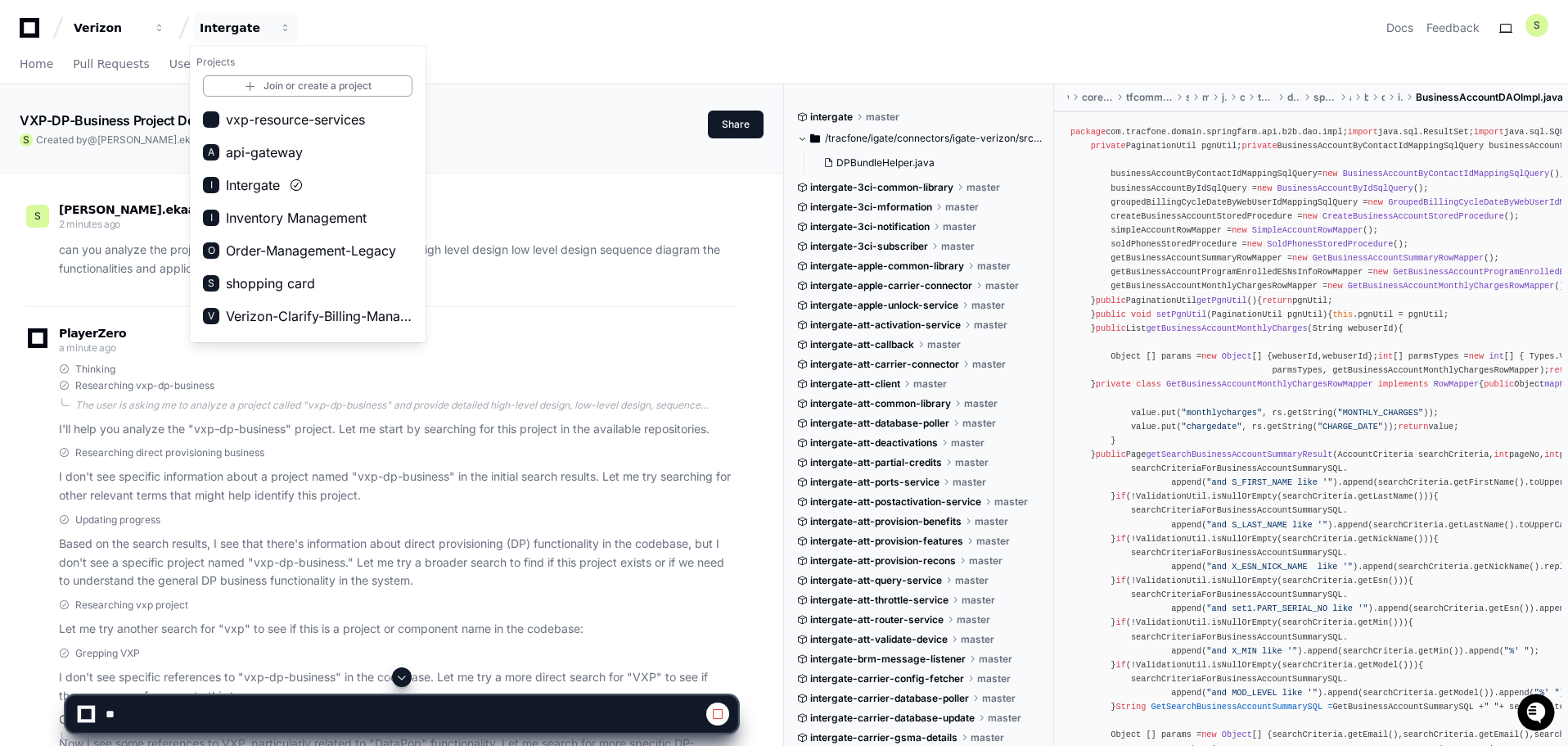
drag, startPoint x: 338, startPoint y: 121, endPoint x: 480, endPoint y: 71, distance: 150.5
click at [480, 71] on div "Home Pull Requests Users Logs Settings" at bounding box center [784, 64] width 1528 height 38
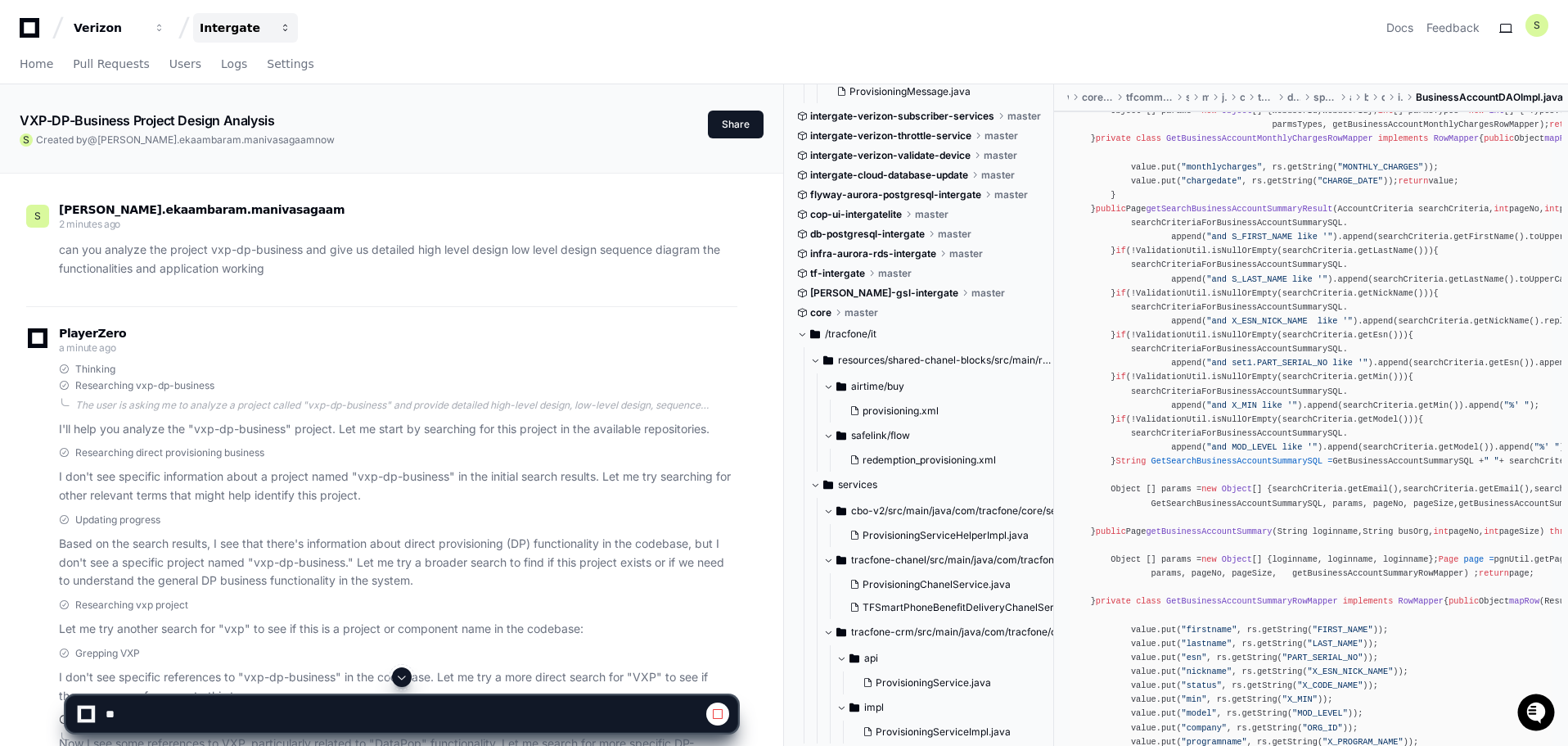
click at [165, 26] on span "button" at bounding box center [159, 28] width 12 height 12
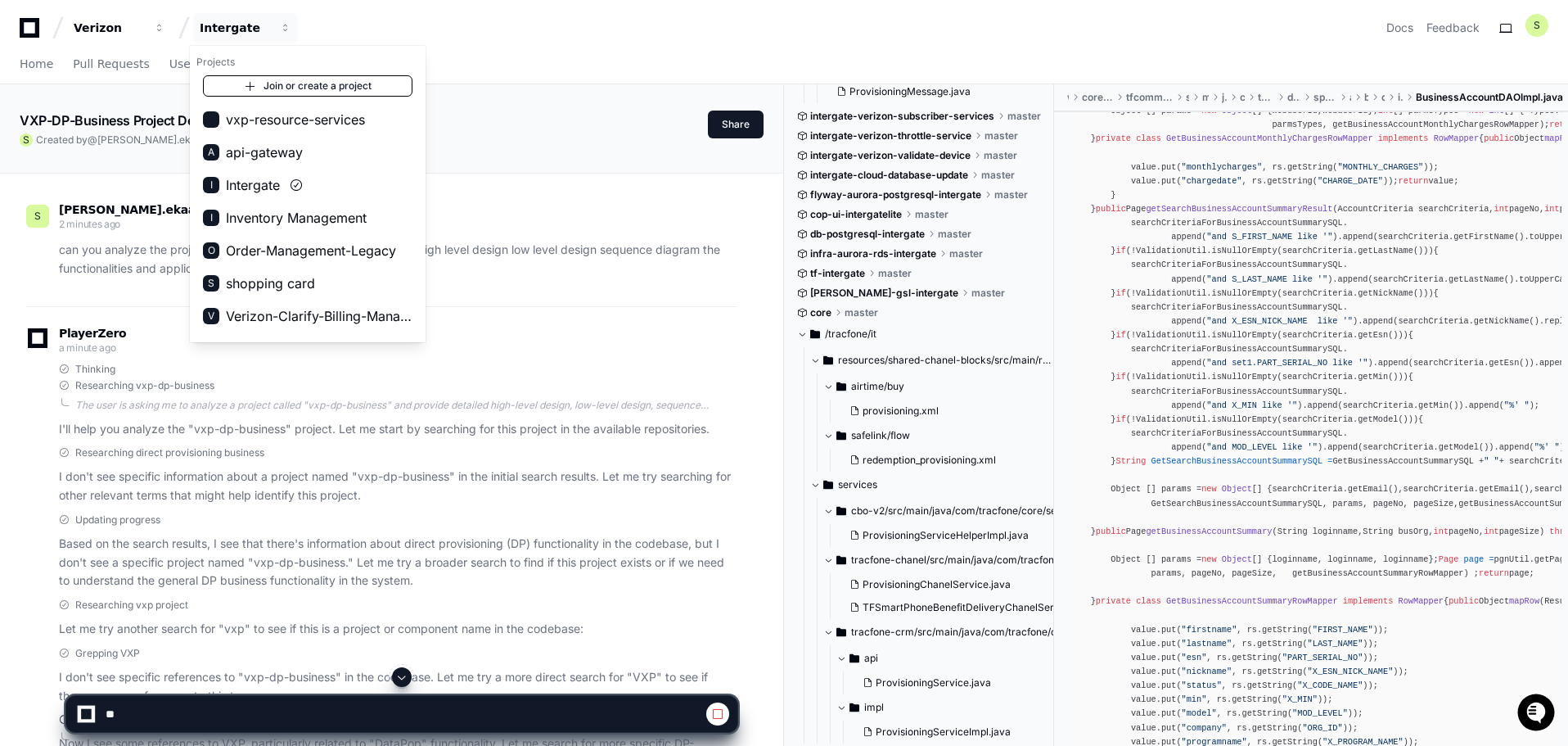
click at [292, 86] on link "Join or create a project" at bounding box center [307, 86] width 209 height 21
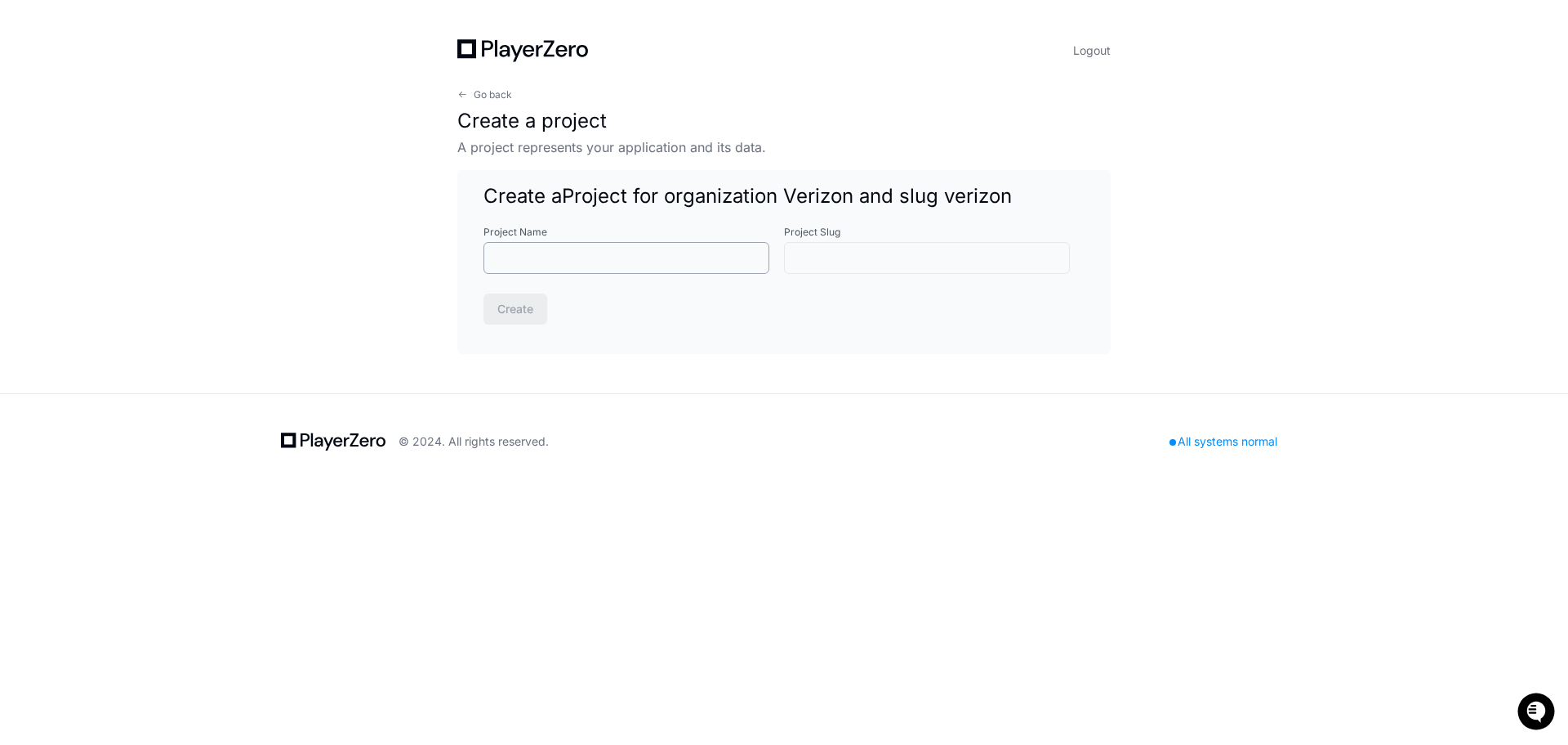
click at [510, 252] on input "Project Name" at bounding box center [626, 258] width 265 height 16
click at [892, 255] on input "Project Slug" at bounding box center [927, 258] width 265 height 16
click at [634, 258] on input "Project Name" at bounding box center [626, 258] width 265 height 16
paste input "**********"
type input "**********"
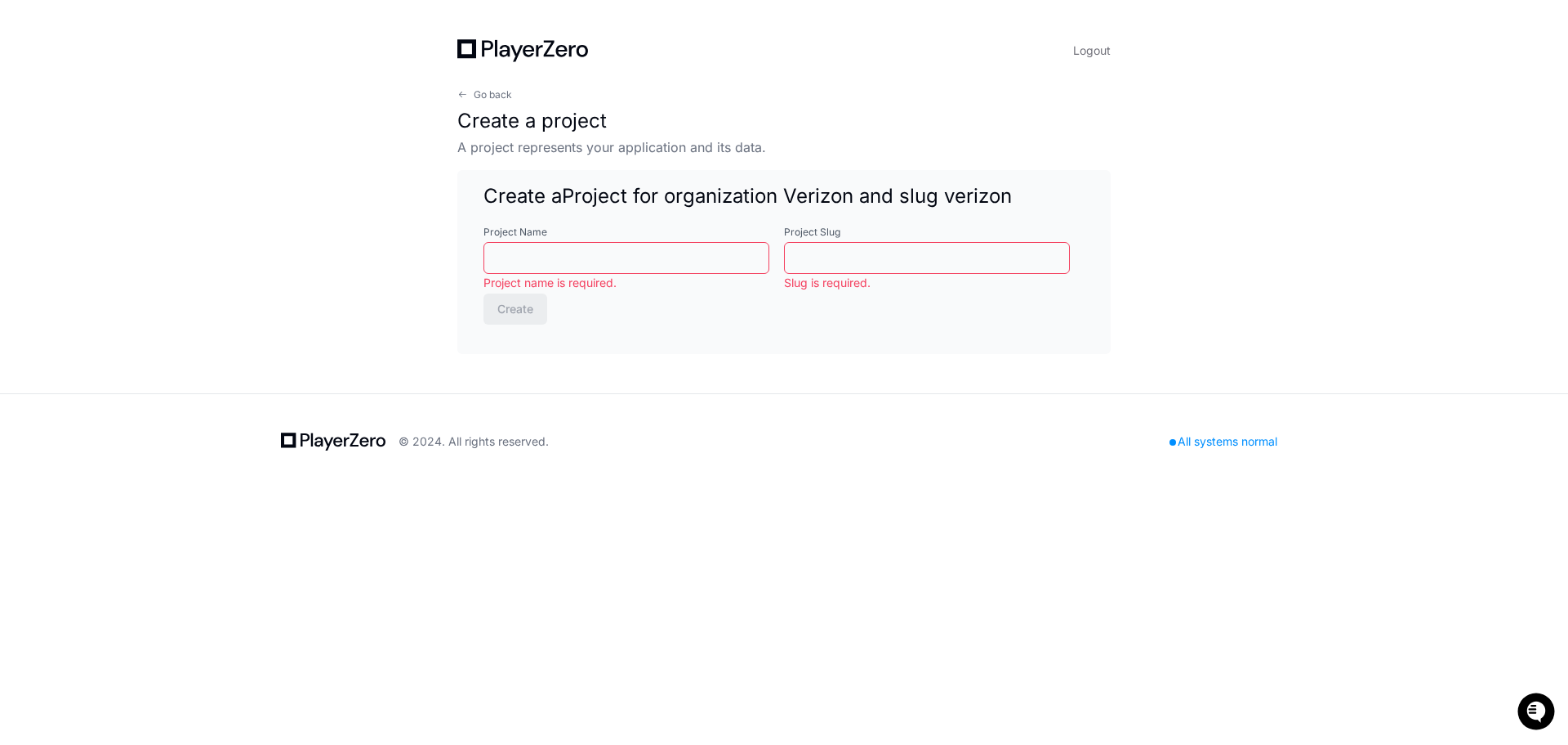
type input "********"
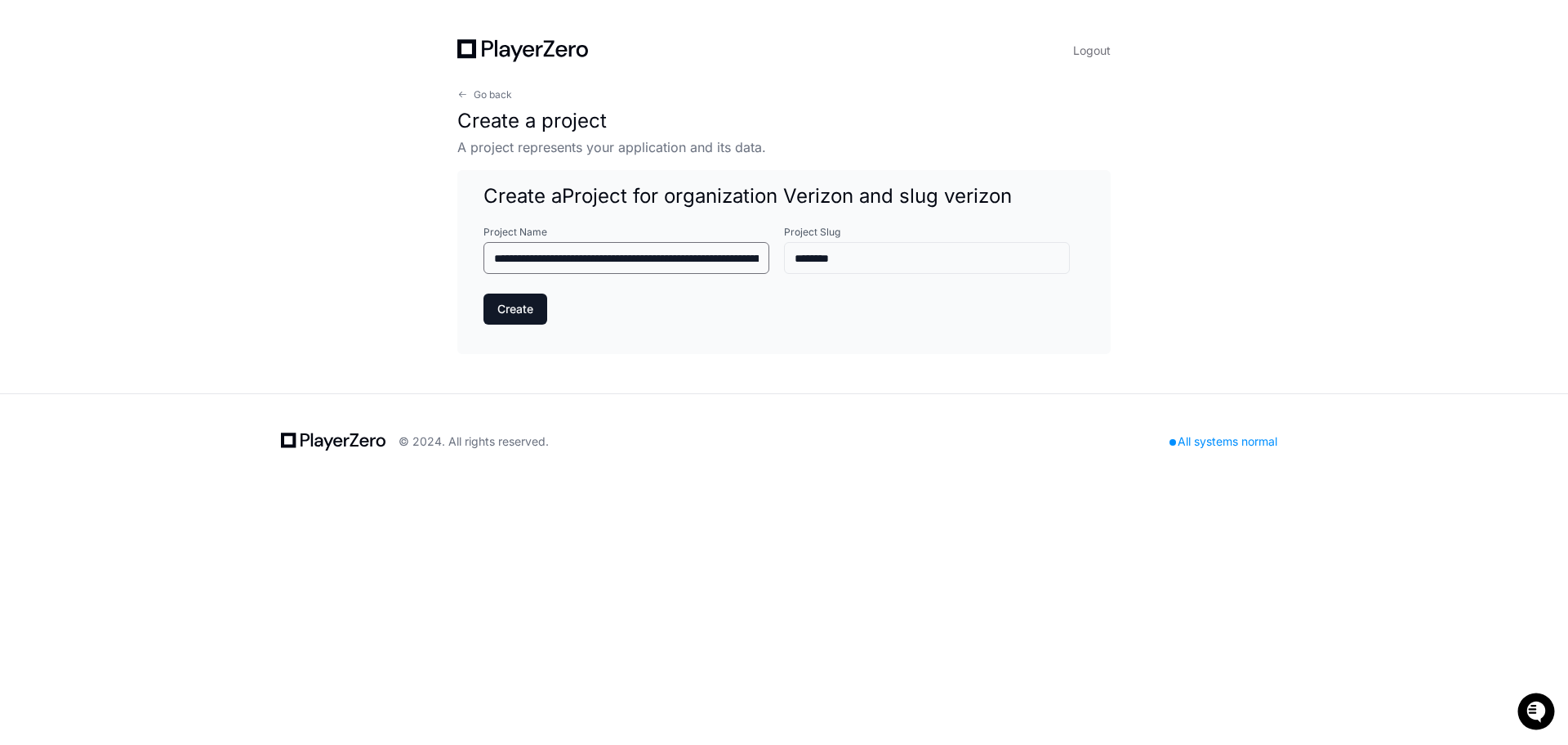
scroll to position [0, 610]
type input "**********"
drag, startPoint x: 769, startPoint y: 148, endPoint x: 390, endPoint y: 168, distance: 379.5
click at [390, 168] on div "**********" at bounding box center [784, 197] width 1568 height 393
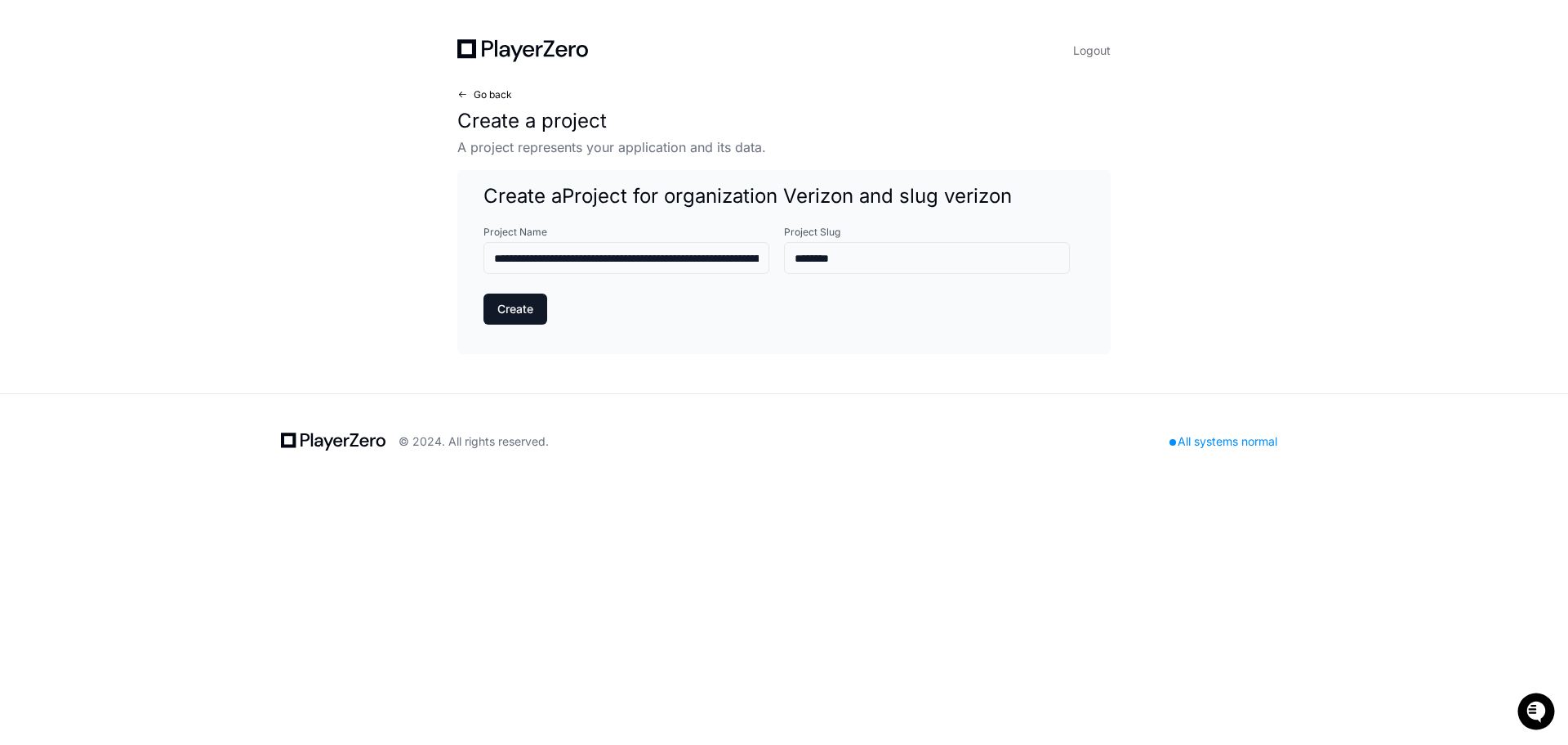
click at [492, 92] on span "Go back" at bounding box center [493, 95] width 39 height 13
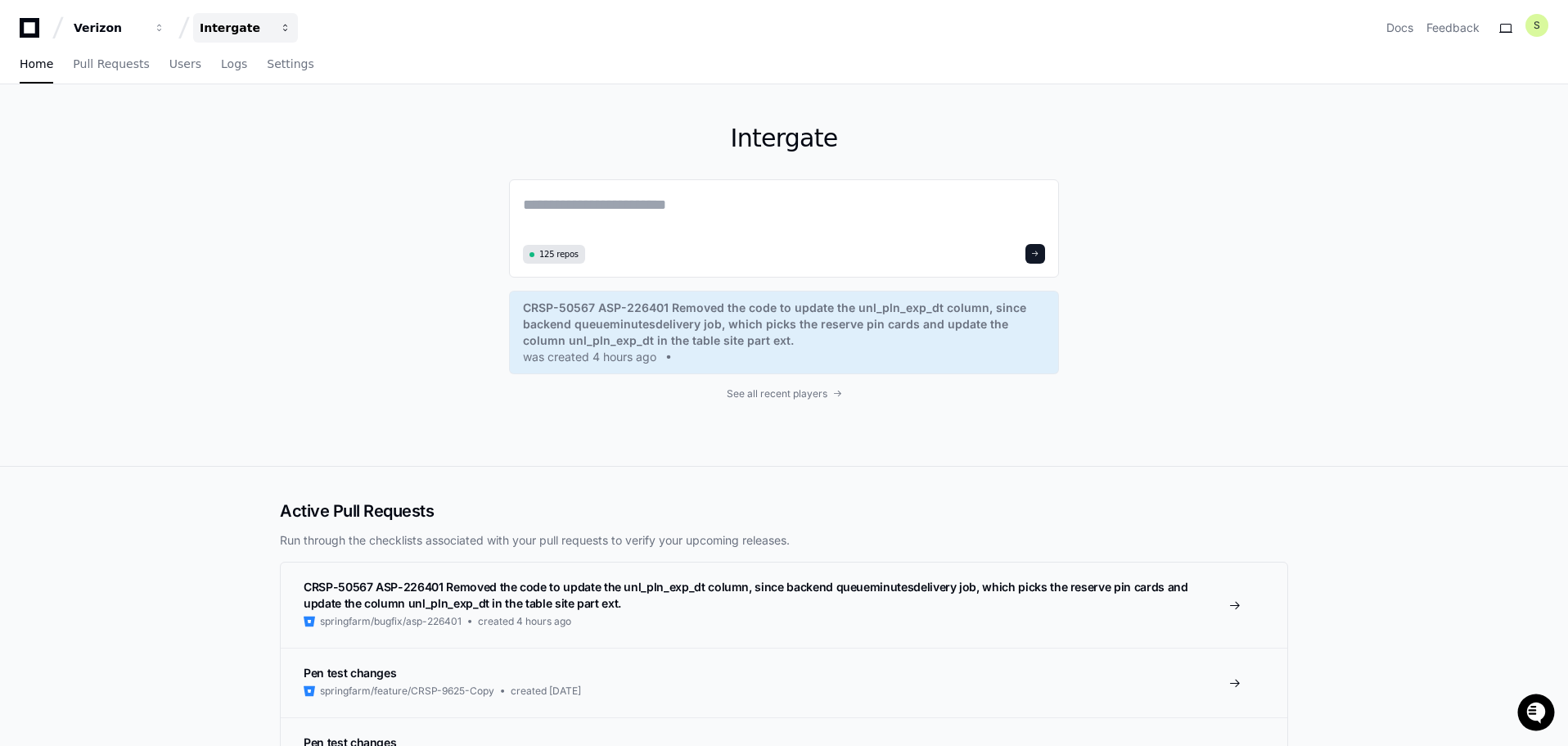
click at [165, 24] on span "button" at bounding box center [159, 28] width 12 height 12
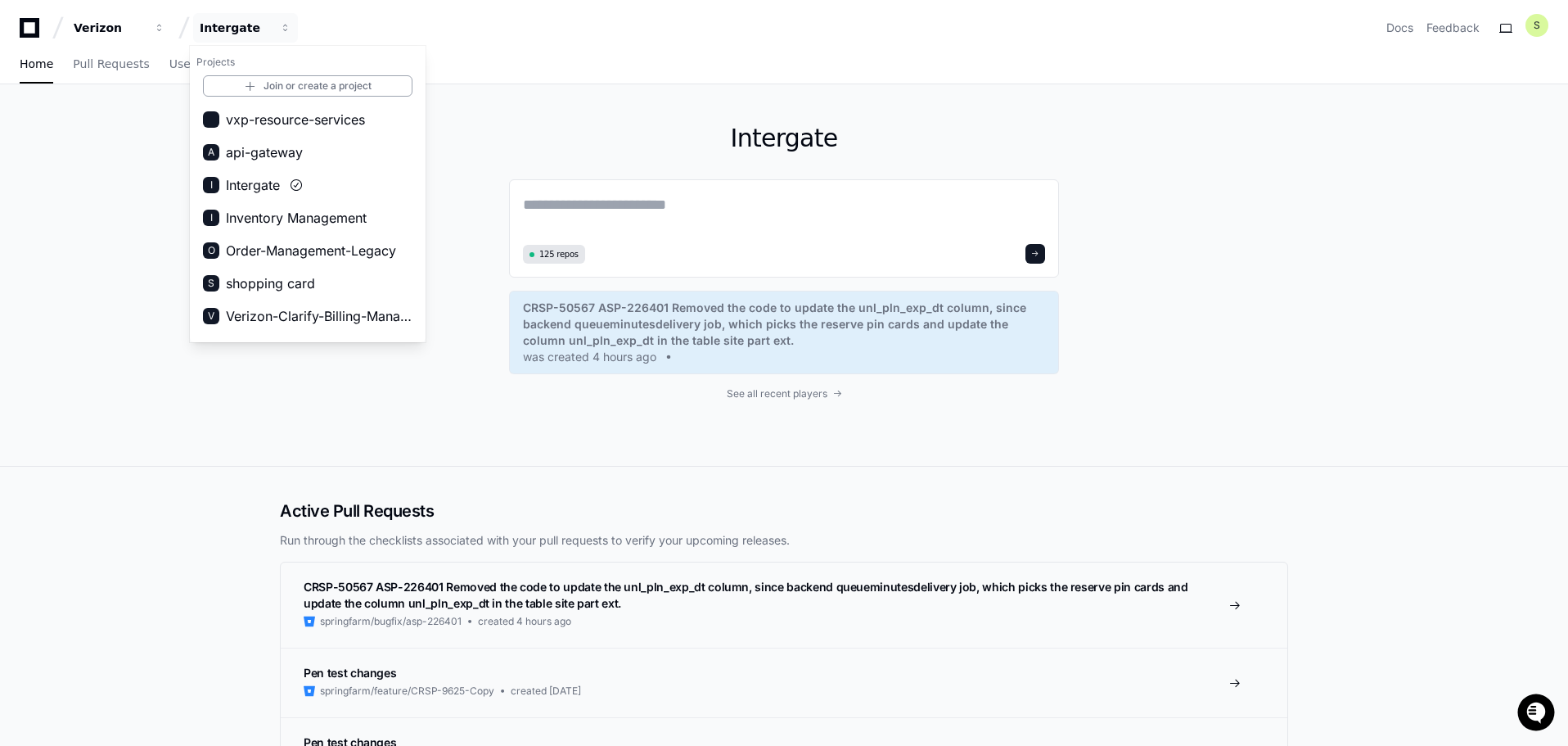
click at [124, 126] on div "Intergate 125 repos CRSP-50567 ASP-226401 Removed the code to update the unl_pl…" at bounding box center [784, 275] width 1568 height 382
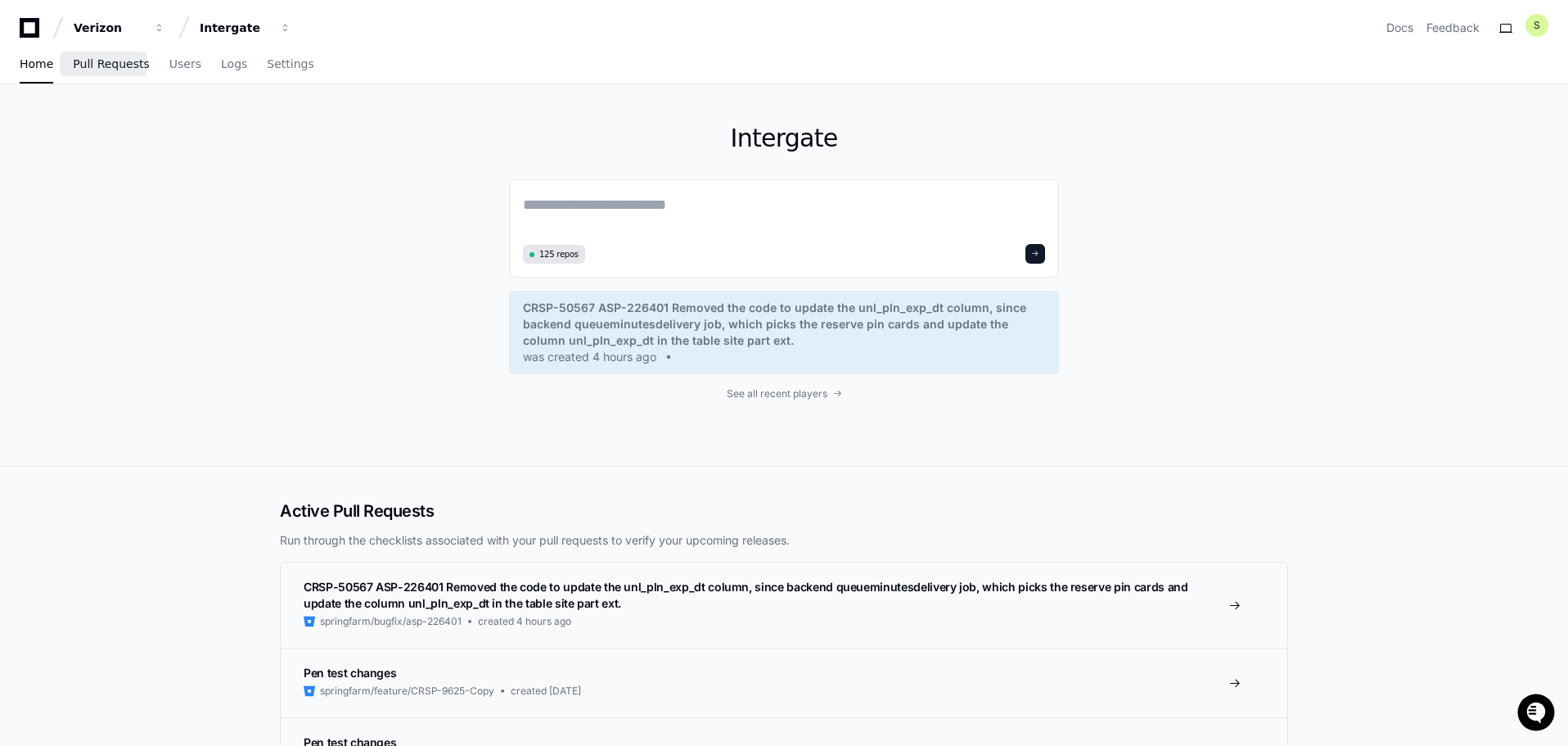
click at [126, 64] on span "Pull Requests" at bounding box center [110, 64] width 76 height 10
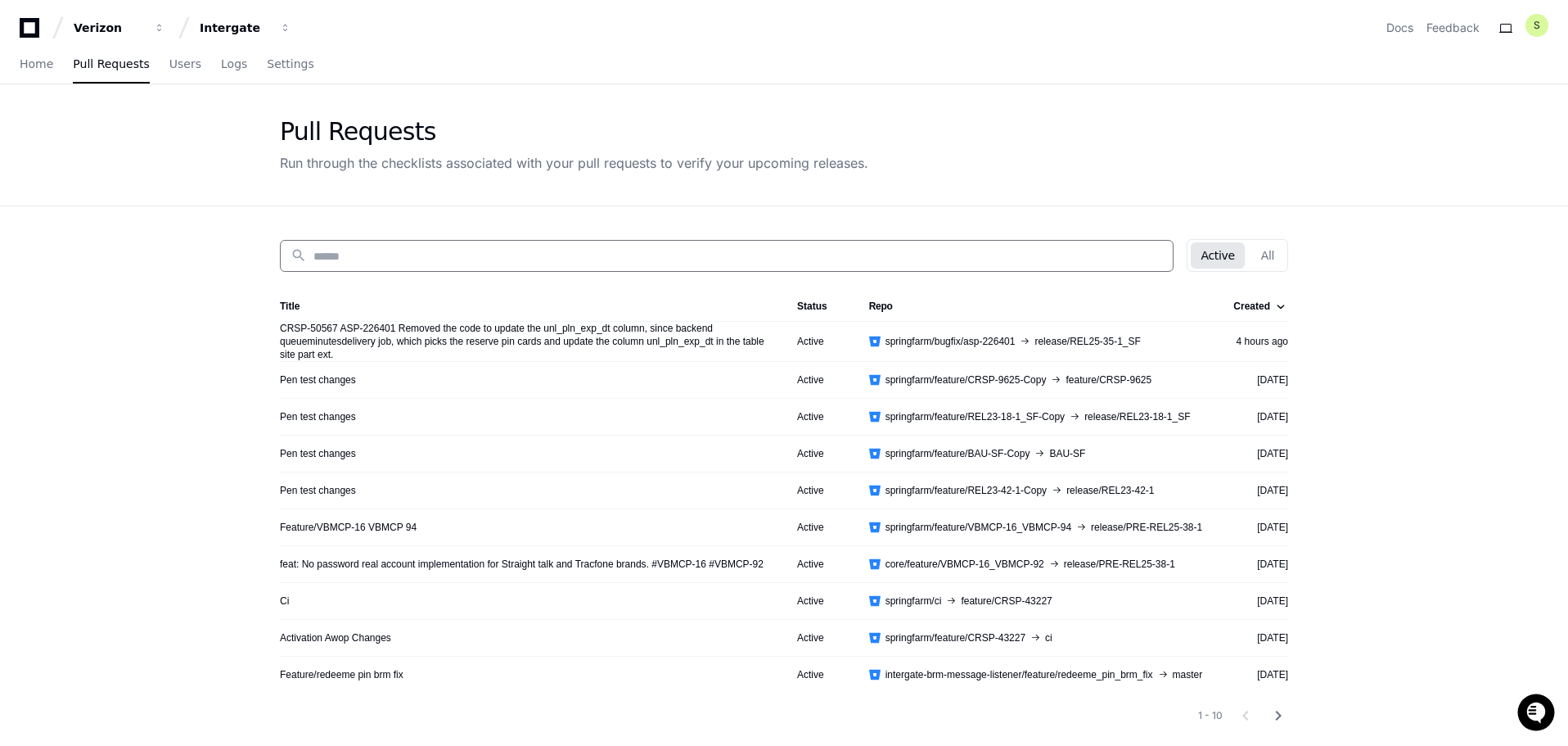
click at [933, 256] on input at bounding box center [738, 256] width 849 height 16
paste input "**********"
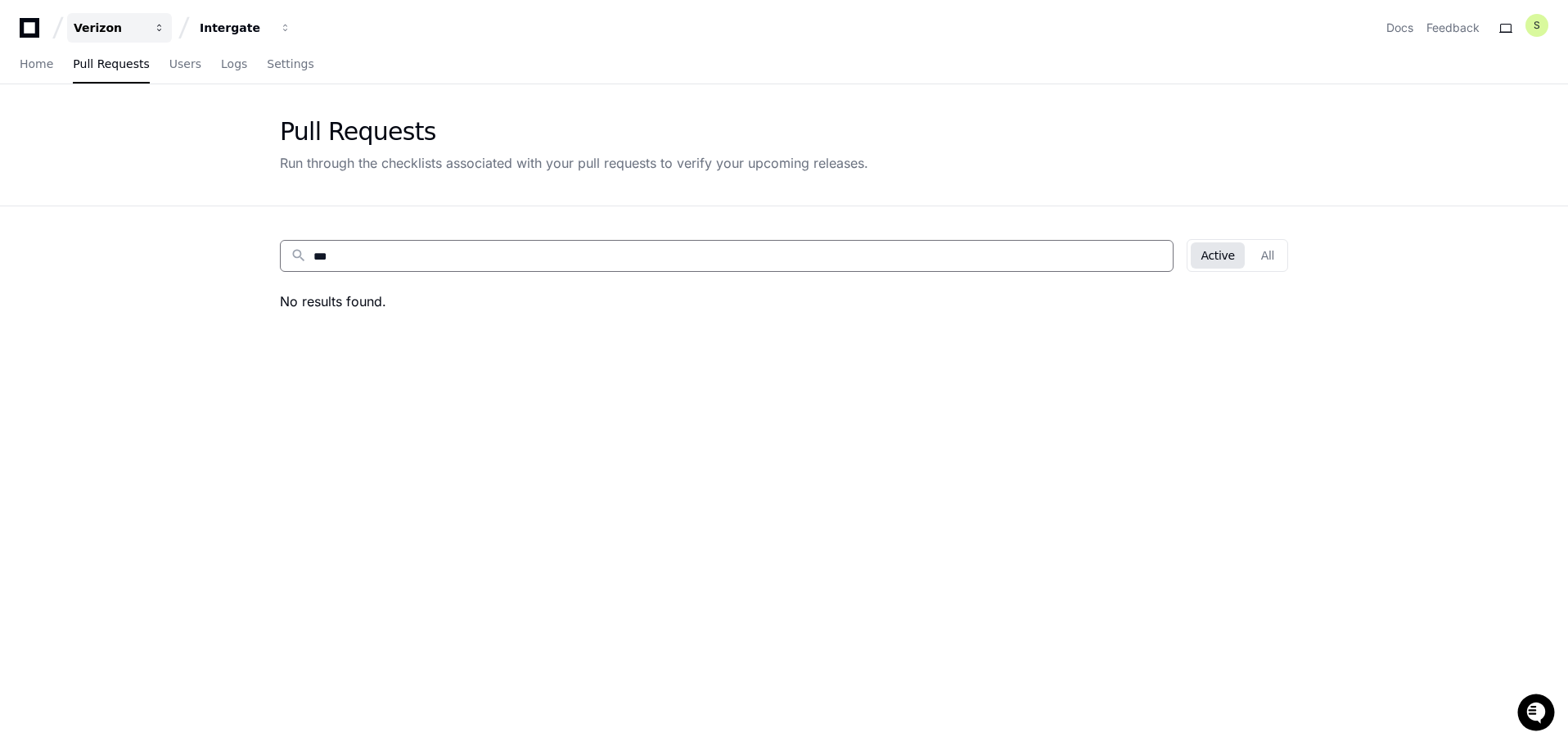
type input "***"
click at [155, 34] on button "Verizon" at bounding box center [120, 28] width 105 height 30
click at [188, 123] on span at bounding box center [184, 120] width 14 height 14
click at [144, 30] on div "Intergate" at bounding box center [108, 27] width 70 height 16
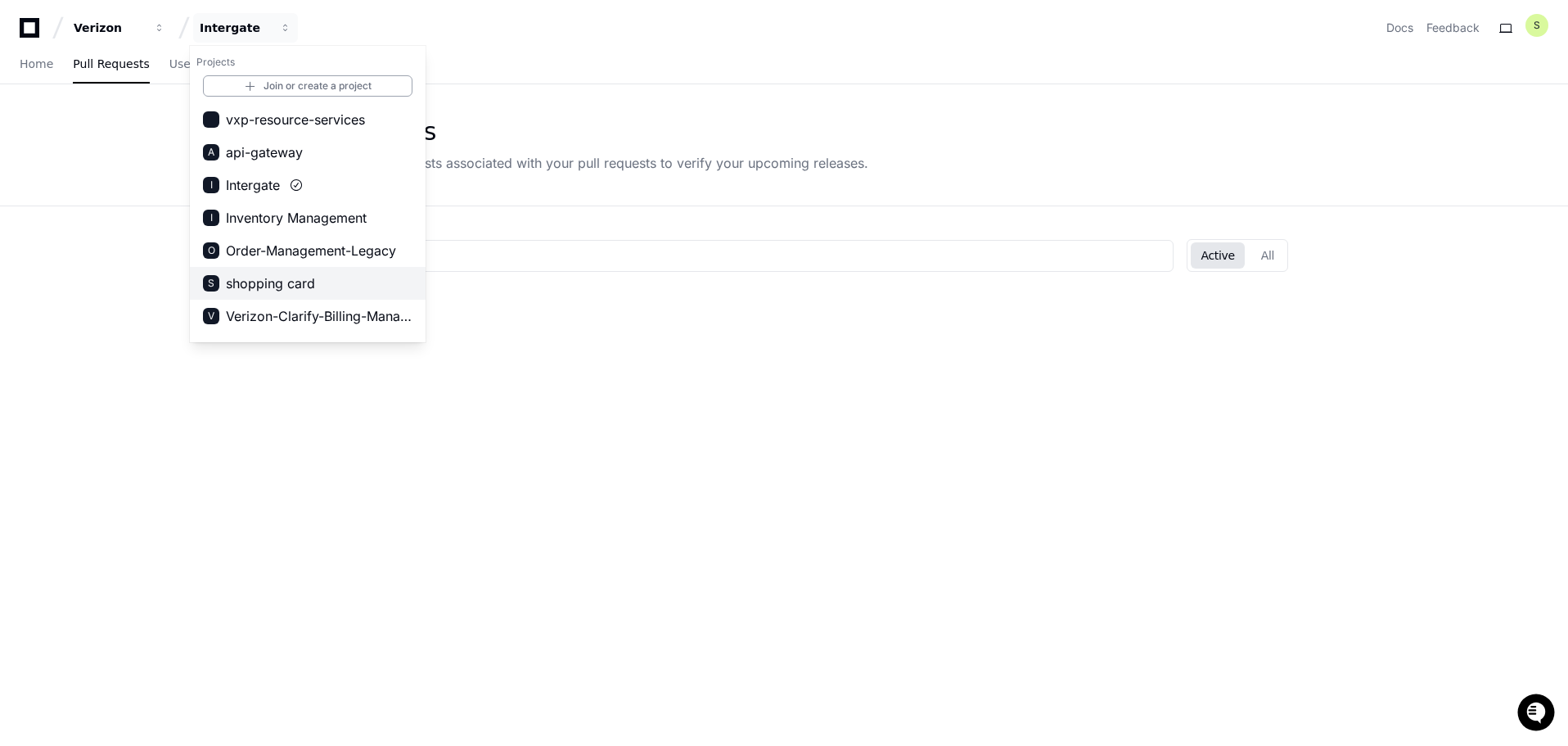
click at [279, 287] on span "shopping card" at bounding box center [270, 283] width 89 height 19
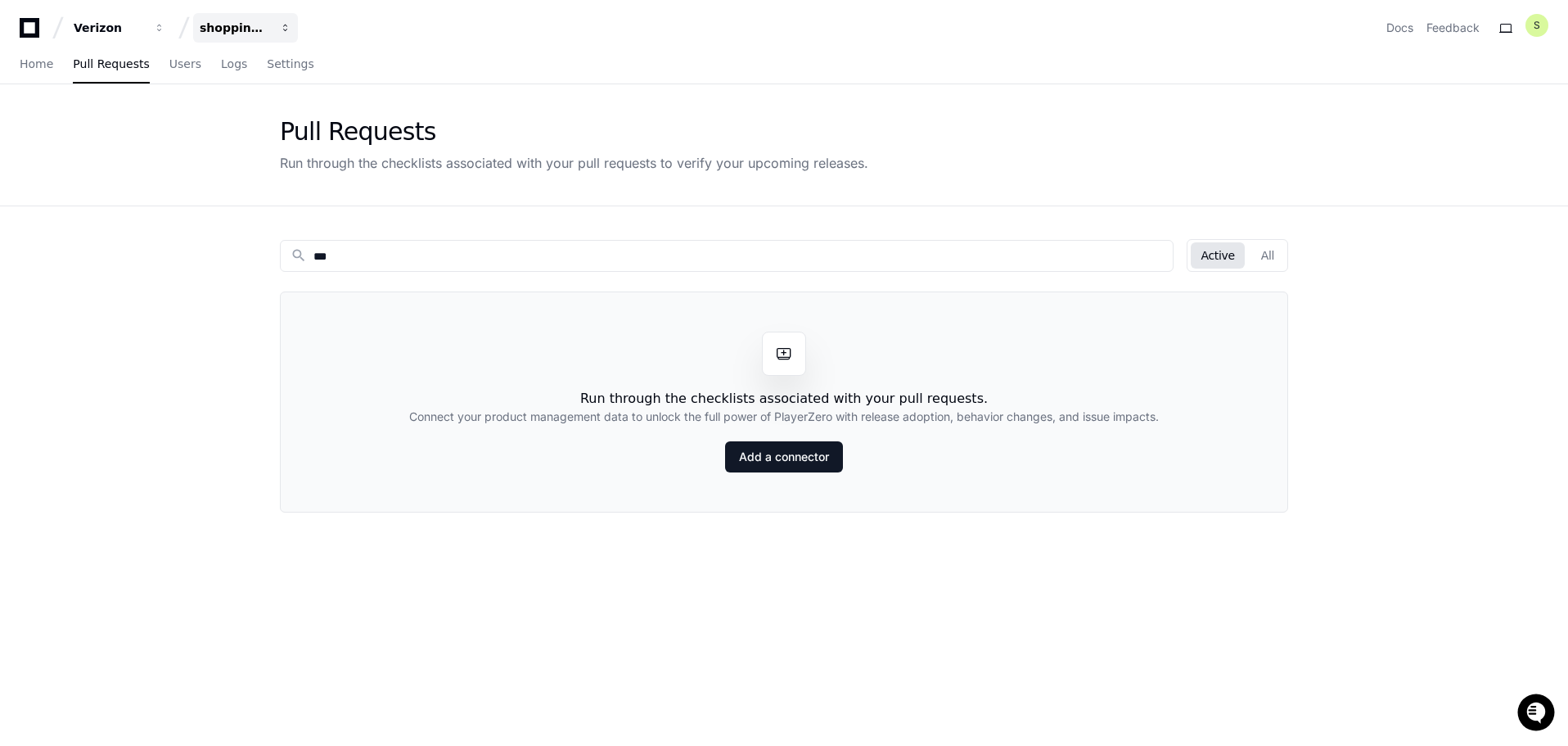
click at [144, 27] on div "shopping card" at bounding box center [108, 27] width 70 height 16
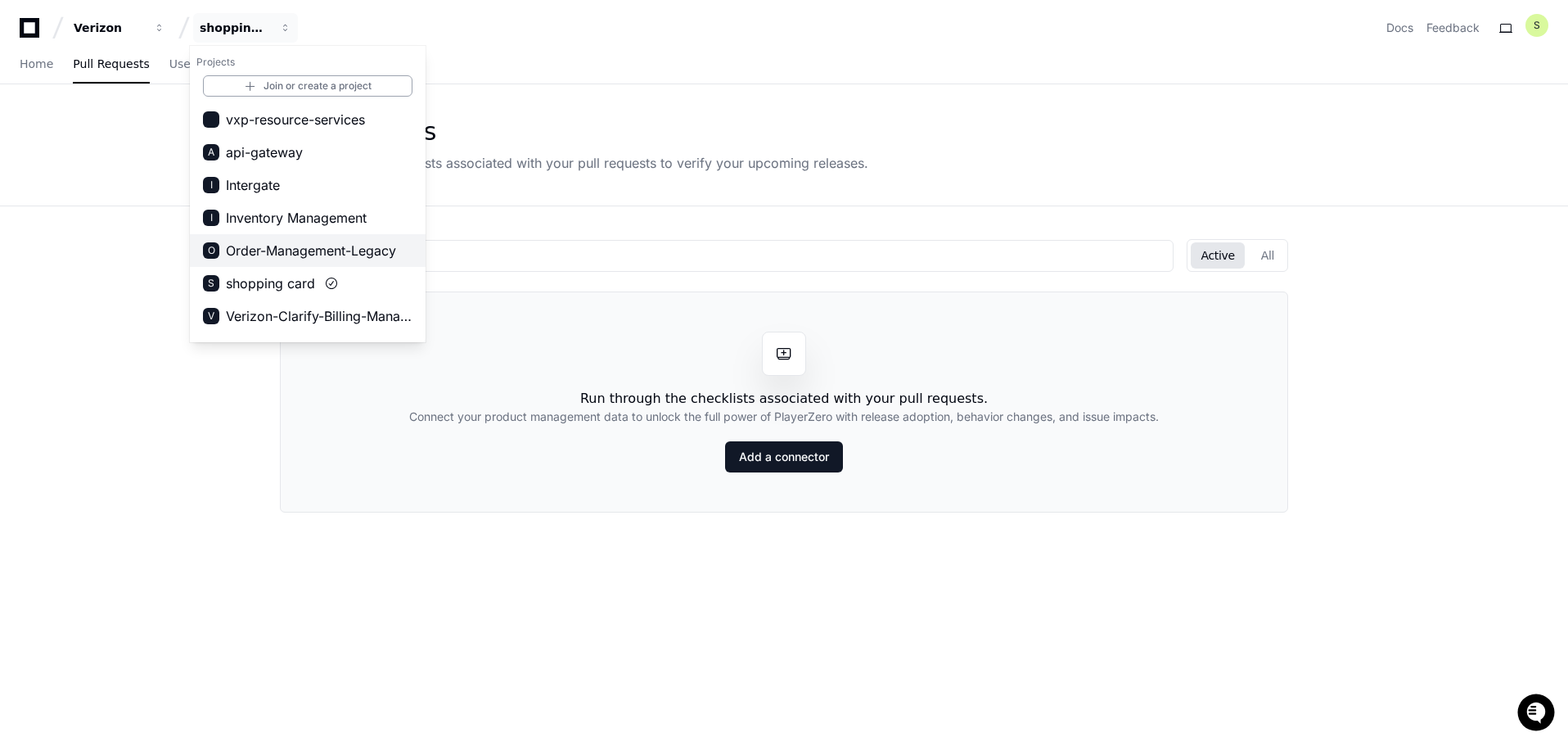
click at [312, 254] on span "Order-Management-Legacy" at bounding box center [311, 250] width 170 height 19
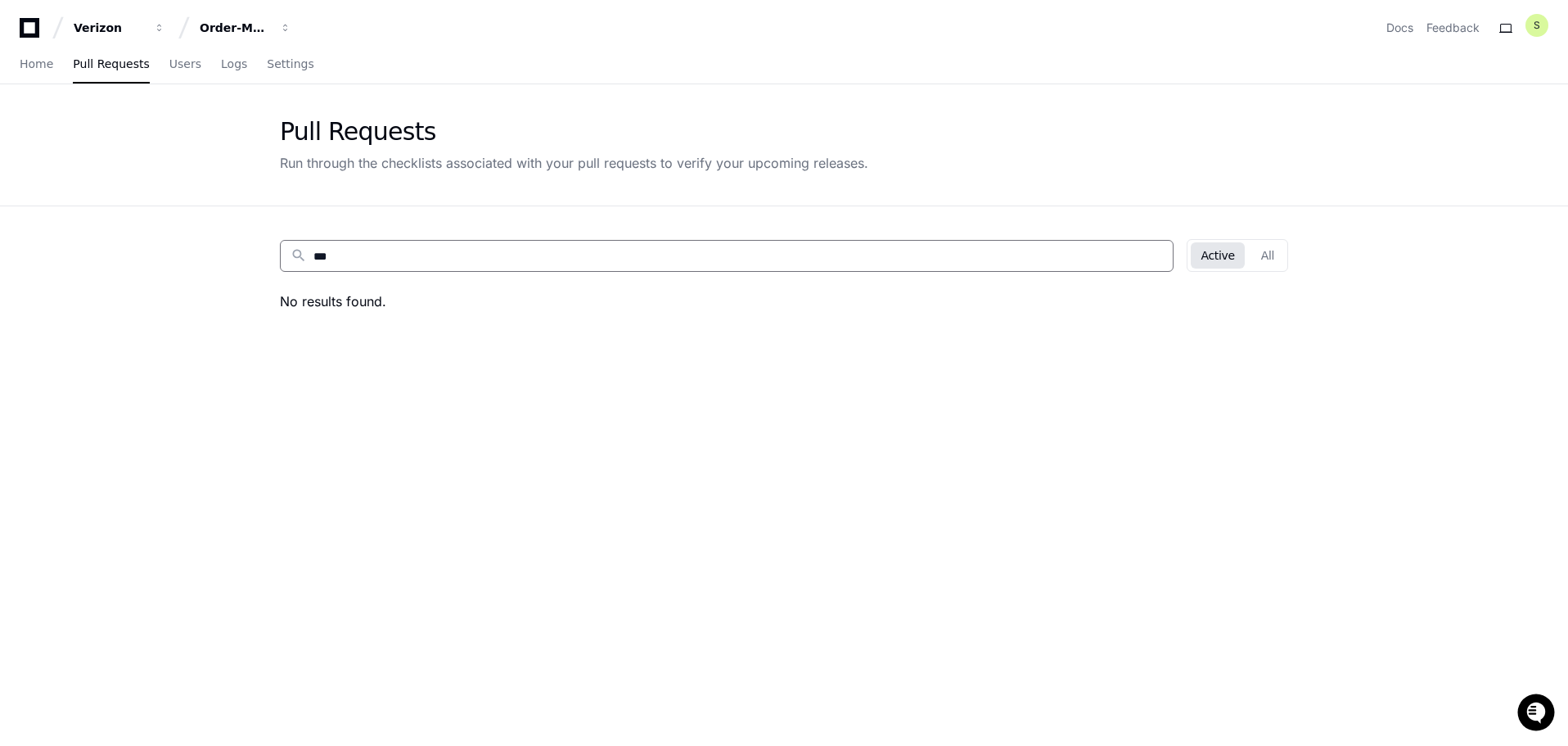
click at [1140, 261] on input "***" at bounding box center [741, 256] width 856 height 16
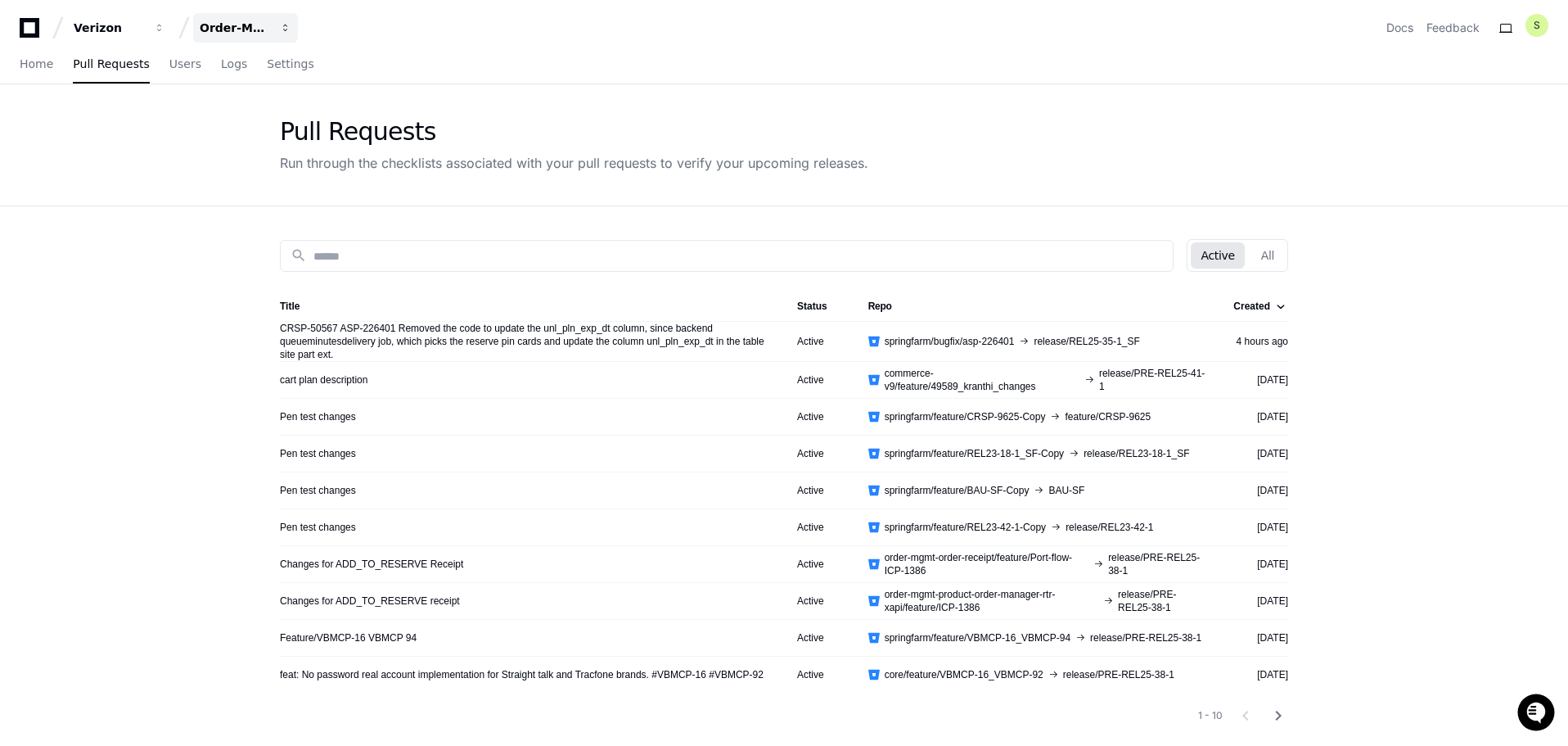
click at [144, 23] on div "Order-Management-Legacy" at bounding box center [108, 27] width 70 height 16
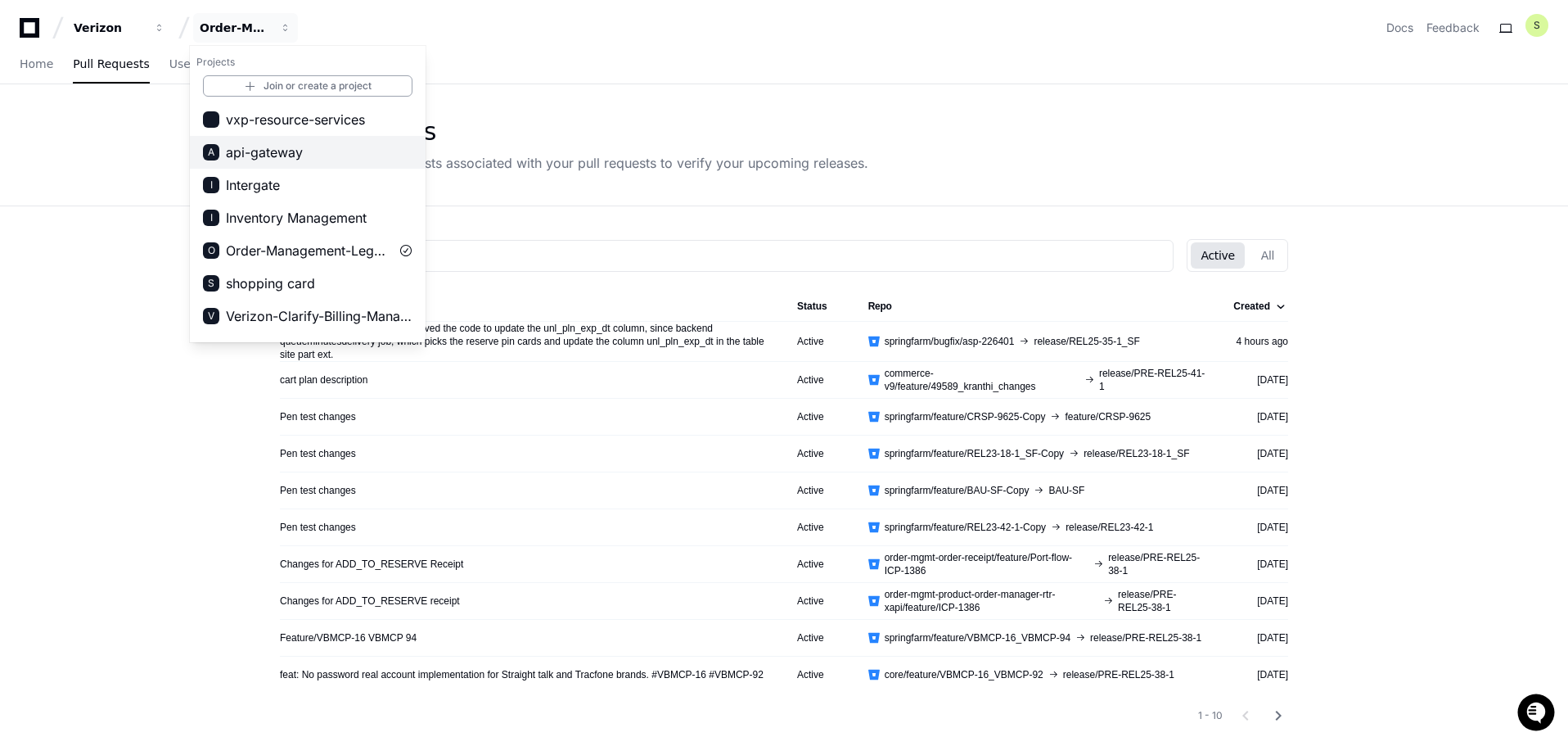
click at [289, 161] on span "api-gateway" at bounding box center [264, 152] width 77 height 19
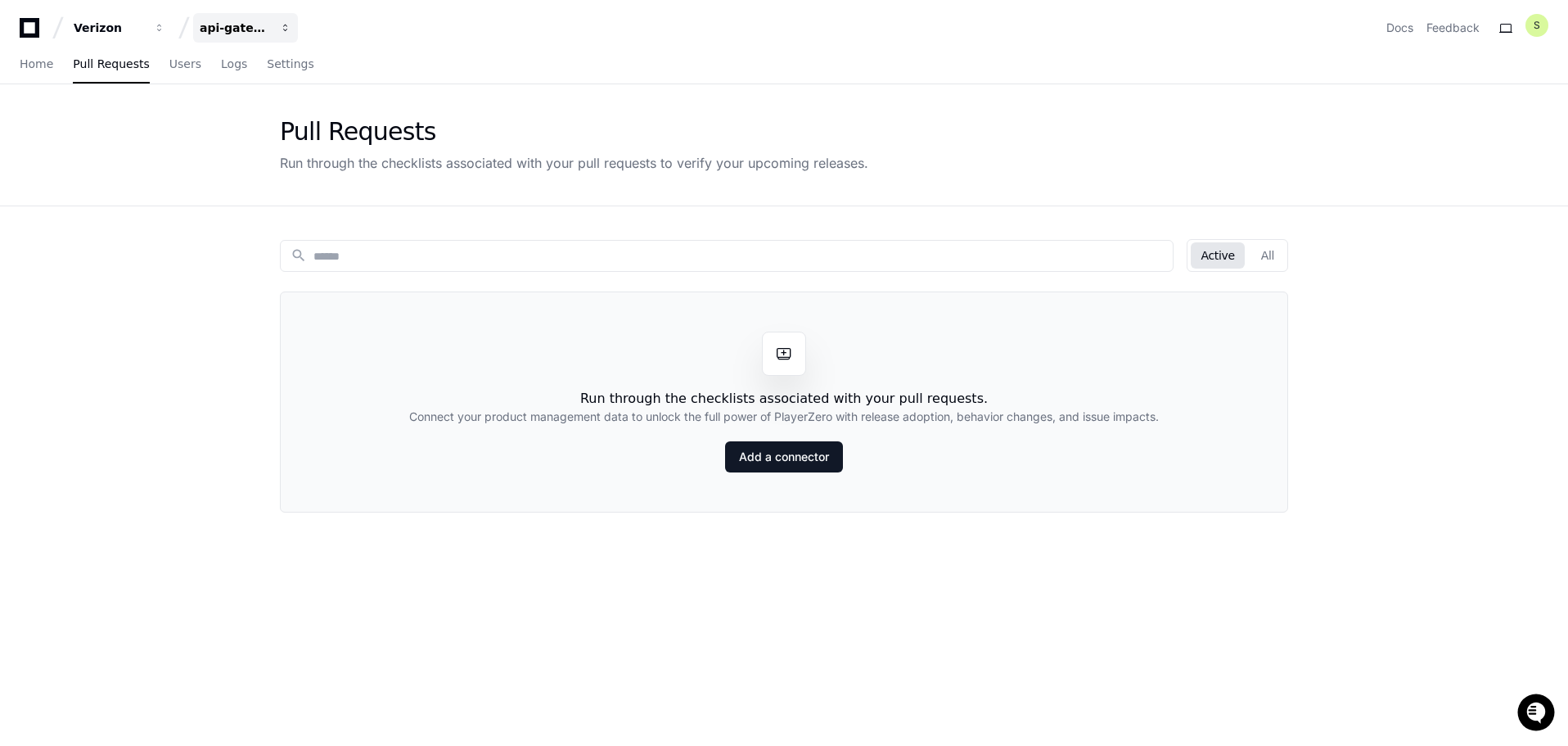
click at [144, 24] on div "api-gateway" at bounding box center [108, 27] width 70 height 16
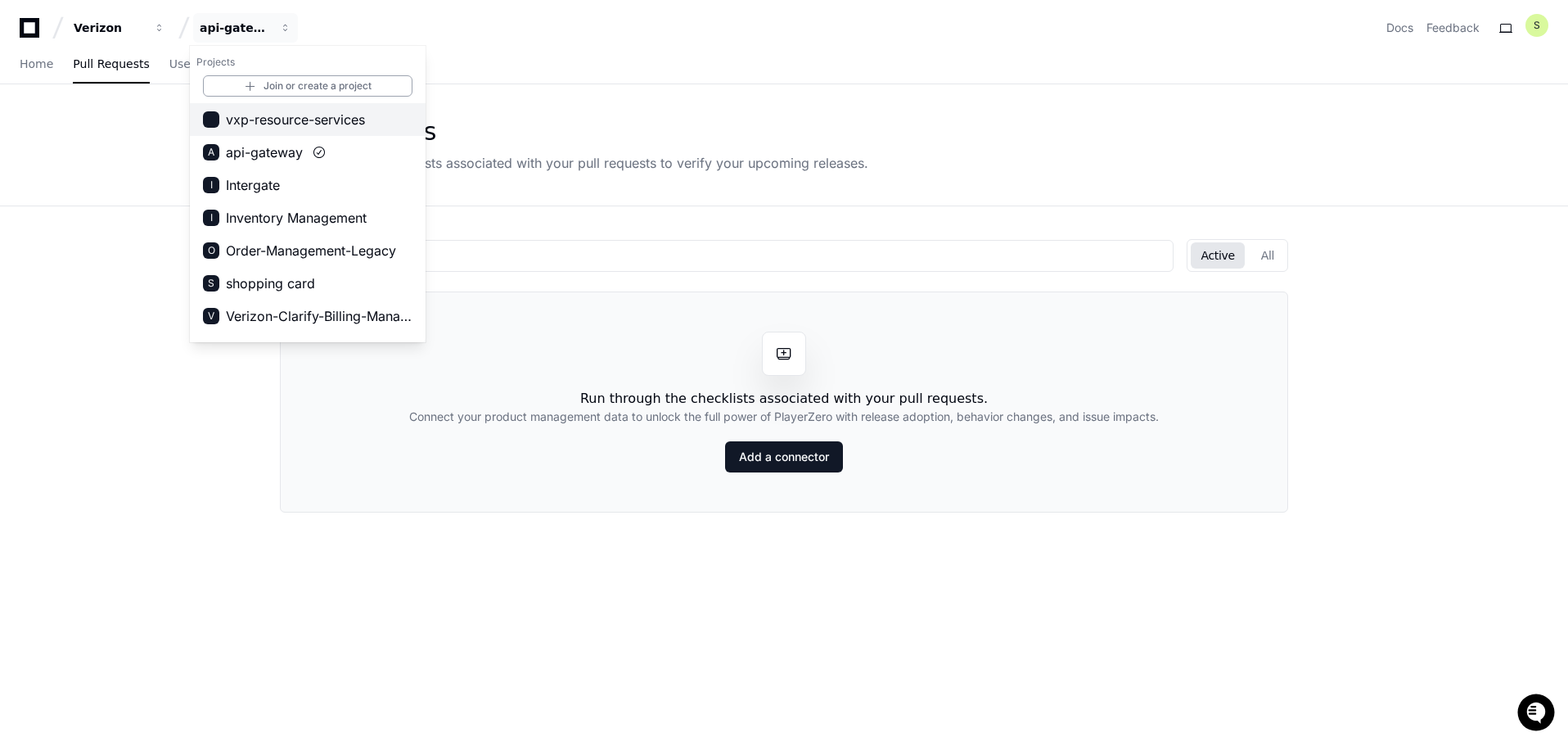
click at [276, 127] on span "vxp-resource-services" at bounding box center [295, 120] width 139 height 19
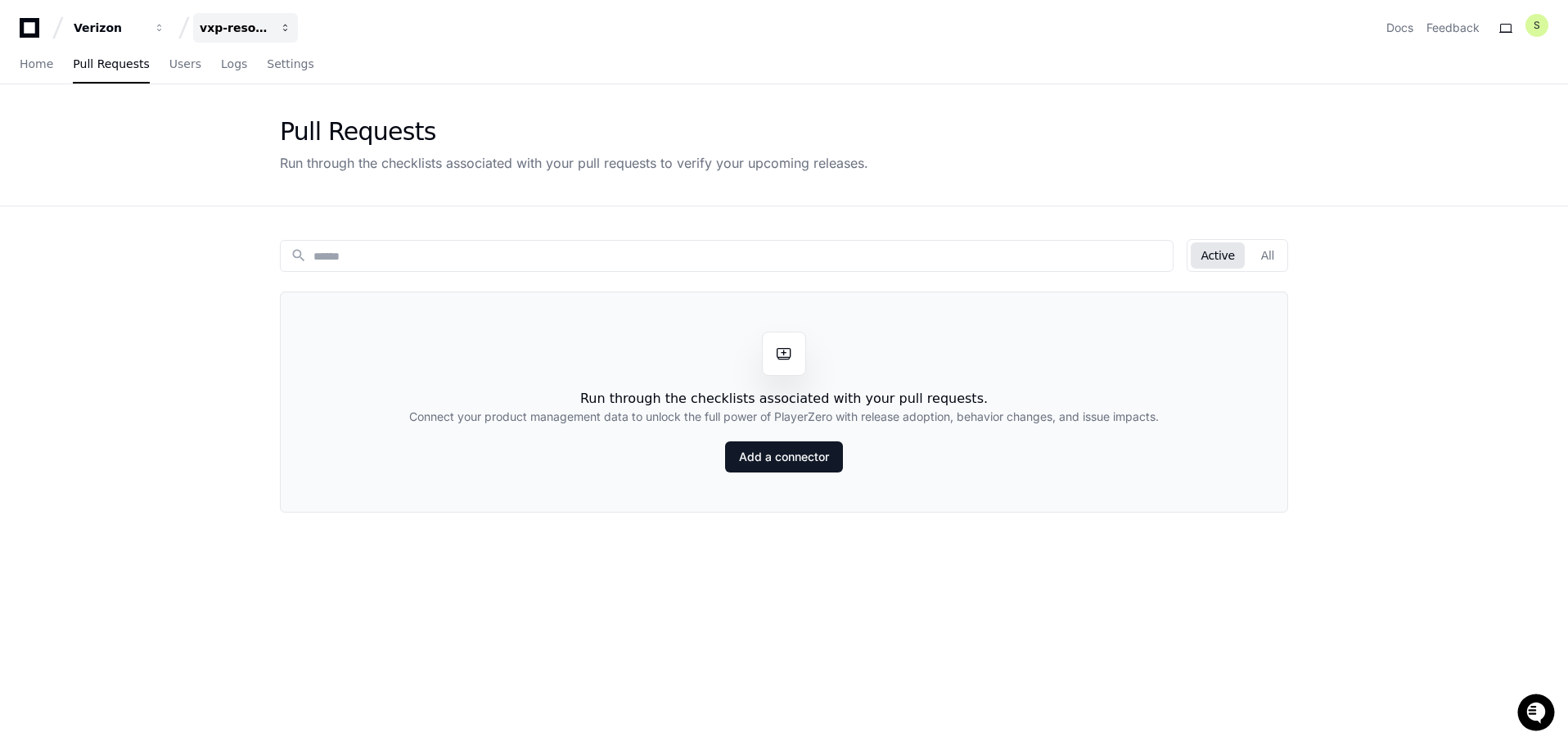
click at [251, 41] on button "vxp-resource-services" at bounding box center [245, 28] width 105 height 30
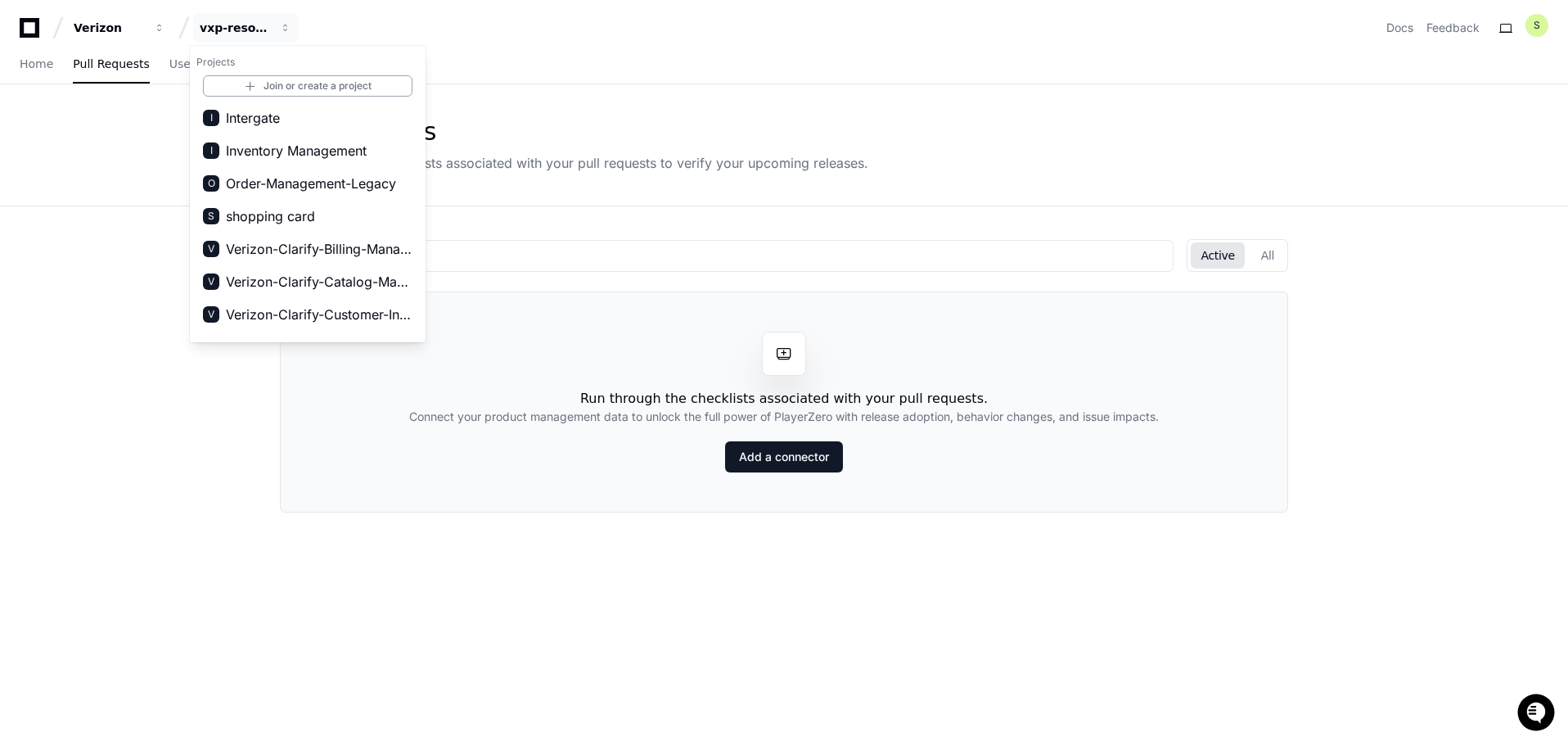
scroll to position [26, 0]
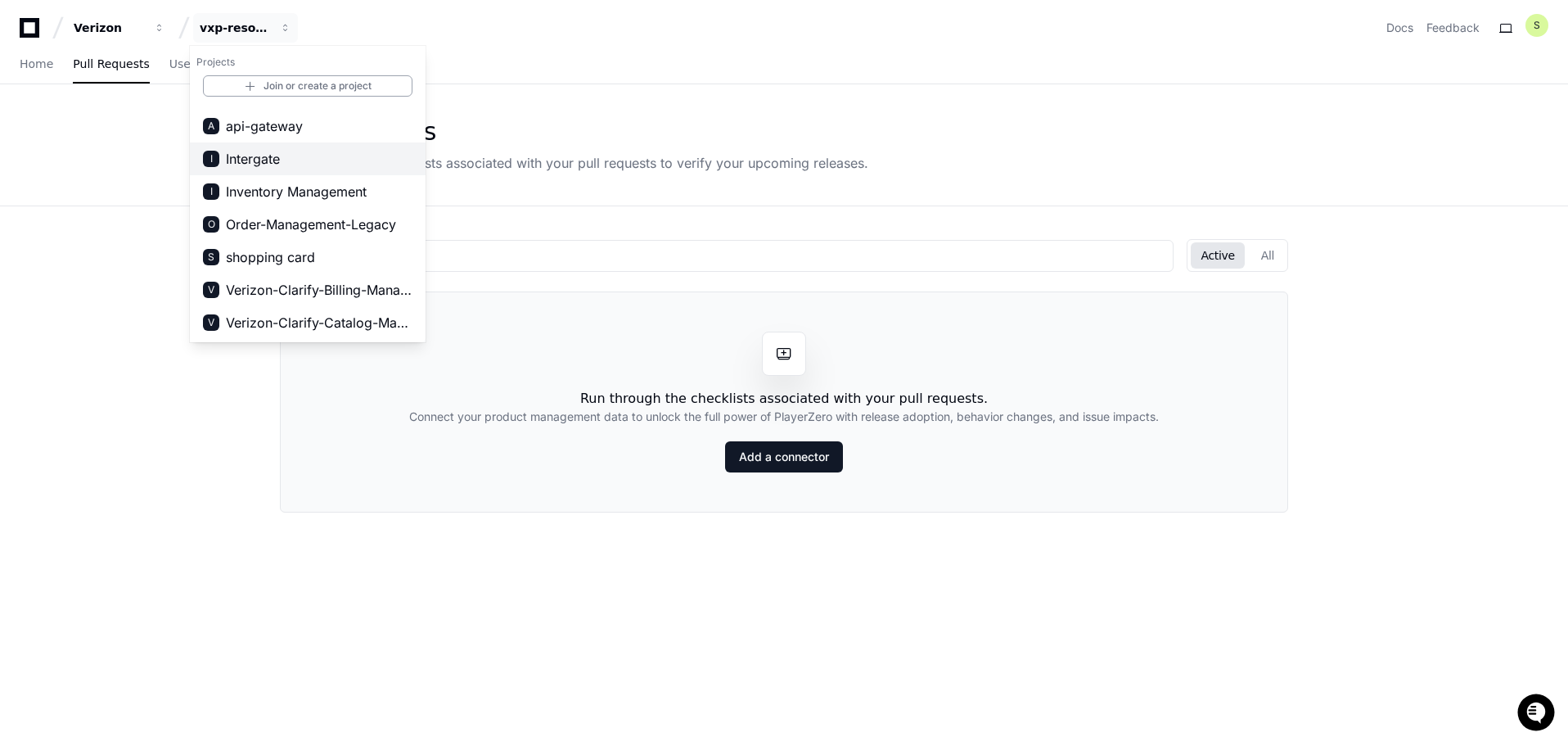
click at [234, 148] on button "I Intergate" at bounding box center [308, 159] width 235 height 33
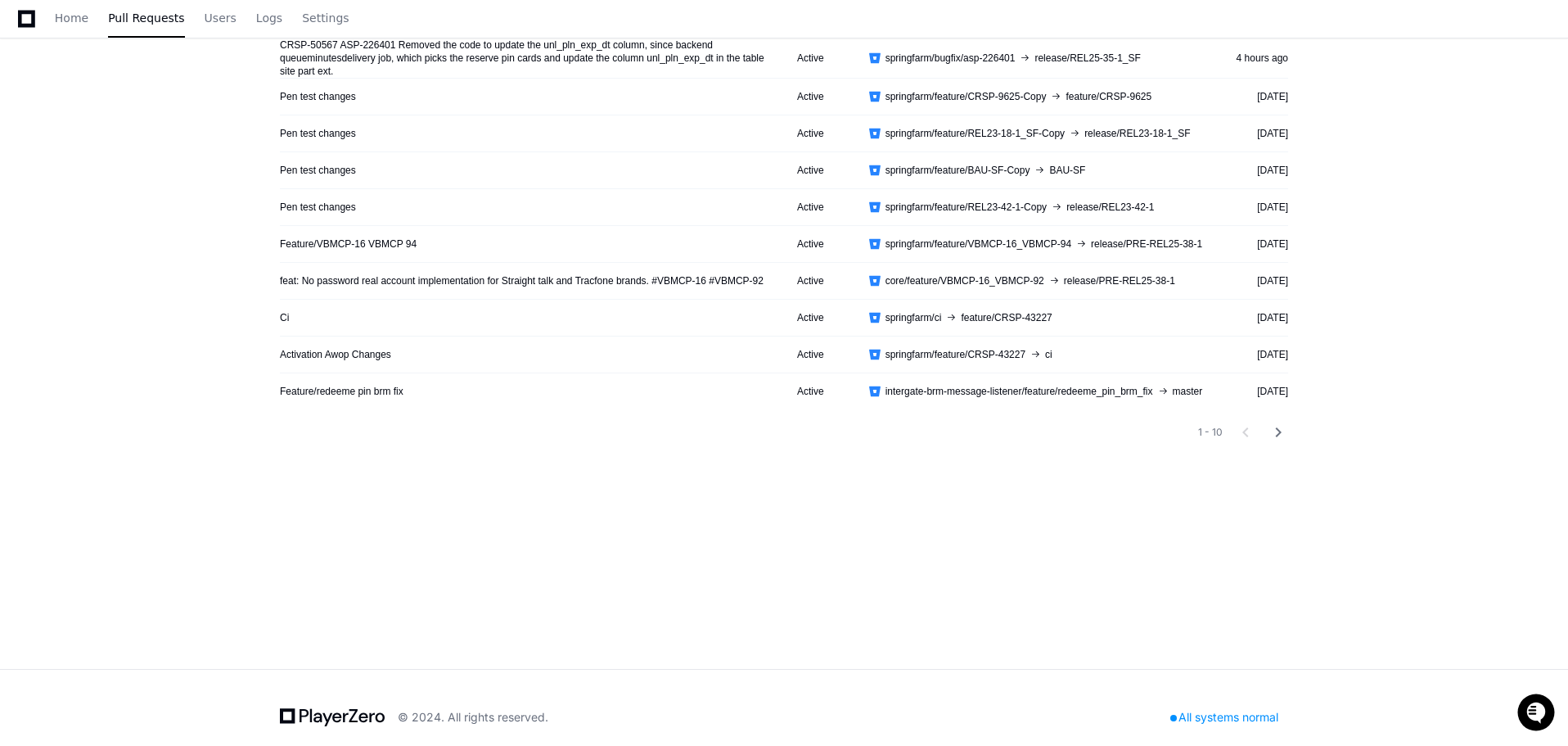
scroll to position [302, 0]
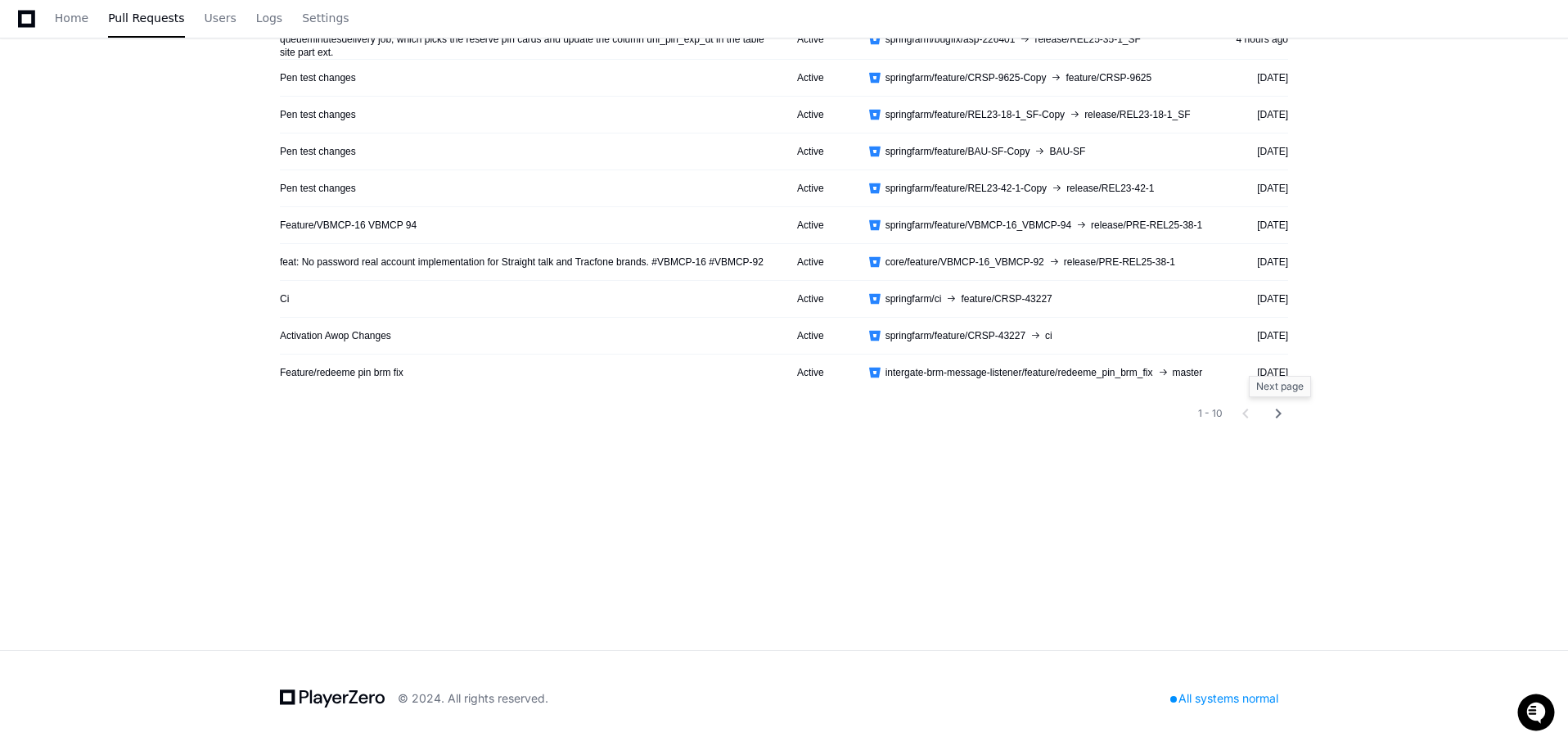
click at [1280, 410] on mat-icon "chevron_right" at bounding box center [1279, 413] width 19 height 19
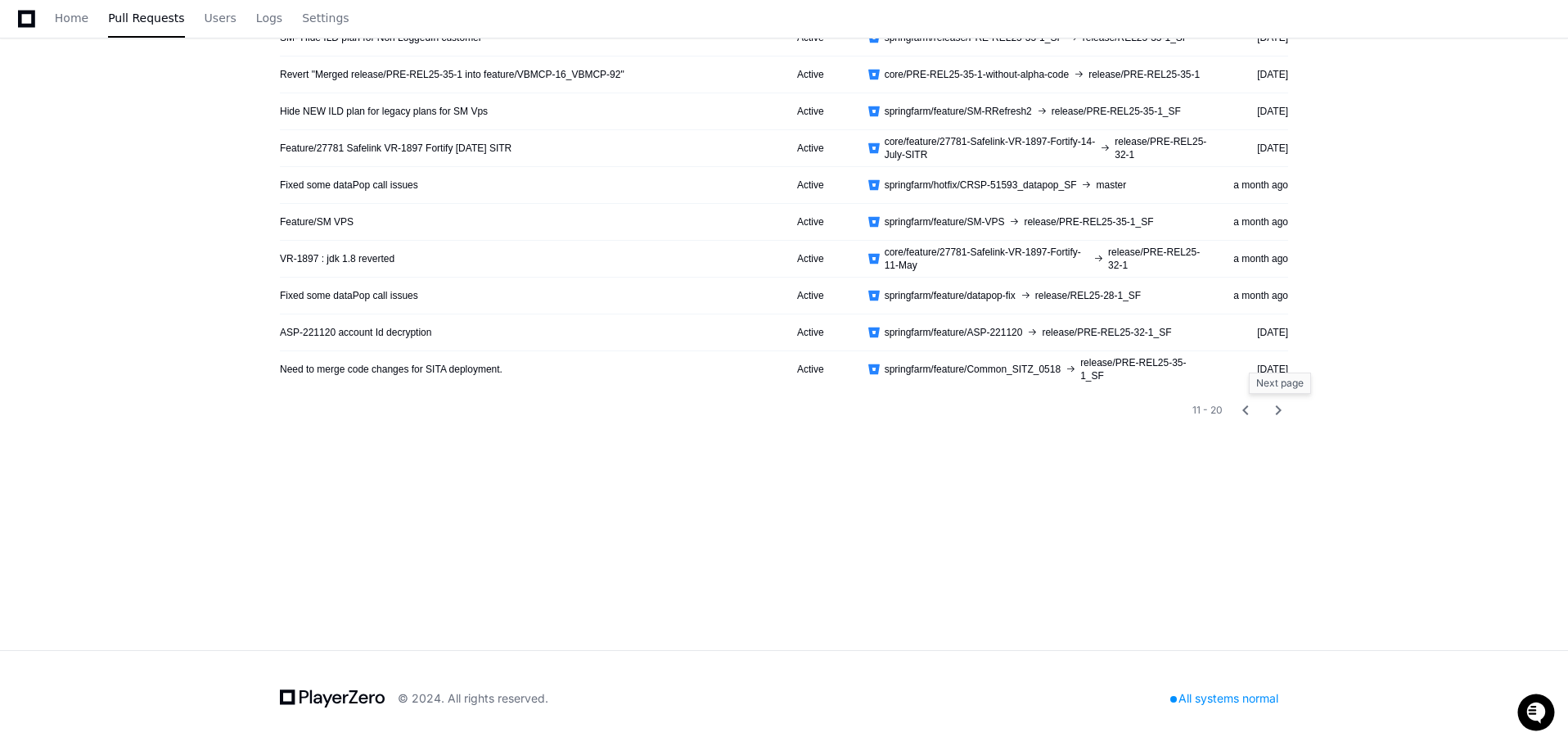
click at [1280, 410] on mat-icon "chevron_right" at bounding box center [1279, 410] width 19 height 19
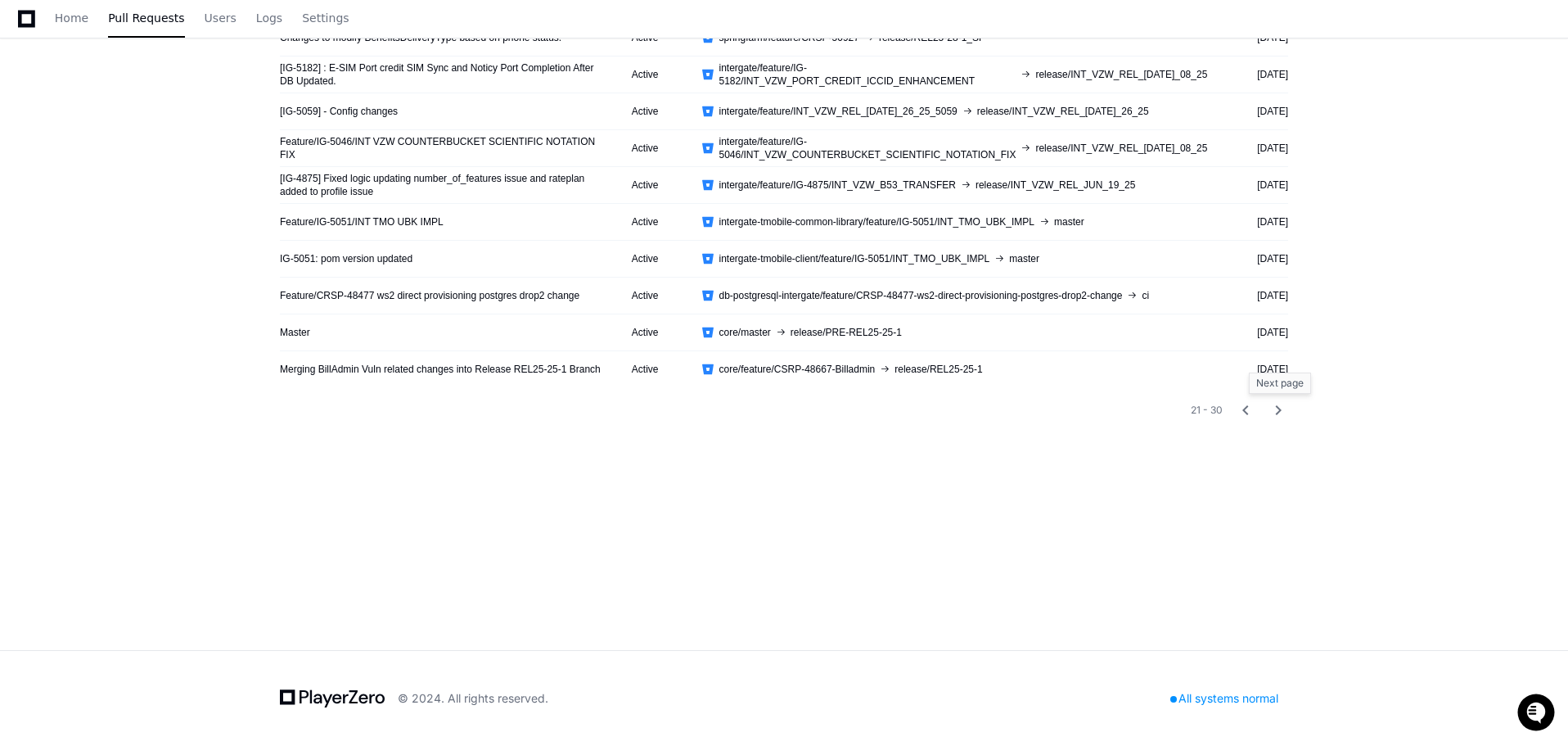
click at [1280, 410] on mat-icon "chevron_right" at bounding box center [1279, 410] width 19 height 19
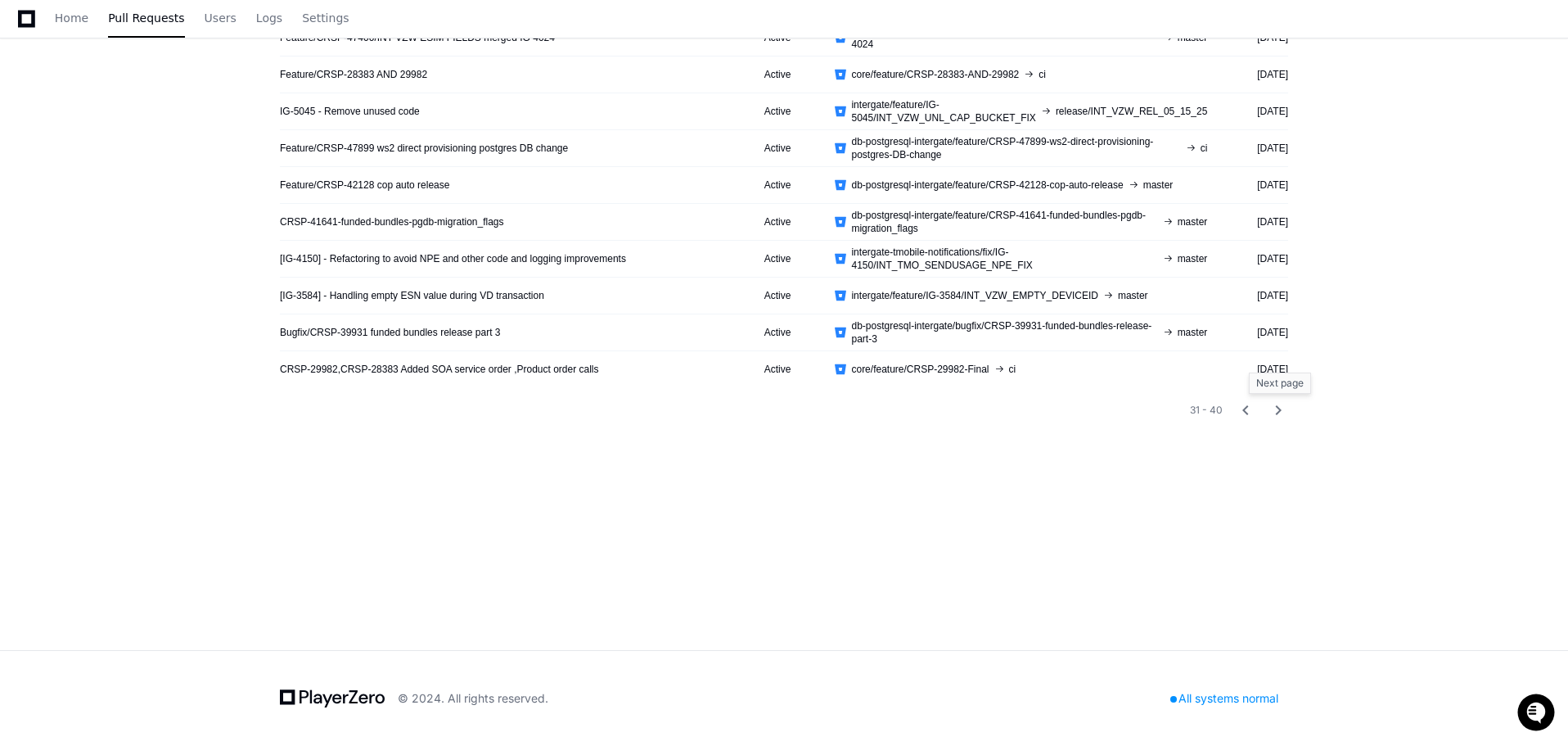
click at [1280, 410] on mat-icon "chevron_right" at bounding box center [1279, 410] width 19 height 19
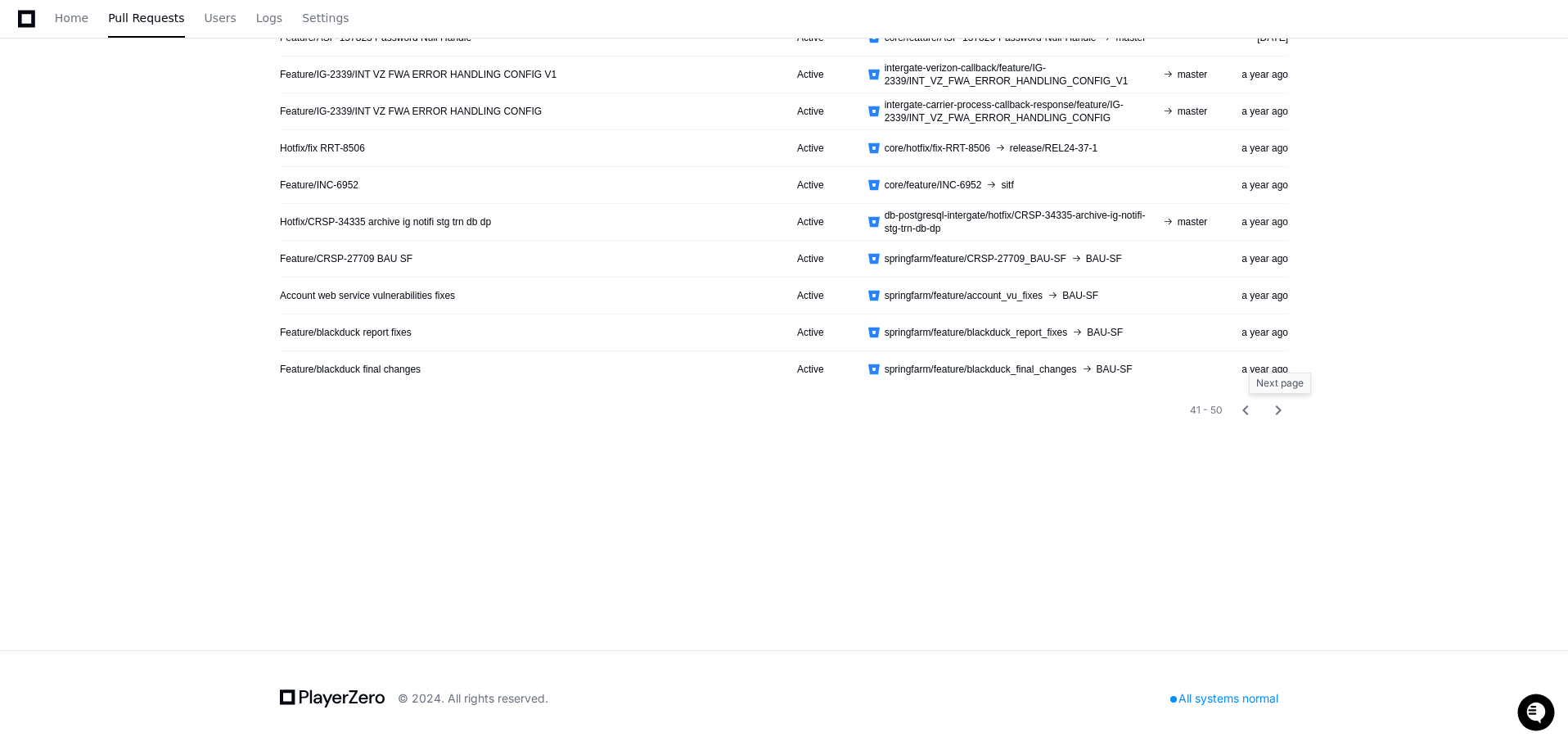
click at [1280, 410] on mat-icon "chevron_right" at bounding box center [1279, 410] width 19 height 19
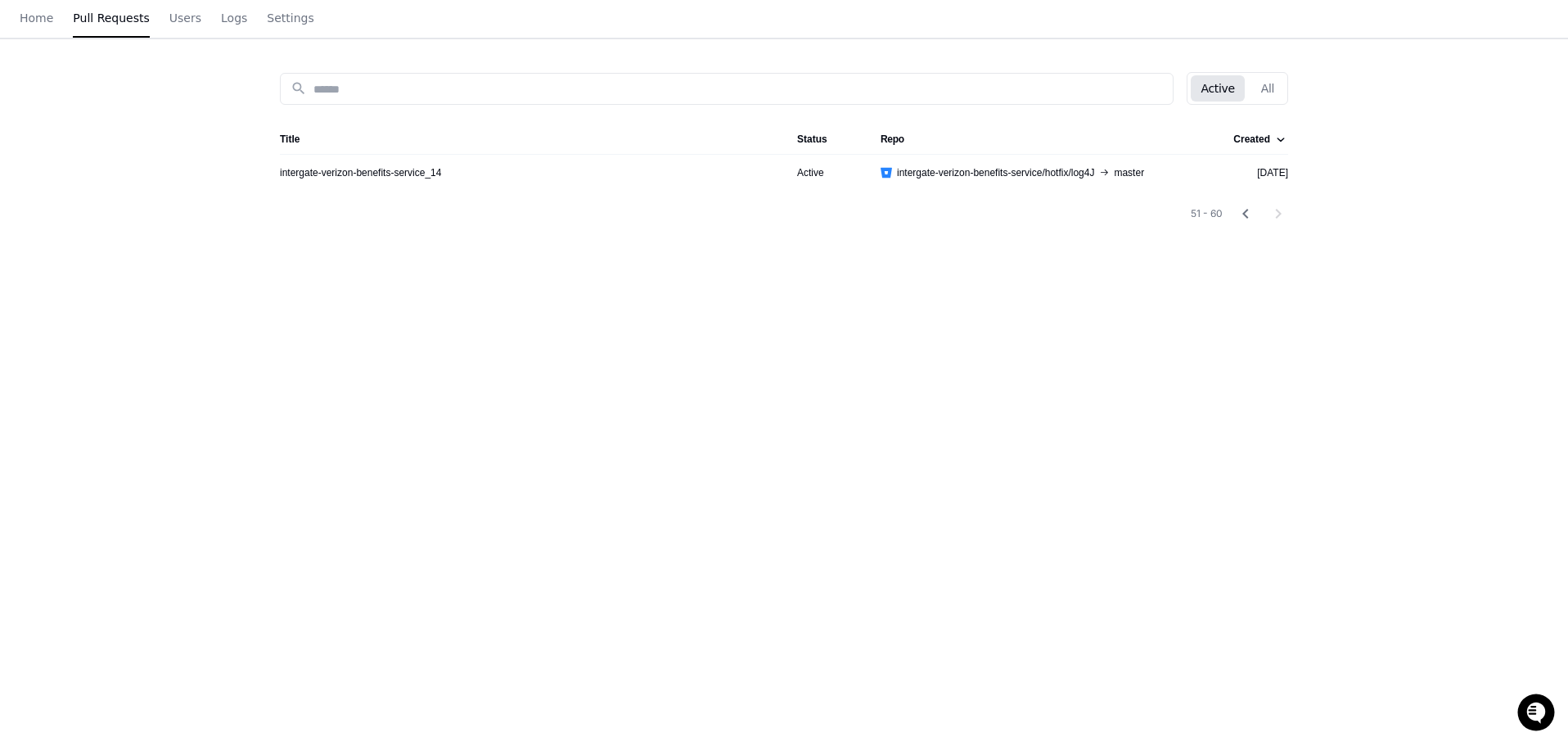
scroll to position [0, 0]
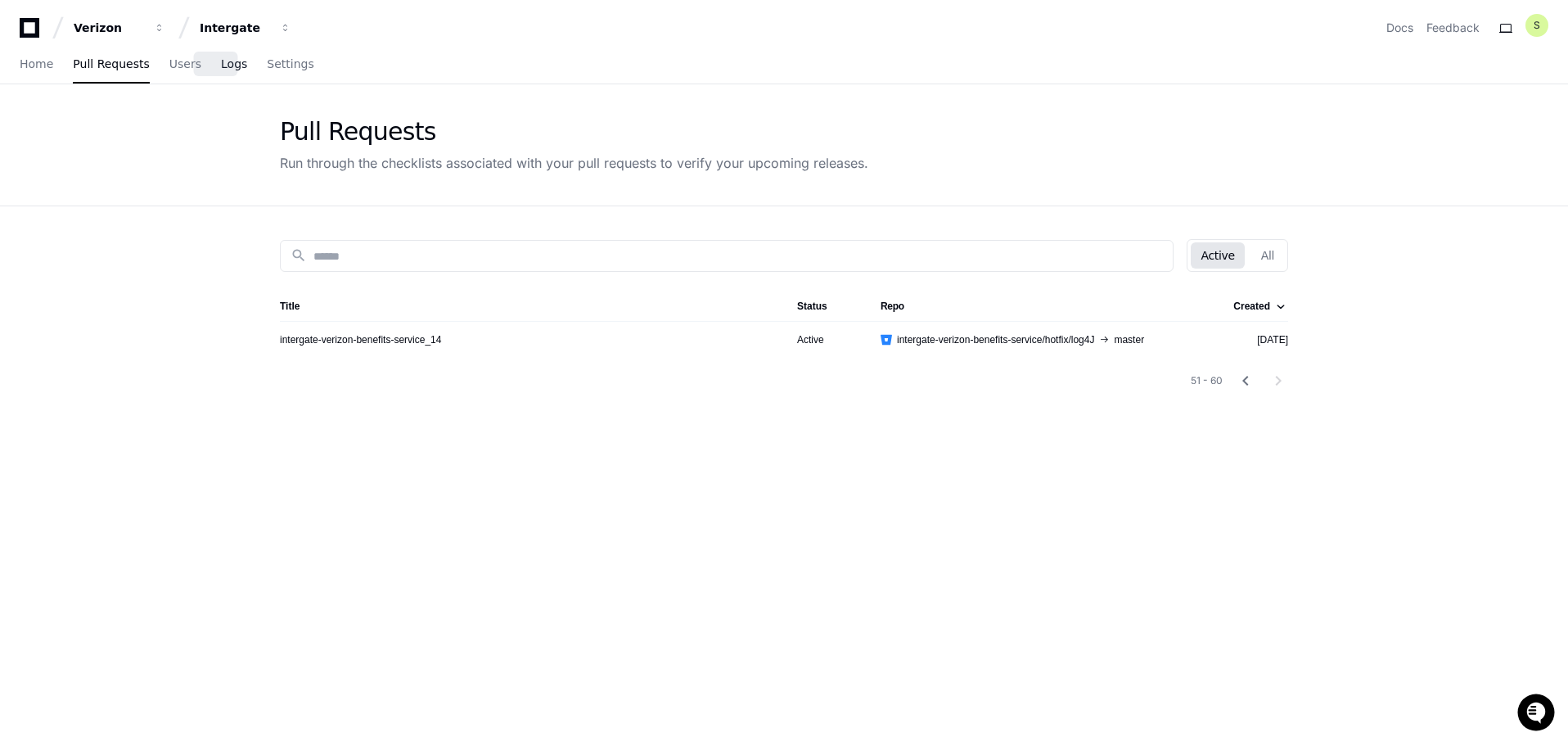
click at [221, 63] on span "Logs" at bounding box center [234, 64] width 26 height 10
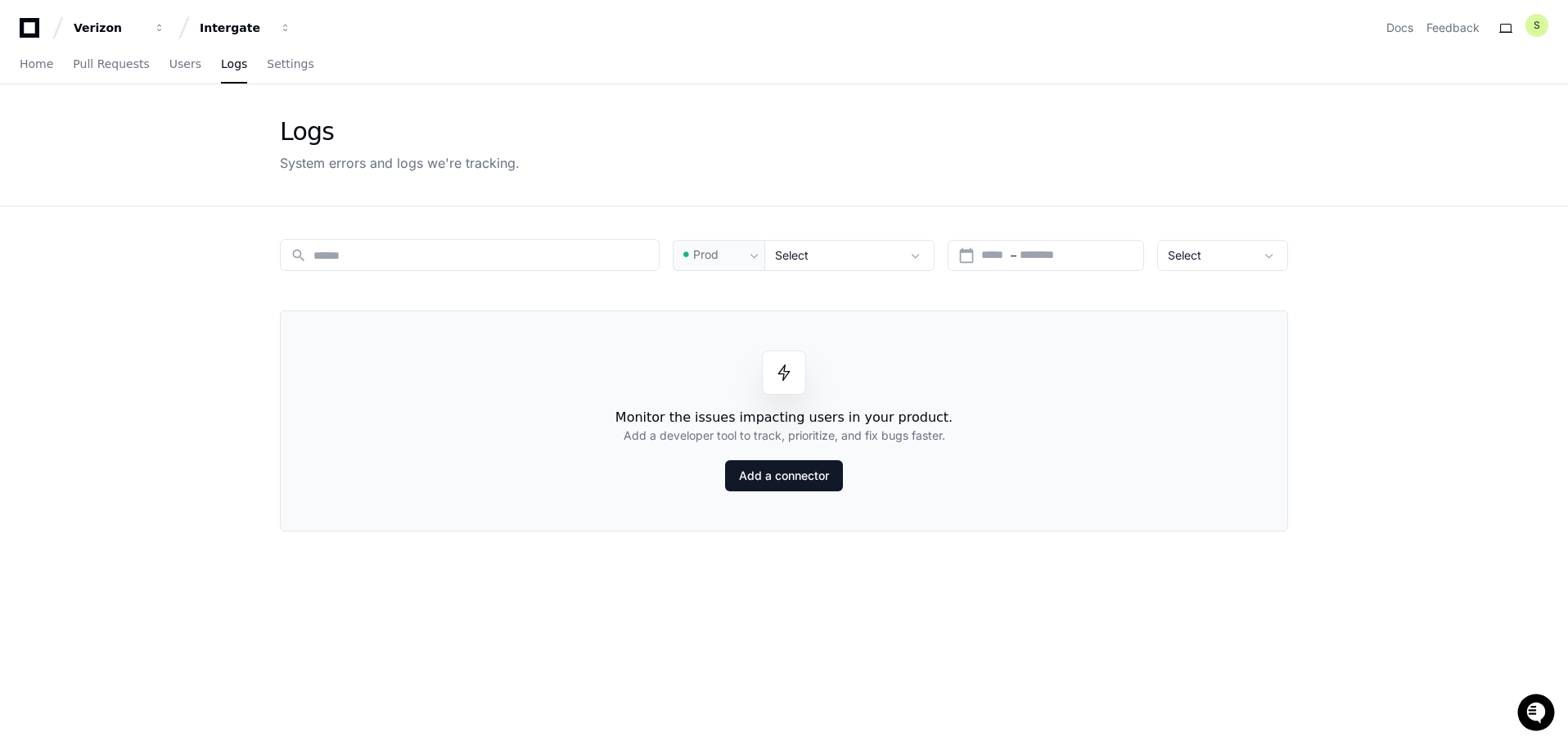
click at [299, 68] on div "Home Pull Requests Users Logs Settings" at bounding box center [784, 64] width 1528 height 38
click at [266, 68] on span "Settings" at bounding box center [289, 64] width 46 height 10
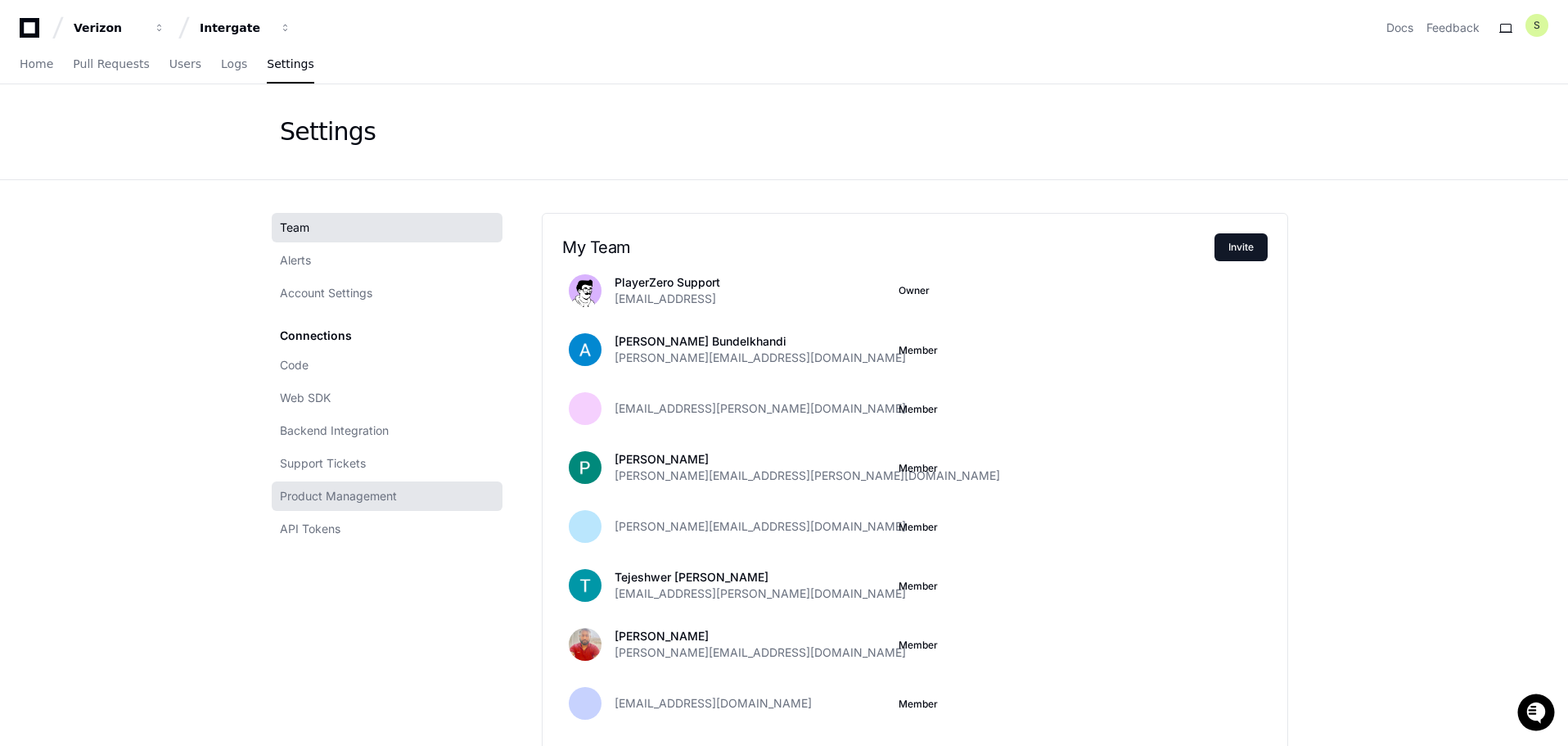
click at [364, 494] on span "Product Management" at bounding box center [338, 495] width 117 height 16
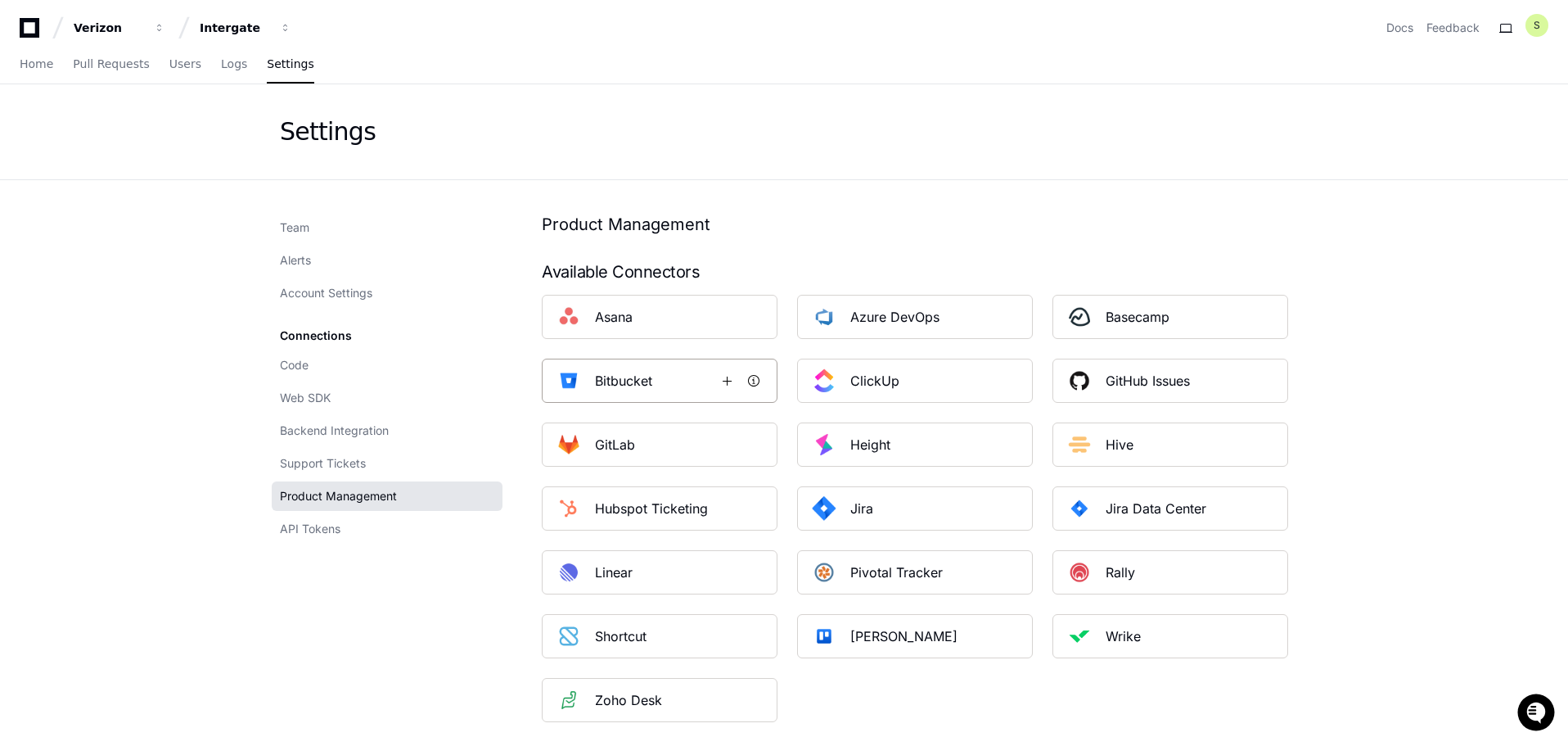
click at [657, 377] on h1 "Bitbucket" at bounding box center [655, 380] width 120 height 19
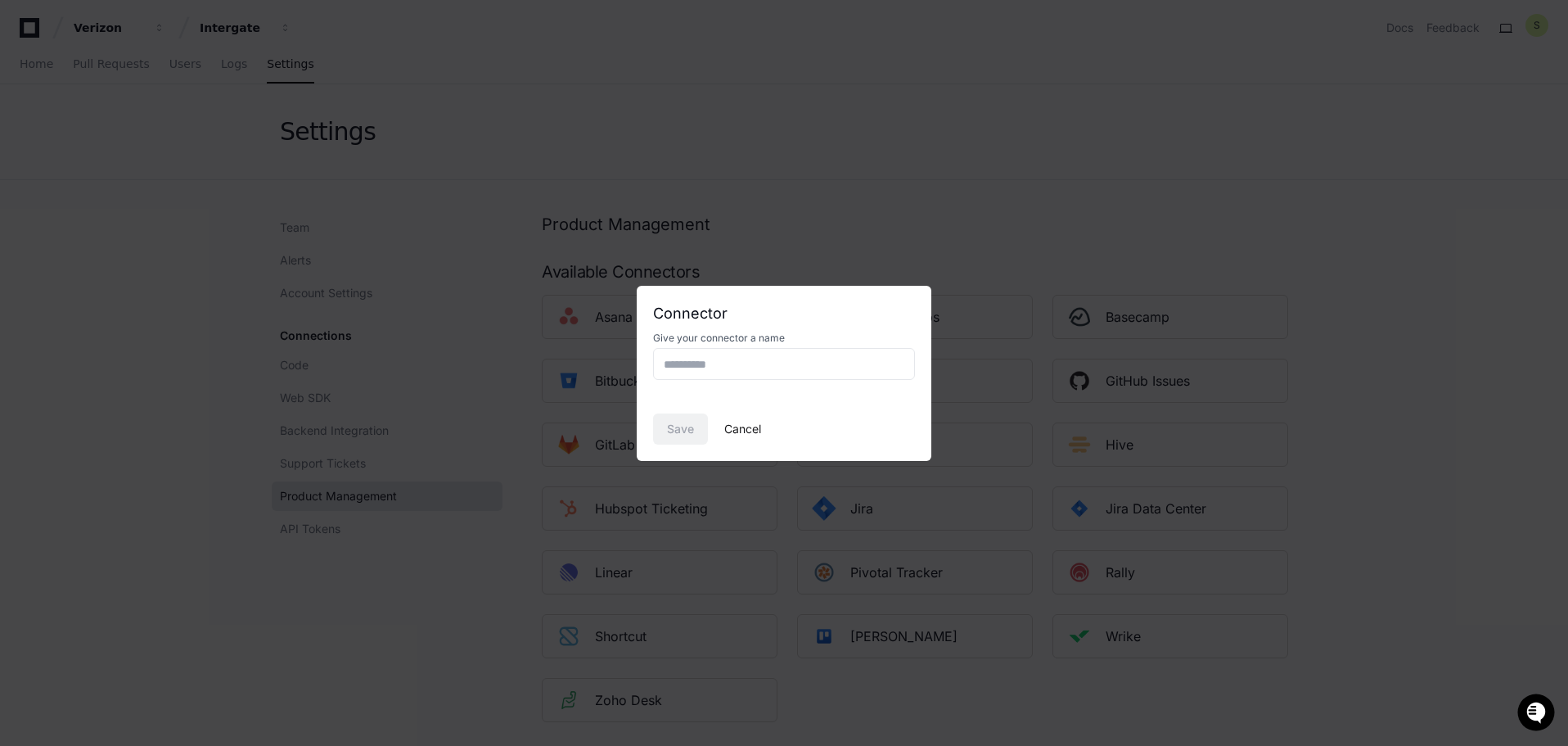
click at [747, 430] on button "Cancel" at bounding box center [743, 428] width 37 height 31
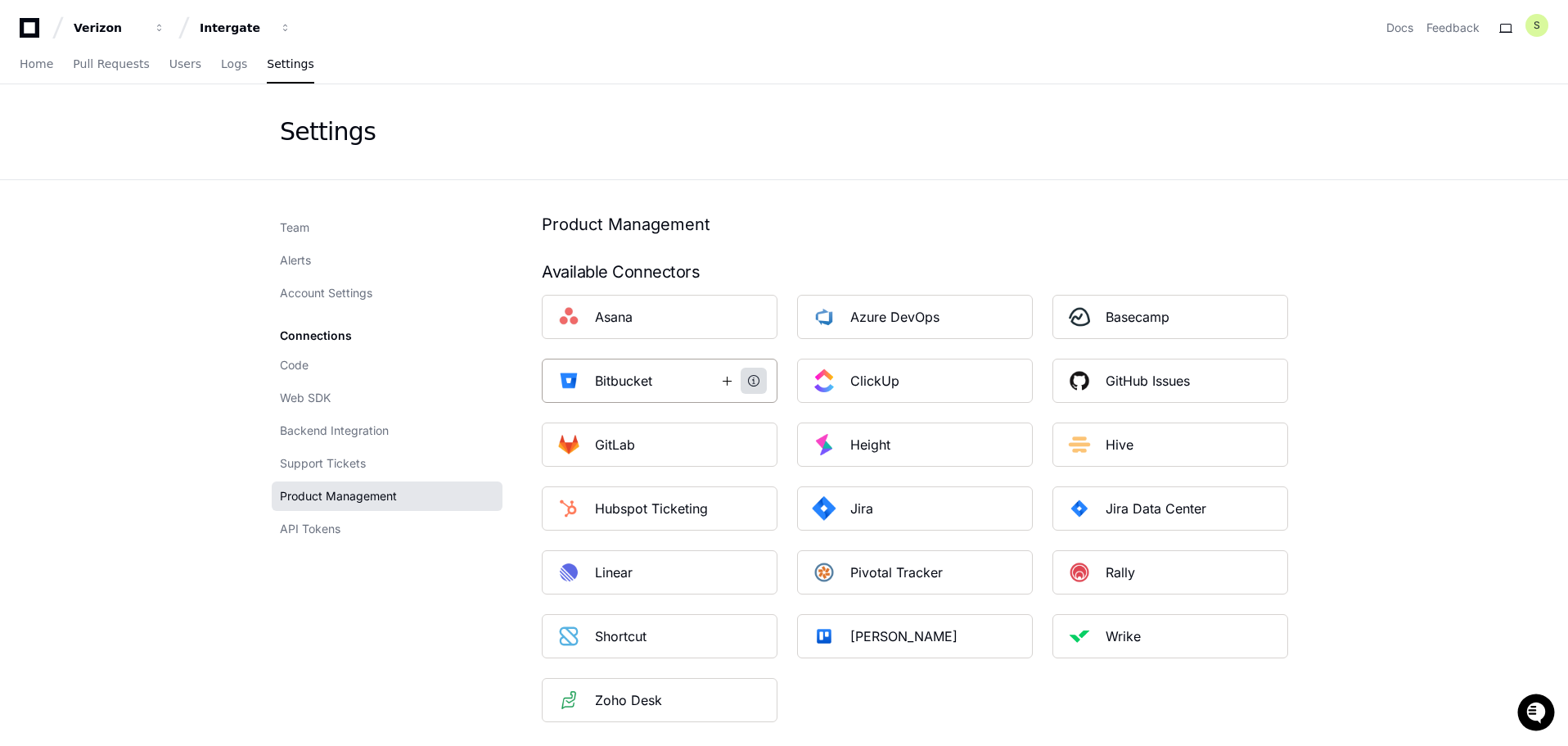
click at [756, 383] on span at bounding box center [754, 381] width 14 height 14
click at [144, 29] on div "Intergate" at bounding box center [108, 27] width 70 height 16
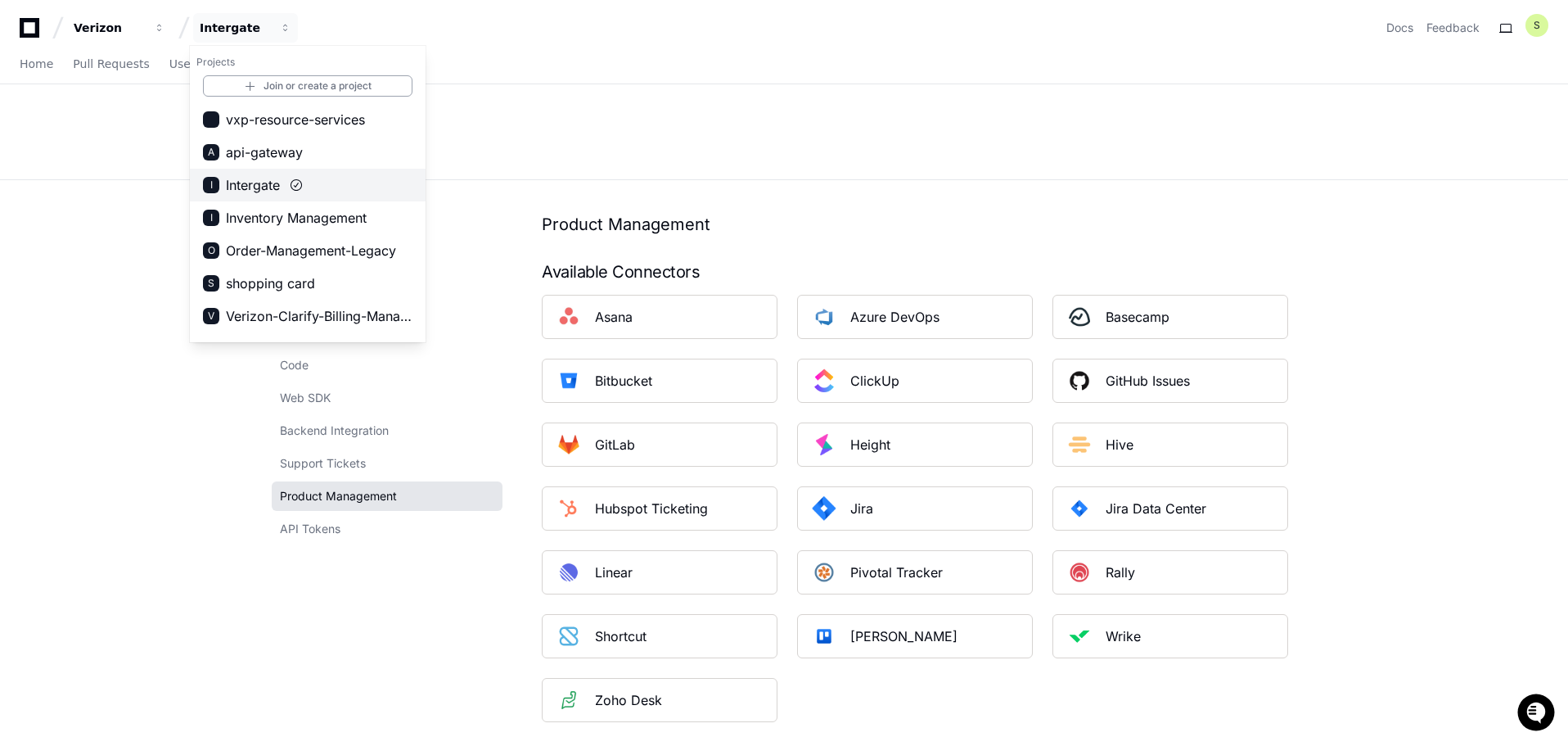
click at [286, 180] on button "I Intergate" at bounding box center [308, 185] width 235 height 33
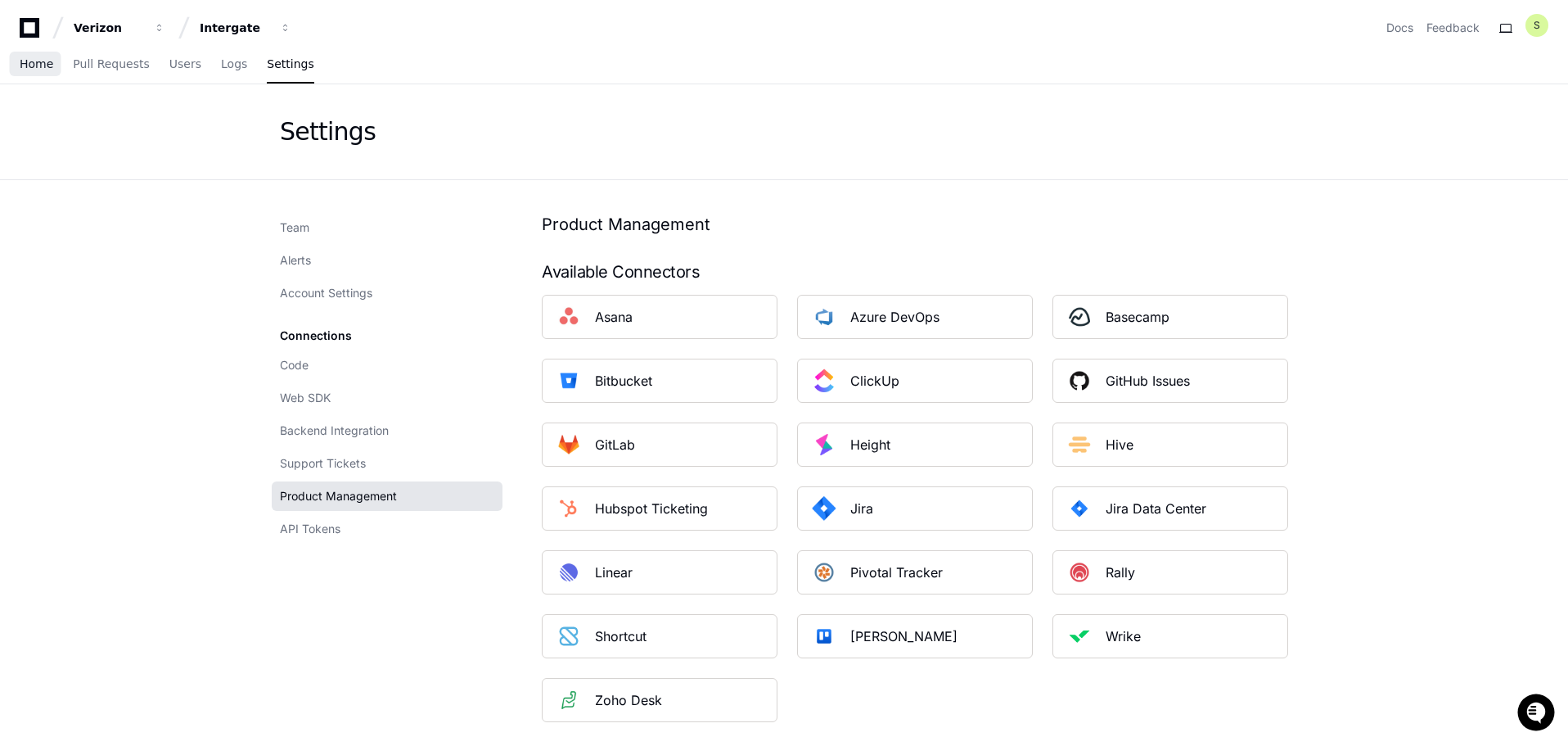
click at [34, 66] on span "Home" at bounding box center [36, 64] width 34 height 10
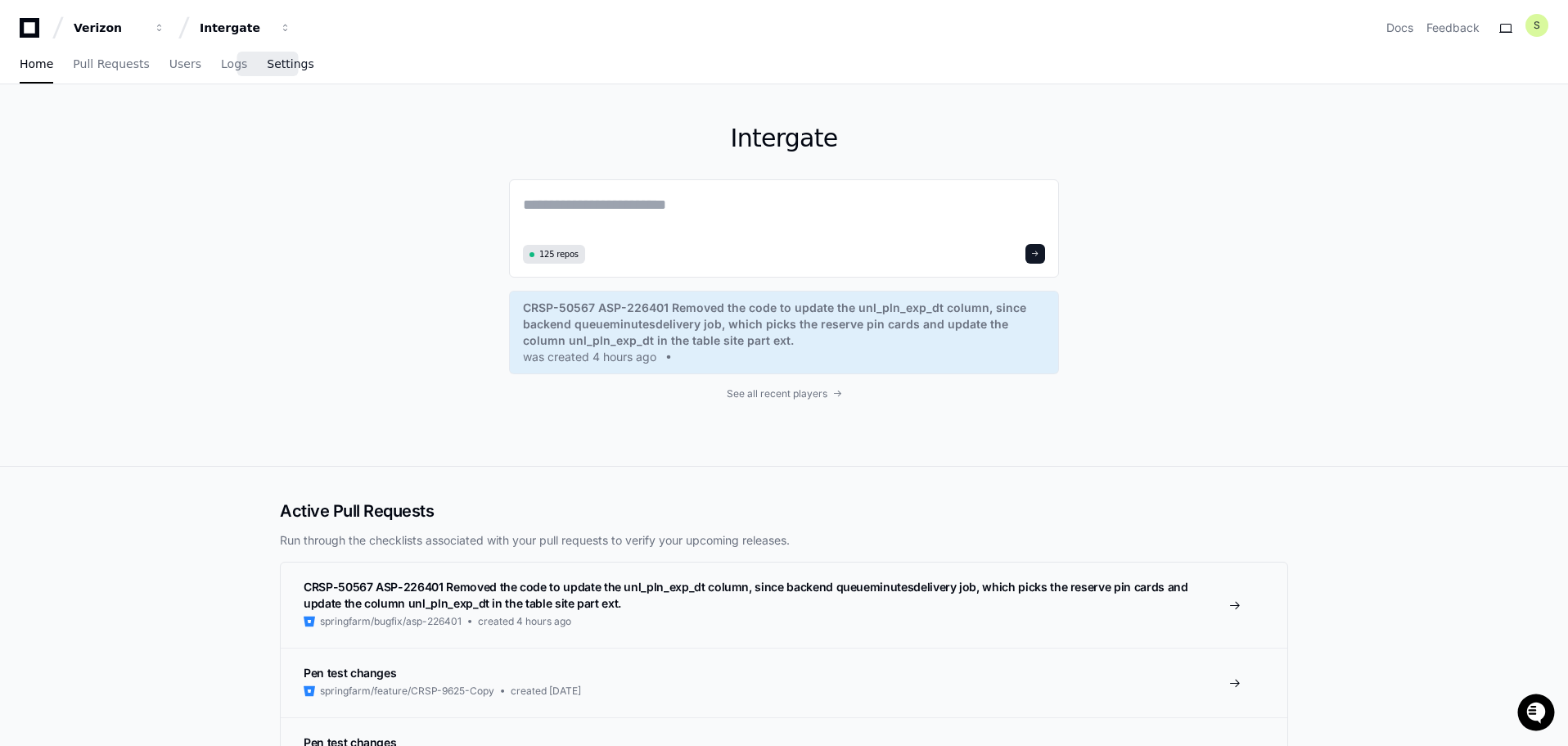
click at [266, 65] on span "Settings" at bounding box center [289, 64] width 46 height 10
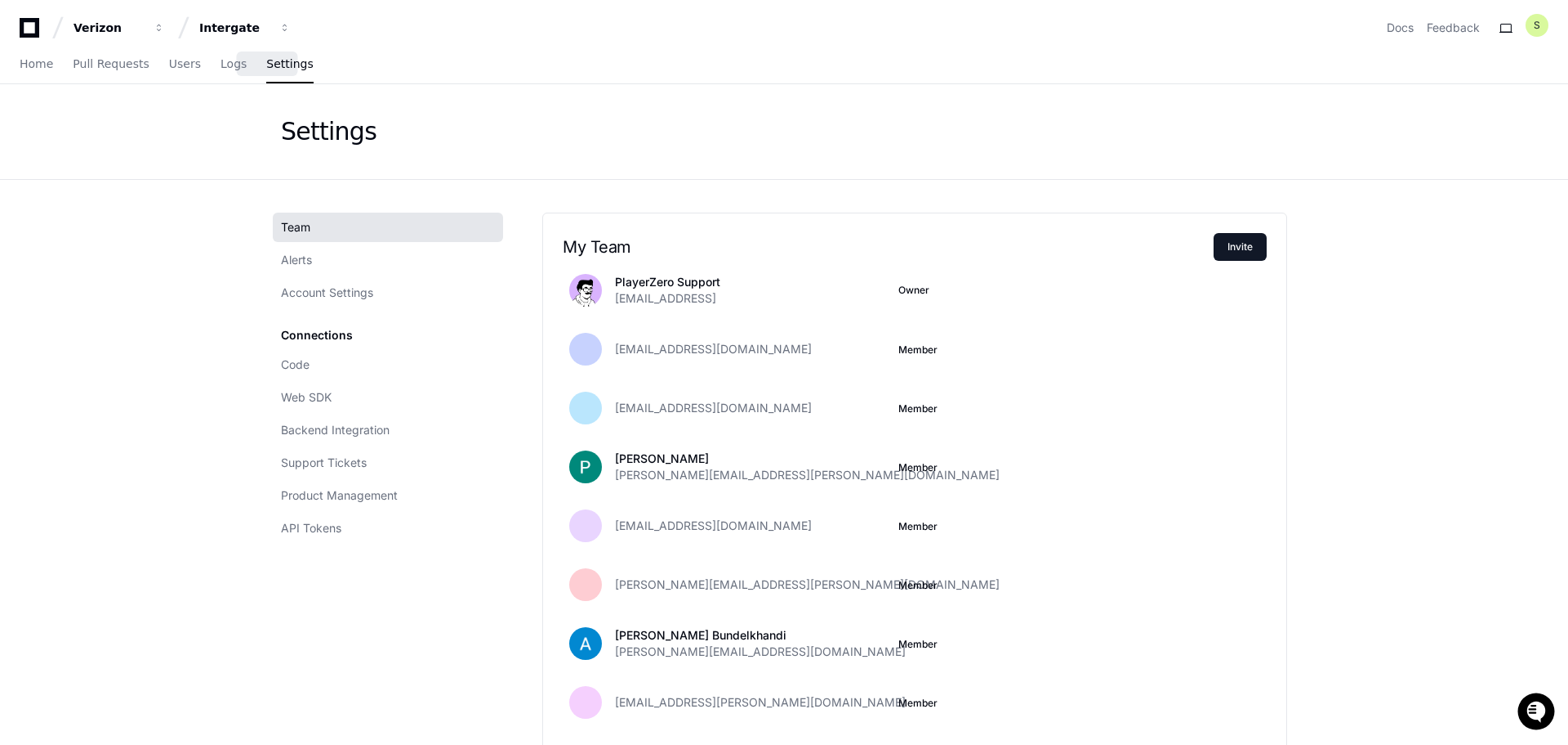
click at [228, 67] on div "Home Pull Requests Users Logs Settings" at bounding box center [166, 64] width 294 height 38
click at [221, 66] on span "Logs" at bounding box center [233, 64] width 26 height 10
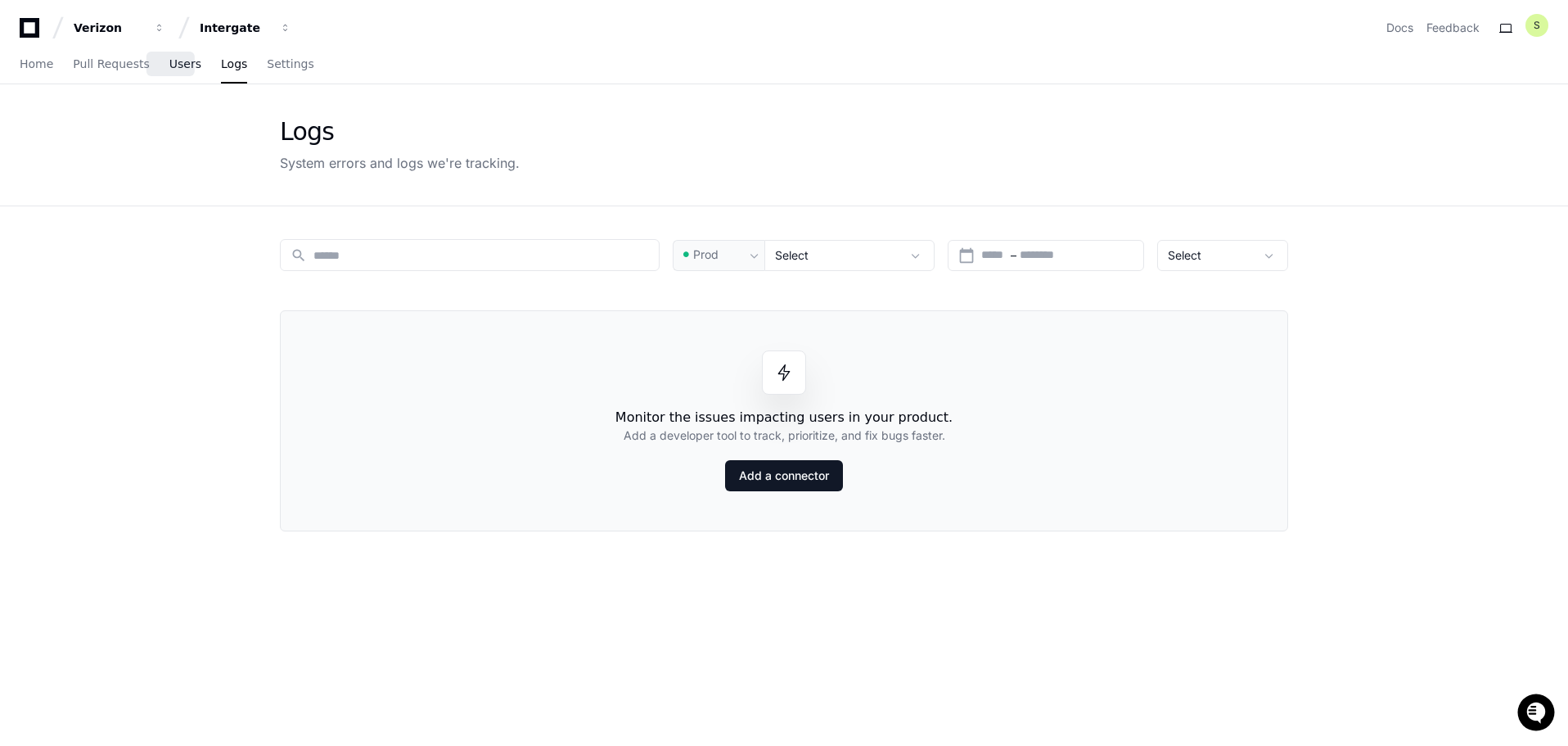
click at [182, 65] on span "Users" at bounding box center [185, 64] width 32 height 10
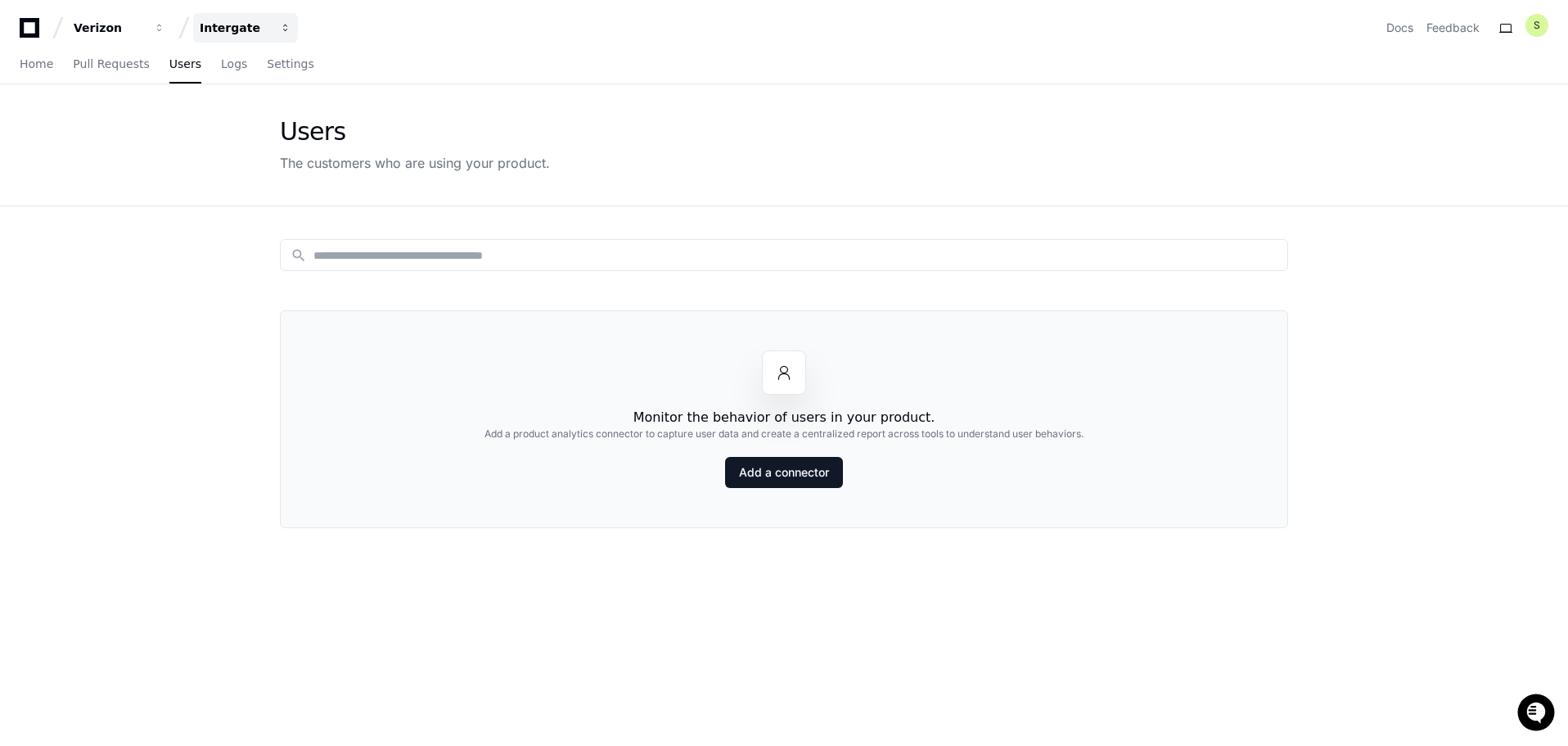
click at [144, 30] on div "Intergate" at bounding box center [108, 27] width 70 height 16
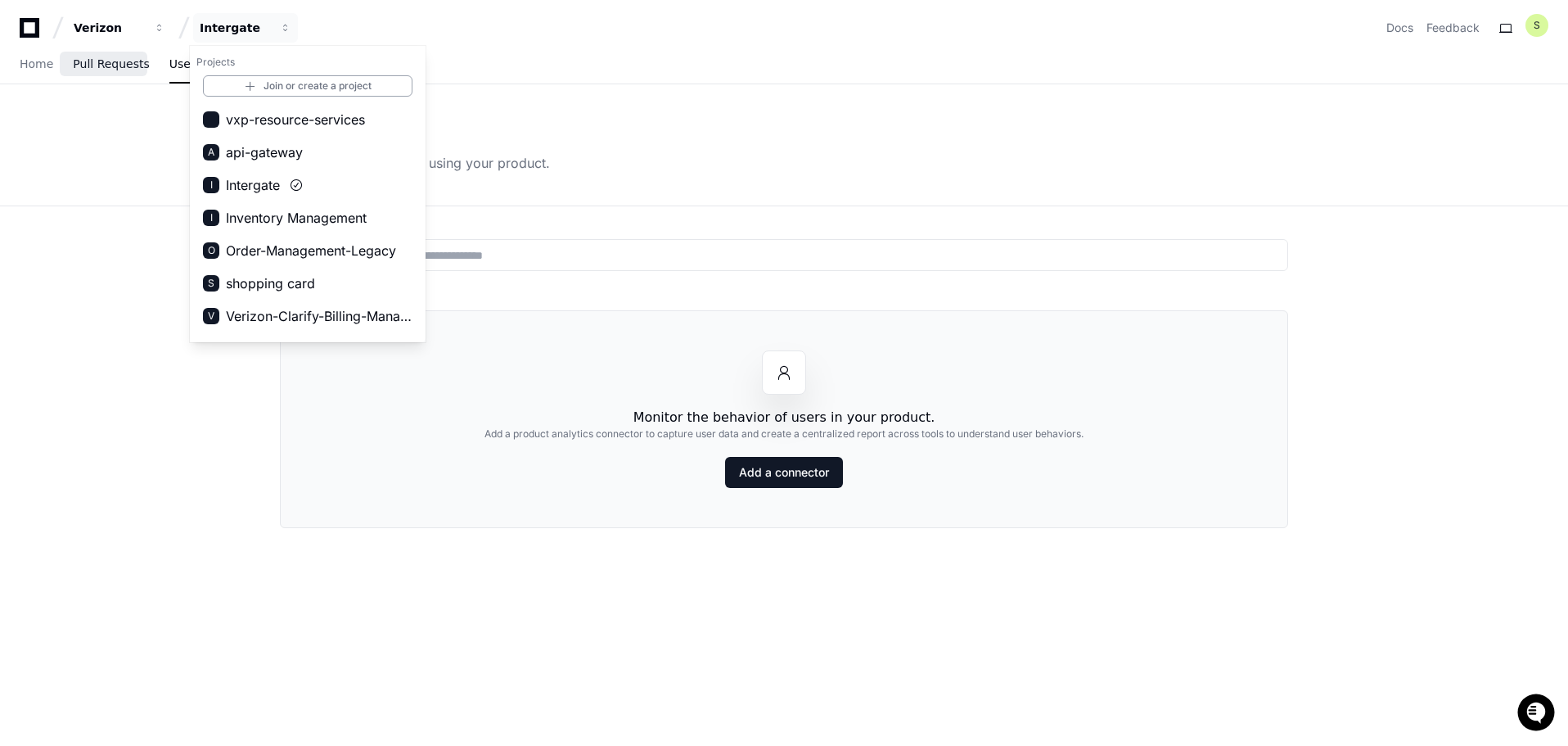
click at [102, 75] on link "Pull Requests" at bounding box center [110, 64] width 76 height 38
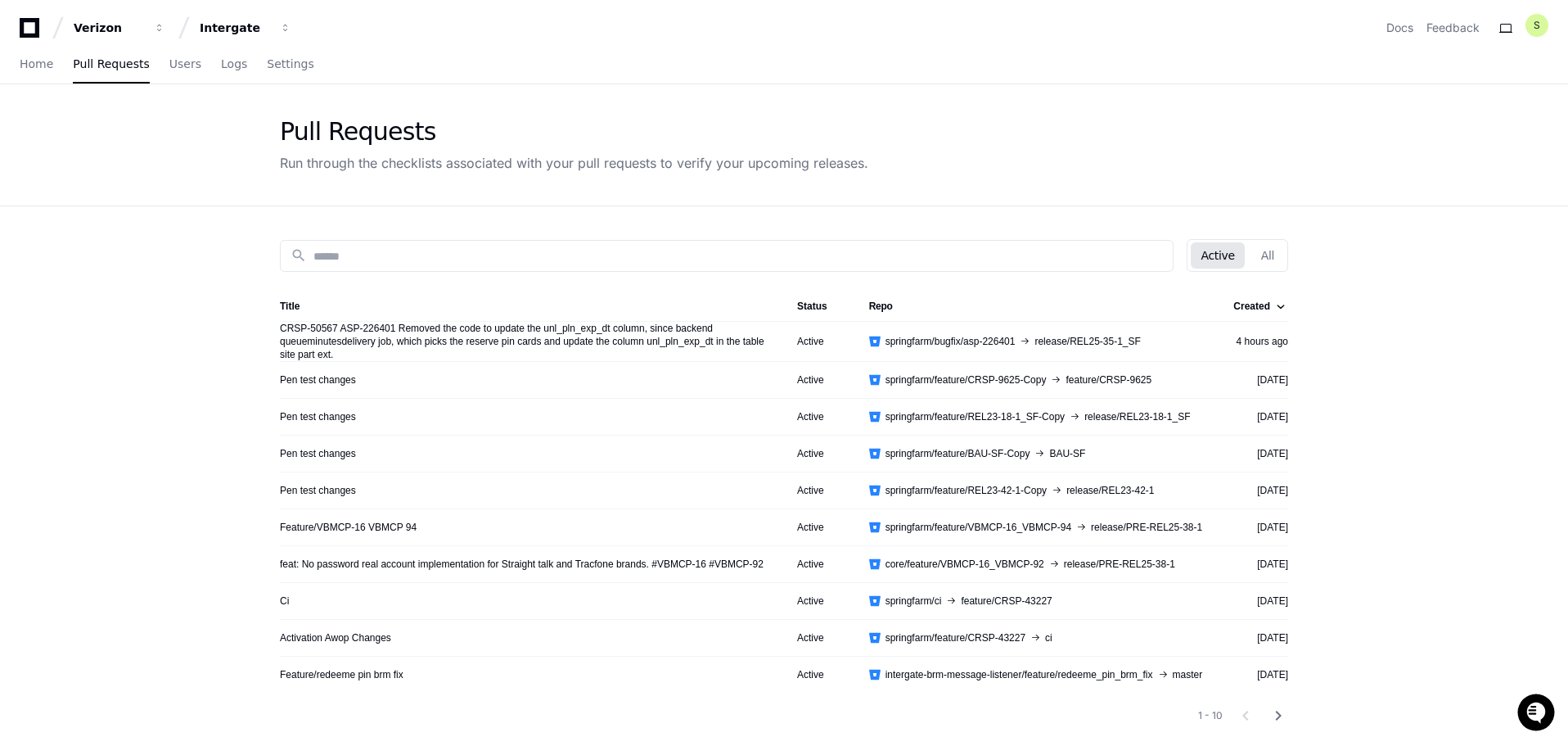
click at [8, 74] on div "Home Pull Requests Users Logs Settings" at bounding box center [784, 65] width 1568 height 39
click at [30, 69] on span "Home" at bounding box center [36, 64] width 34 height 10
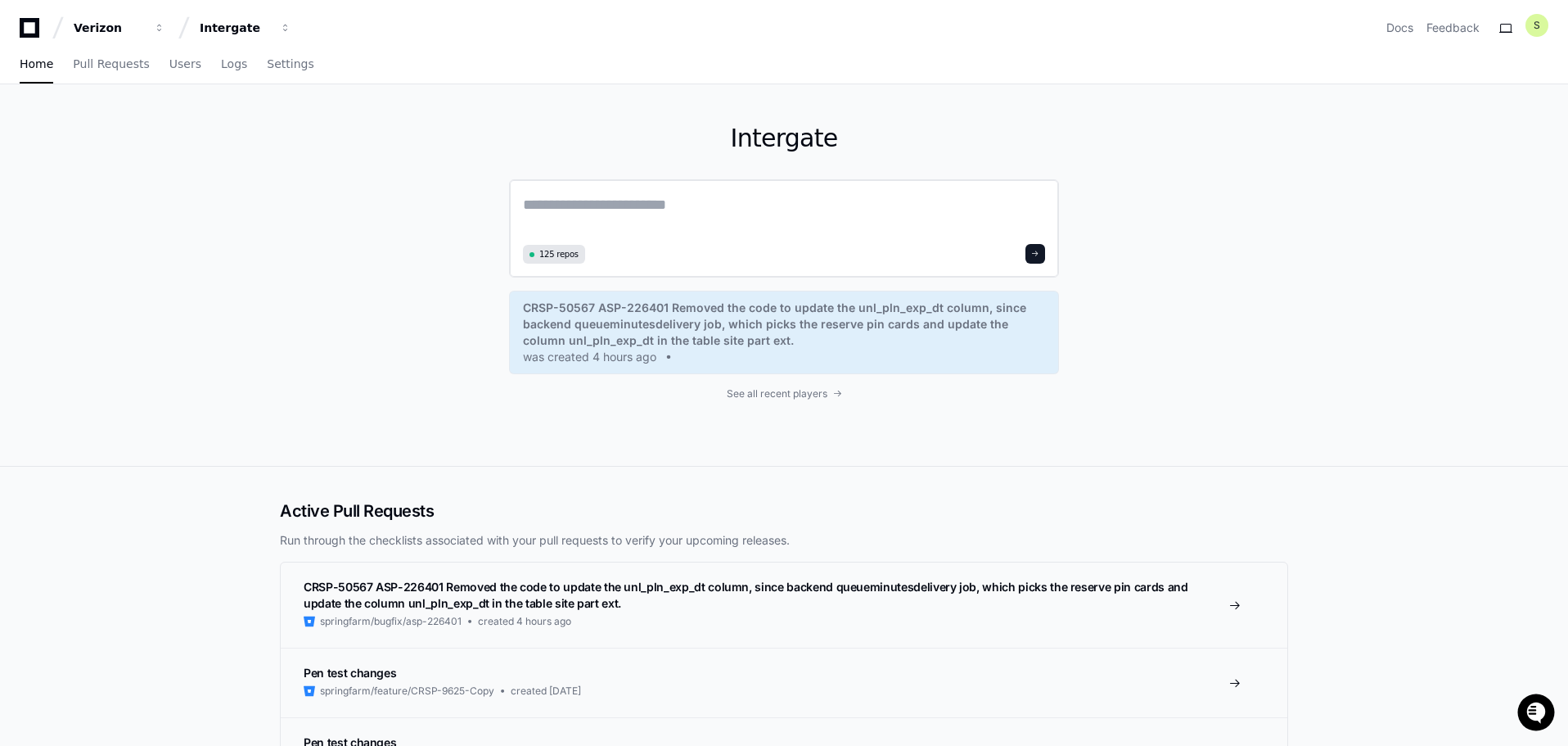
click at [677, 208] on textarea at bounding box center [784, 215] width 522 height 45
type textarea "**********"
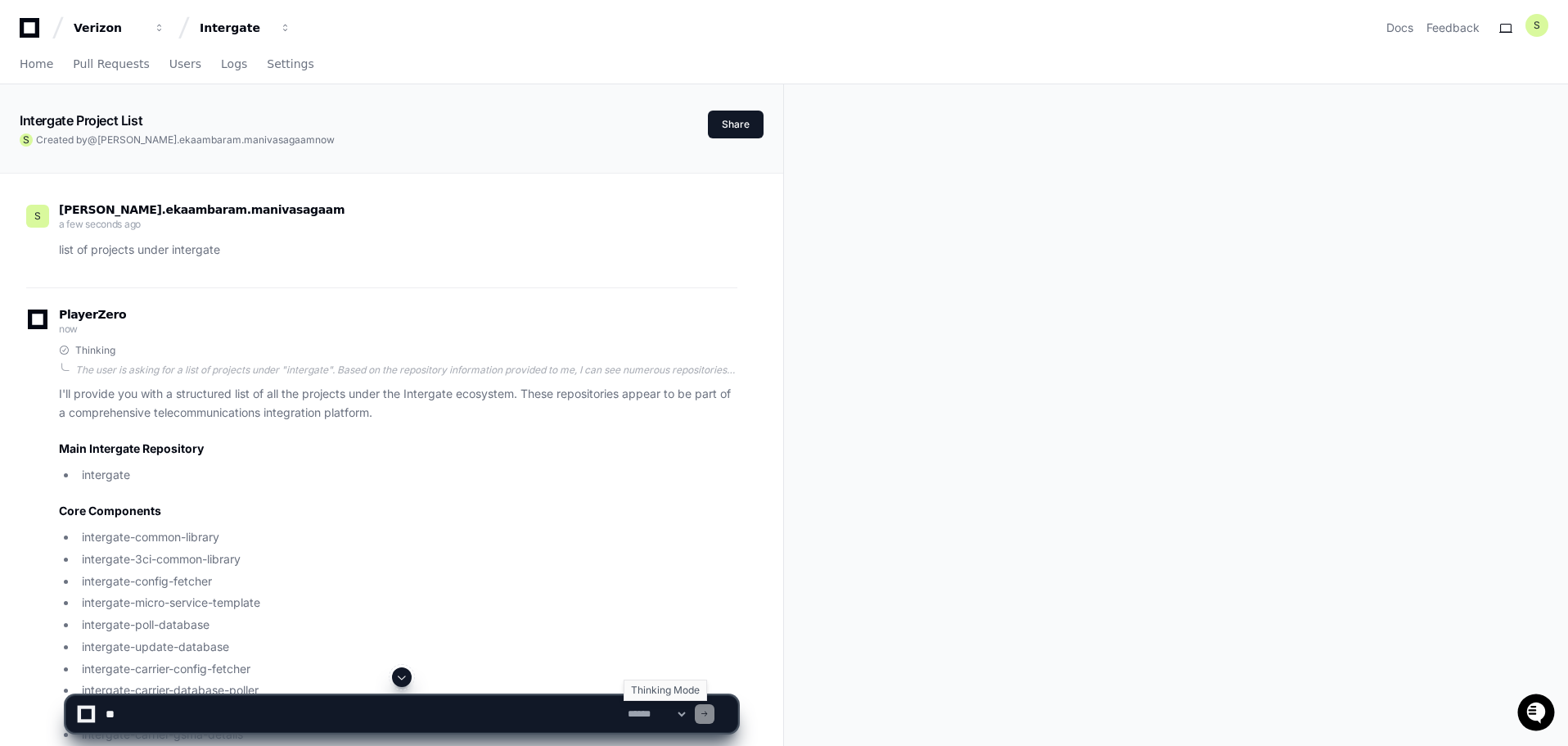
click at [676, 709] on select "**********" at bounding box center [656, 714] width 64 height 12
select select "*********"
click at [624, 708] on select "**********" at bounding box center [656, 714] width 64 height 12
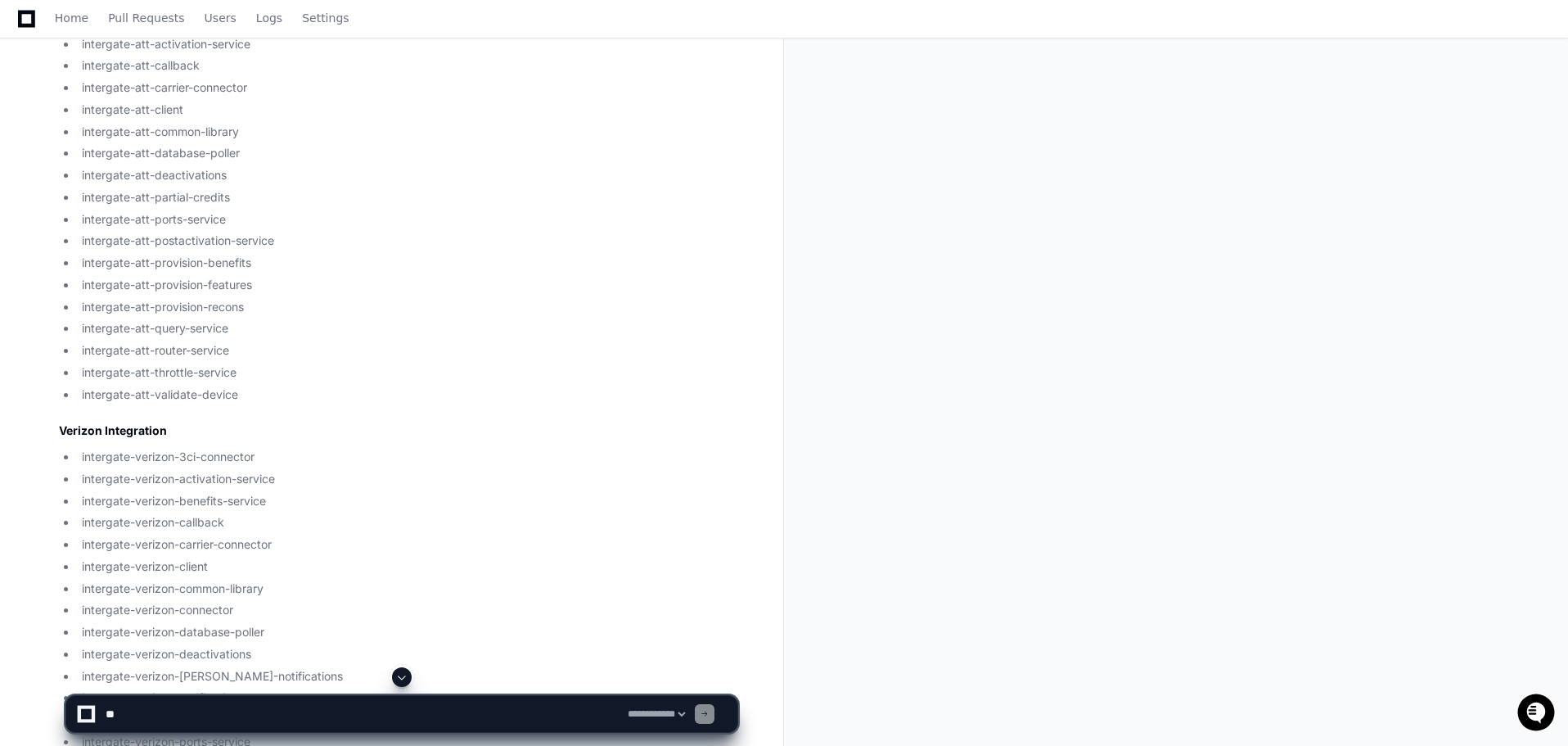
scroll to position [900, 0]
